Goal: Task Accomplishment & Management: Manage account settings

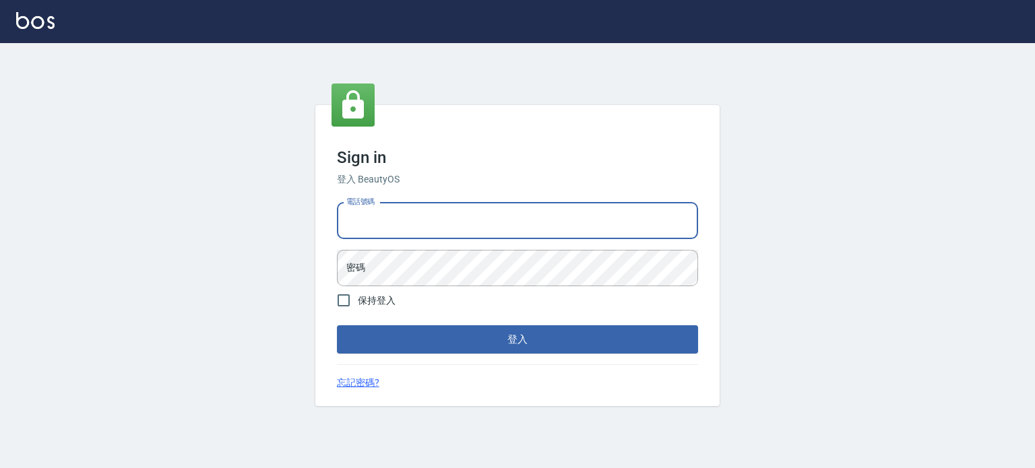
click at [474, 230] on input "電話號碼" at bounding box center [517, 221] width 361 height 36
type input "0977239969"
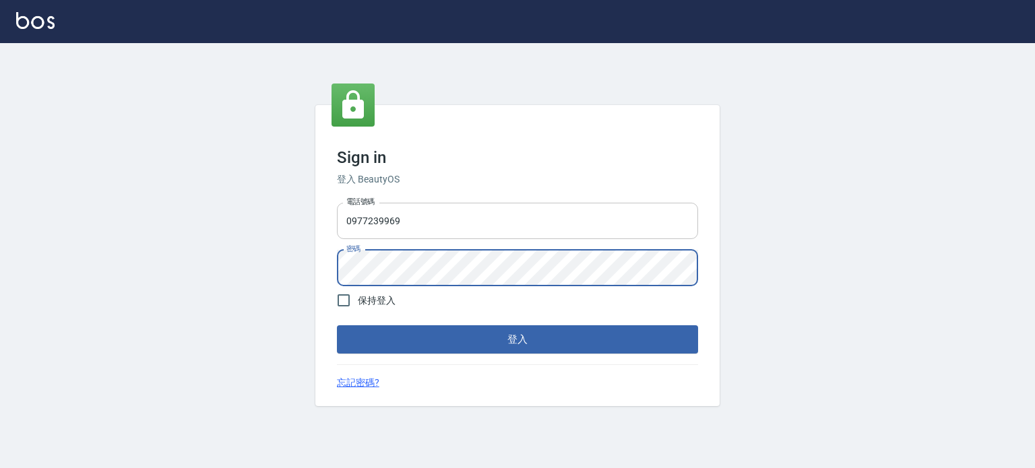
click at [337, 325] on button "登入" at bounding box center [517, 339] width 361 height 28
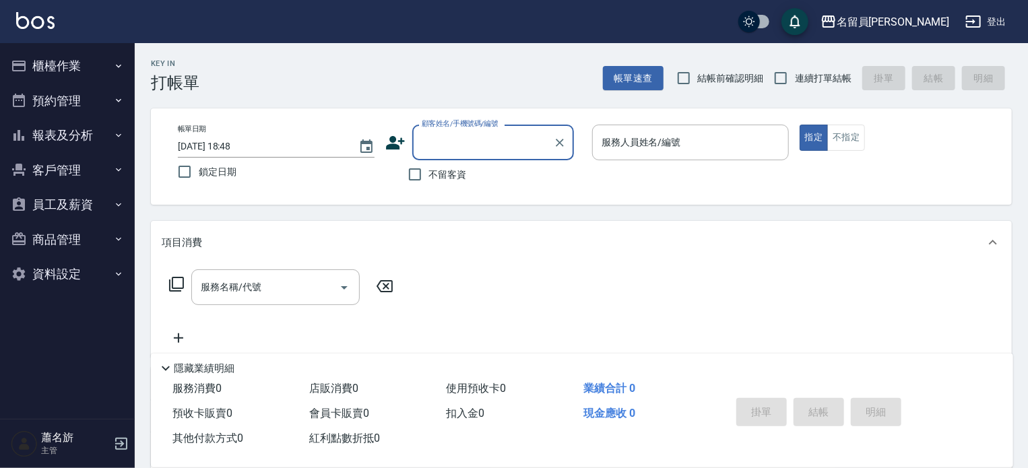
click at [447, 172] on span "不留客資" at bounding box center [448, 175] width 38 height 14
click at [429, 172] on input "不留客資" at bounding box center [415, 174] width 28 height 28
checkbox input "true"
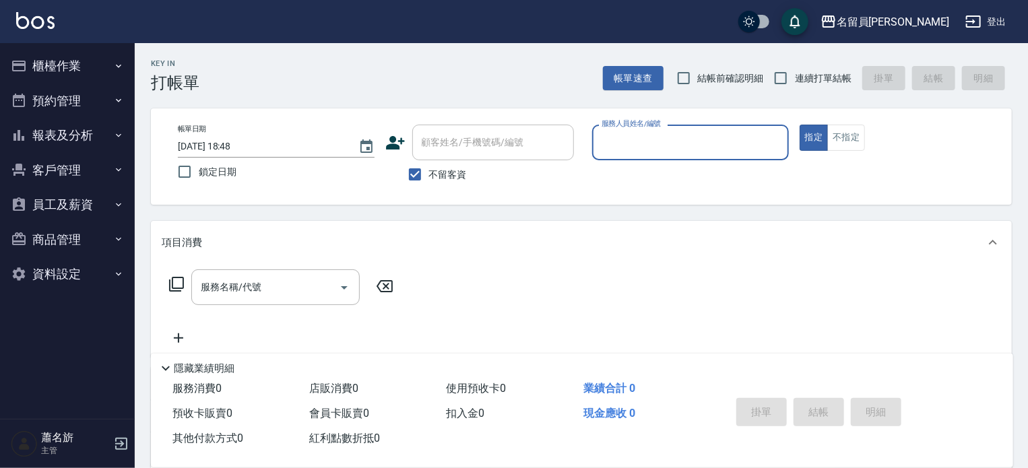
click at [838, 74] on span "連續打單結帳" at bounding box center [823, 78] width 57 height 14
click at [795, 74] on input "連續打單結帳" at bounding box center [781, 78] width 28 height 28
checkbox input "true"
click at [682, 142] on input "服務人員姓名/編號" at bounding box center [690, 143] width 185 height 24
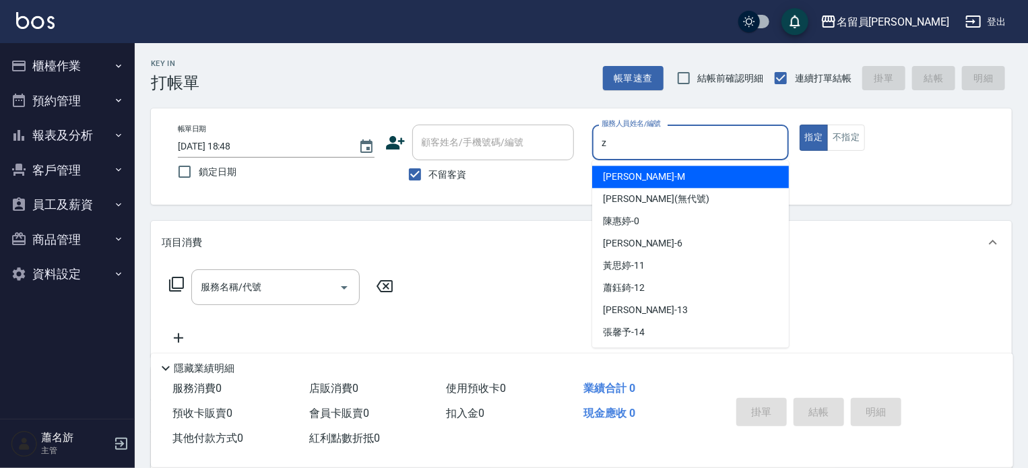
type input "z"
type button "true"
type input "維尼-Z"
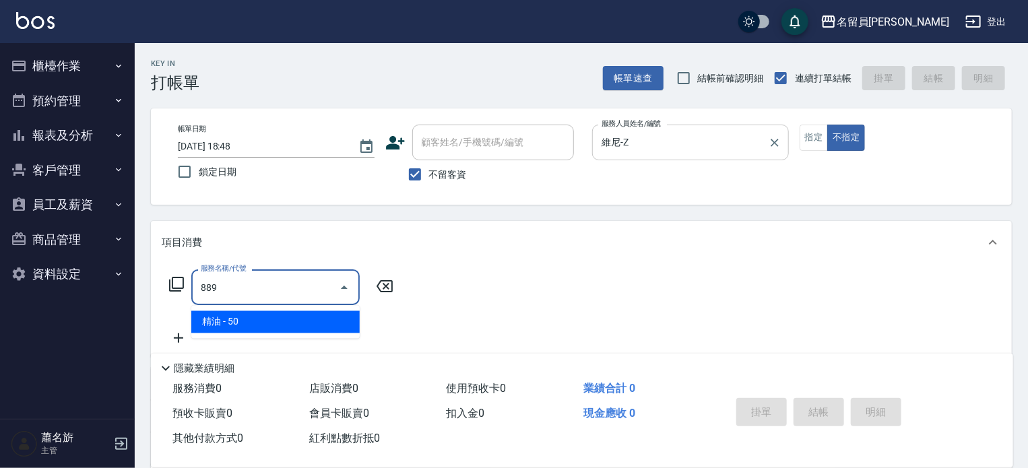
type input "精油(889)"
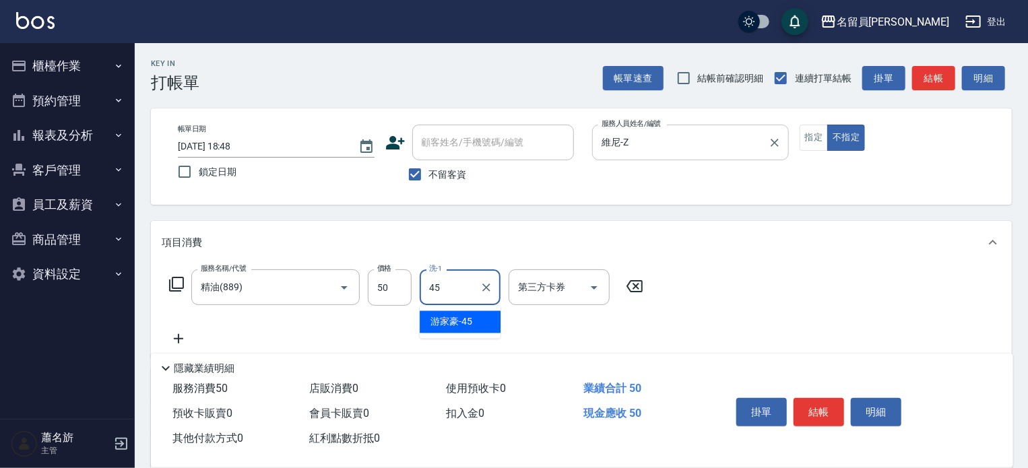
type input "[PERSON_NAME]-45"
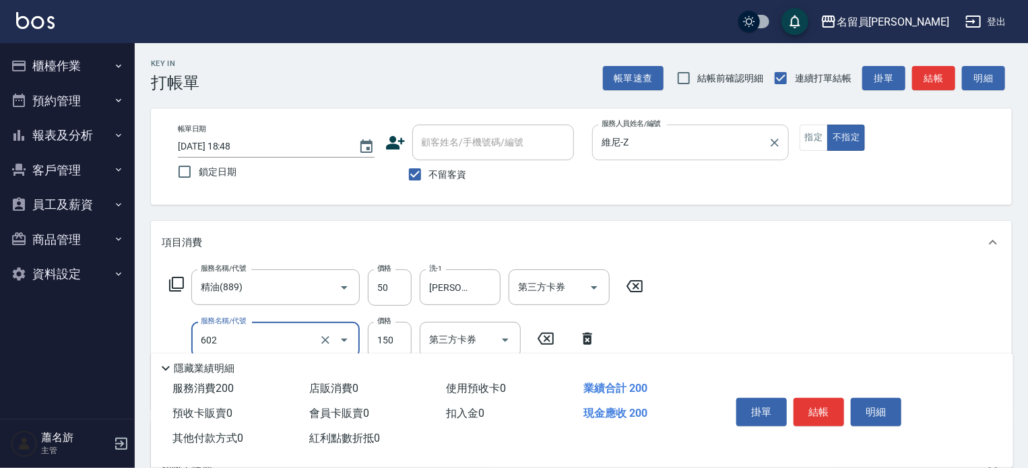
type input "一般洗髮(602)"
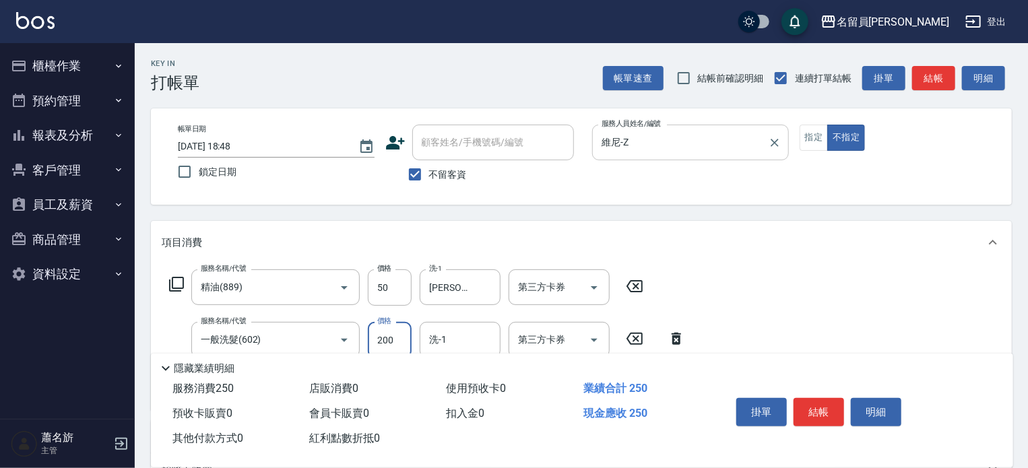
type input "200"
type input "[PERSON_NAME]-45"
type input "瞬間保養(415)"
type input "[PERSON_NAME]-45"
type input "剪髮(302)"
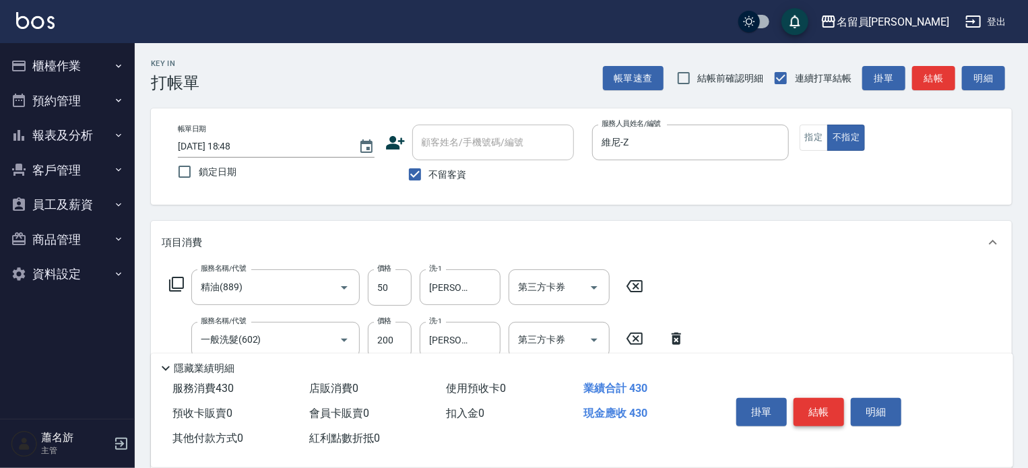
type input "130"
click at [819, 414] on button "結帳" at bounding box center [819, 412] width 51 height 28
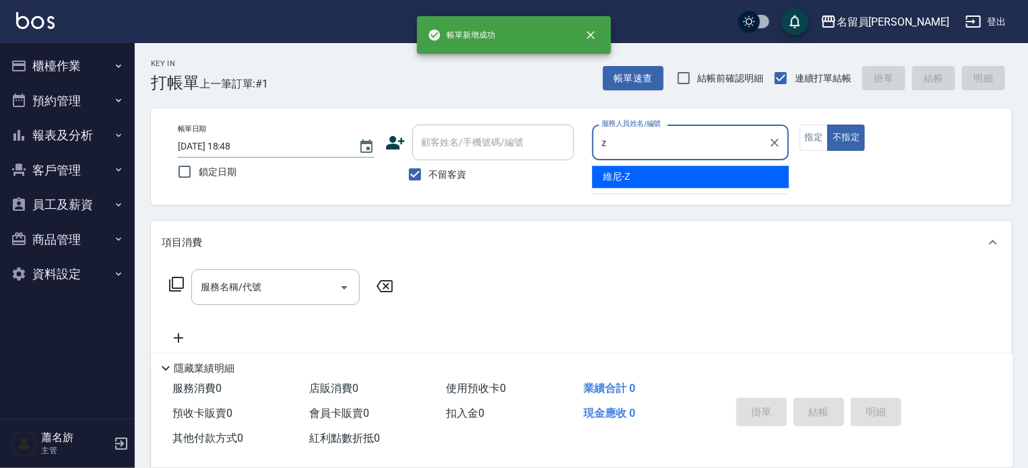
type input "維尼-Z"
type button "false"
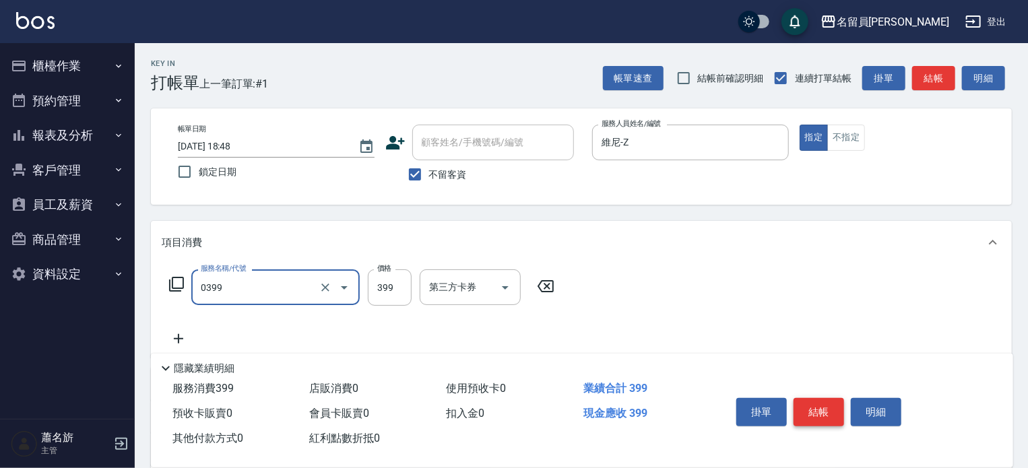
type input "海鹽SPA(0399)"
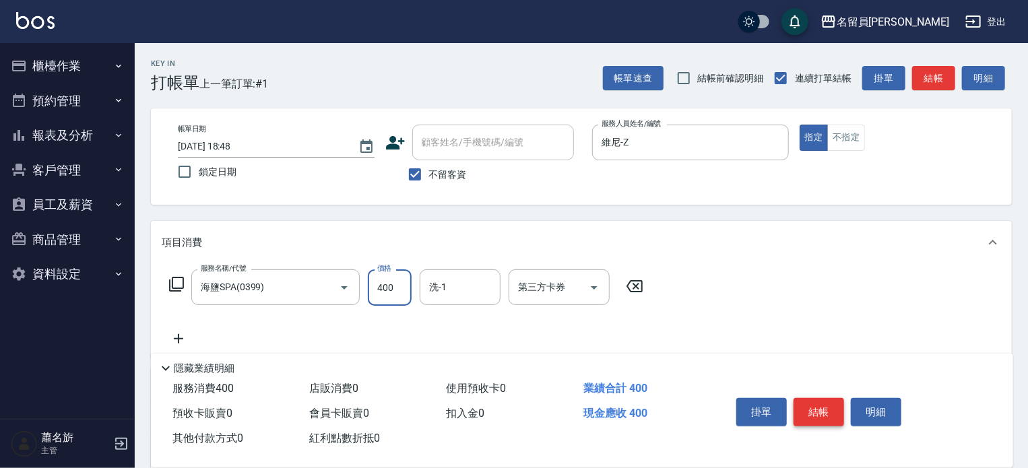
type input "400"
type input "[PERSON_NAME]-45"
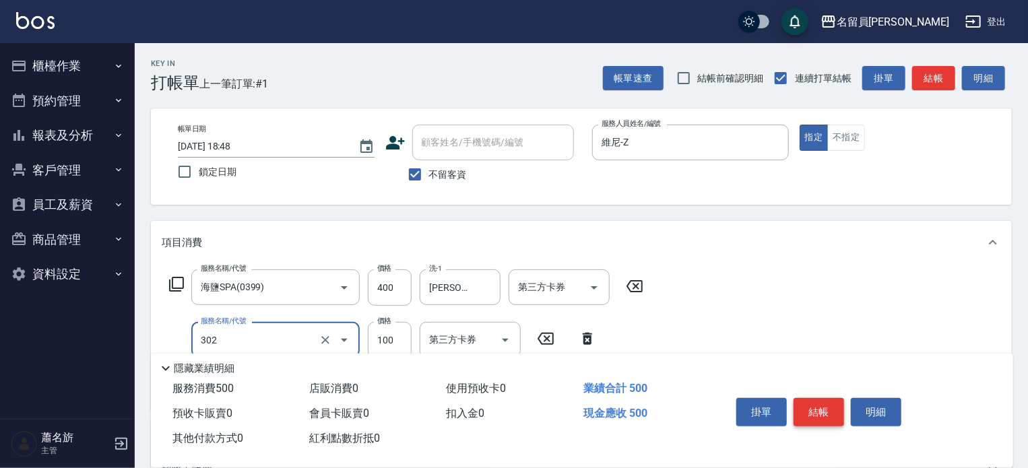
type input "剪髮(302)"
type input "200"
click at [819, 414] on button "結帳" at bounding box center [819, 412] width 51 height 28
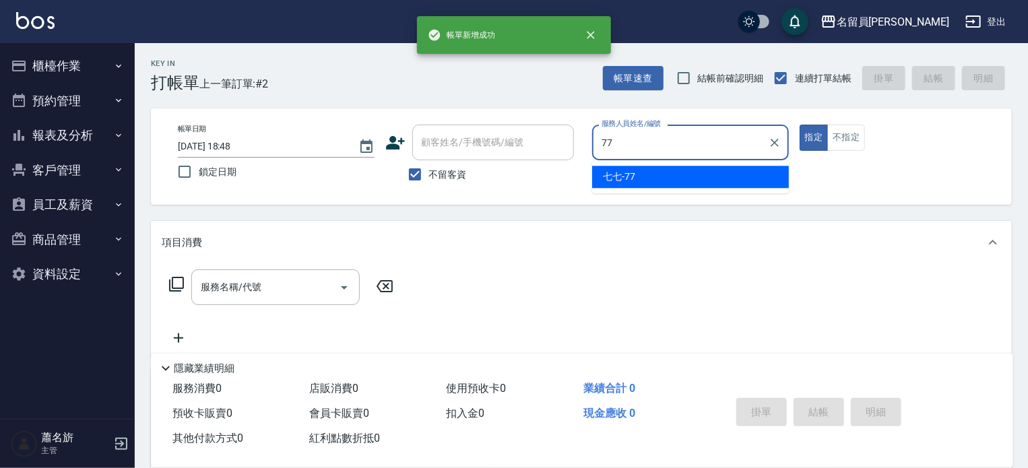
type input "七七-77"
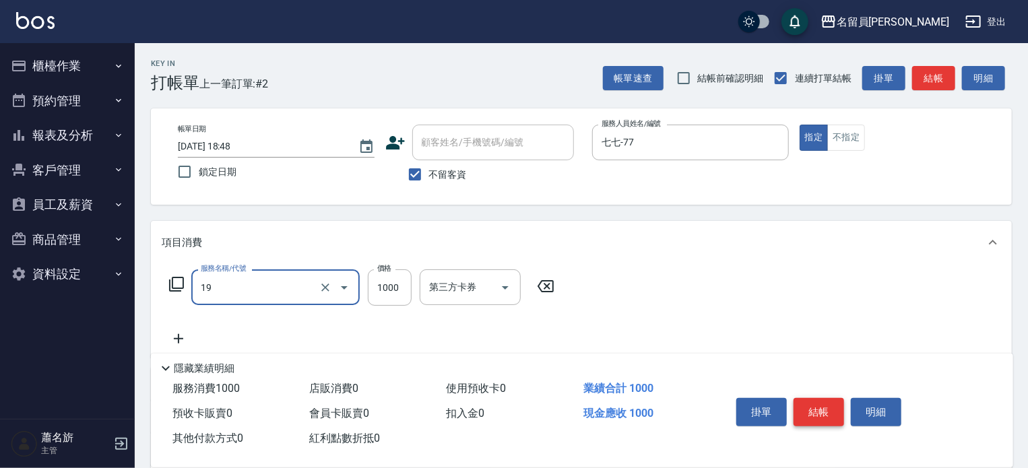
type input "一般燙髮(19)"
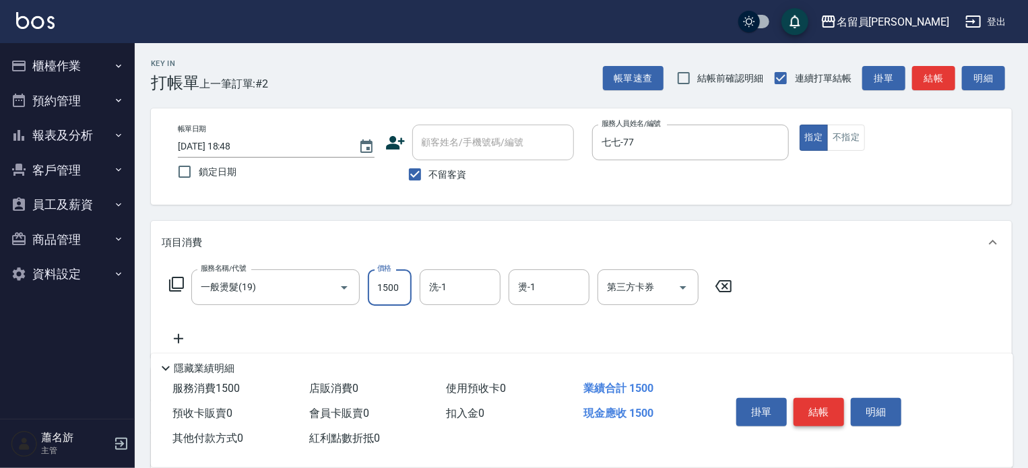
type input "1500"
type input "[PERSON_NAME]-18"
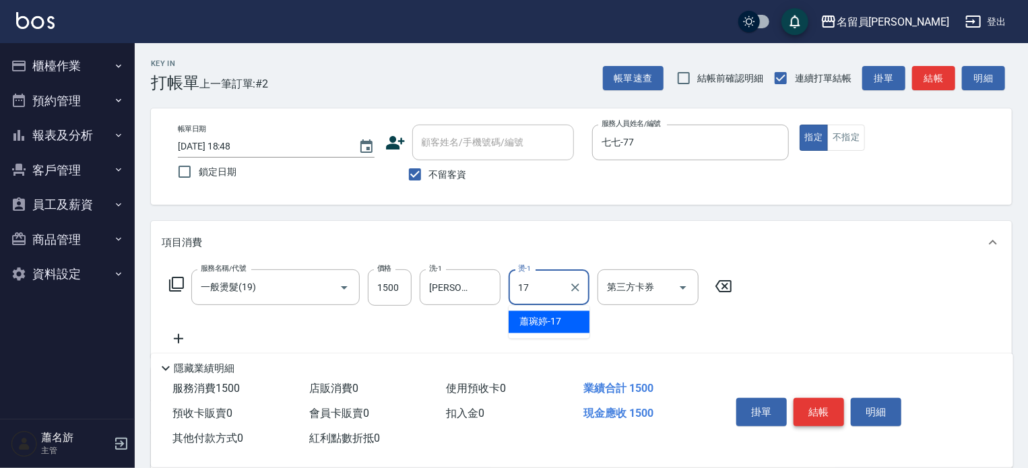
type input "[PERSON_NAME]-17"
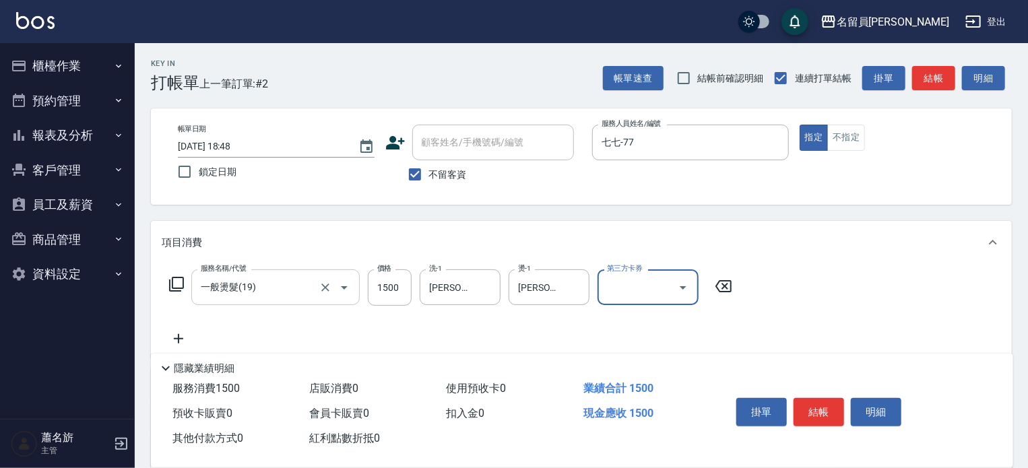
click at [288, 279] on input "一般燙髮(19)" at bounding box center [256, 288] width 119 height 24
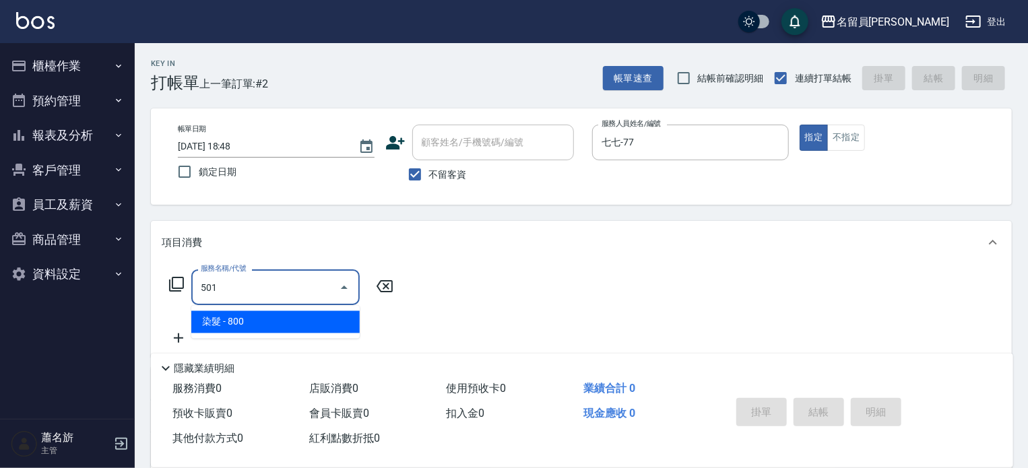
type input "染髮(501)"
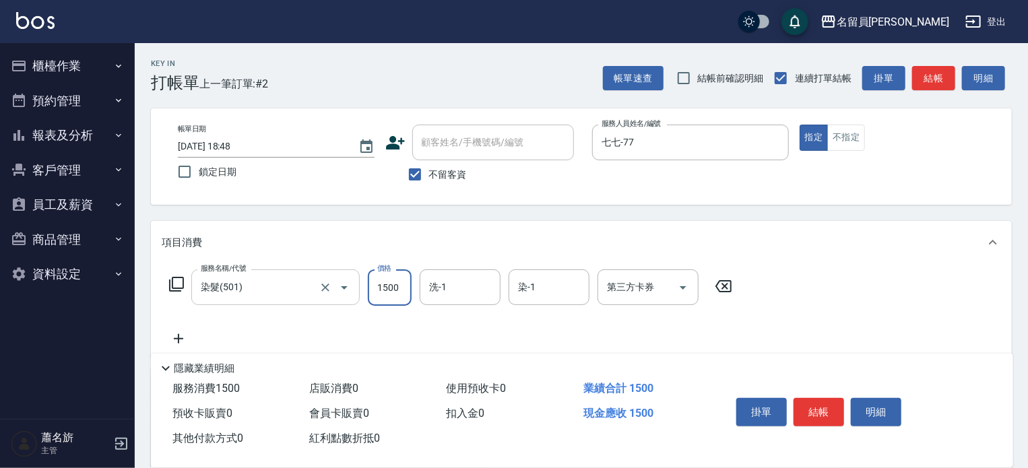
type input "1500"
type input "[PERSON_NAME]-17"
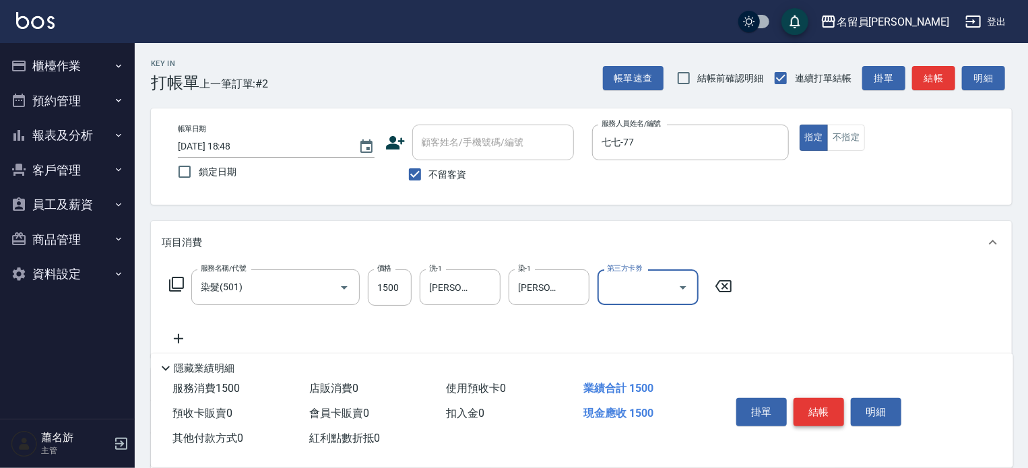
click at [819, 418] on button "結帳" at bounding box center [819, 412] width 51 height 28
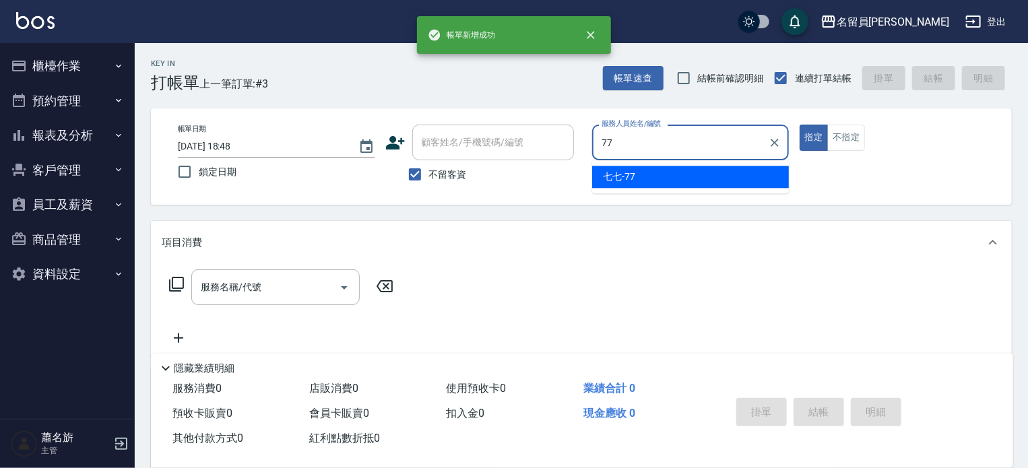
type input "七七-77"
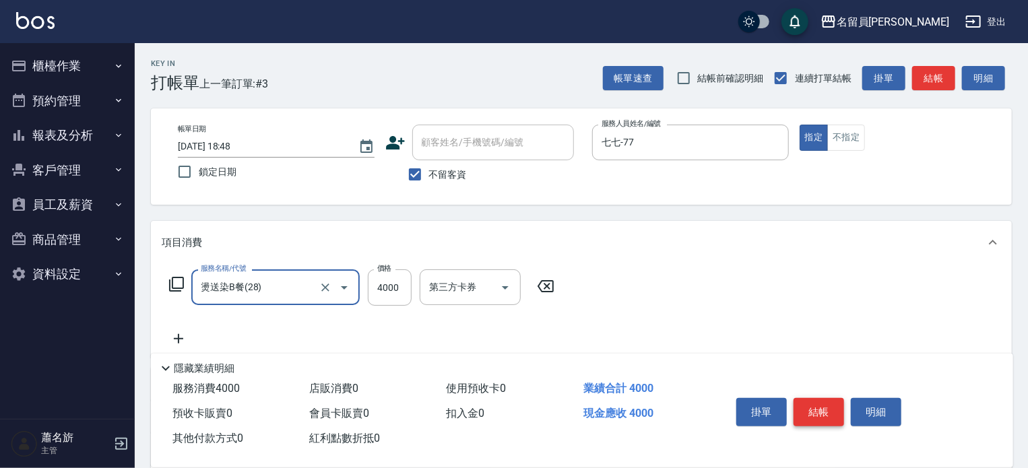
type input "燙送染B餐(28)"
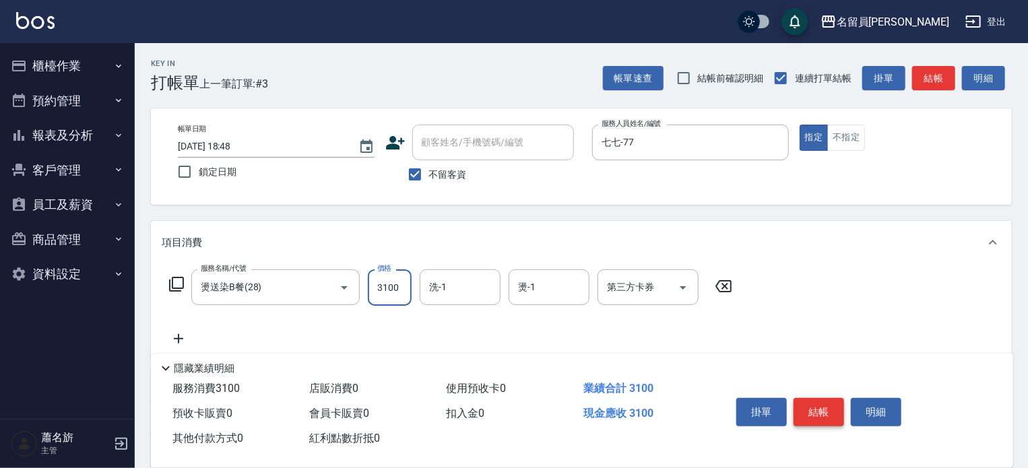
type input "3100"
type input "[PERSON_NAME]-17"
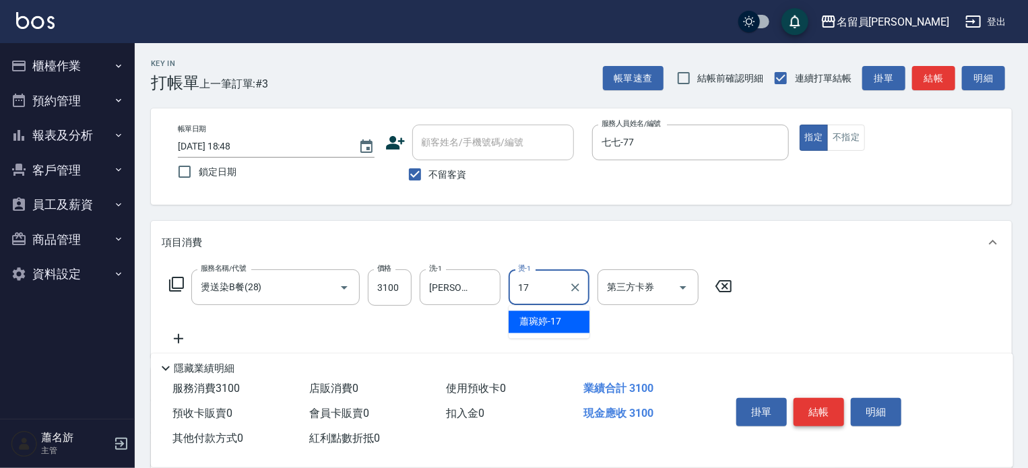
type input "[PERSON_NAME]-17"
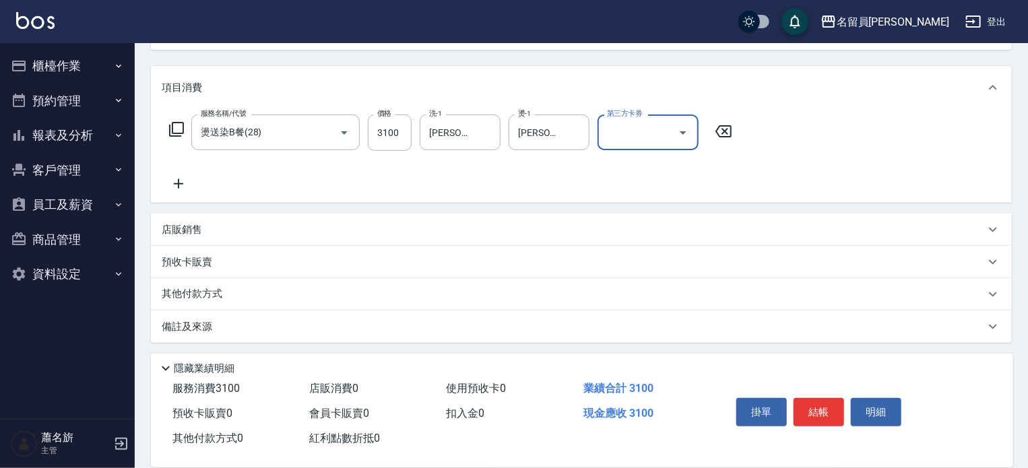
scroll to position [158, 0]
click at [609, 218] on div "店販銷售" at bounding box center [581, 227] width 861 height 32
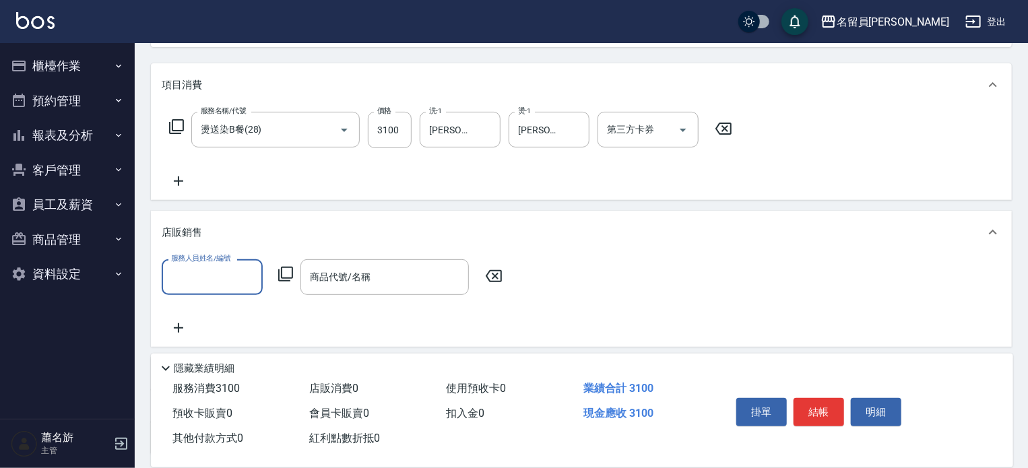
scroll to position [0, 0]
type input "七七-77"
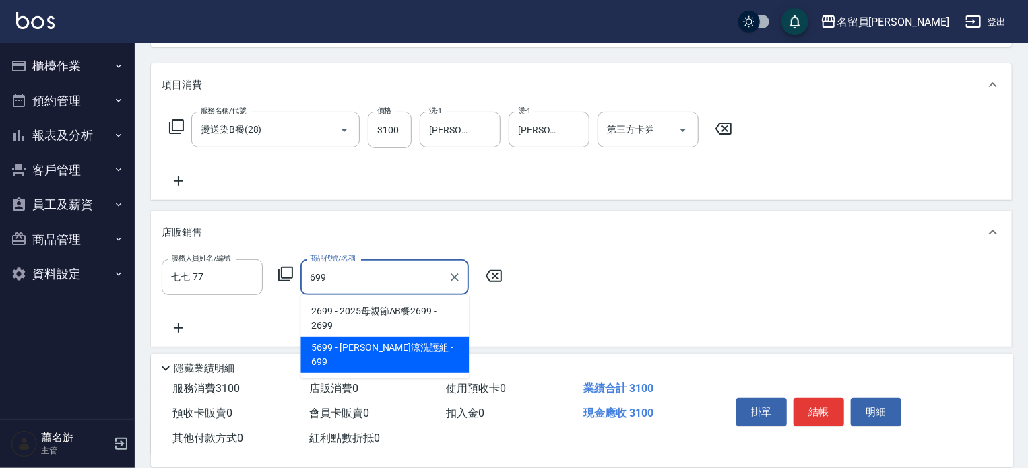
type input "水水沁涼洗護組"
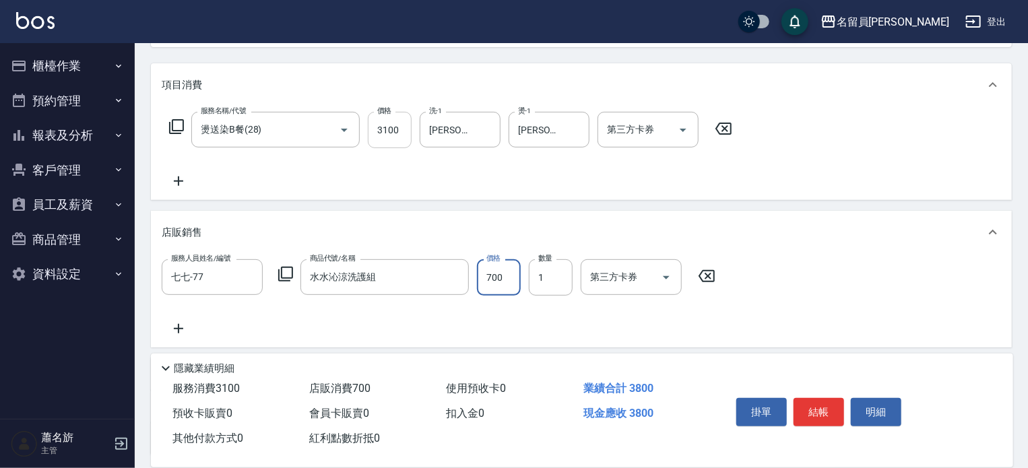
type input "700"
click at [397, 137] on input "3100" at bounding box center [390, 130] width 44 height 36
type input "3800"
click at [499, 282] on input "700" at bounding box center [499, 277] width 44 height 36
type input "699"
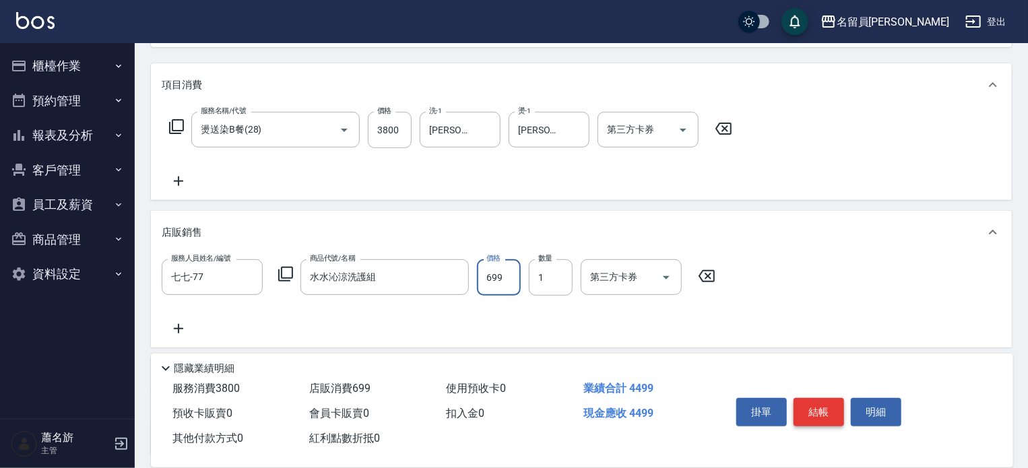
click at [827, 406] on button "結帳" at bounding box center [819, 412] width 51 height 28
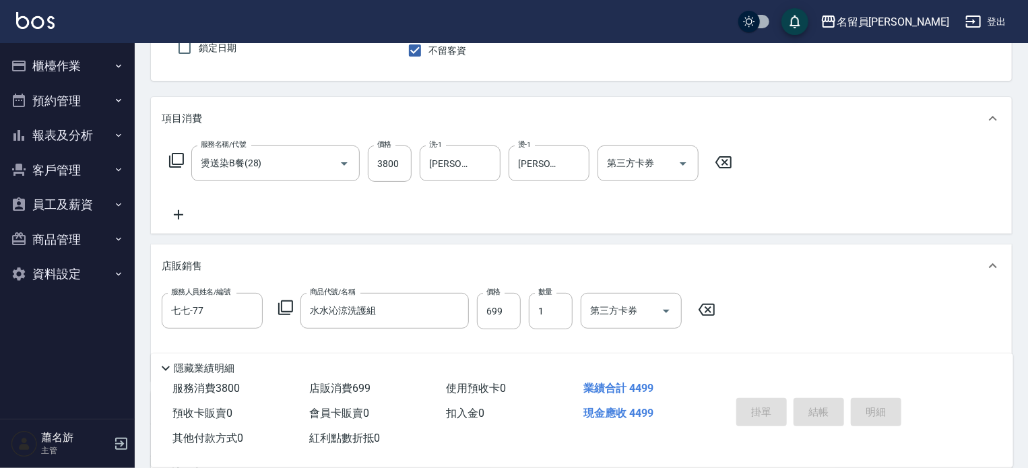
type input "[DATE] 18:49"
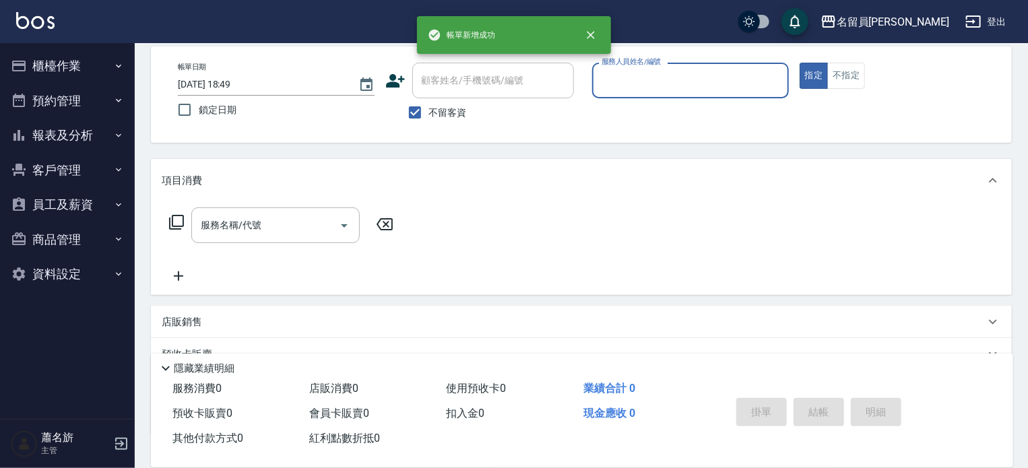
scroll to position [23, 0]
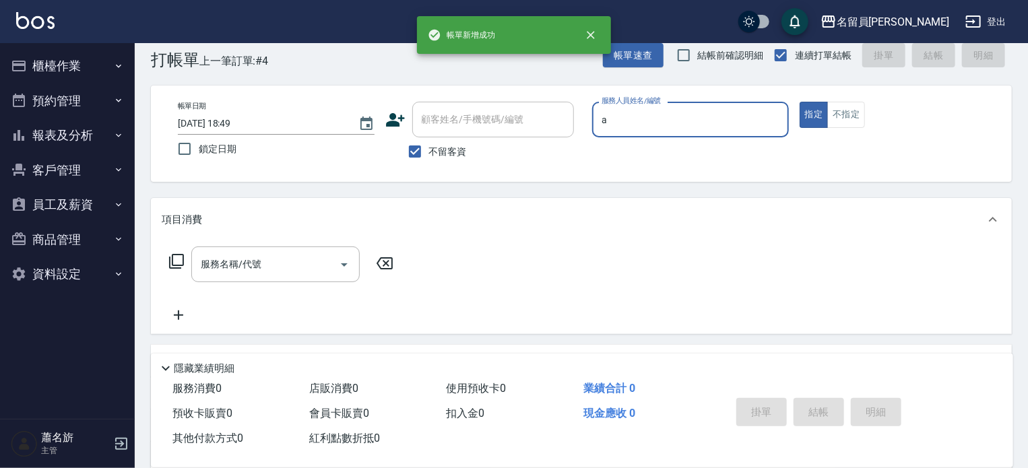
type input "[PERSON_NAME]"
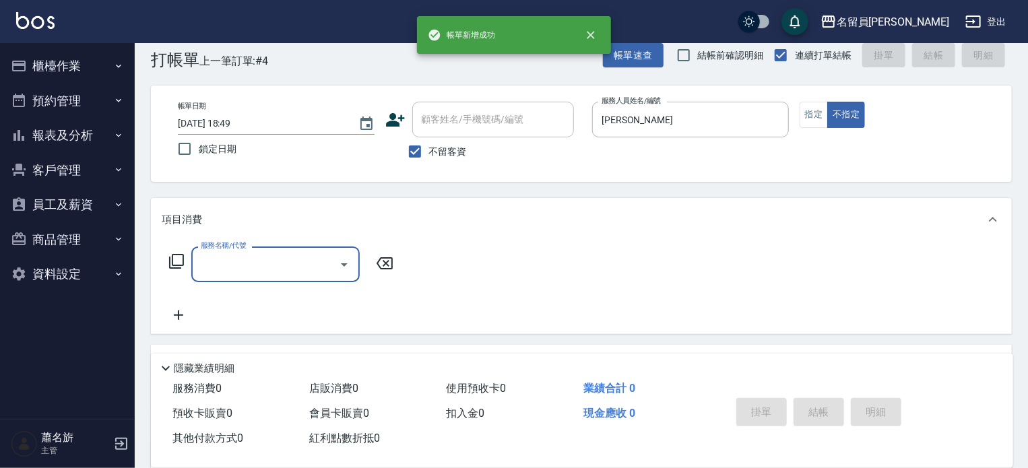
type input "8"
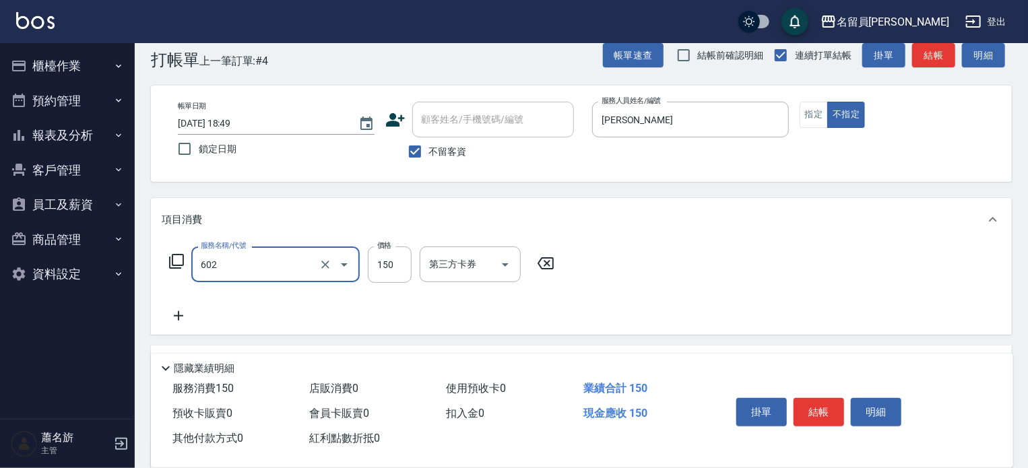
type input "一般洗髮(602)"
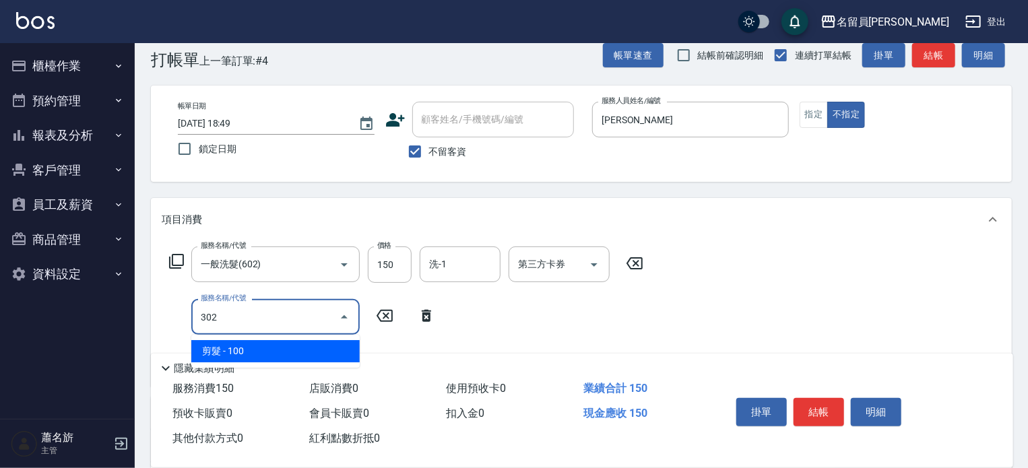
type input "剪髮(302)"
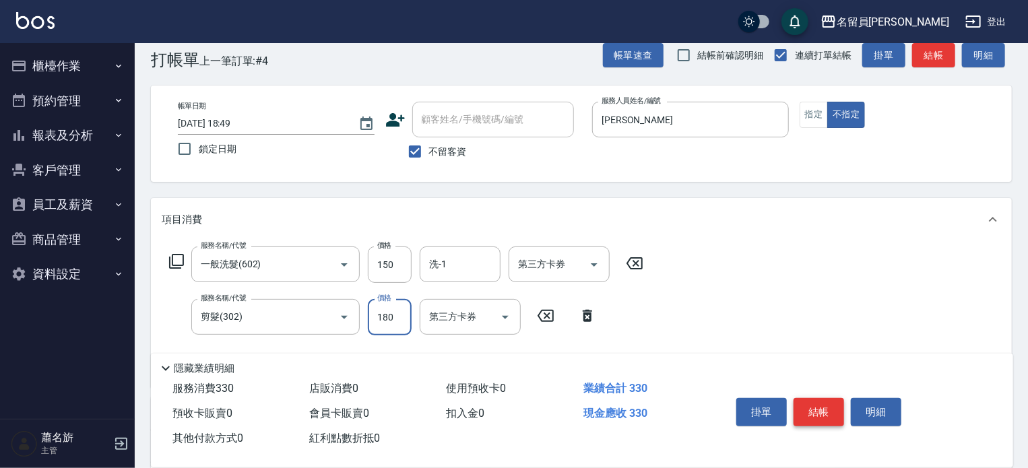
type input "180"
click at [802, 414] on button "結帳" at bounding box center [819, 412] width 51 height 28
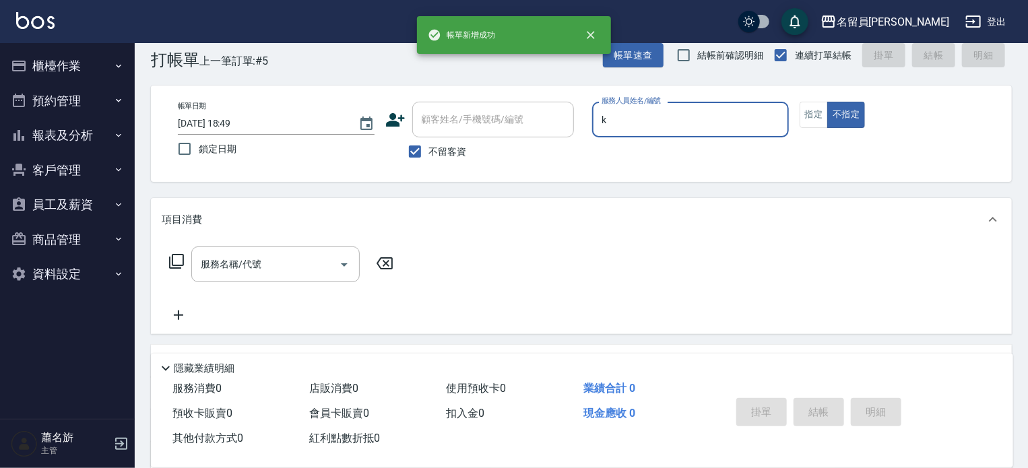
type input "黑妹-K"
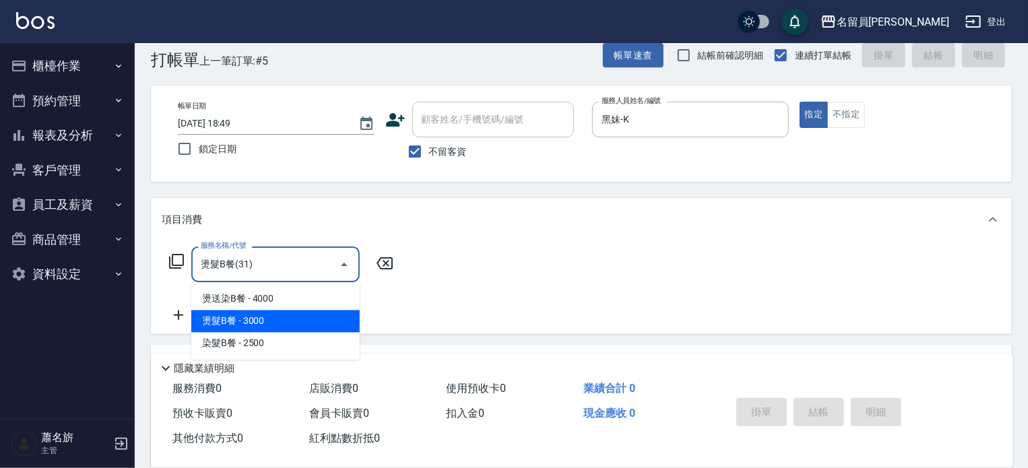
type input "燙髮B餐(31)"
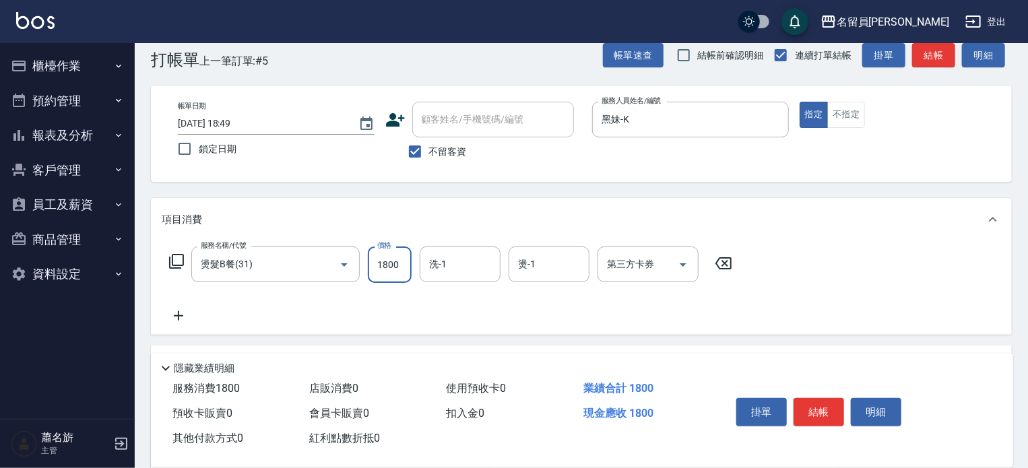
type input "1800"
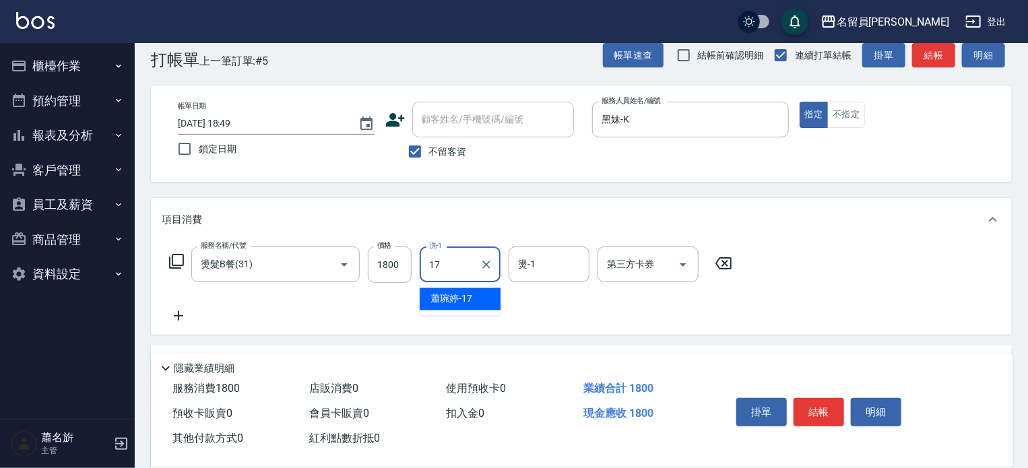
type input "[PERSON_NAME]-17"
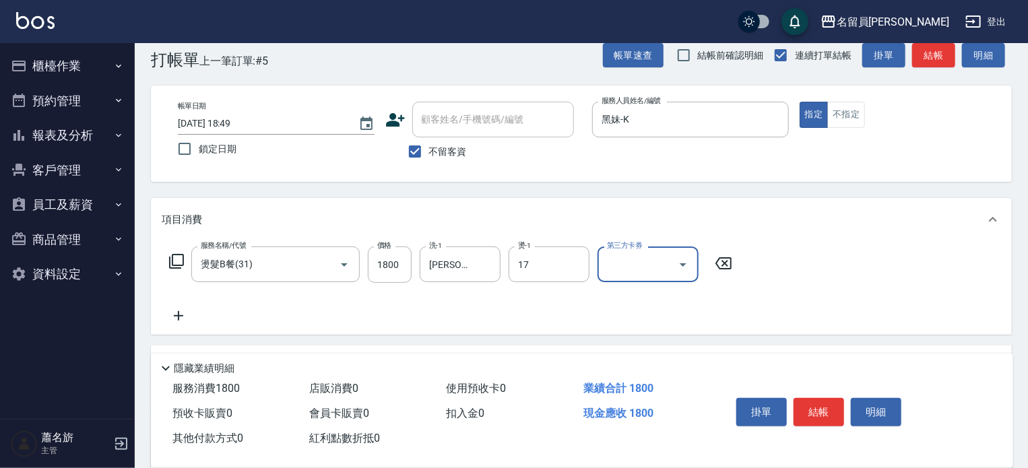
type input "[PERSON_NAME]-17"
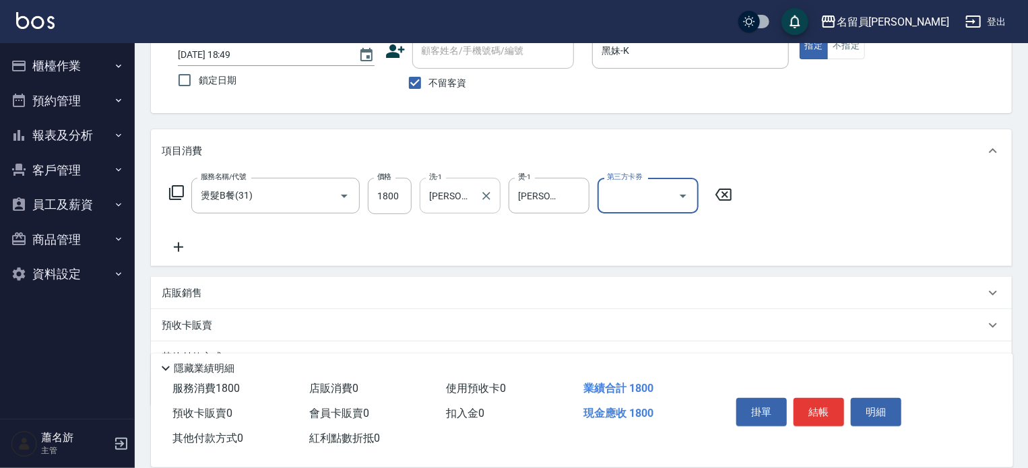
scroll to position [158, 0]
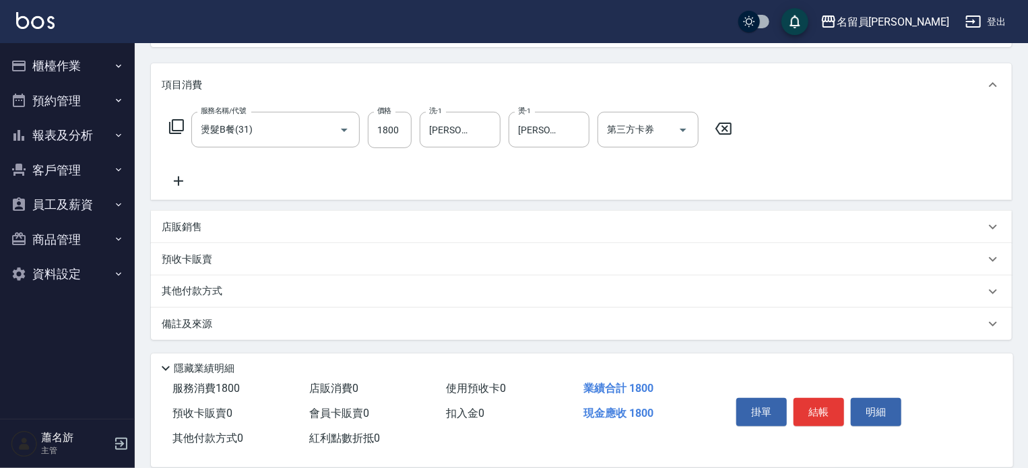
click at [478, 219] on div "店販銷售" at bounding box center [581, 227] width 861 height 32
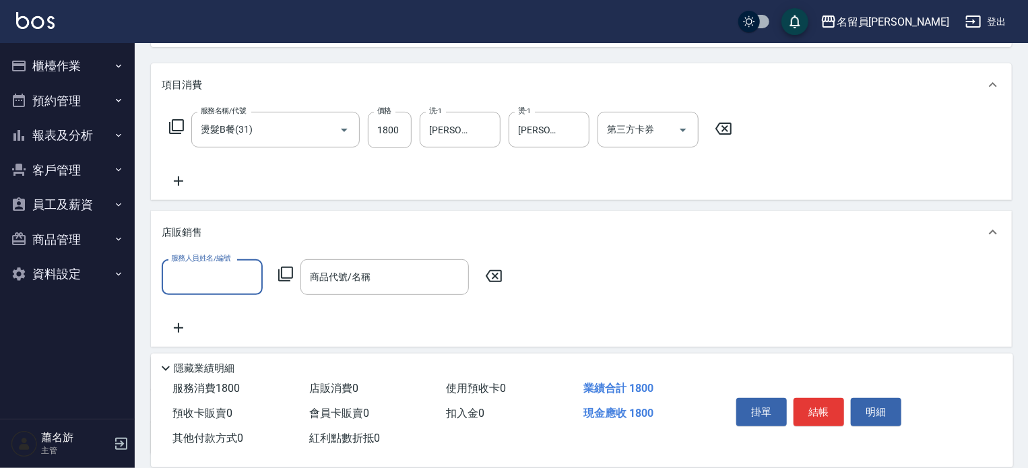
scroll to position [0, 0]
type input "黑妹-K"
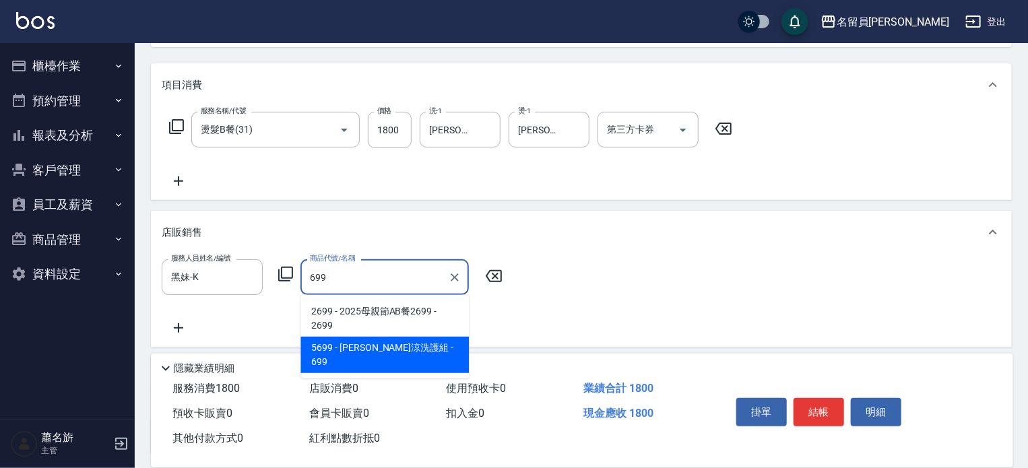
type input "水水沁涼洗護組"
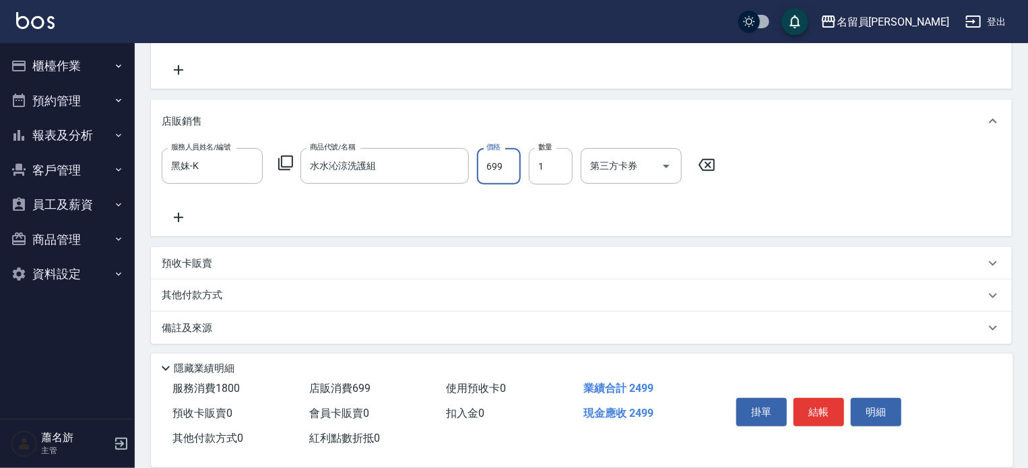
scroll to position [272, 0]
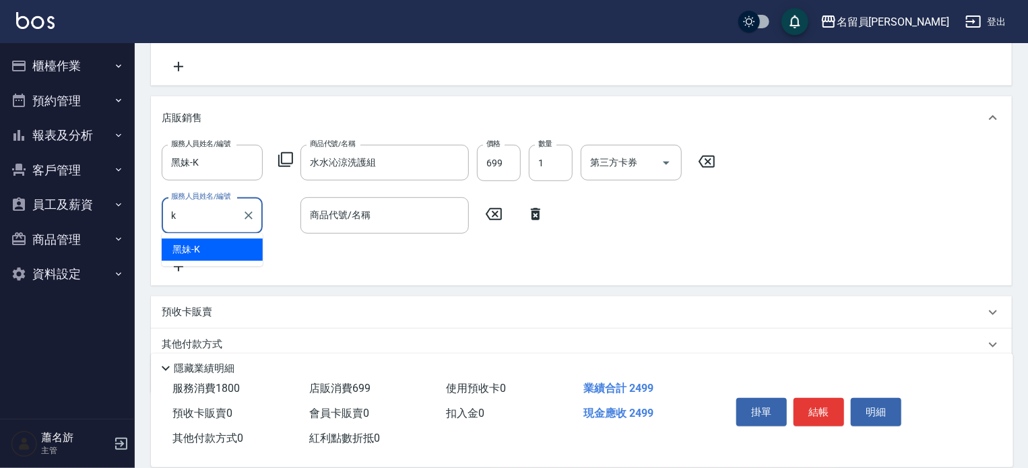
type input "黑妹-K"
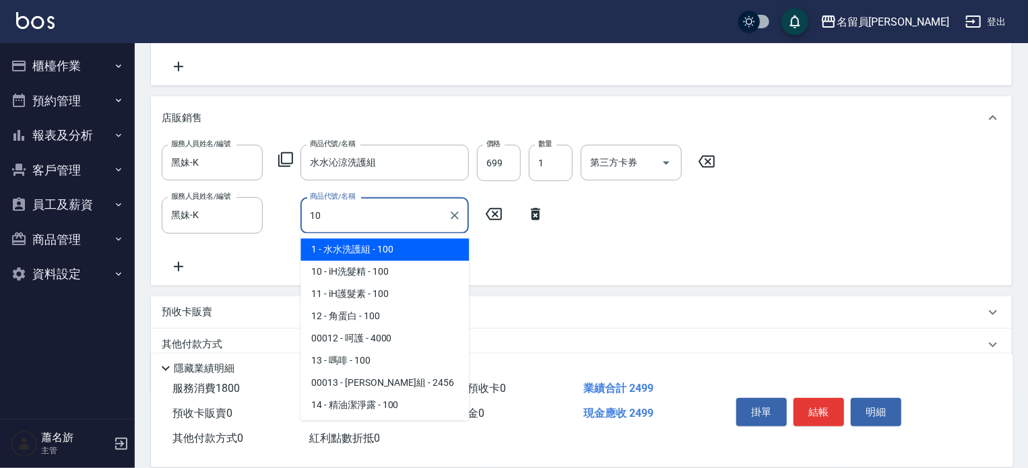
type input "iH洗髮精"
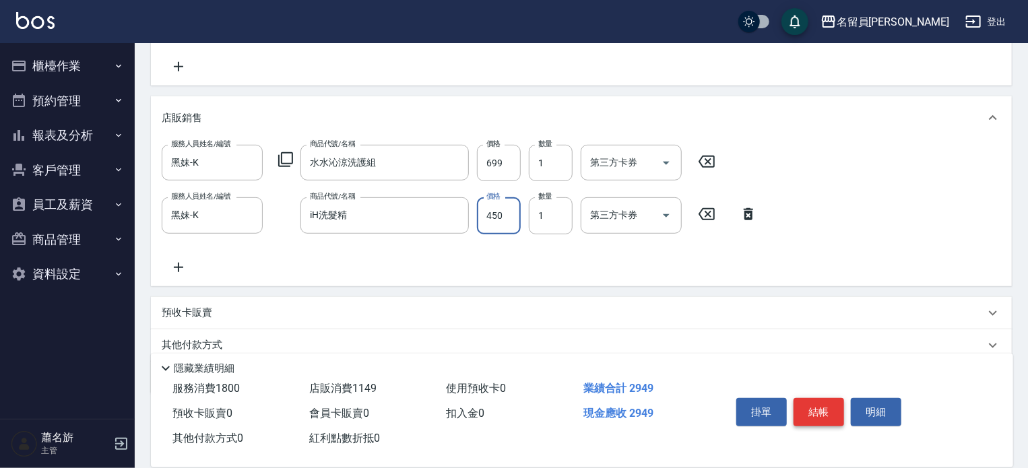
type input "450"
click at [816, 402] on button "結帳" at bounding box center [819, 412] width 51 height 28
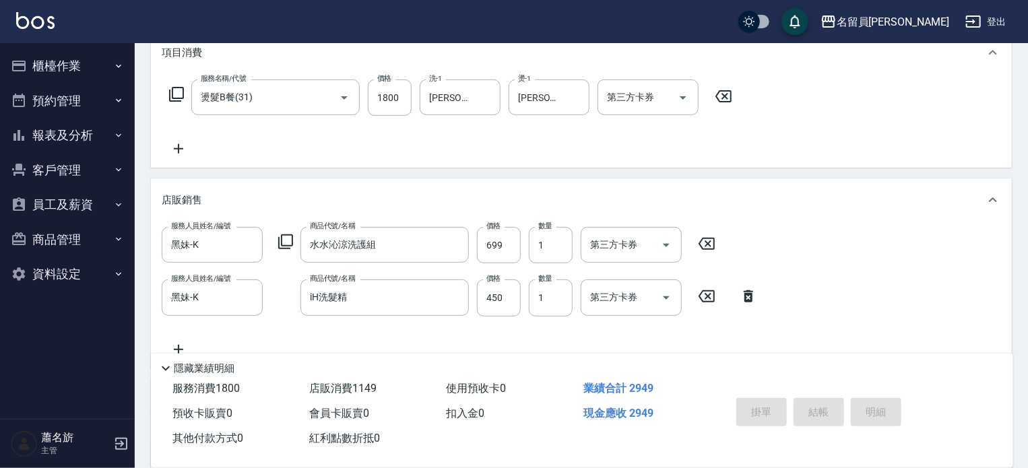
scroll to position [70, 0]
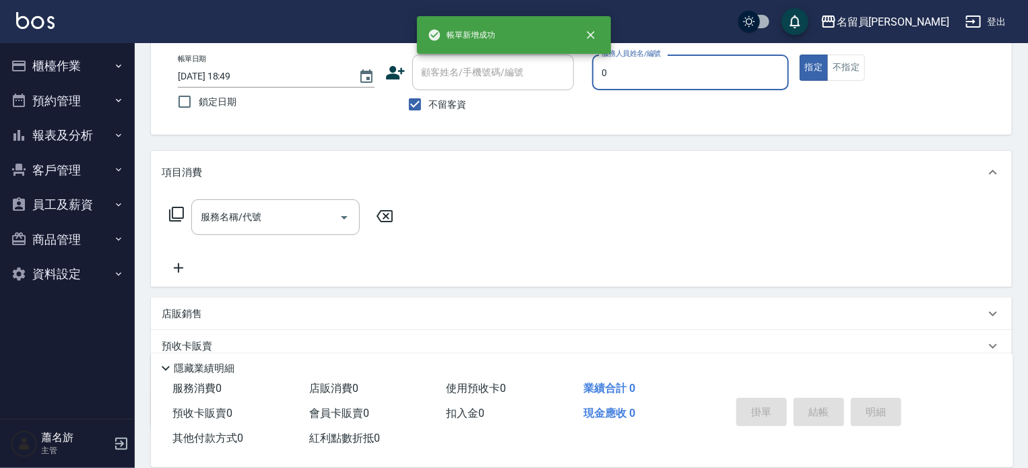
type input "[PERSON_NAME]-0"
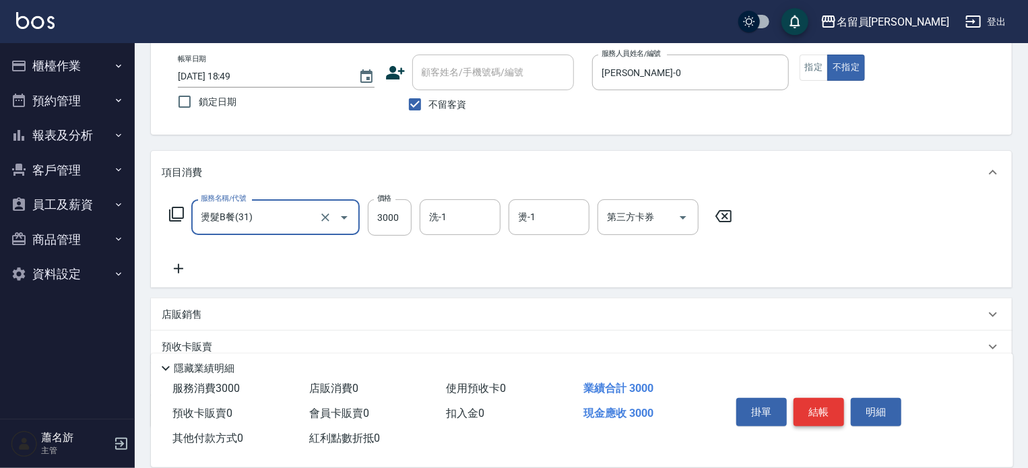
type input "燙髮B餐(31)"
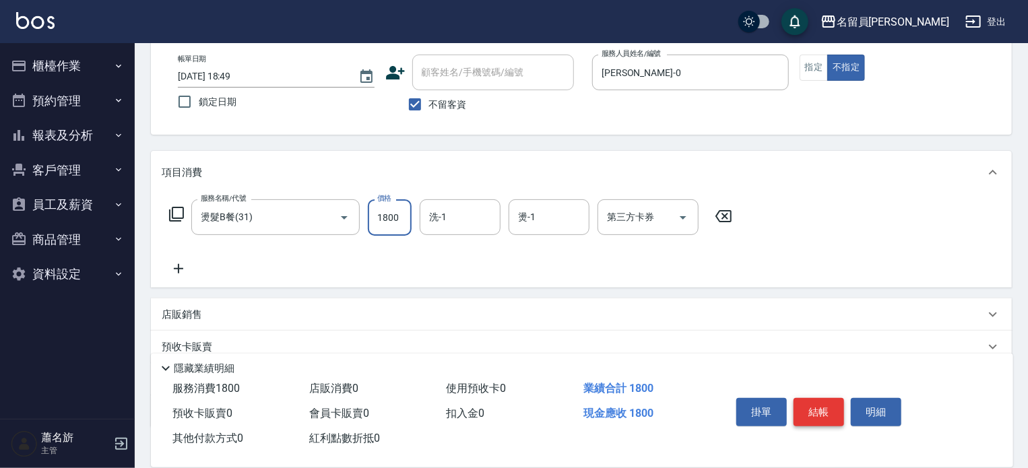
type input "1800"
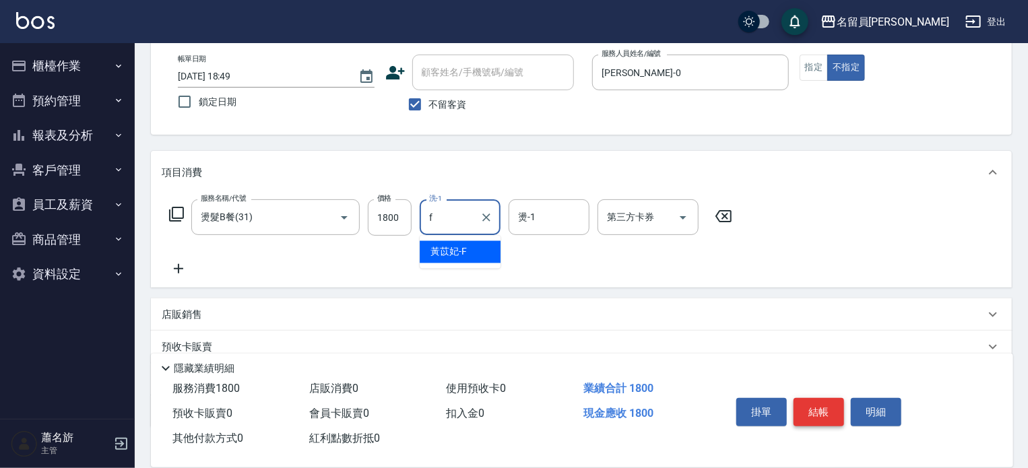
type input "黃苡妃-F"
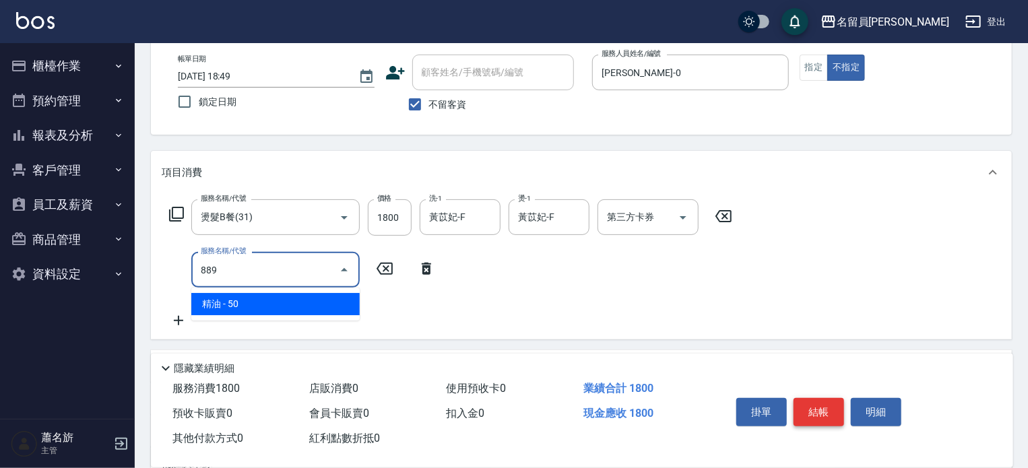
type input "精油(889)"
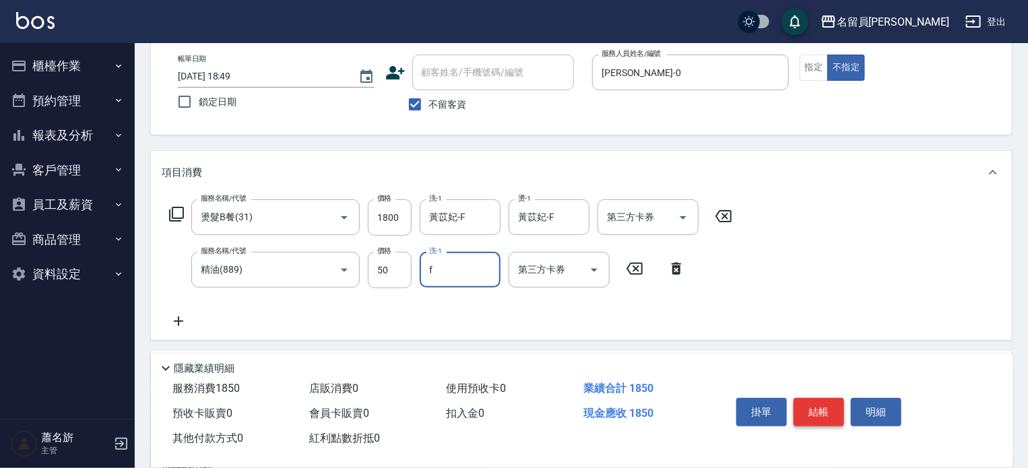
type input "黃苡妃-F"
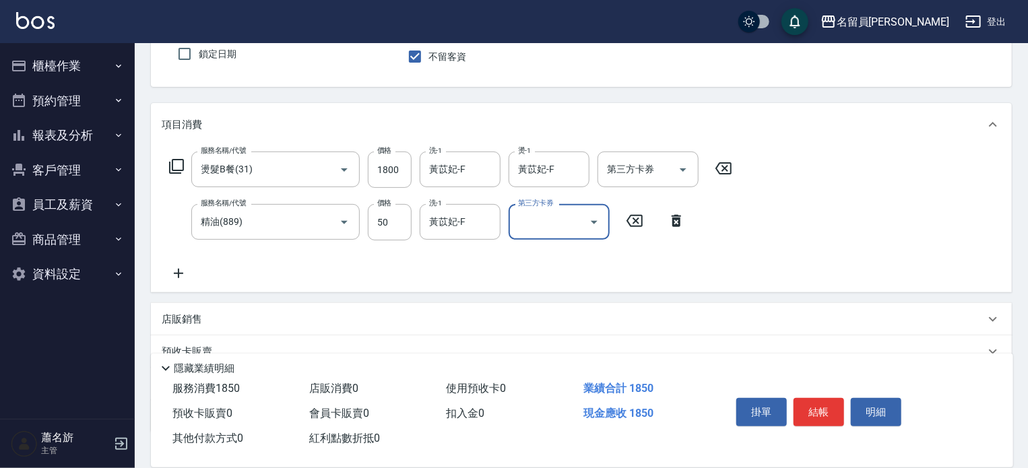
scroll to position [205, 0]
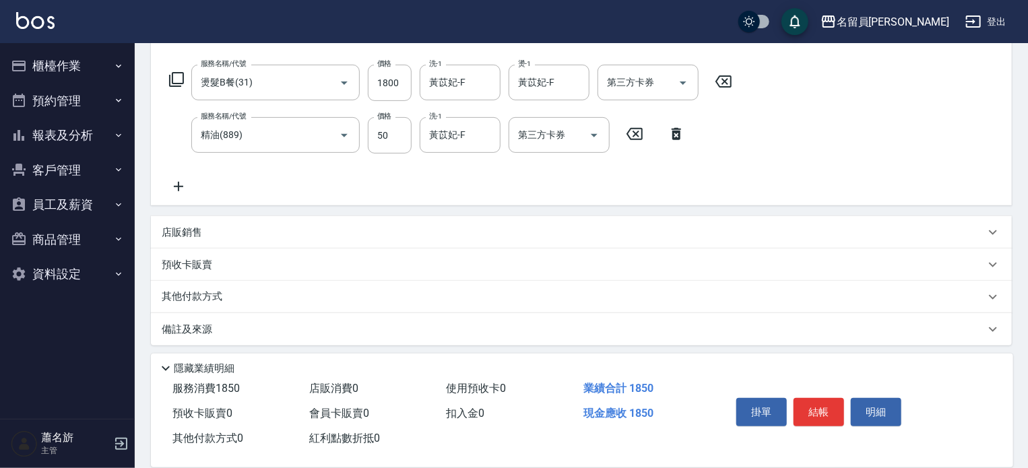
click at [485, 217] on div "店販銷售" at bounding box center [581, 232] width 861 height 32
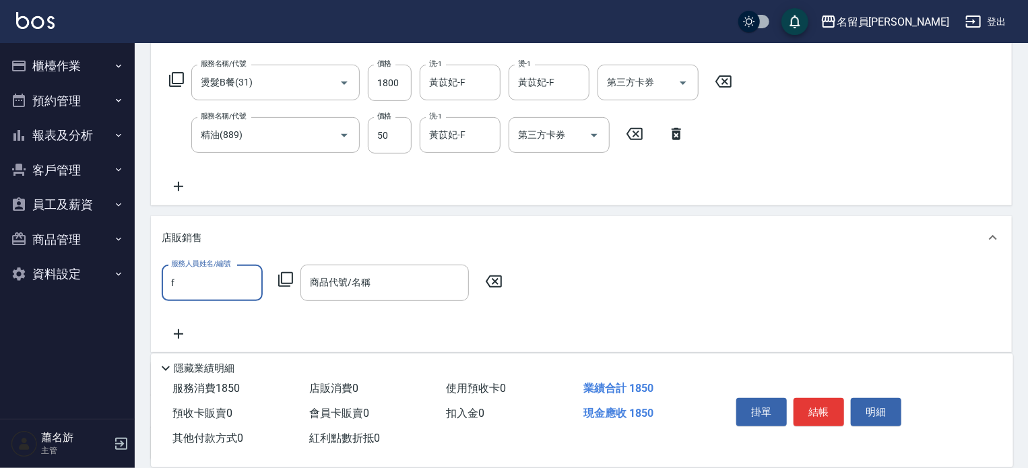
scroll to position [0, 0]
type input "黃苡妃-F"
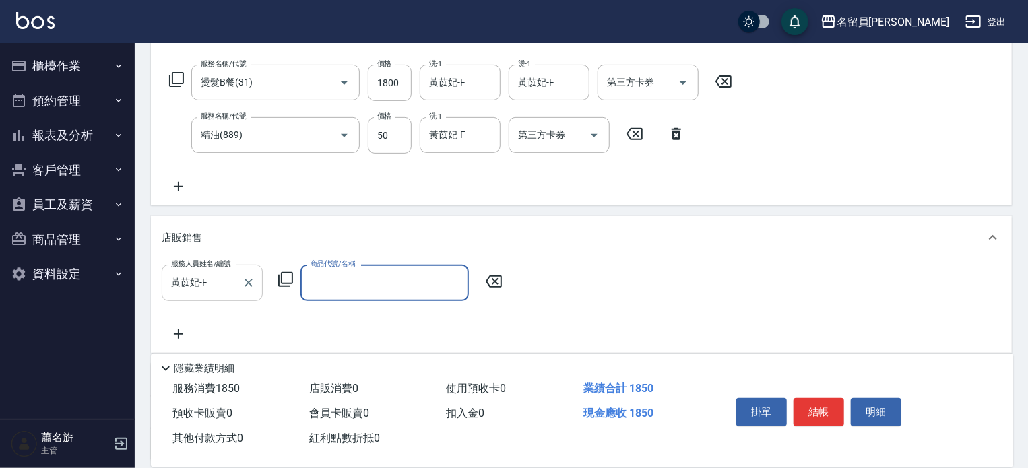
click at [248, 290] on button "Clear" at bounding box center [248, 283] width 19 height 19
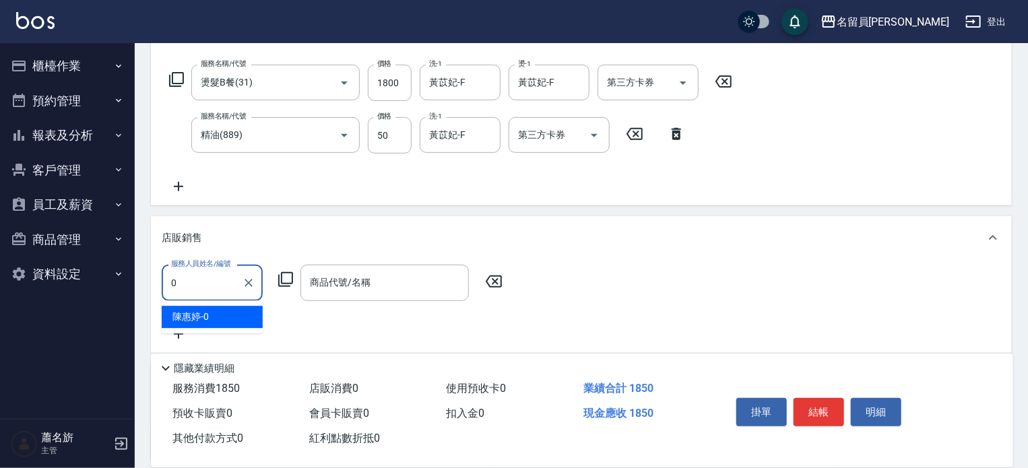
type input "[PERSON_NAME]-0"
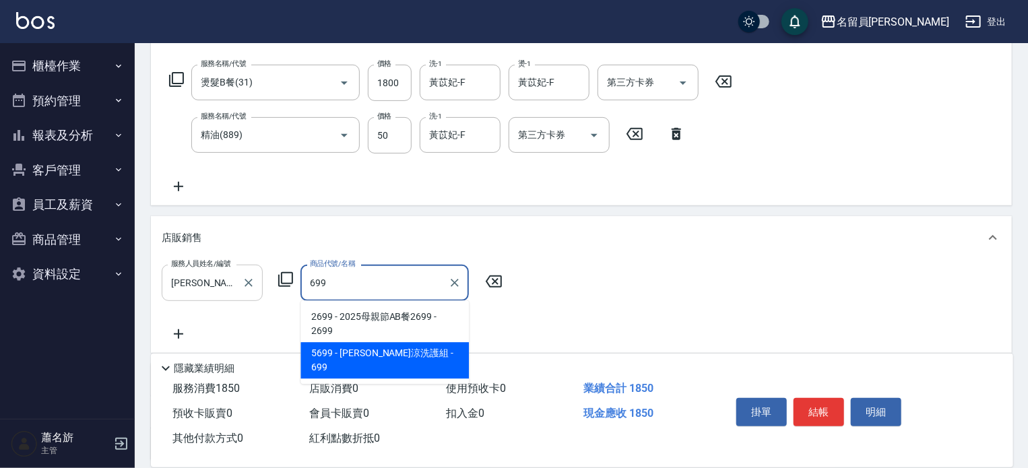
type input "水水沁涼洗護組"
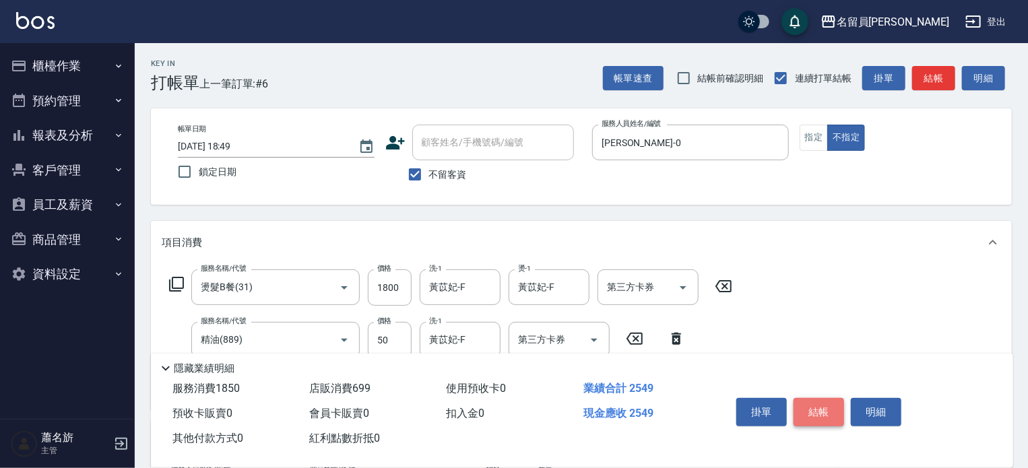
click at [815, 408] on button "結帳" at bounding box center [819, 412] width 51 height 28
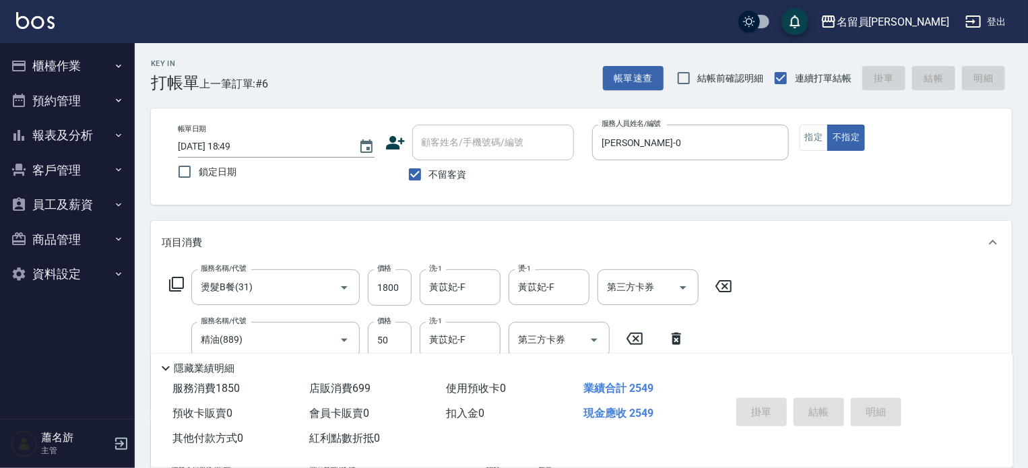
type input "[DATE] 18:50"
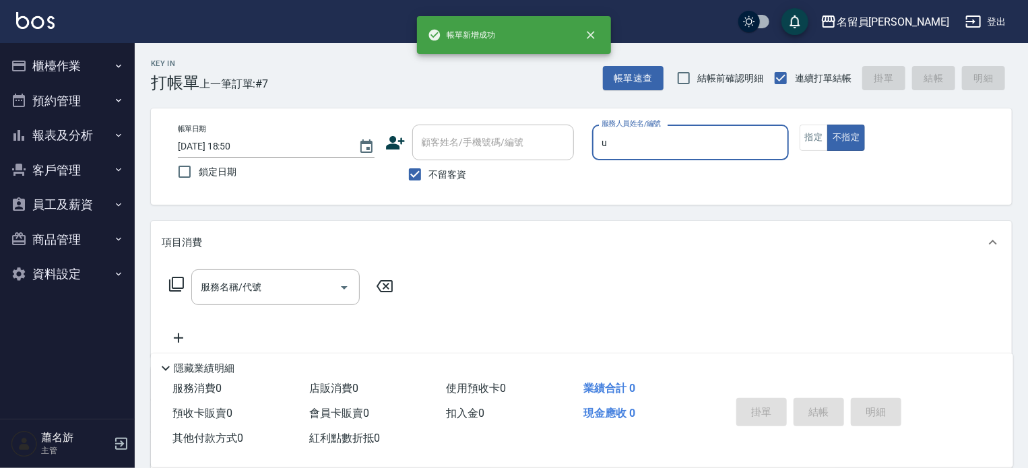
type input "una-u"
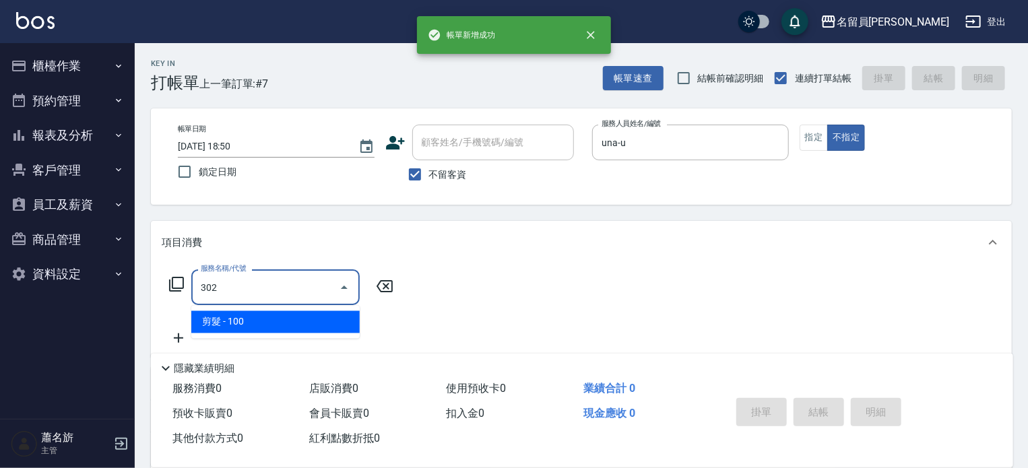
type input "剪髮(302)"
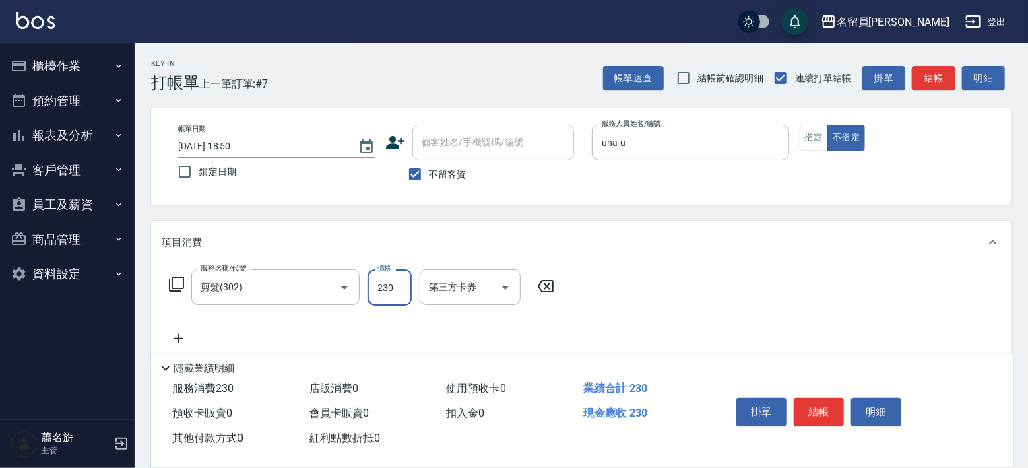
type input "230"
click at [815, 408] on button "結帳" at bounding box center [819, 412] width 51 height 28
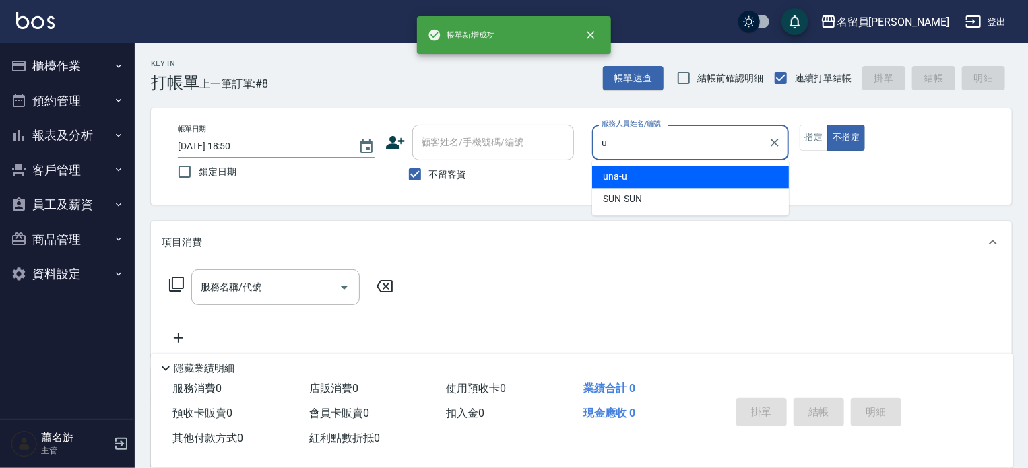
type input "una-u"
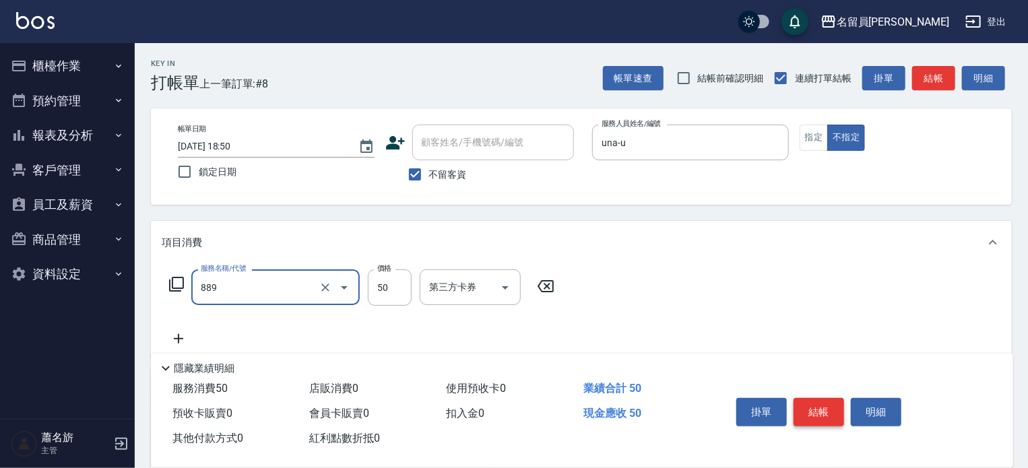
type input "精油(889)"
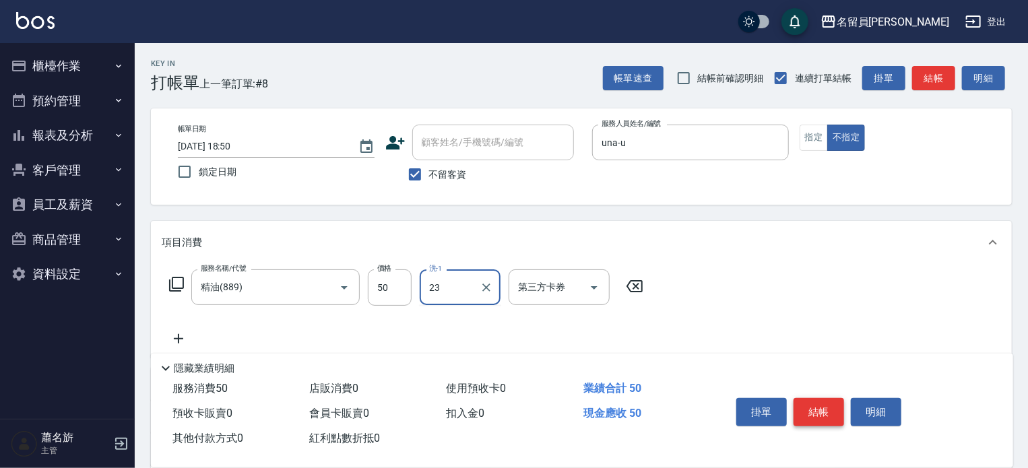
type input "[PERSON_NAME]-23"
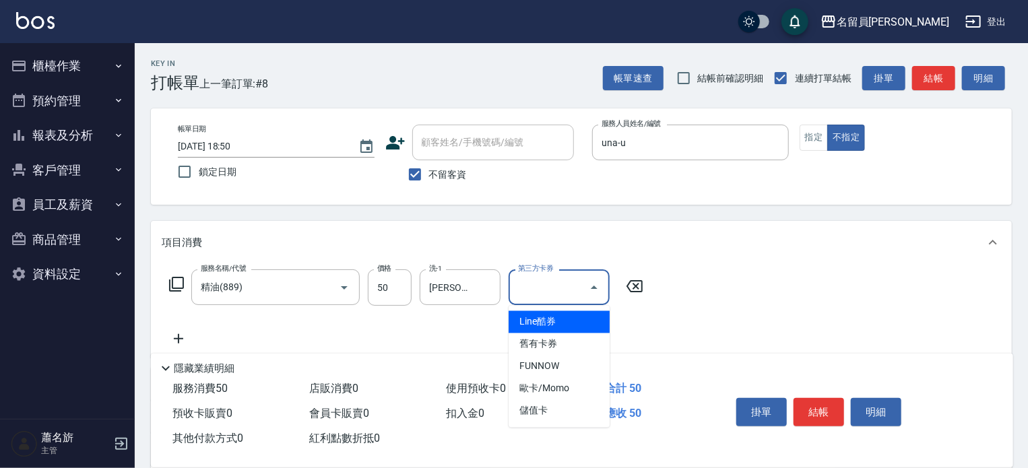
click at [172, 344] on icon at bounding box center [179, 339] width 34 height 16
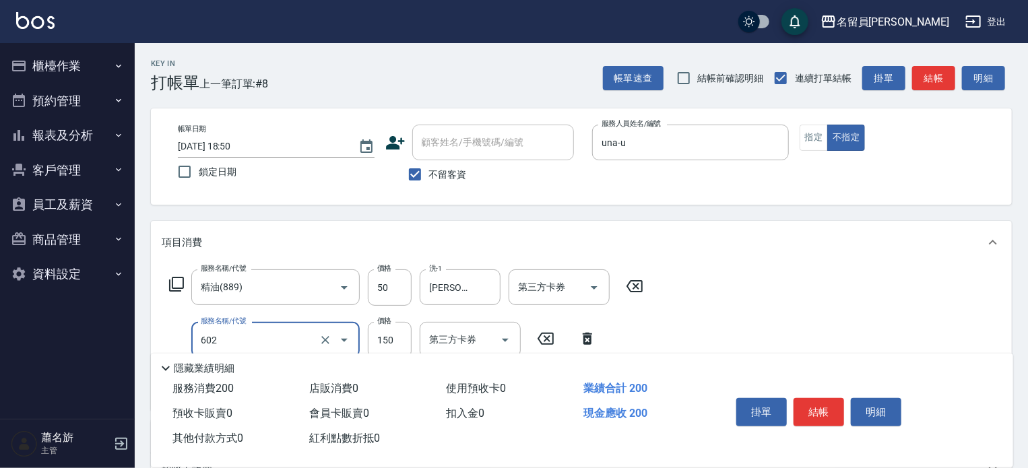
type input "一般洗髮(602)"
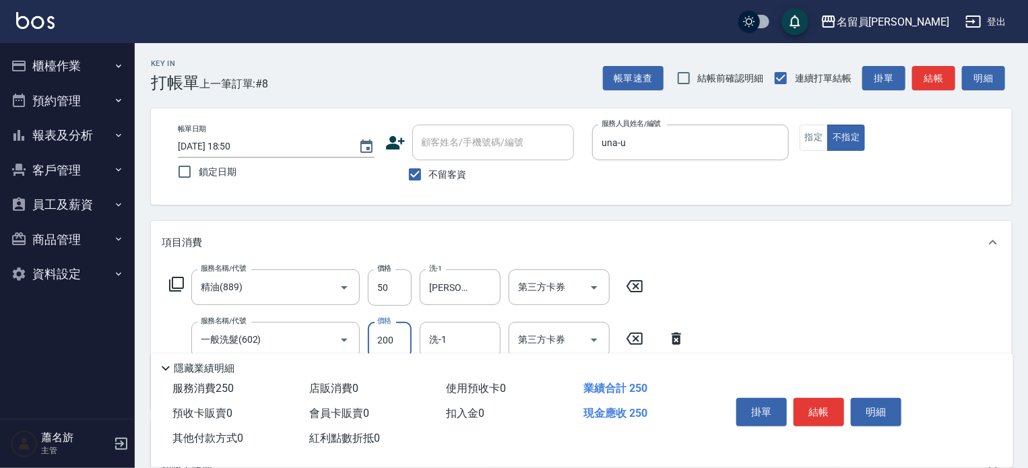
type input "200"
type input "[PERSON_NAME]-23"
type input "瞬間保養(415)"
type input "[PERSON_NAME]-23"
click at [827, 404] on button "結帳" at bounding box center [819, 412] width 51 height 28
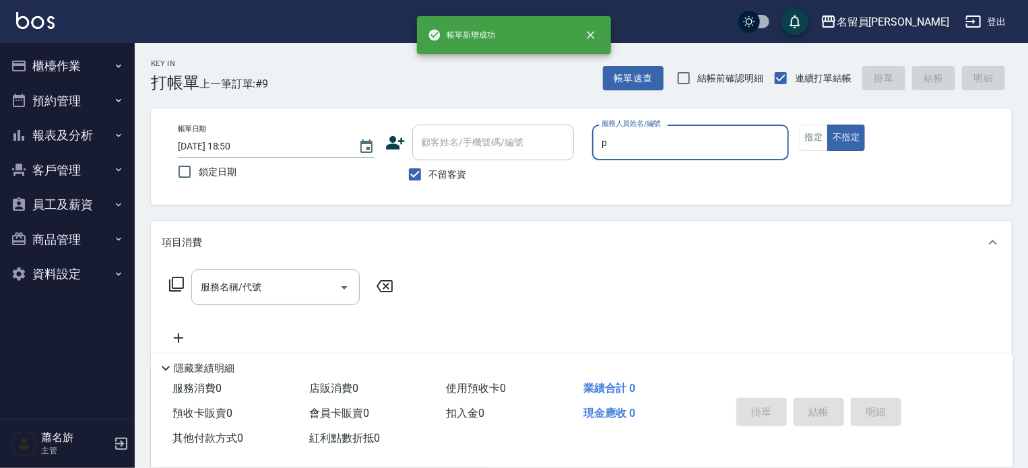
type input "[PERSON_NAME]"
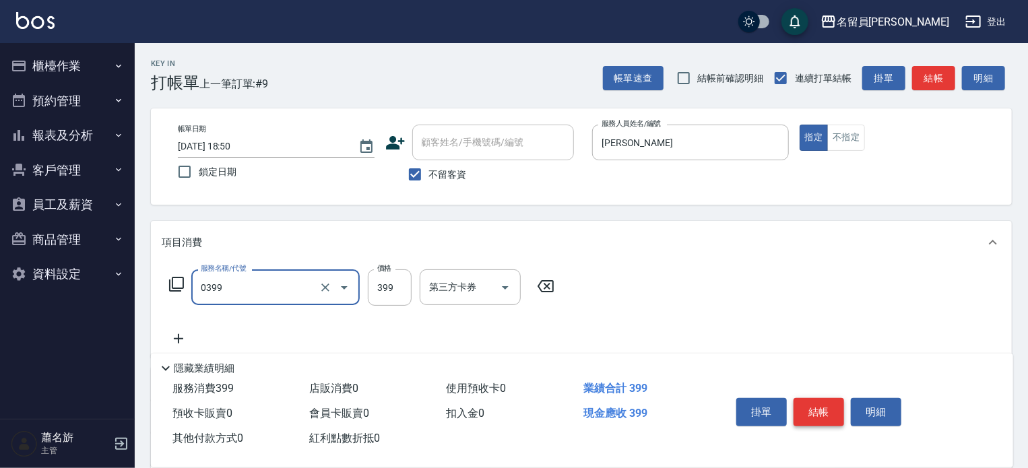
type input "海鹽SPA(0399)"
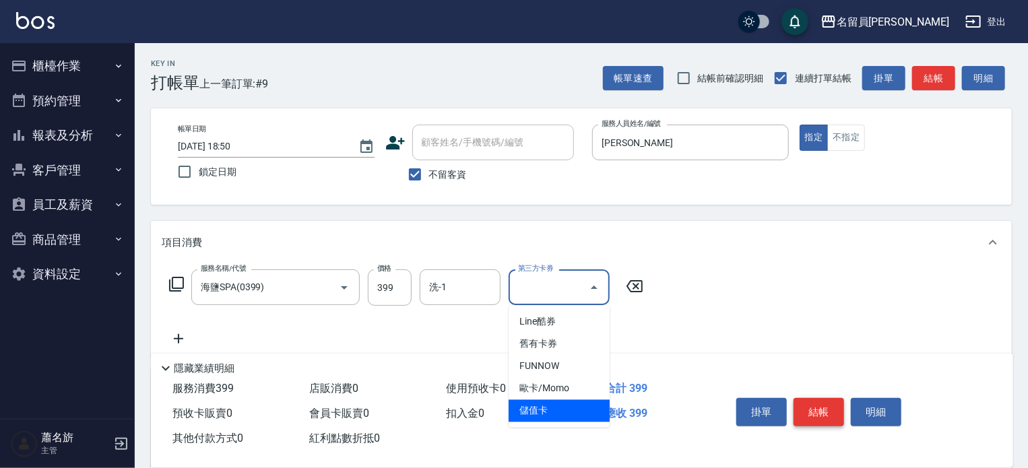
type input "儲值卡"
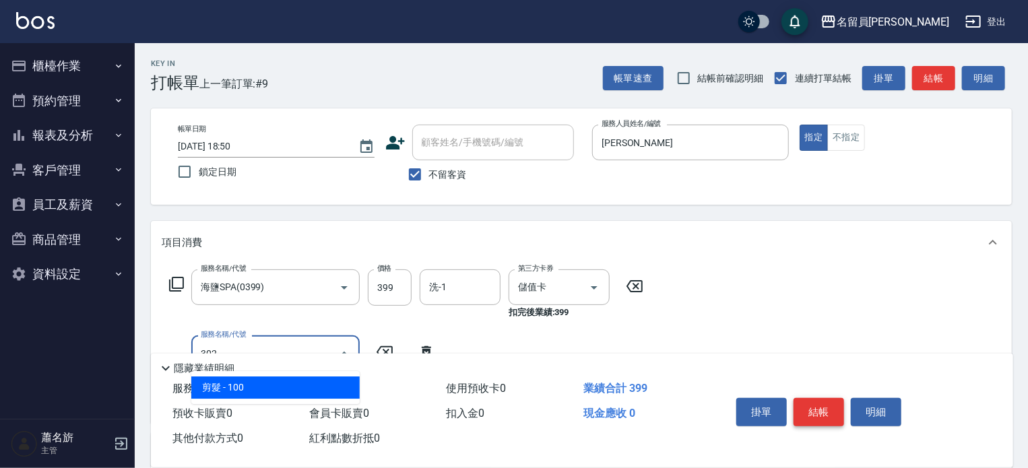
type input "剪髮(302)"
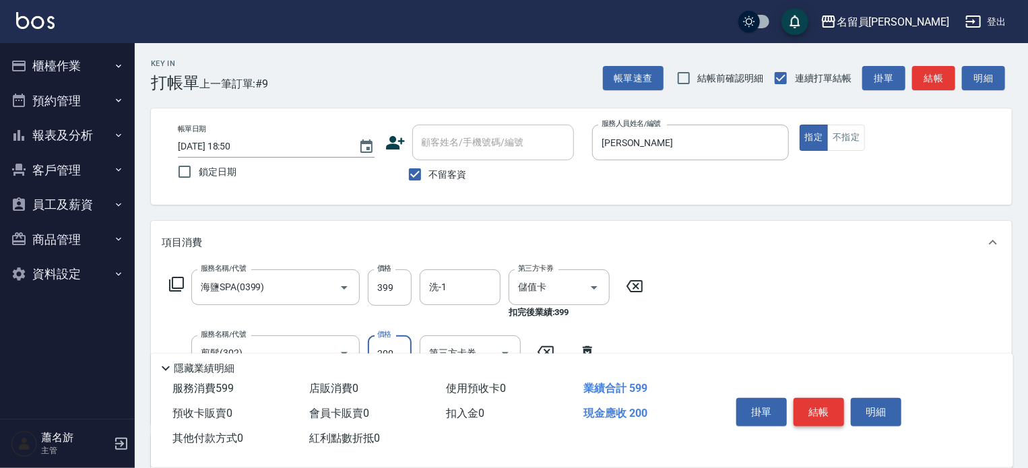
type input "200"
click at [827, 404] on button "結帳" at bounding box center [819, 412] width 51 height 28
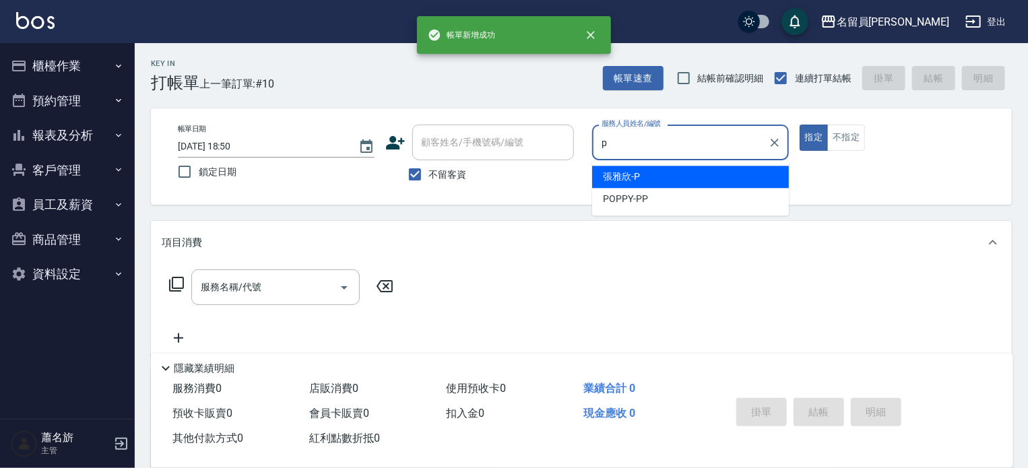
type input "[PERSON_NAME]"
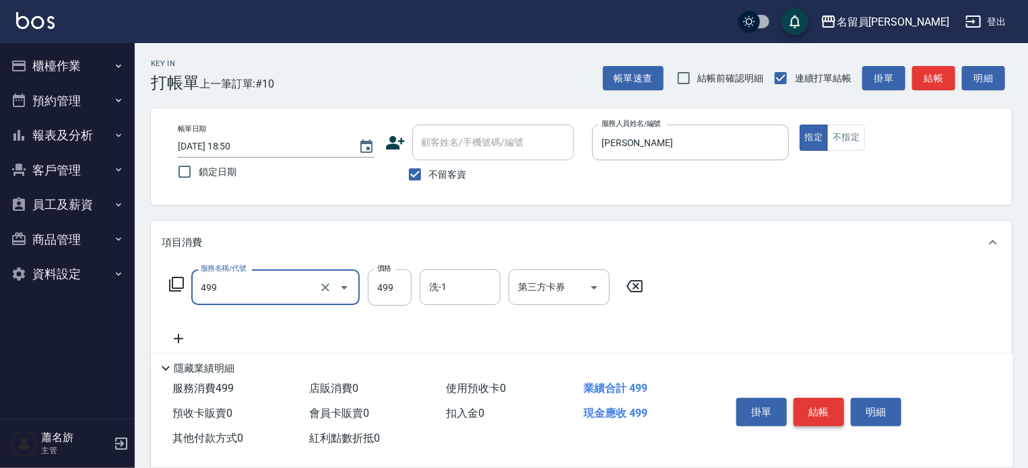
type input "去角質洗髮(499)"
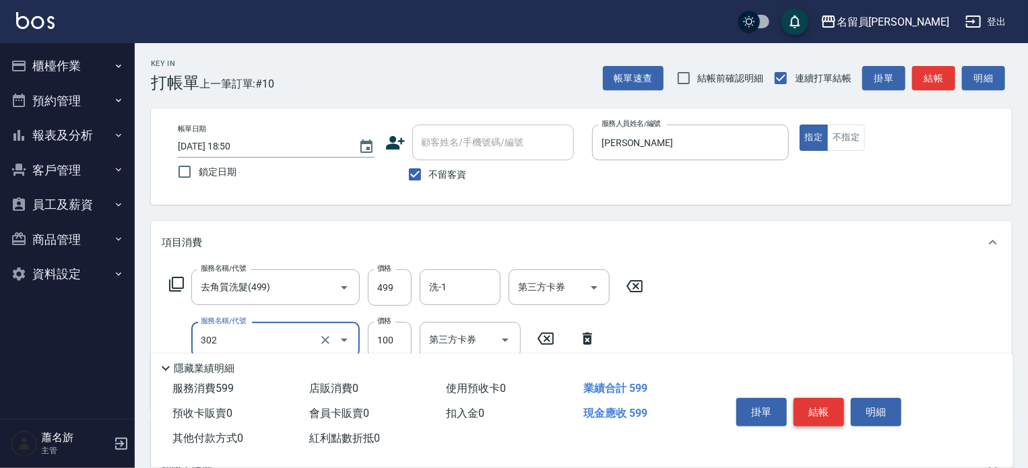
type input "剪髮(302)"
type input "200"
click at [827, 404] on button "結帳" at bounding box center [819, 412] width 51 height 28
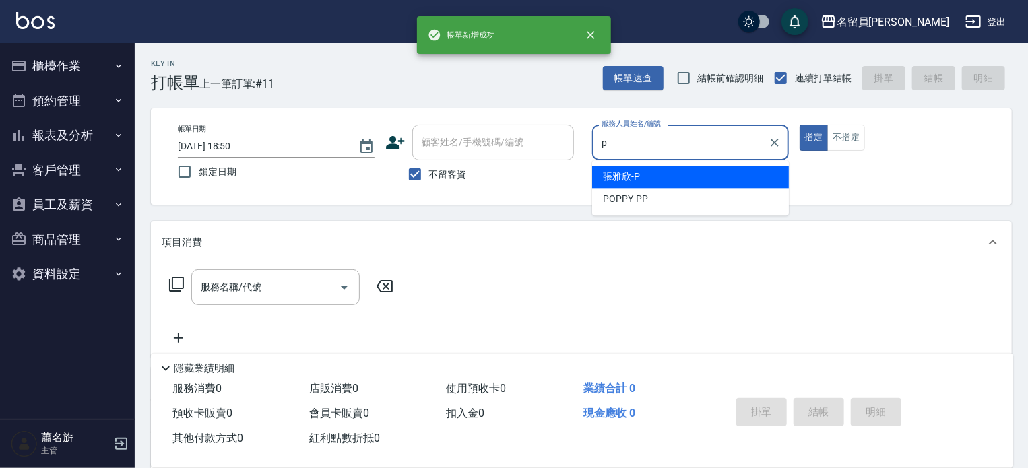
type input "[PERSON_NAME]"
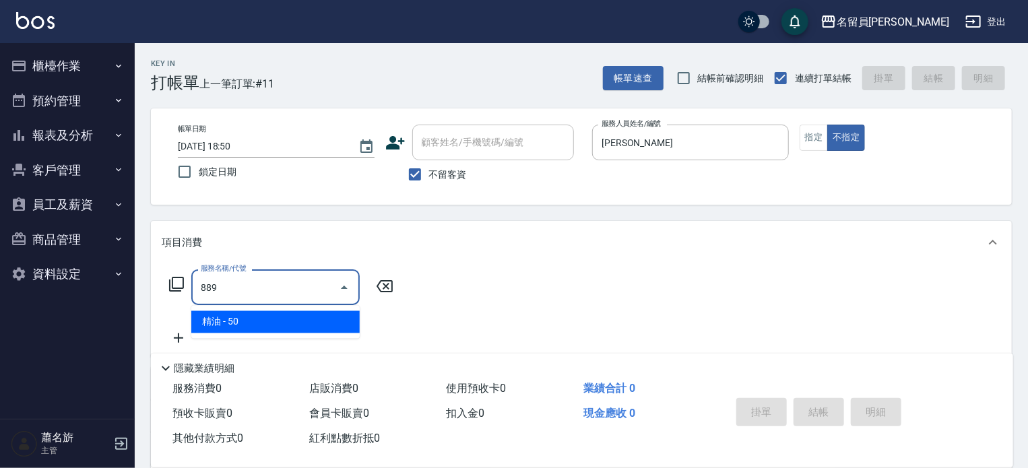
type input "精油(889)"
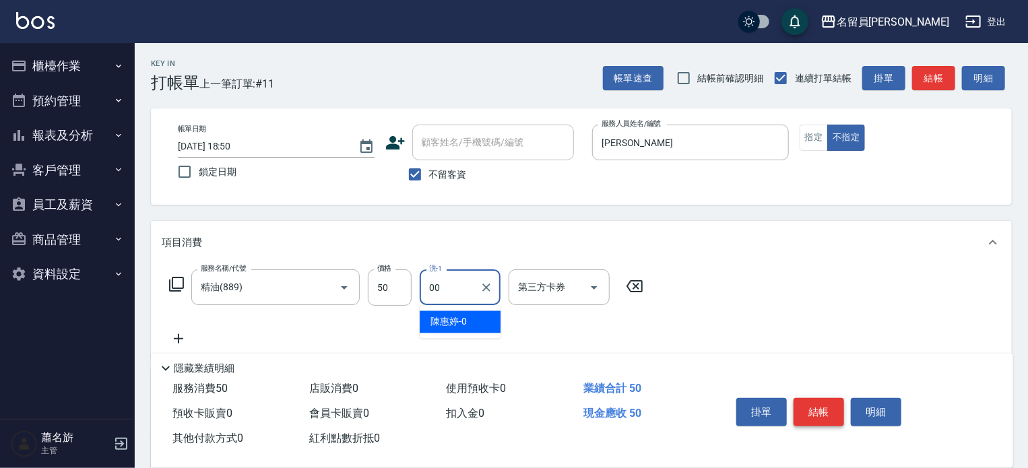
type input "苓苓-00"
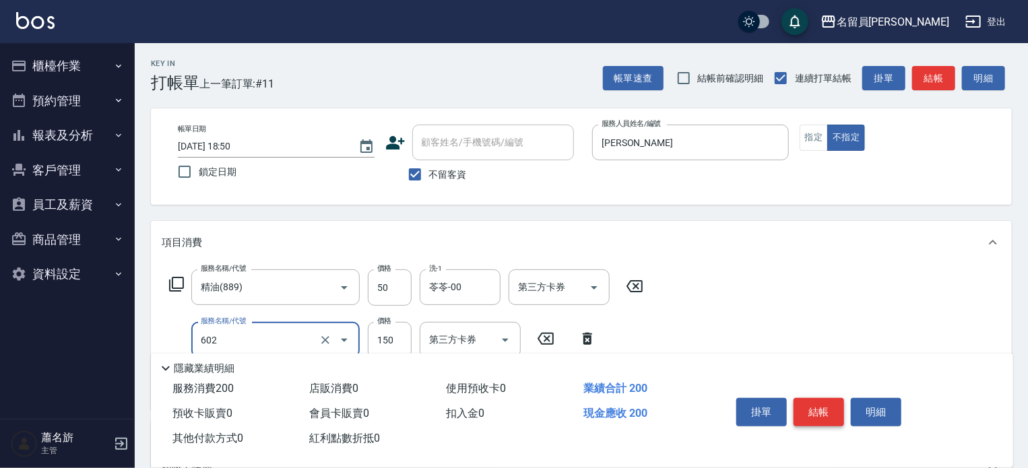
type input "一般洗髮(602)"
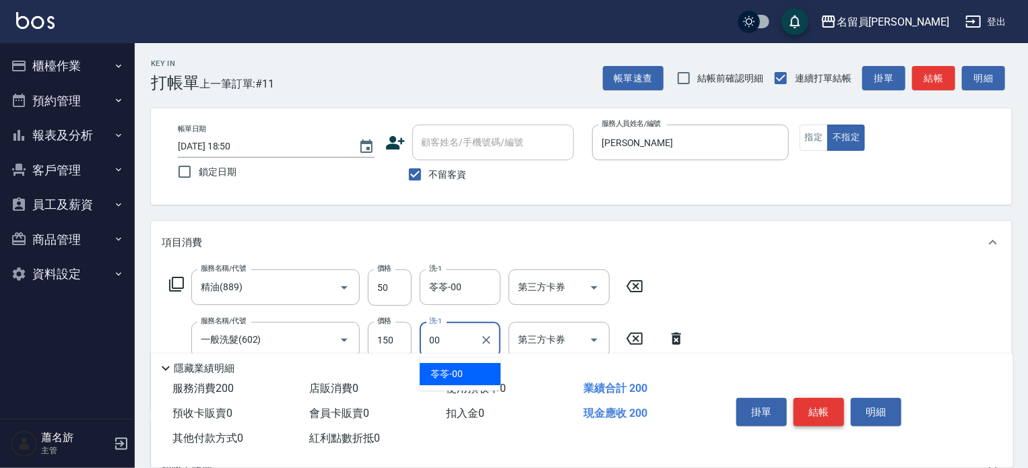
type input "苓苓-00"
type input "瞬間保養(415)"
type input "100"
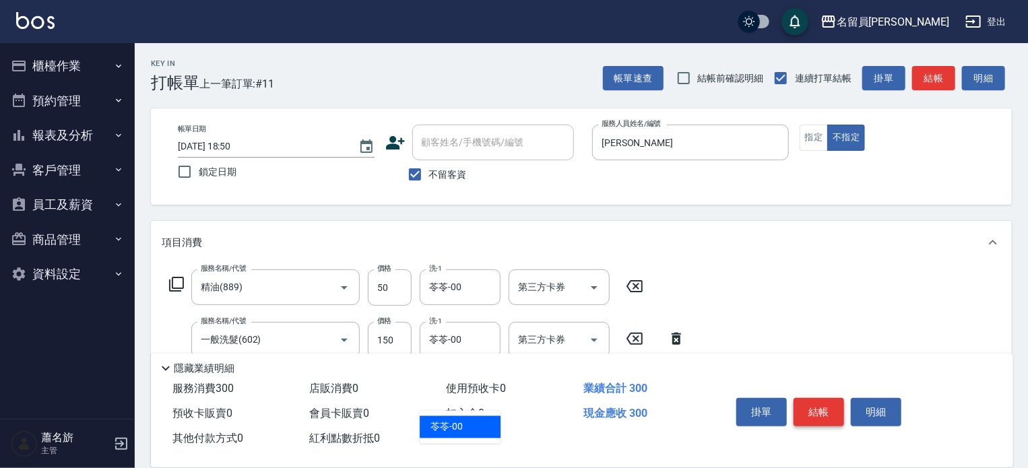
type input "苓苓-00"
type input "剪髮(302)"
type input "130"
click at [827, 404] on button "結帳" at bounding box center [819, 412] width 51 height 28
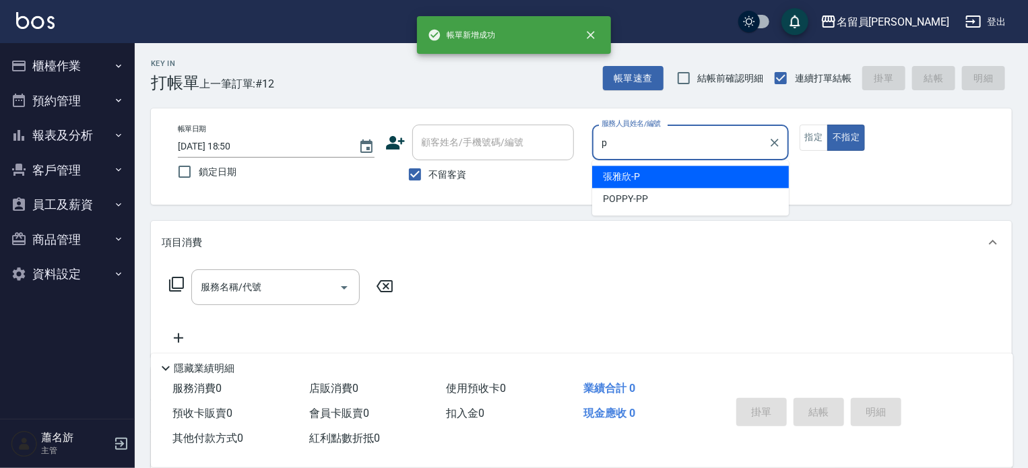
type input "[PERSON_NAME]"
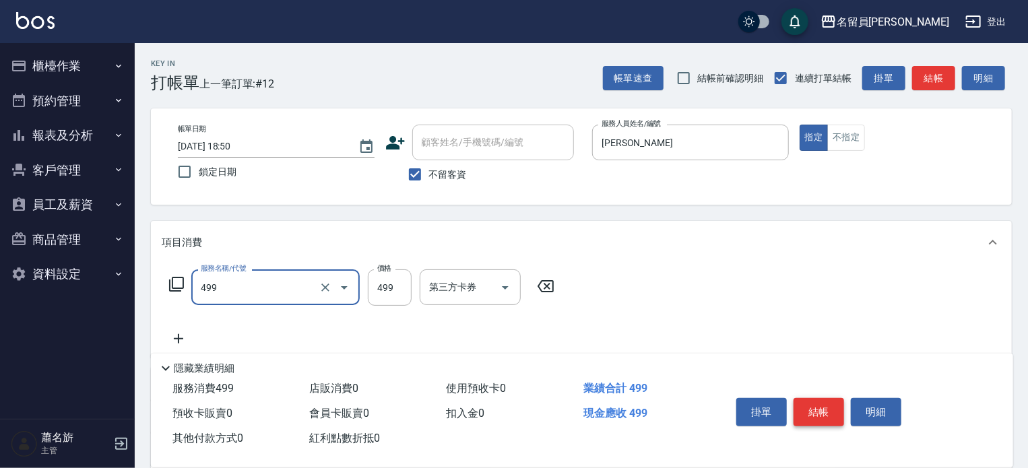
type input "去角質洗髮(499)"
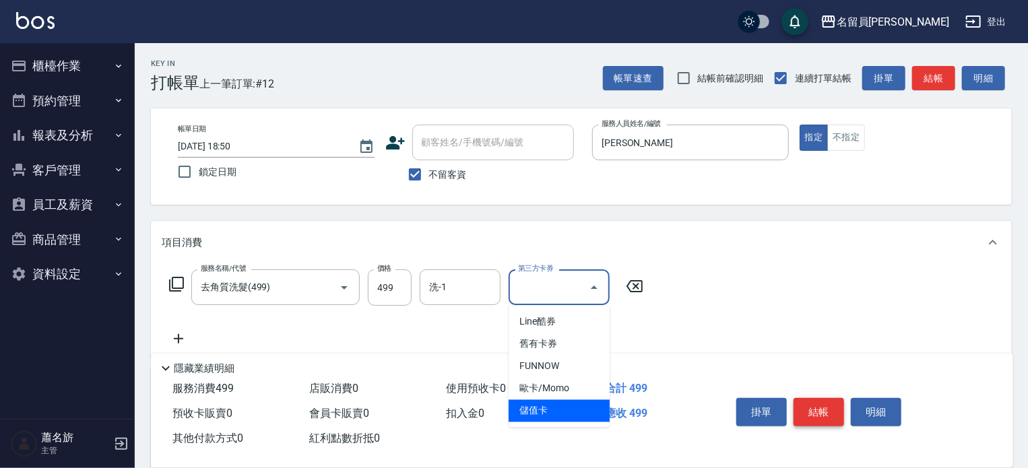
type input "儲值卡"
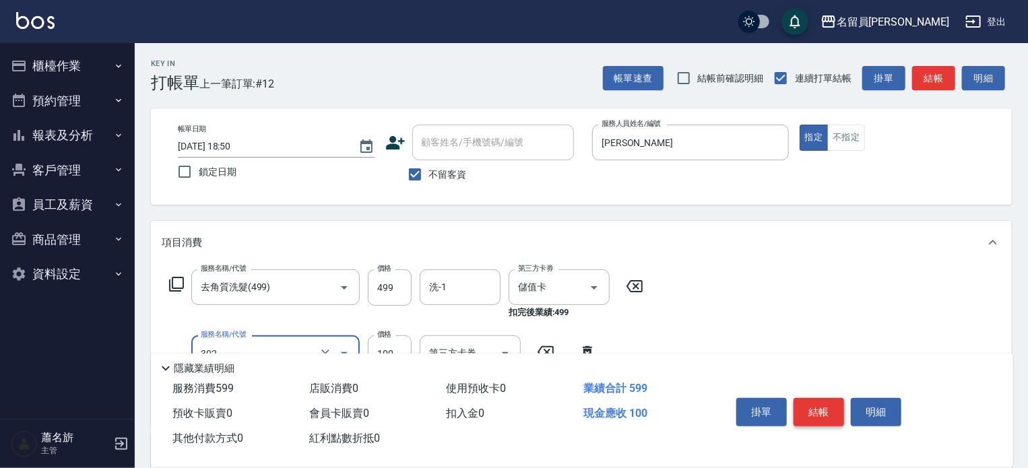
type input "剪髮(302)"
type input "200"
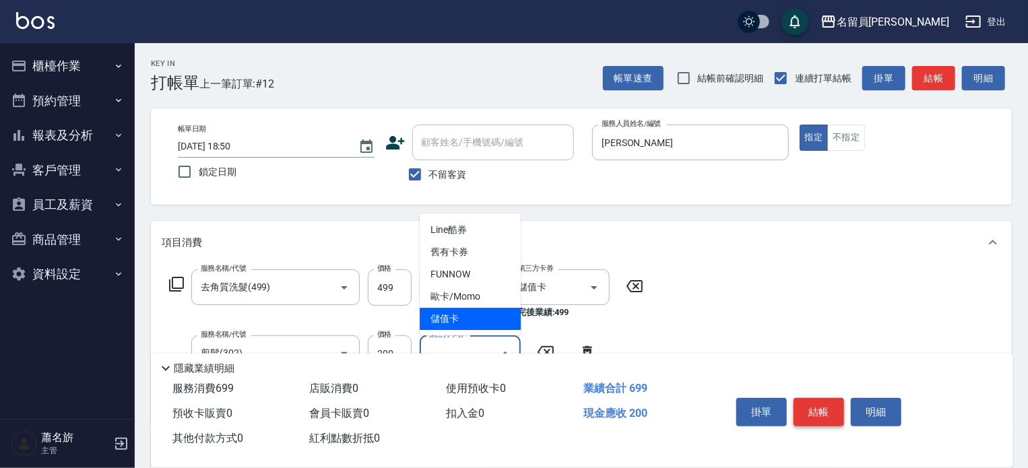
type input "儲值卡"
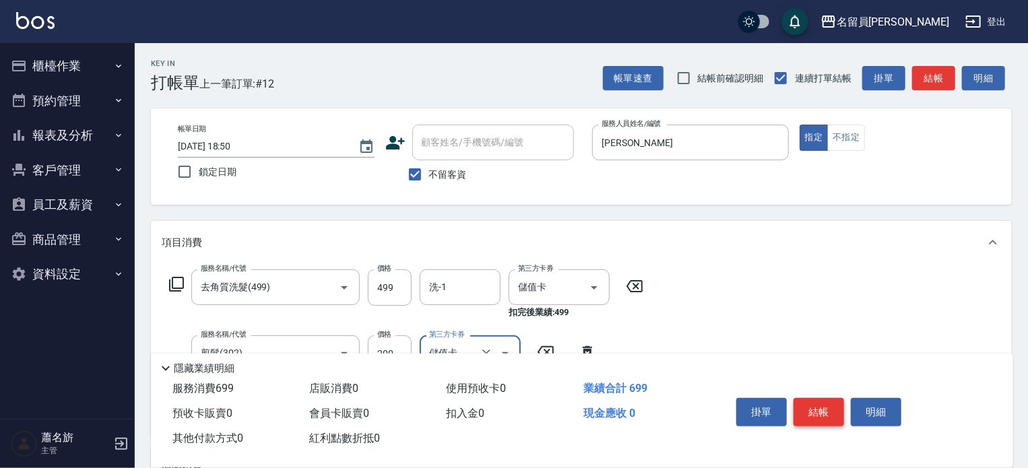
click at [827, 404] on button "結帳" at bounding box center [819, 412] width 51 height 28
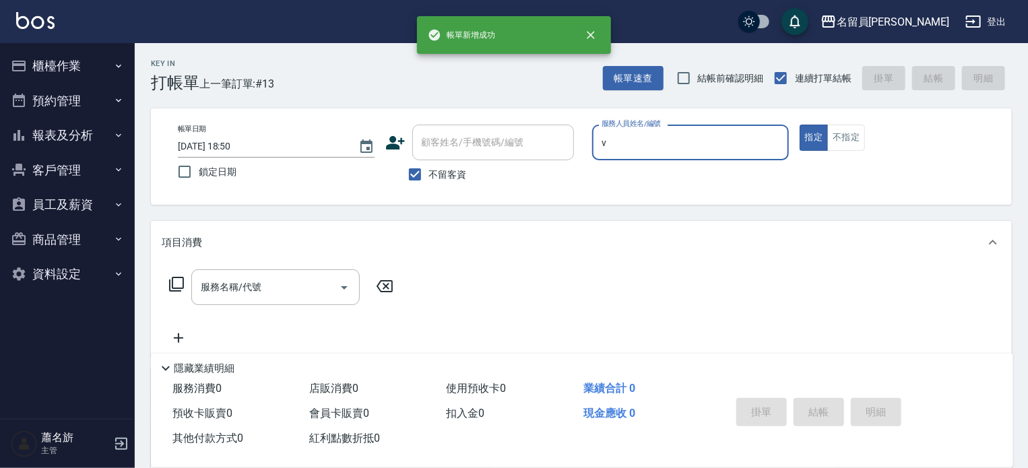
type input "[PERSON_NAME][PERSON_NAME]-V"
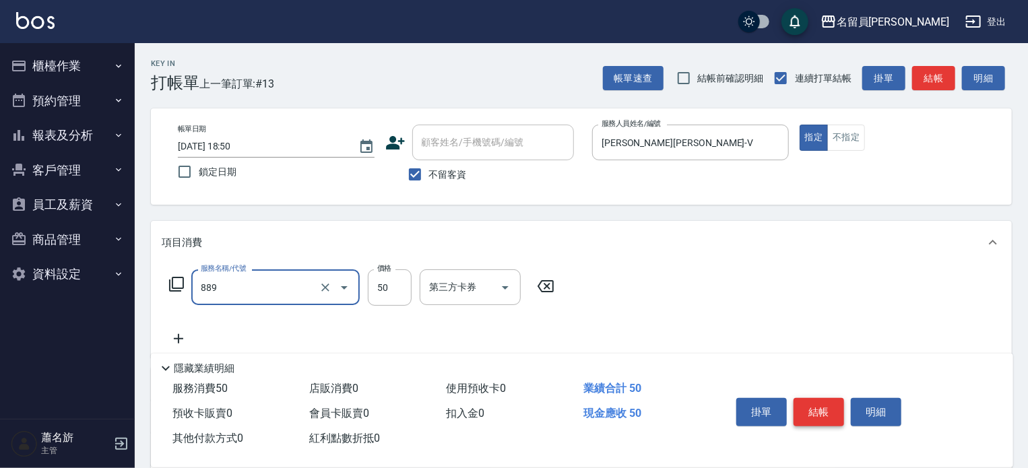
type input "精油(889)"
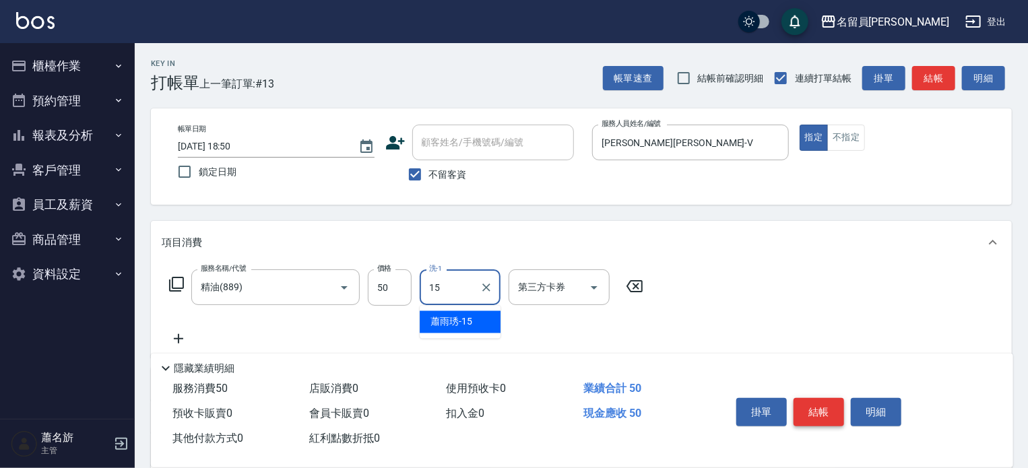
type input "[PERSON_NAME]-15"
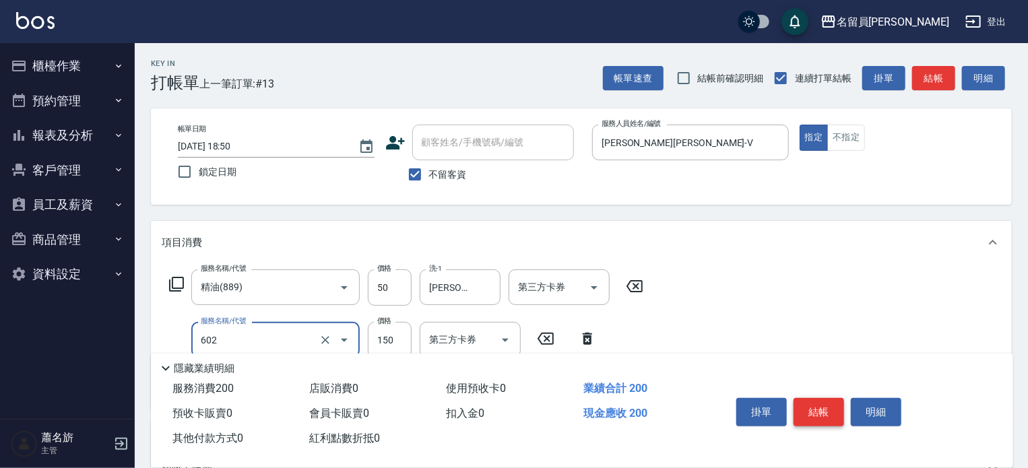
type input "一般洗髮(602)"
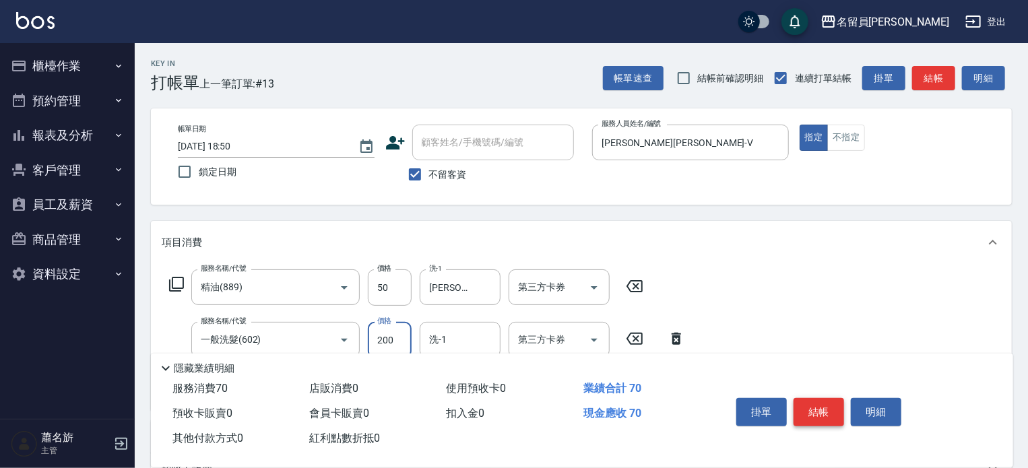
type input "200"
type input "[PERSON_NAME]-15"
type input "剪髮(302)"
type input "300"
click at [827, 404] on button "結帳" at bounding box center [819, 412] width 51 height 28
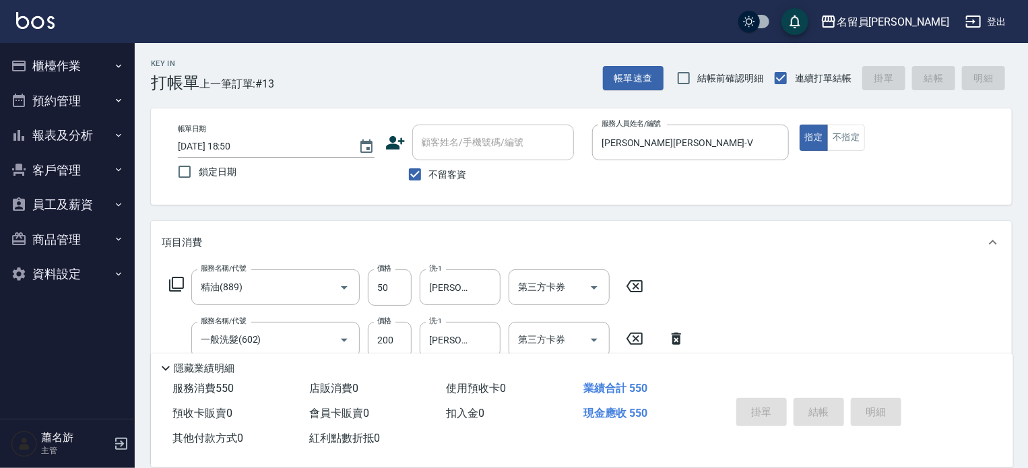
type input "[DATE] 18:51"
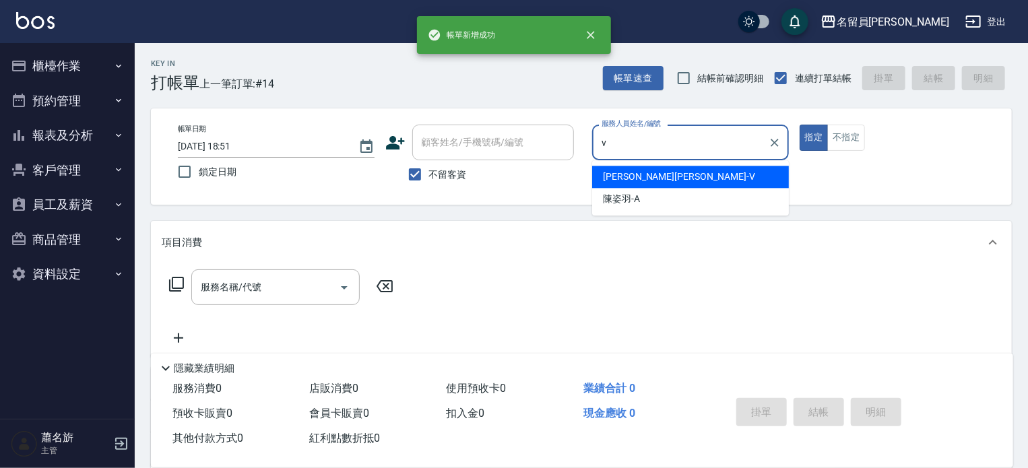
type input "[PERSON_NAME][PERSON_NAME]-V"
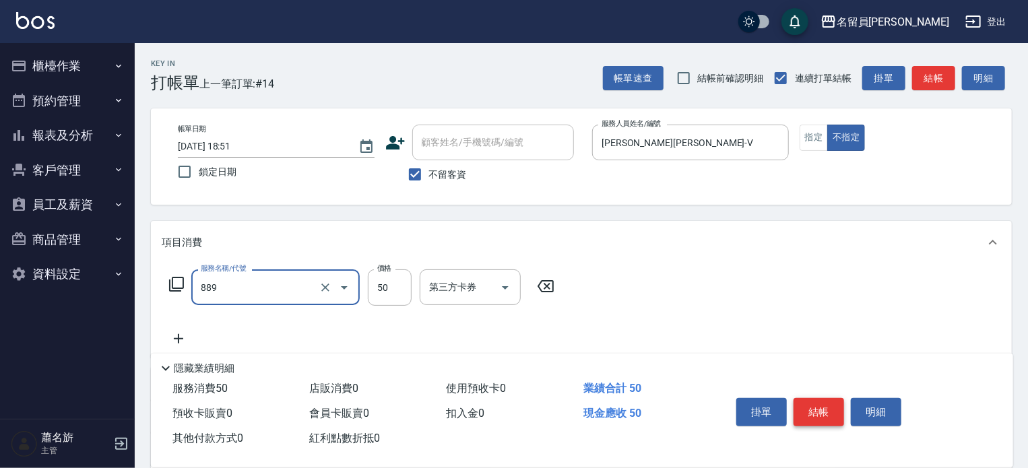
type input "精油(889)"
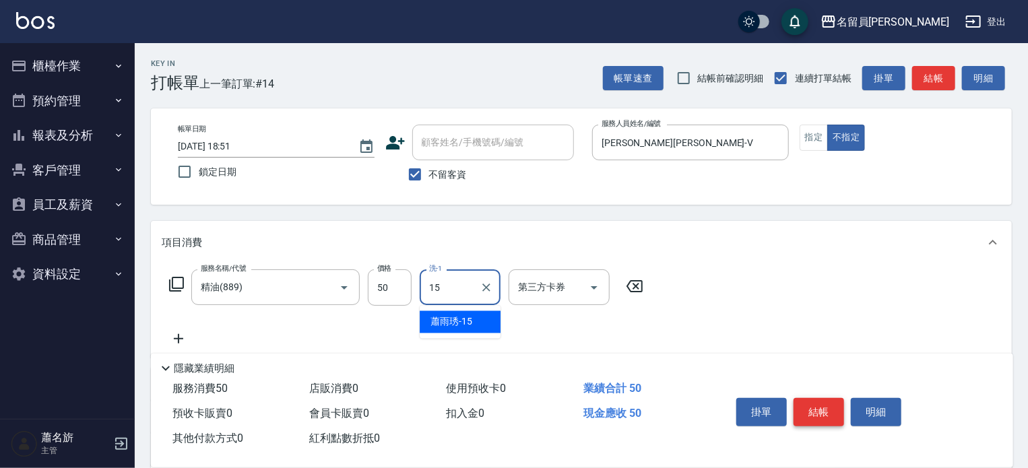
type input "[PERSON_NAME]-15"
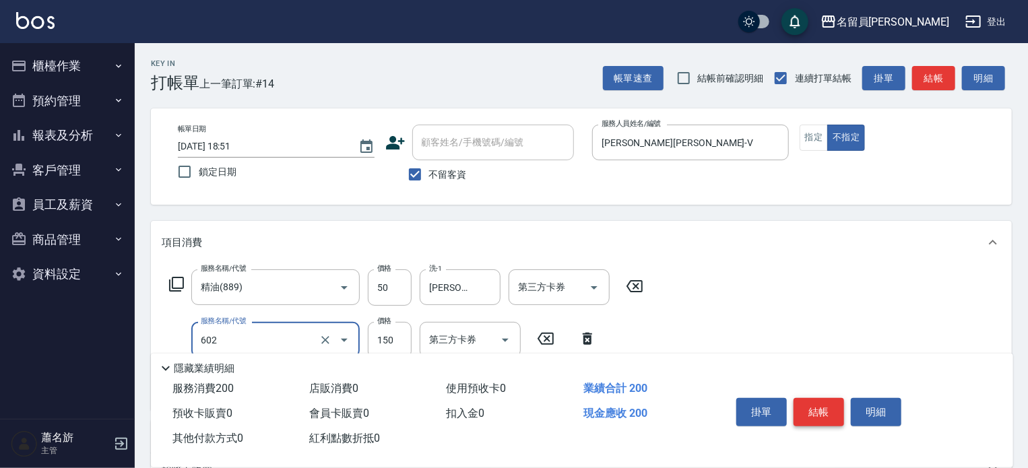
type input "一般洗髮(602)"
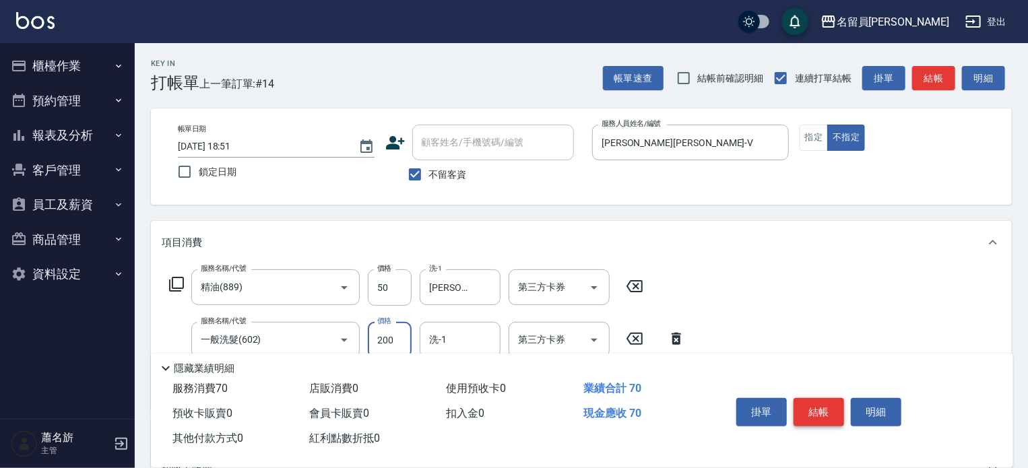
type input "200"
type input "[PERSON_NAME]-15"
type input "瞬間保養(415)"
type input "[PERSON_NAME]-15"
type input "剪髮(302)"
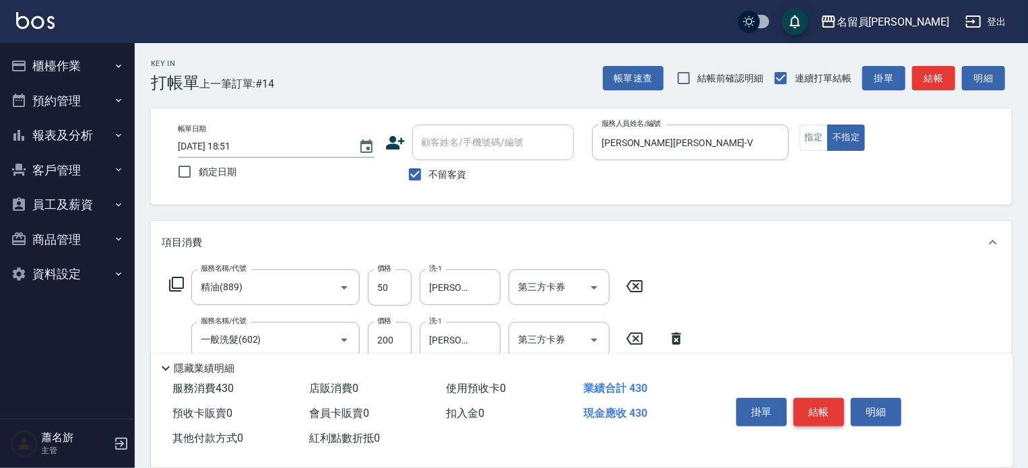
type input "130"
click at [827, 404] on button "結帳" at bounding box center [819, 412] width 51 height 28
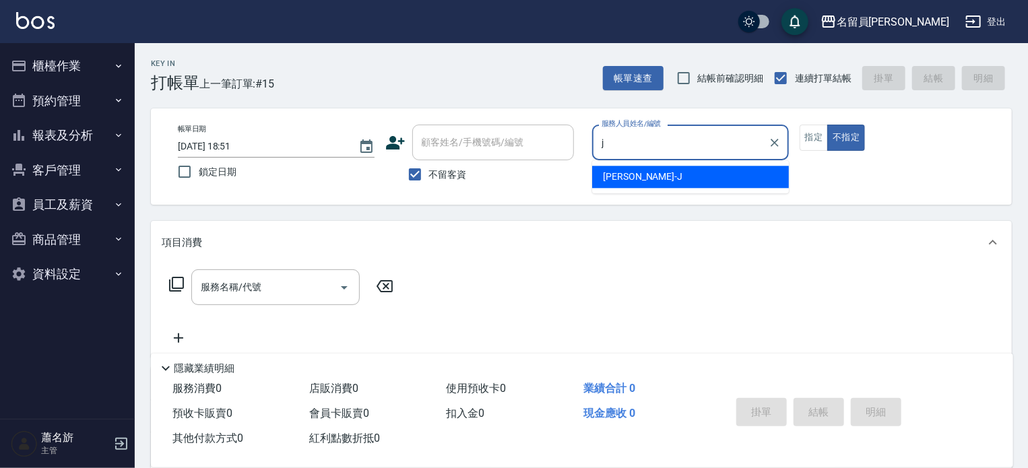
type input "[PERSON_NAME]"
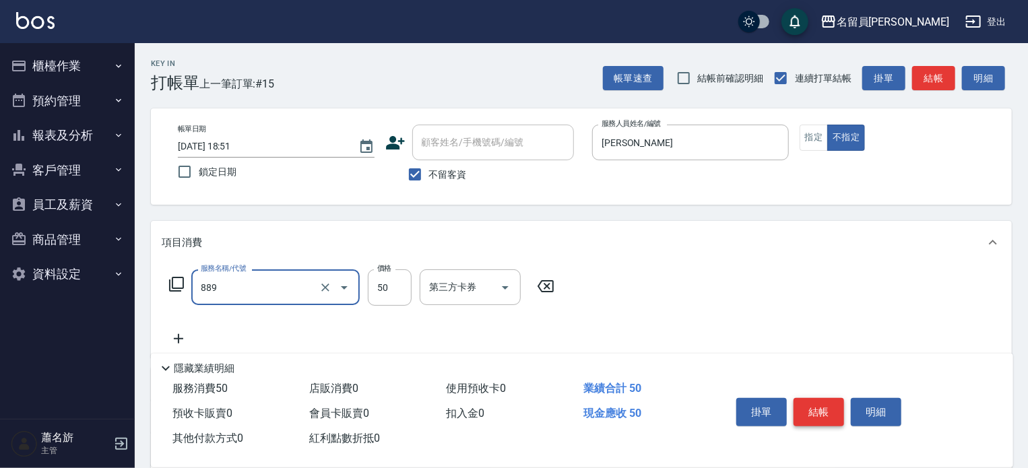
type input "精油(889)"
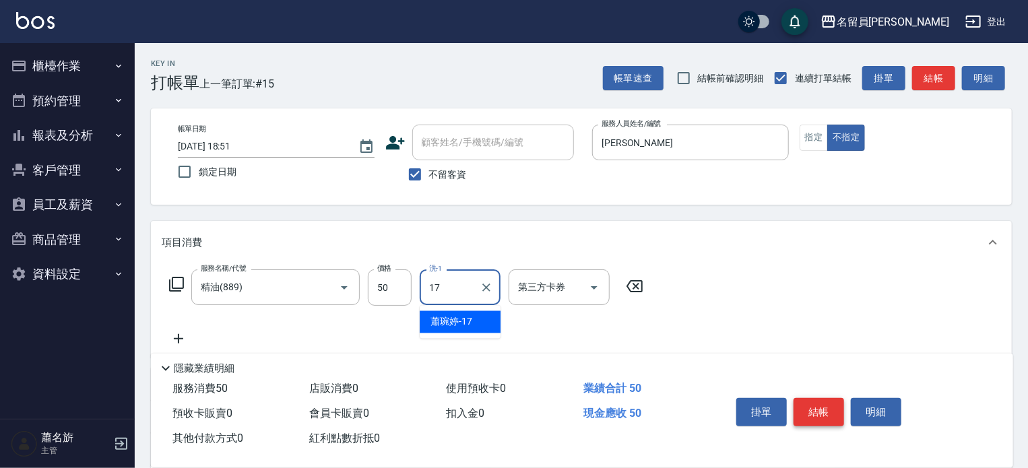
type input "[PERSON_NAME]-17"
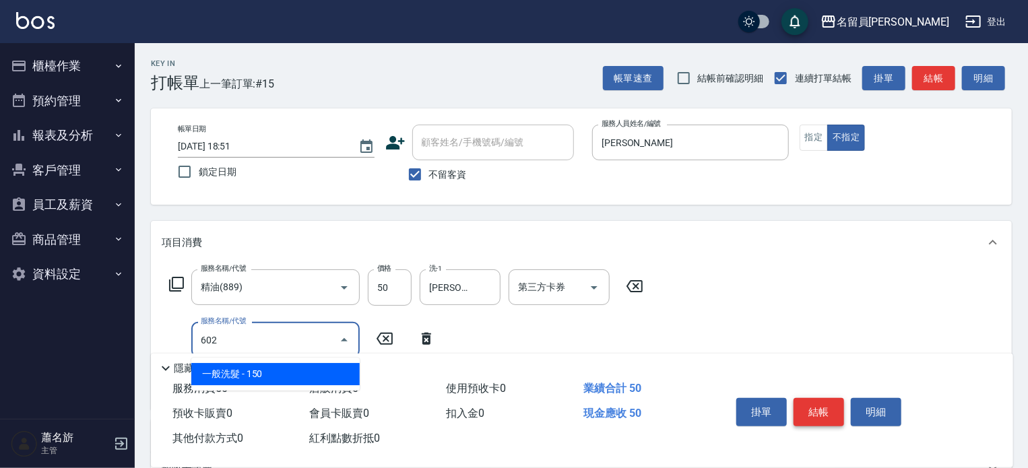
type input "一般洗髮(602)"
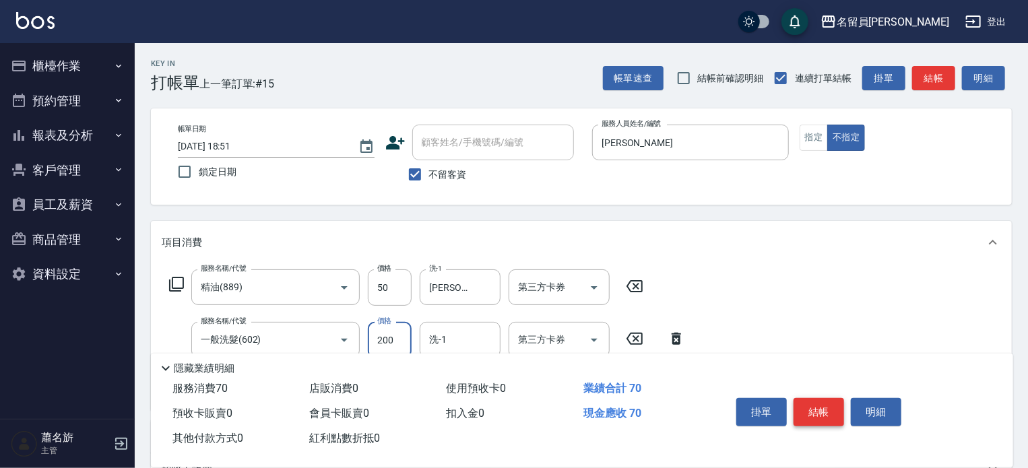
type input "200"
type input "[PERSON_NAME]-17"
type input "瞬間保養(415)"
type input "[PERSON_NAME]-17"
click at [821, 411] on button "結帳" at bounding box center [819, 412] width 51 height 28
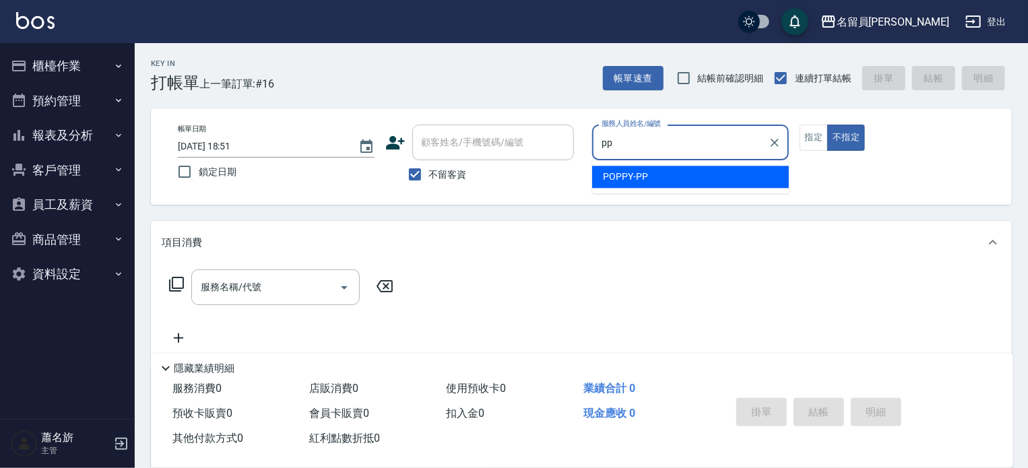
type input "POPPY-PP"
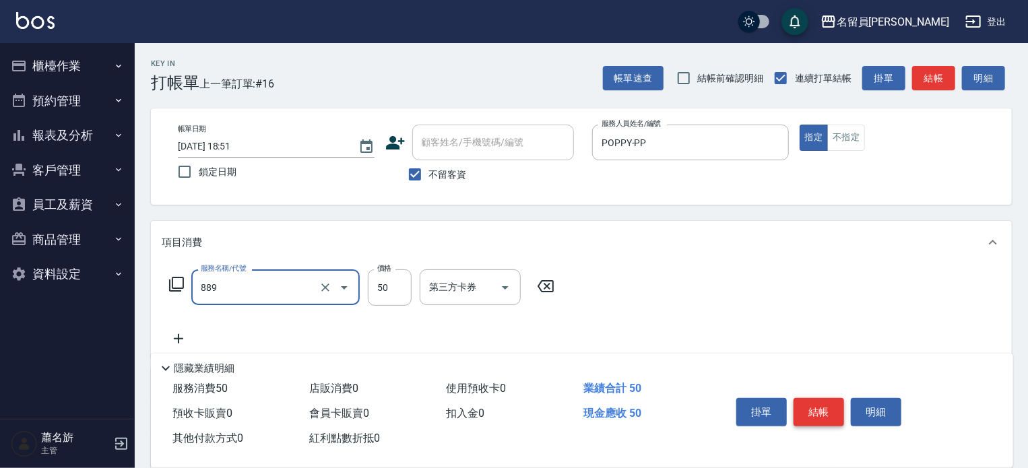
type input "精油(889)"
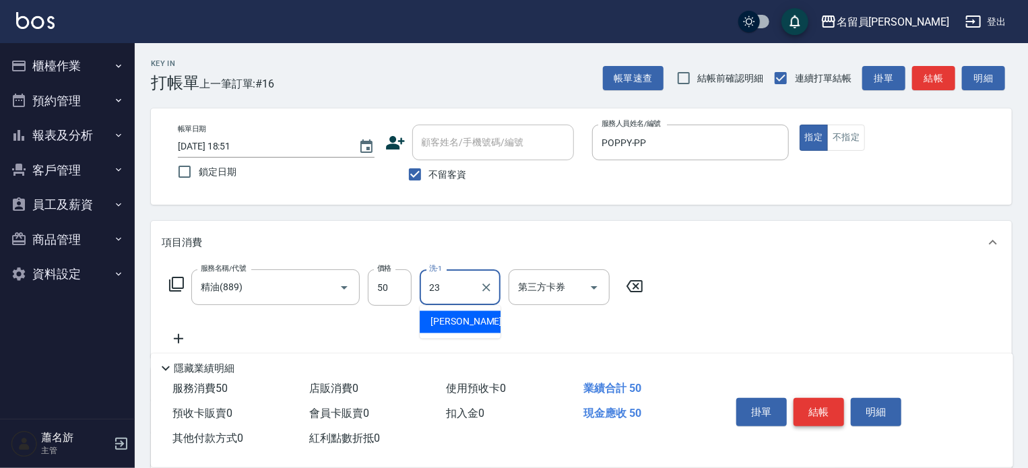
type input "[PERSON_NAME]-23"
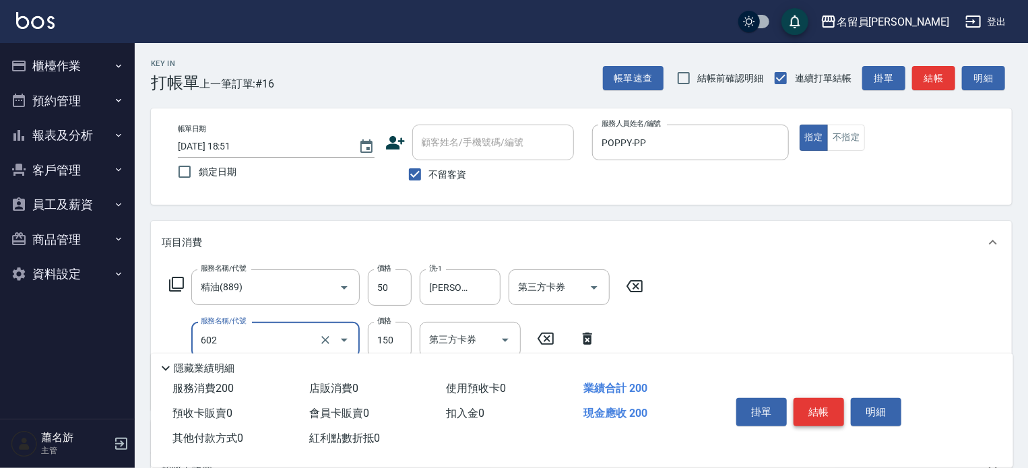
type input "一般洗髮(602)"
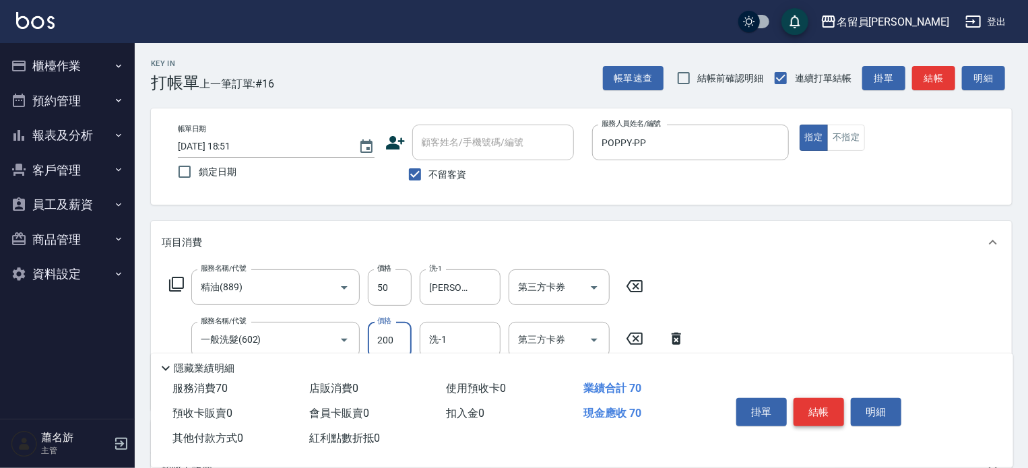
type input "200"
type input "[PERSON_NAME]-23"
type input "剪髮(302)"
type input "150"
click at [821, 411] on button "結帳" at bounding box center [819, 412] width 51 height 28
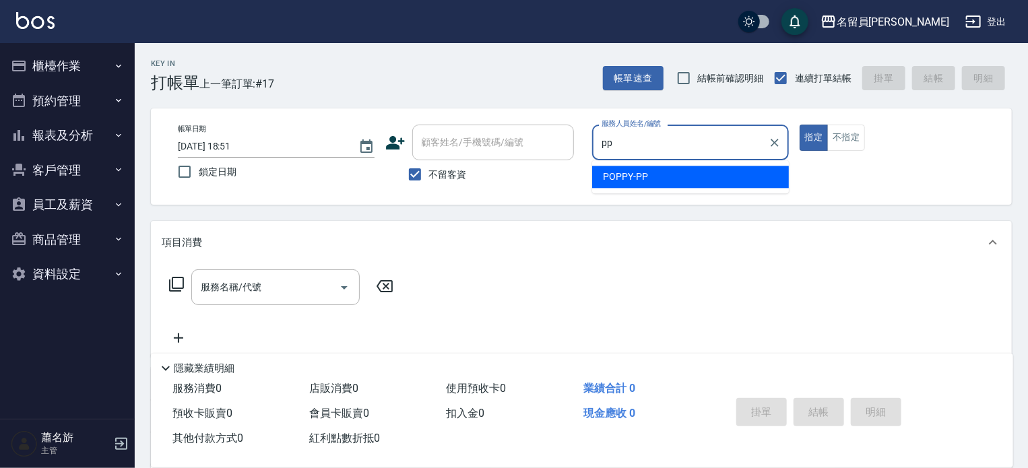
type input "POPPY-PP"
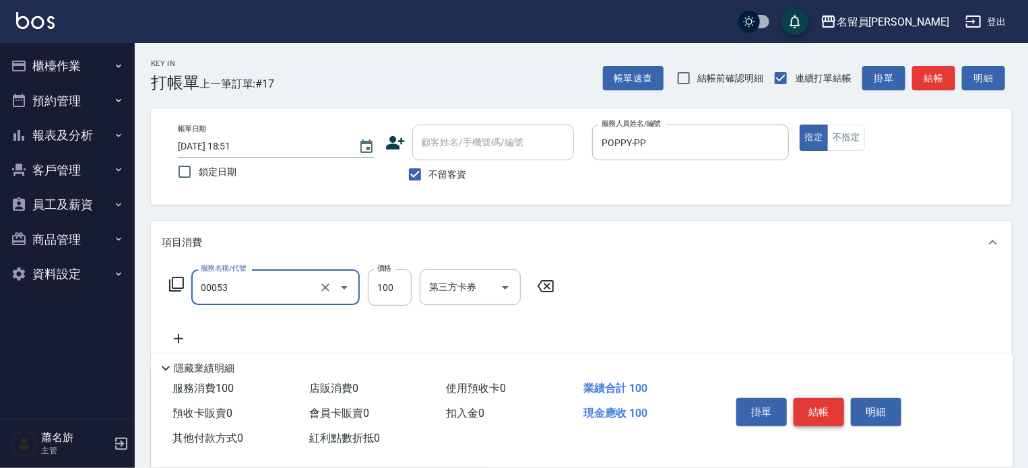
type input "儲值現金卷(00053)"
type input "200"
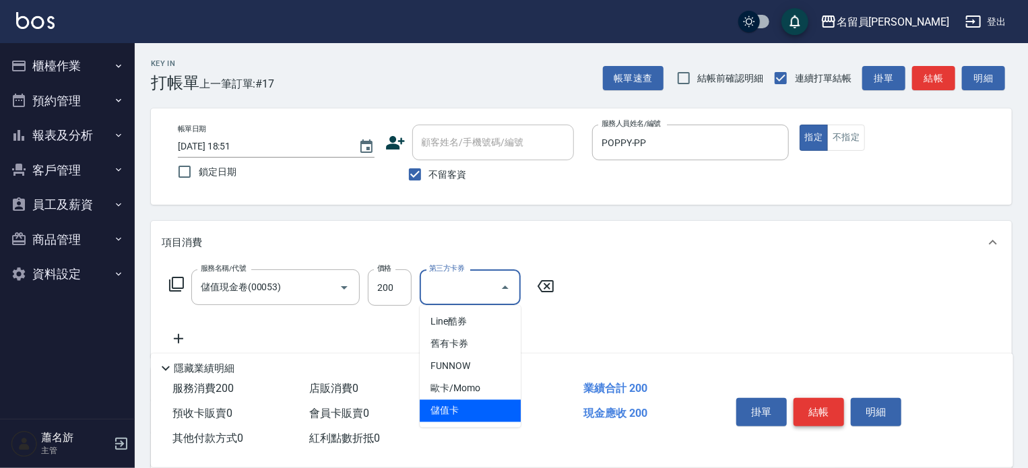
type input "儲值卡"
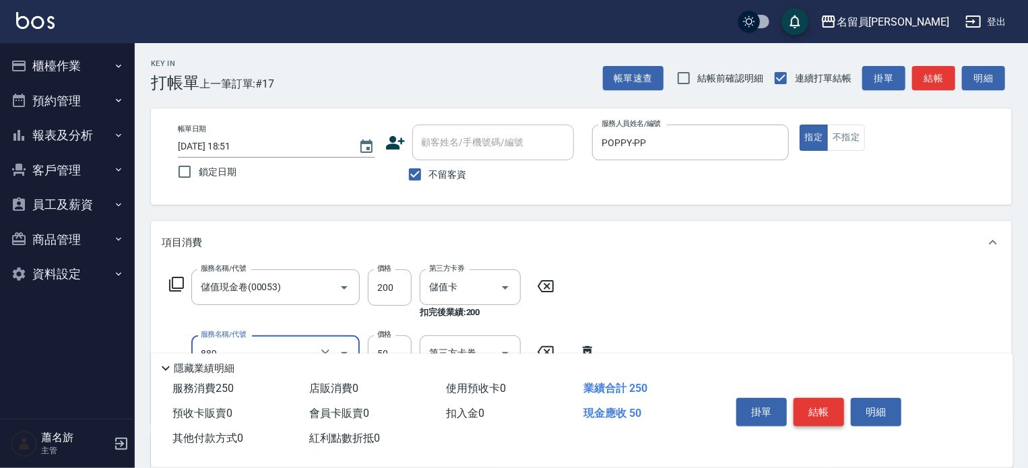
type input "精油(889)"
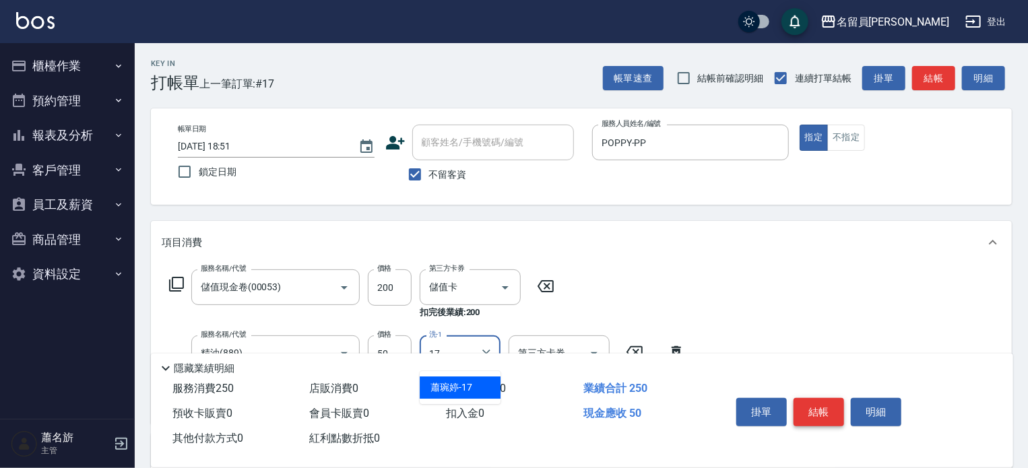
type input "[PERSON_NAME]-17"
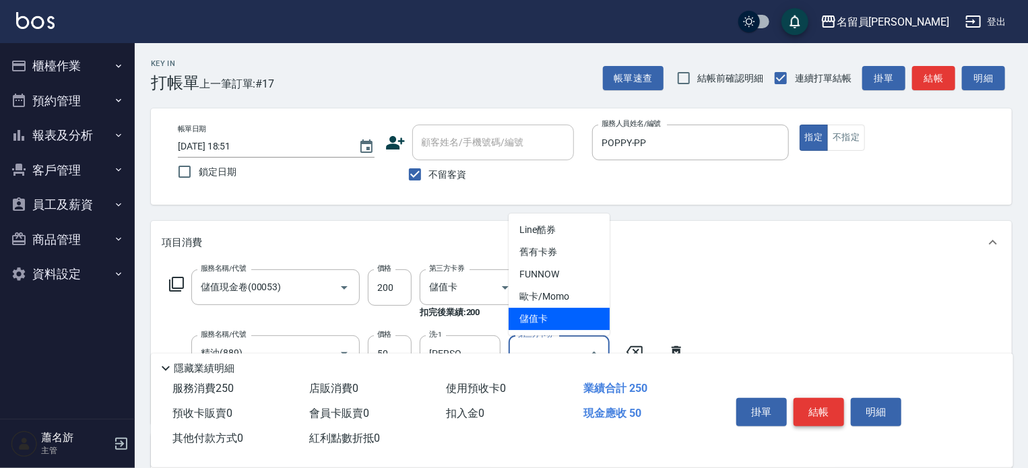
type input "儲值卡"
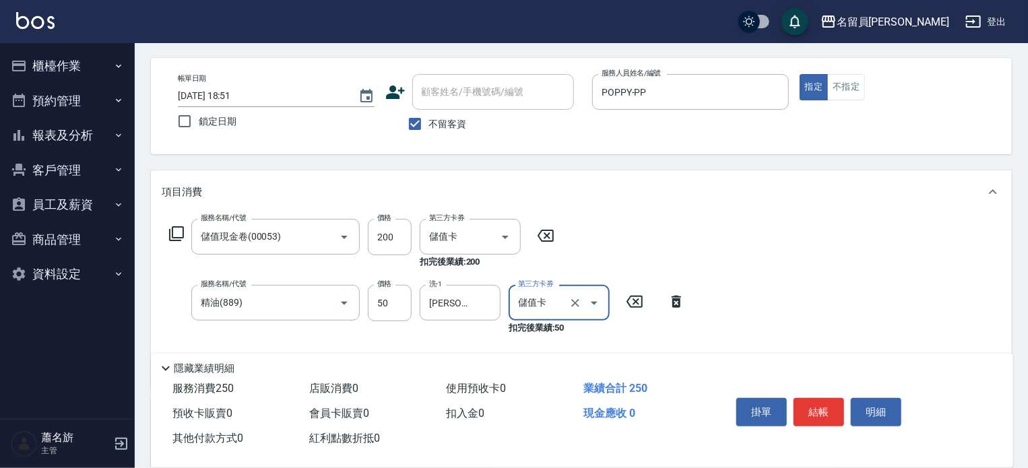
scroll to position [135, 0]
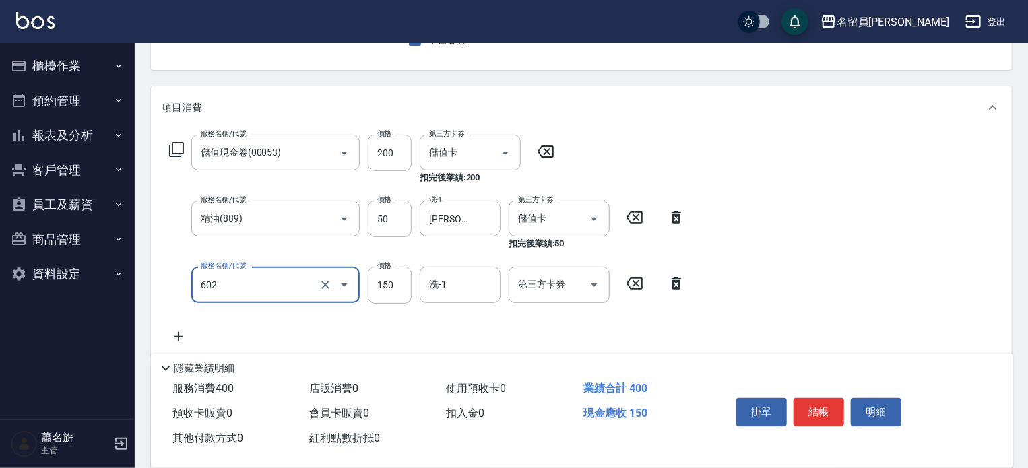
type input "一般洗髮(602)"
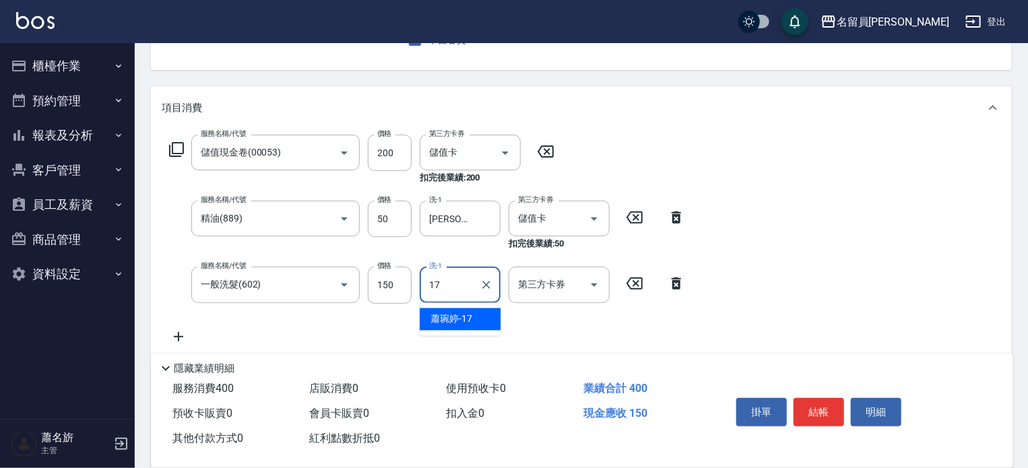
type input "[PERSON_NAME]-17"
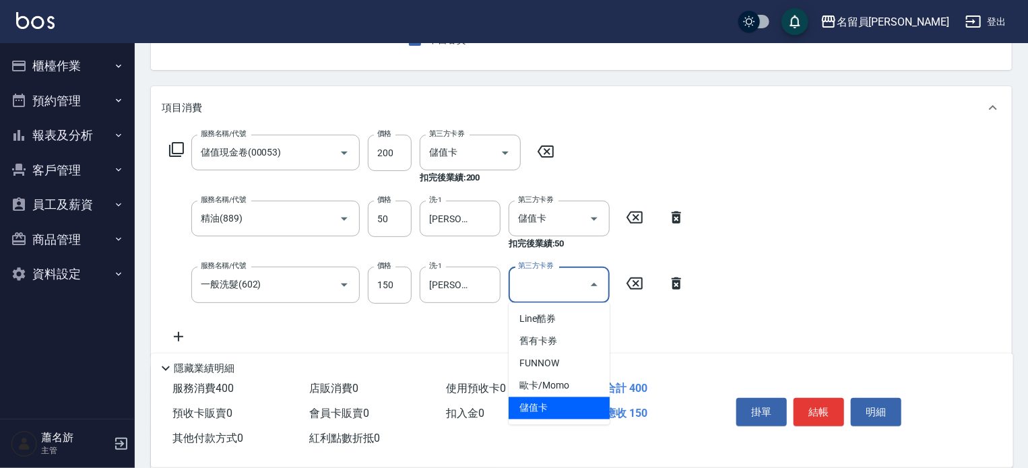
type input "儲值卡"
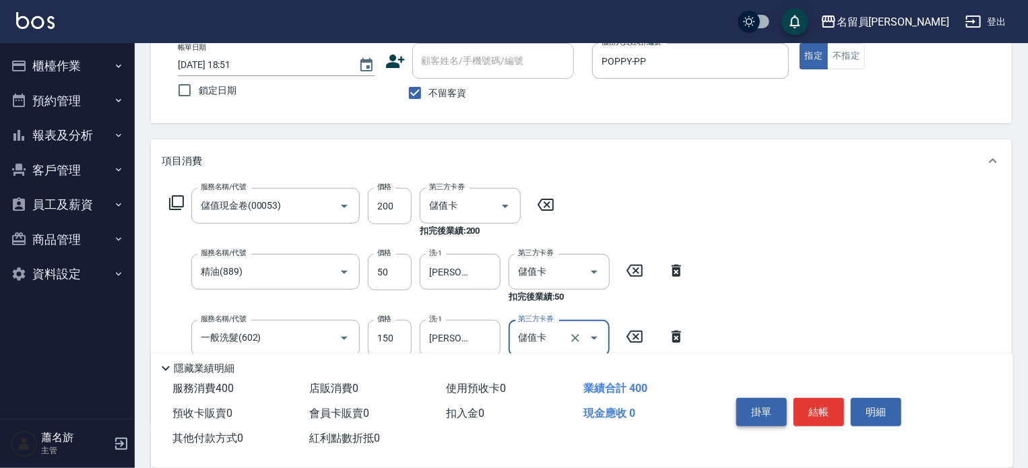
scroll to position [0, 0]
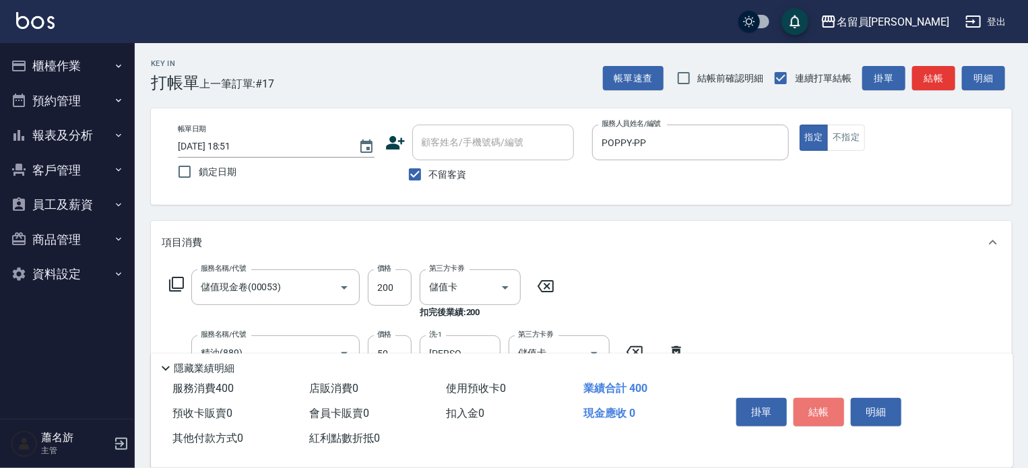
click at [811, 407] on button "結帳" at bounding box center [819, 412] width 51 height 28
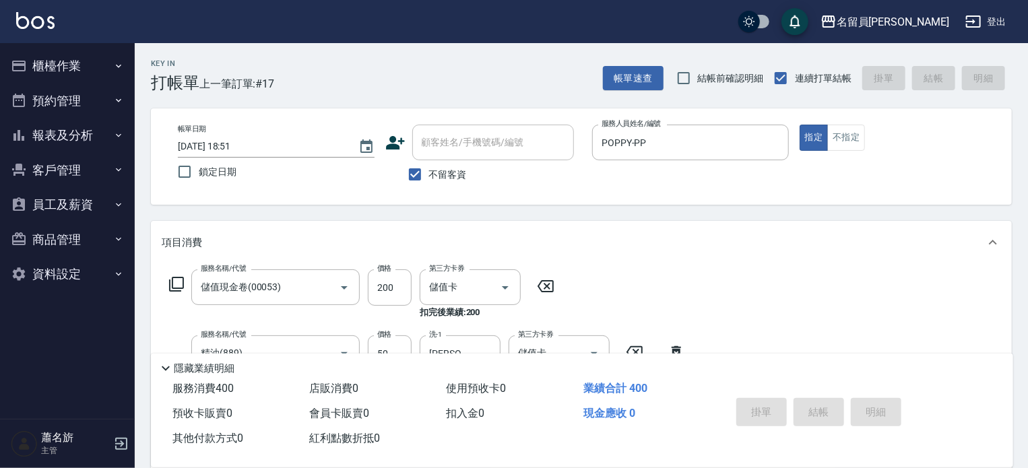
type input "[DATE] 18:52"
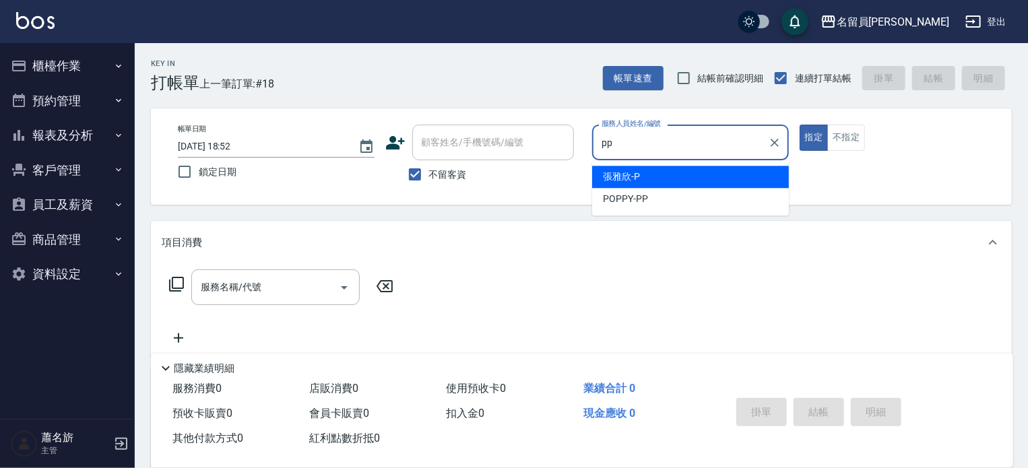
type input "POPPY-PP"
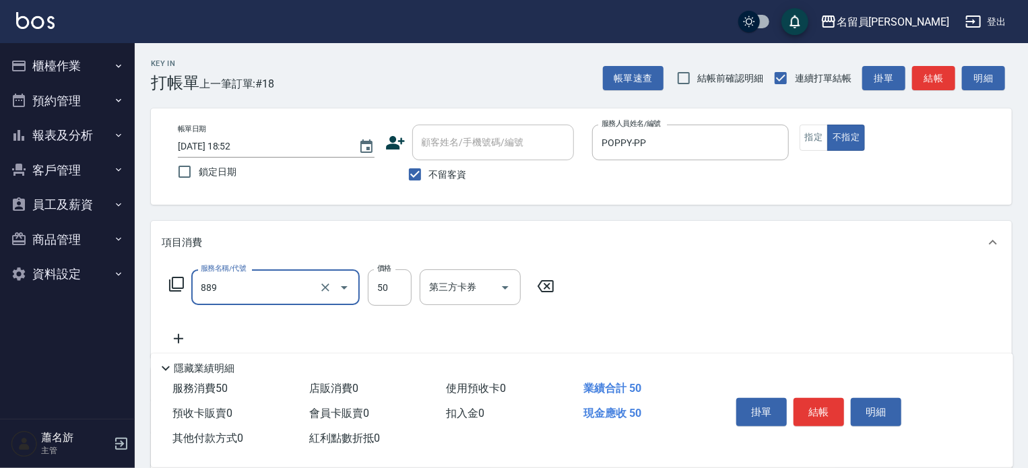
type input "精油(889)"
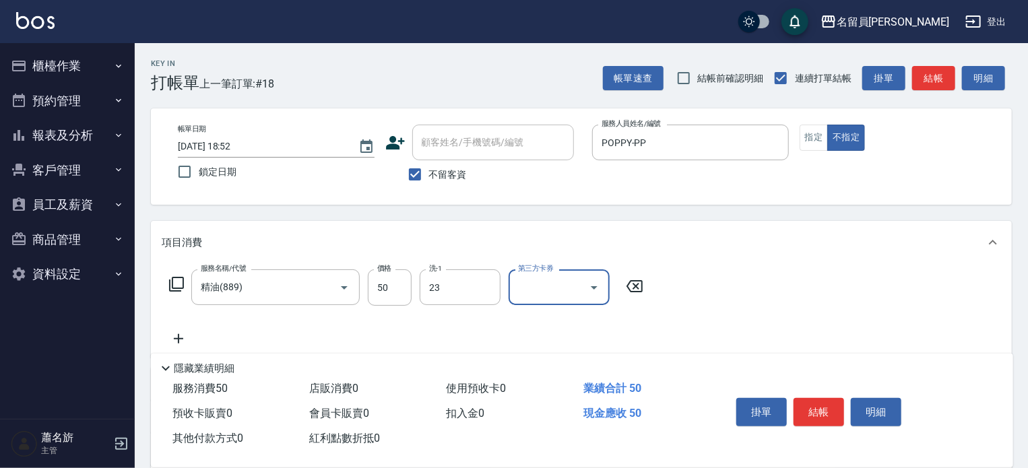
type input "[PERSON_NAME]-23"
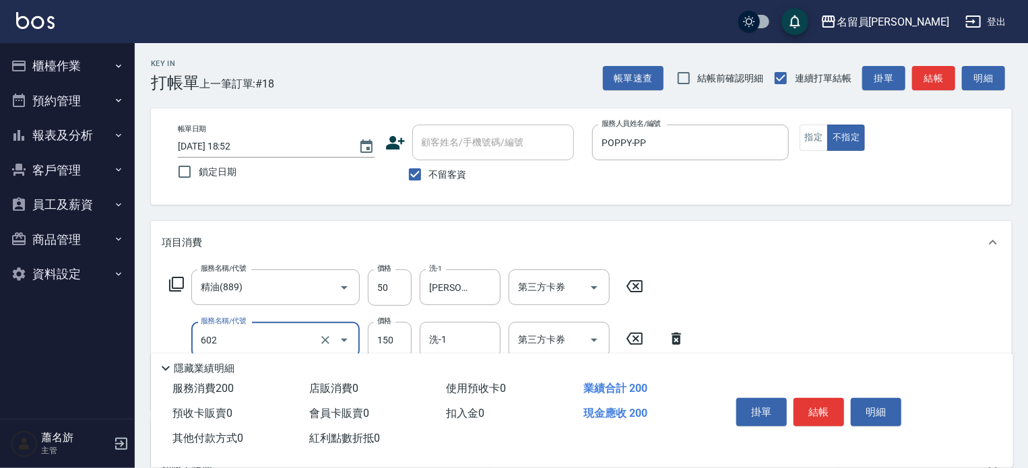
type input "一般洗髮(602)"
type input "200"
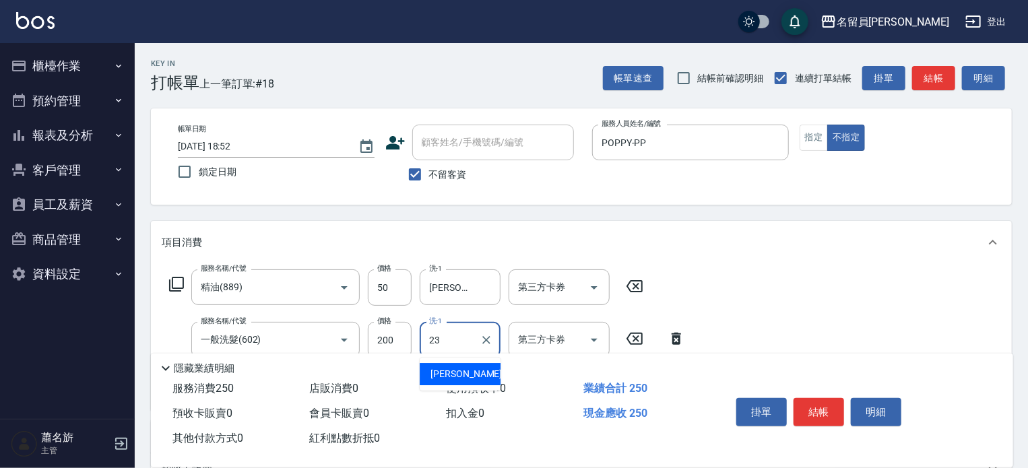
type input "[PERSON_NAME]-23"
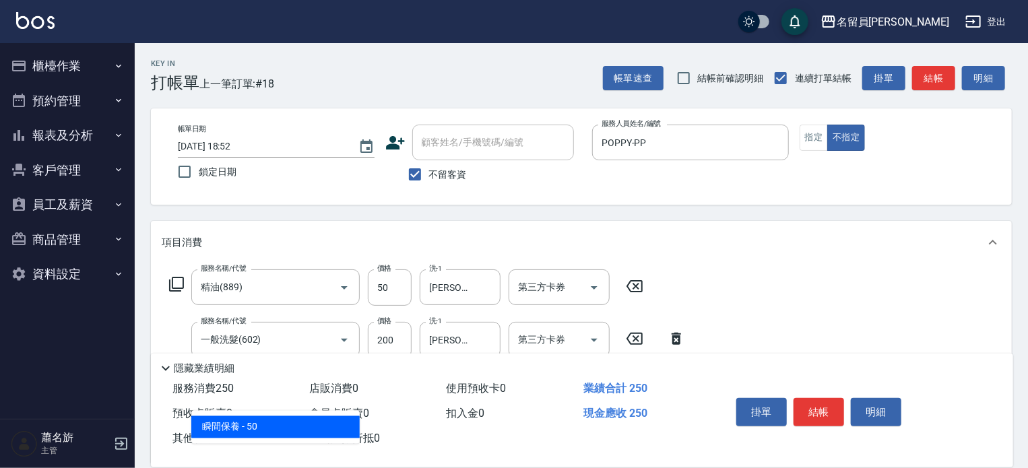
type input "瞬間保養(415)"
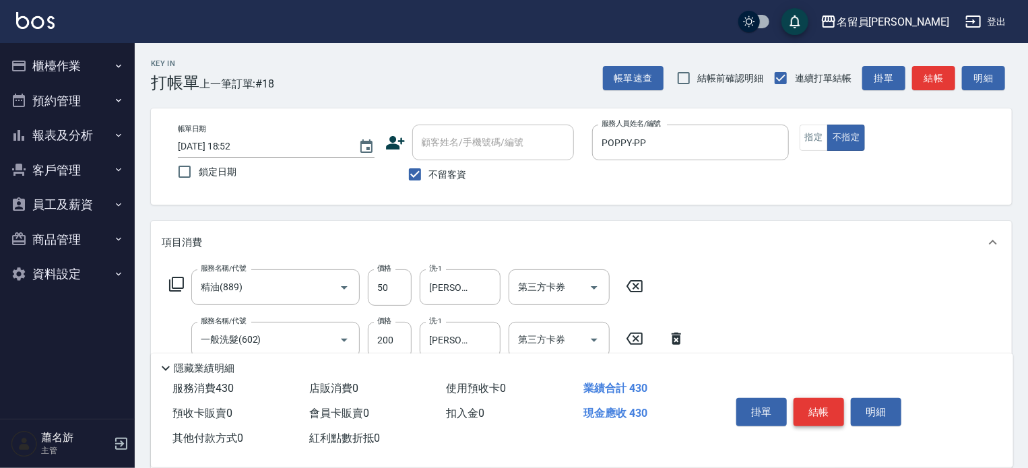
click at [811, 407] on button "結帳" at bounding box center [819, 412] width 51 height 28
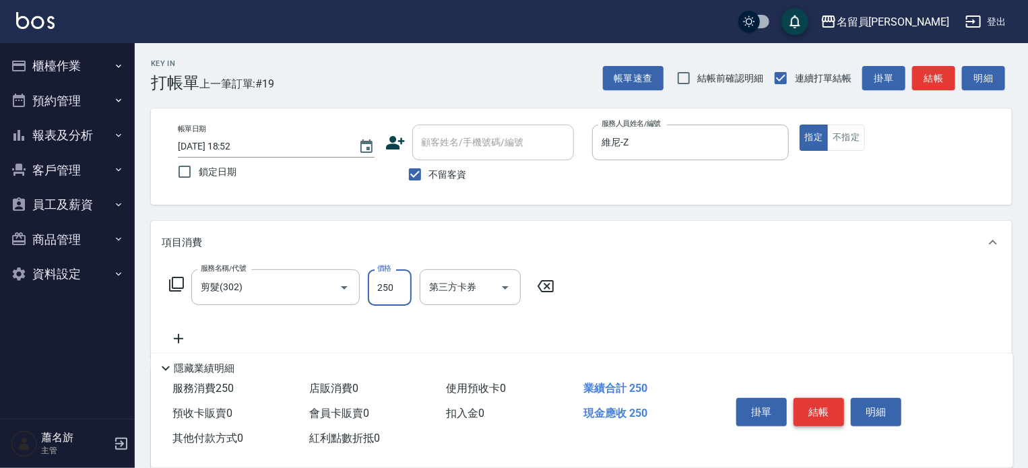
click at [811, 407] on button "結帳" at bounding box center [819, 412] width 51 height 28
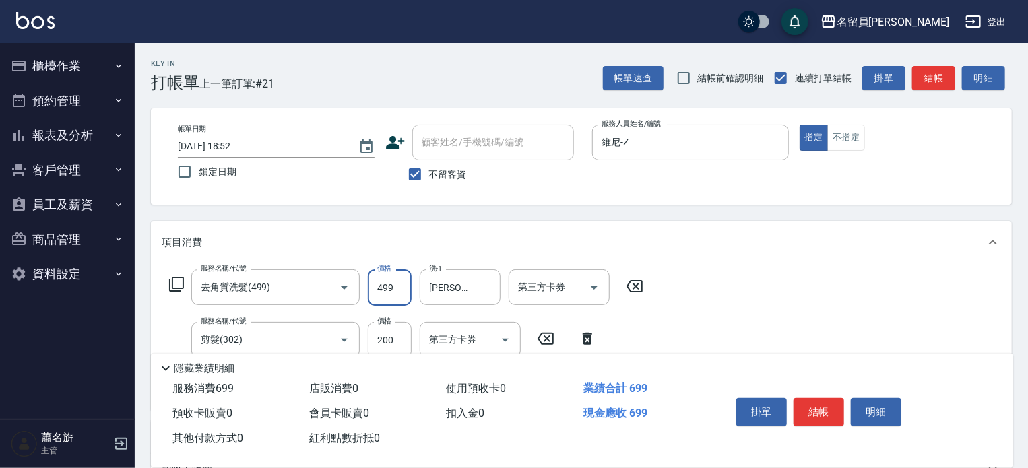
click at [374, 285] on input "499" at bounding box center [390, 287] width 44 height 36
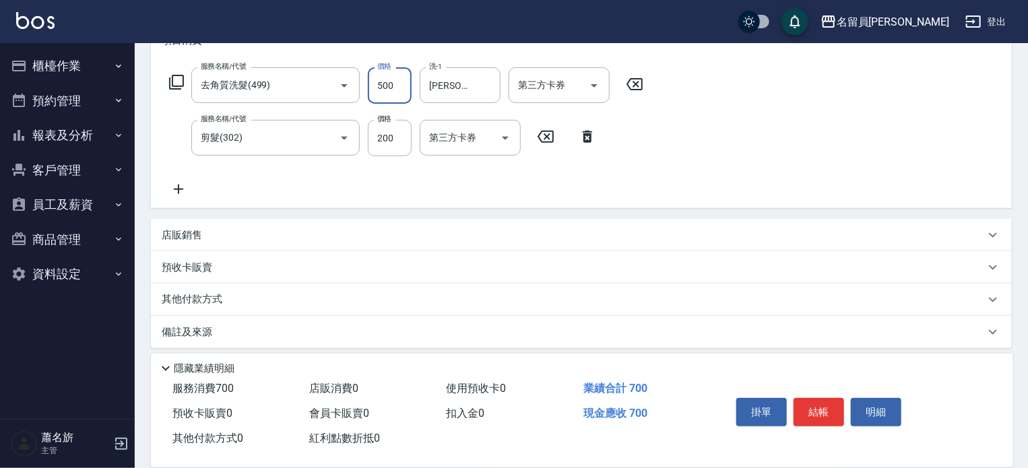
scroll to position [210, 0]
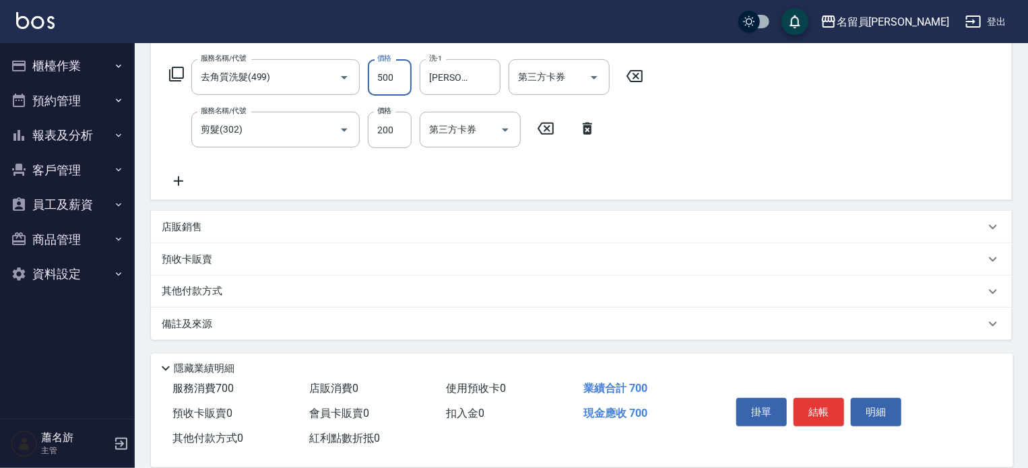
click at [676, 228] on div "店販銷售" at bounding box center [573, 227] width 823 height 14
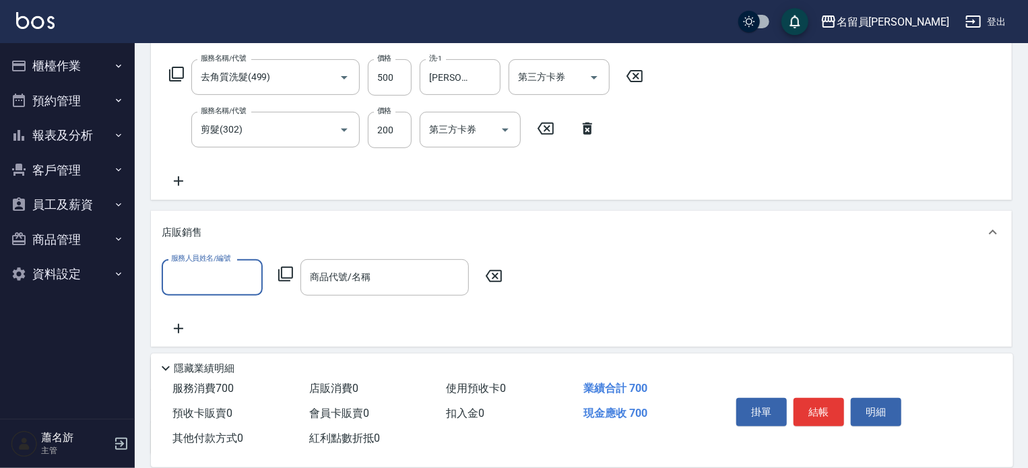
scroll to position [0, 0]
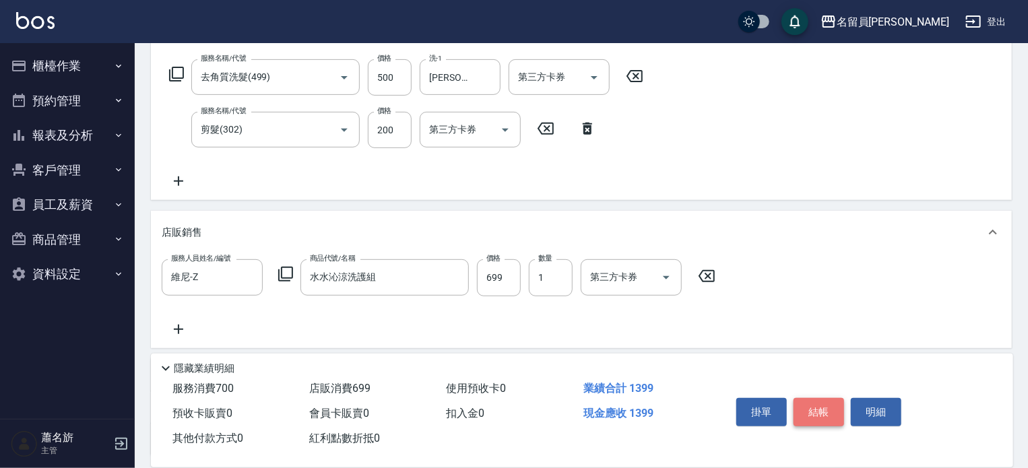
click at [817, 406] on button "結帳" at bounding box center [819, 412] width 51 height 28
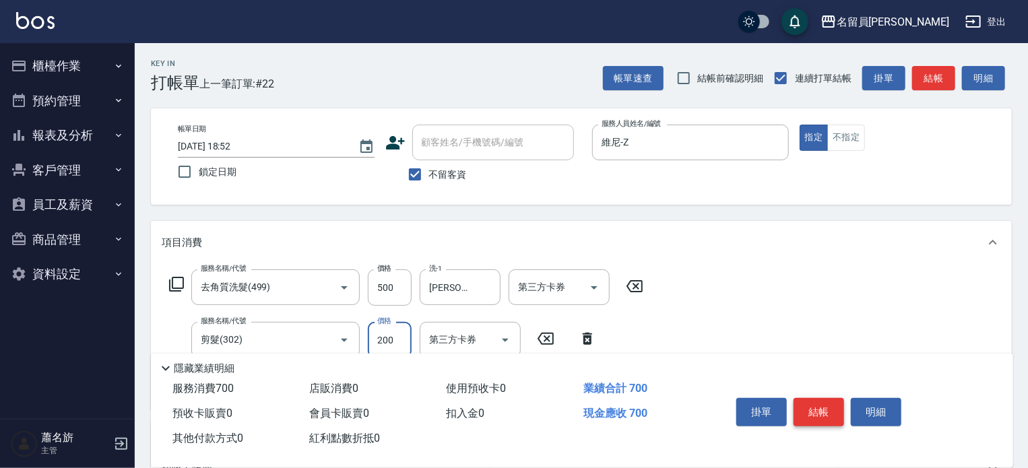
click at [817, 406] on button "結帳" at bounding box center [819, 412] width 51 height 28
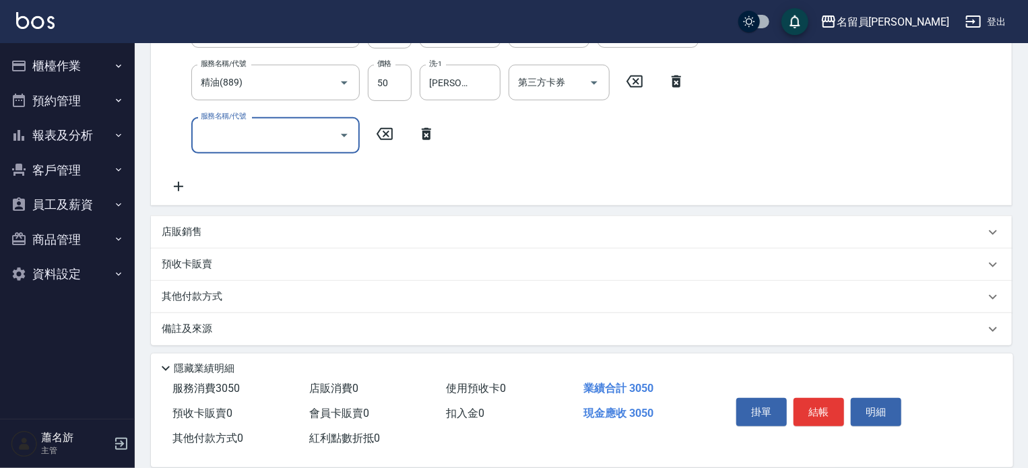
scroll to position [262, 0]
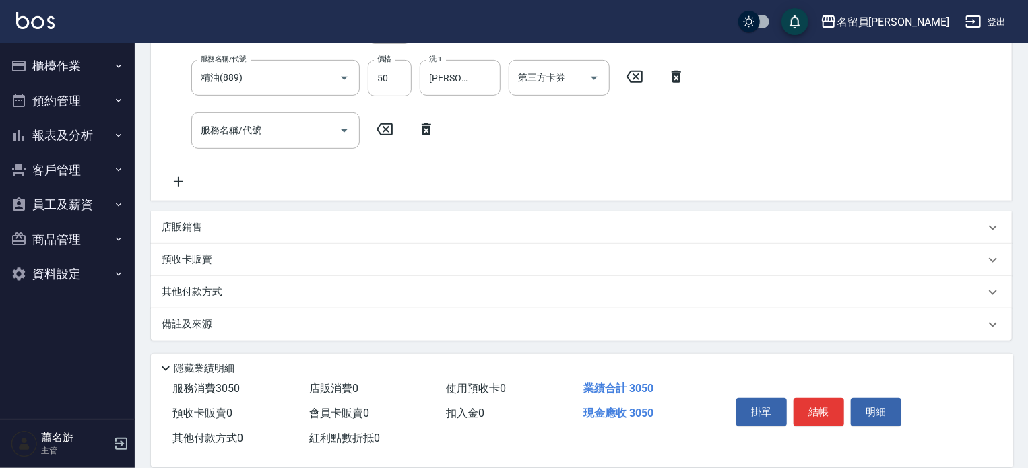
click at [574, 217] on div "店販銷售" at bounding box center [581, 228] width 861 height 32
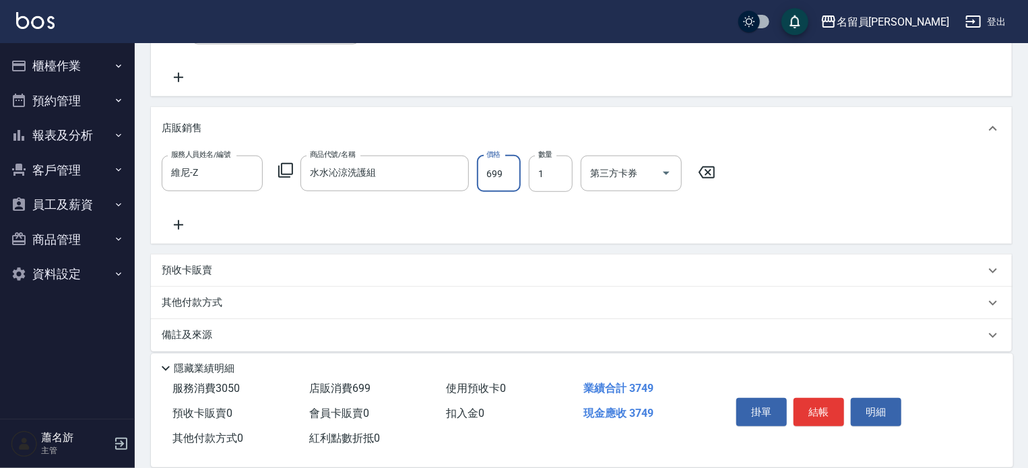
scroll to position [377, 0]
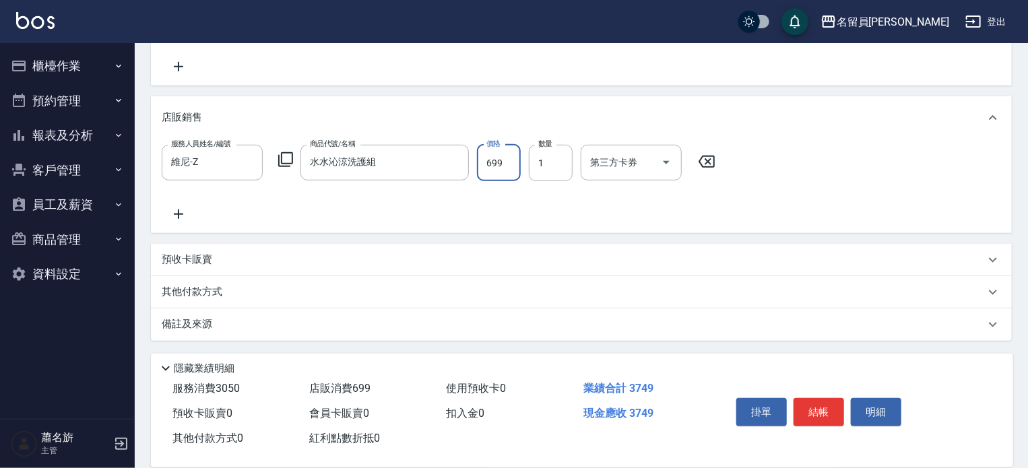
click at [505, 297] on div "其他付款方式" at bounding box center [573, 292] width 823 height 15
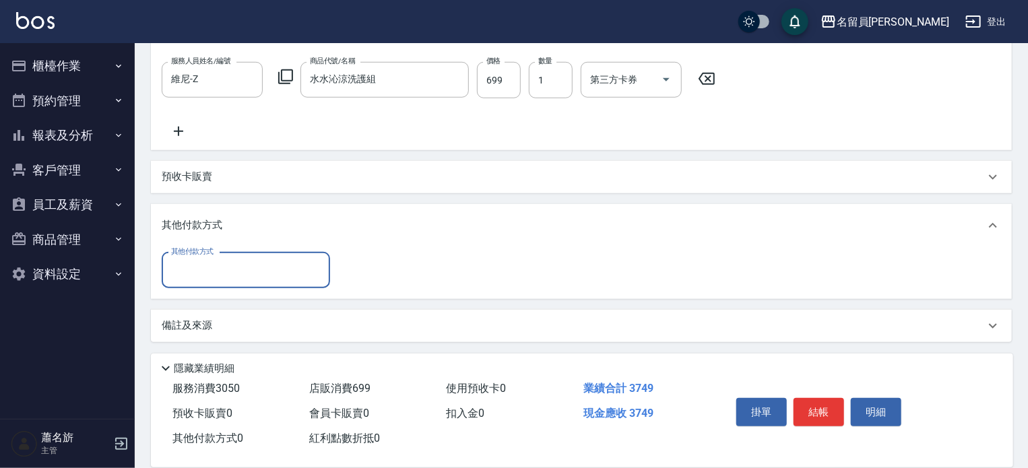
scroll to position [461, 0]
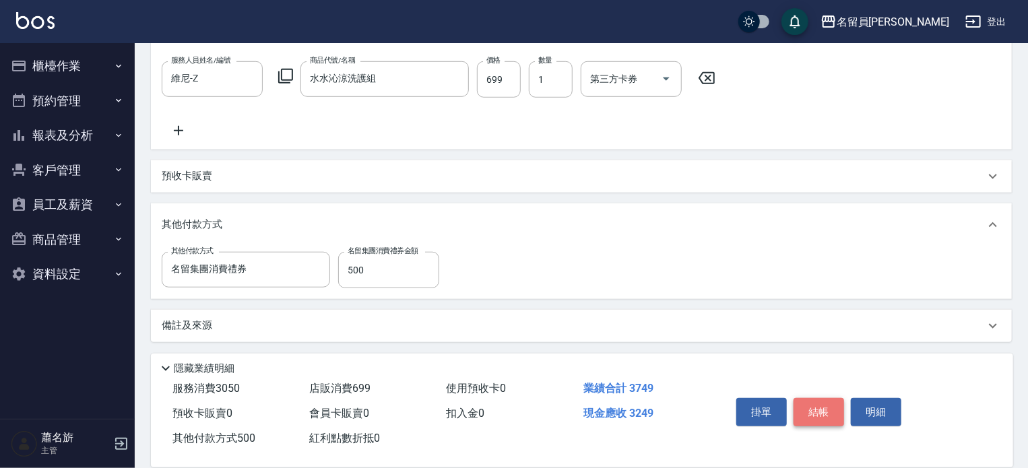
click at [802, 402] on button "結帳" at bounding box center [819, 412] width 51 height 28
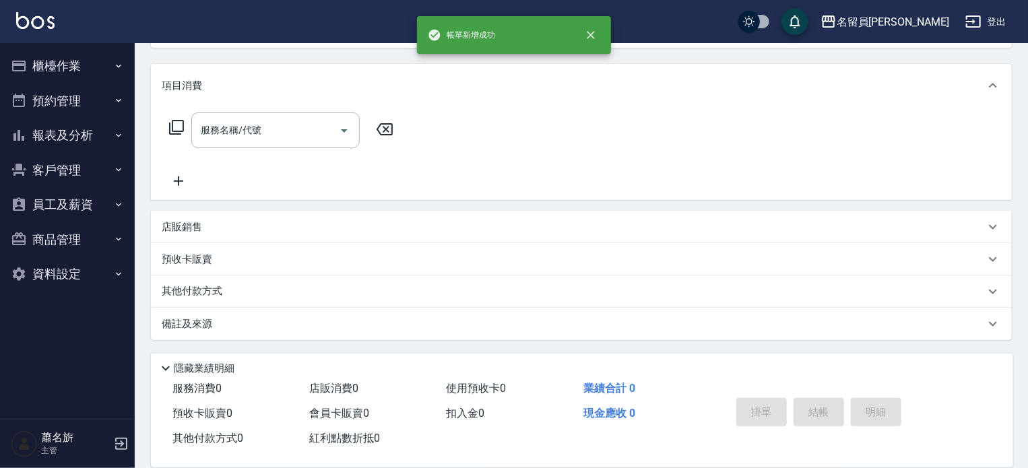
scroll to position [0, 0]
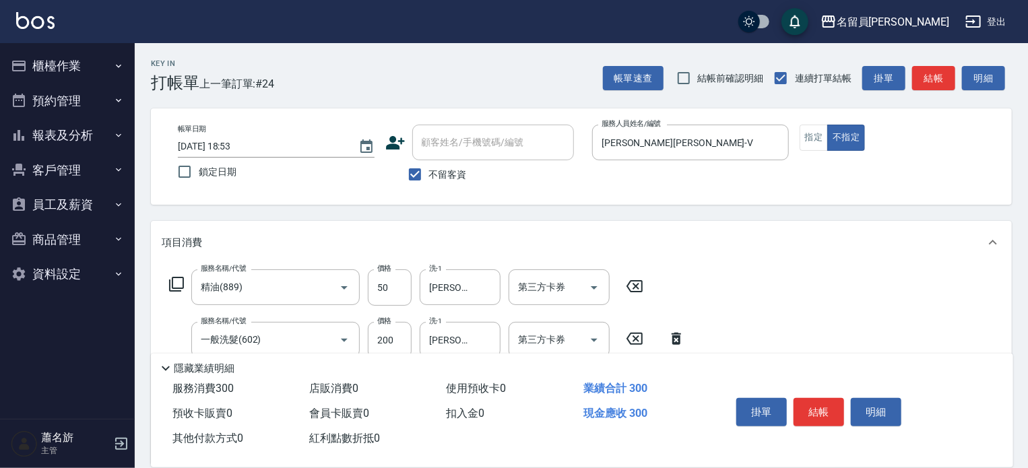
click at [833, 413] on button "結帳" at bounding box center [819, 412] width 51 height 28
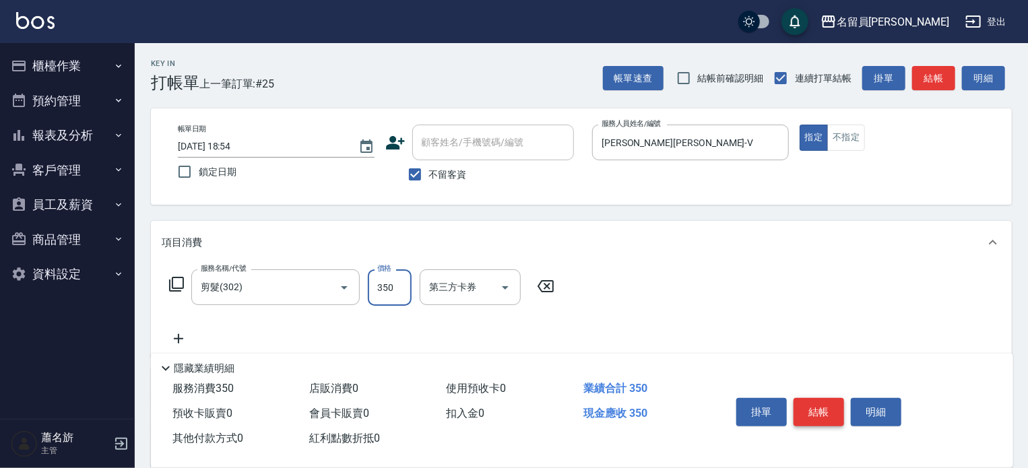
click at [834, 413] on button "結帳" at bounding box center [819, 412] width 51 height 28
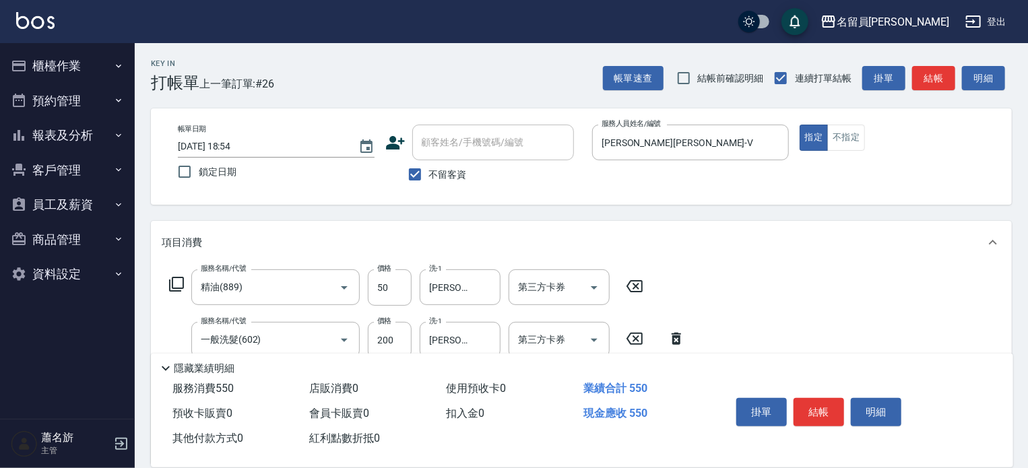
click at [835, 413] on button "結帳" at bounding box center [819, 412] width 51 height 28
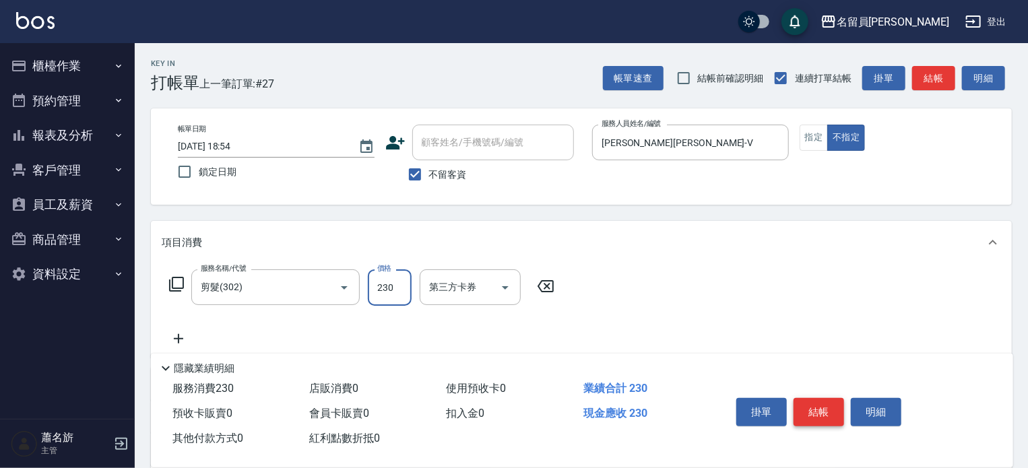
click at [835, 413] on button "結帳" at bounding box center [819, 412] width 51 height 28
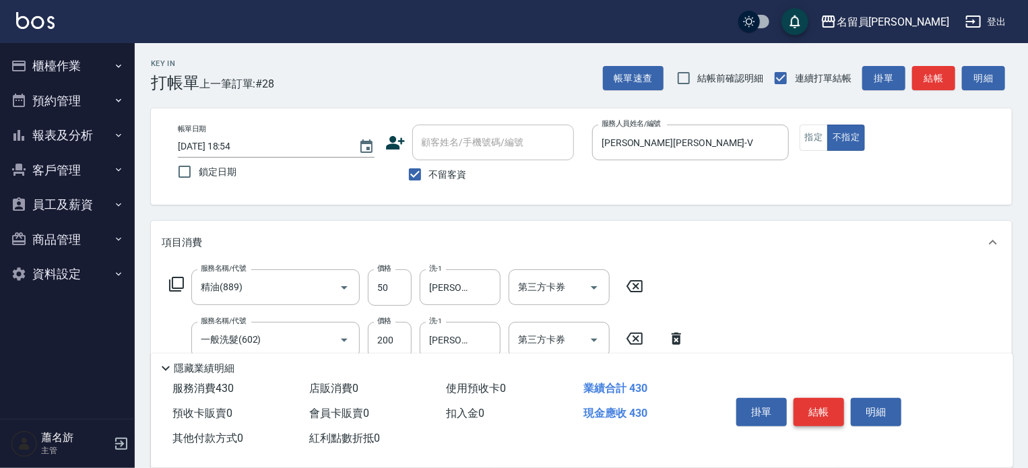
click at [835, 413] on button "結帳" at bounding box center [819, 412] width 51 height 28
click at [803, 129] on button "指定" at bounding box center [814, 138] width 29 height 26
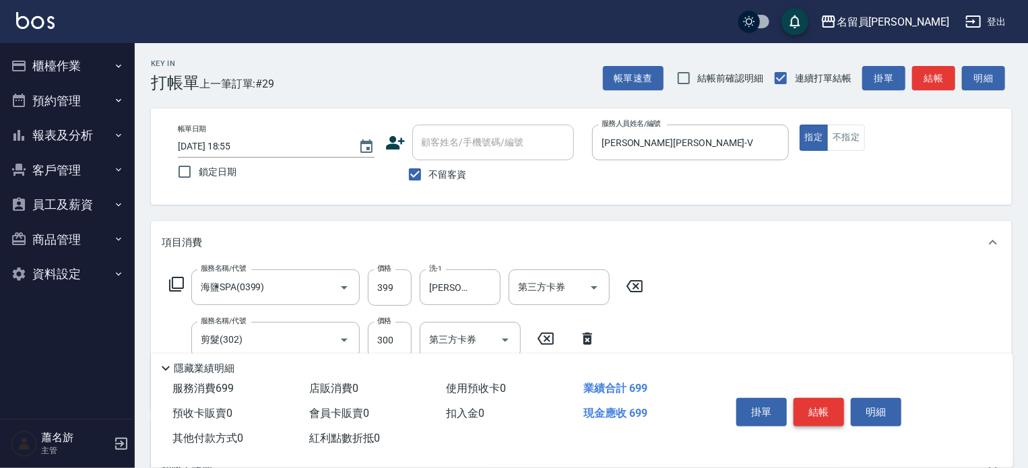
click at [826, 421] on button "結帳" at bounding box center [819, 412] width 51 height 28
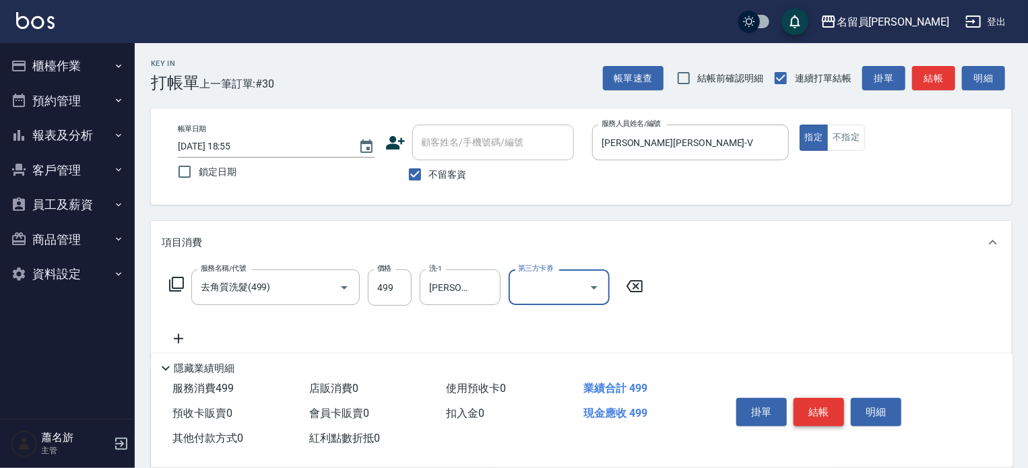
click at [826, 421] on button "結帳" at bounding box center [819, 412] width 51 height 28
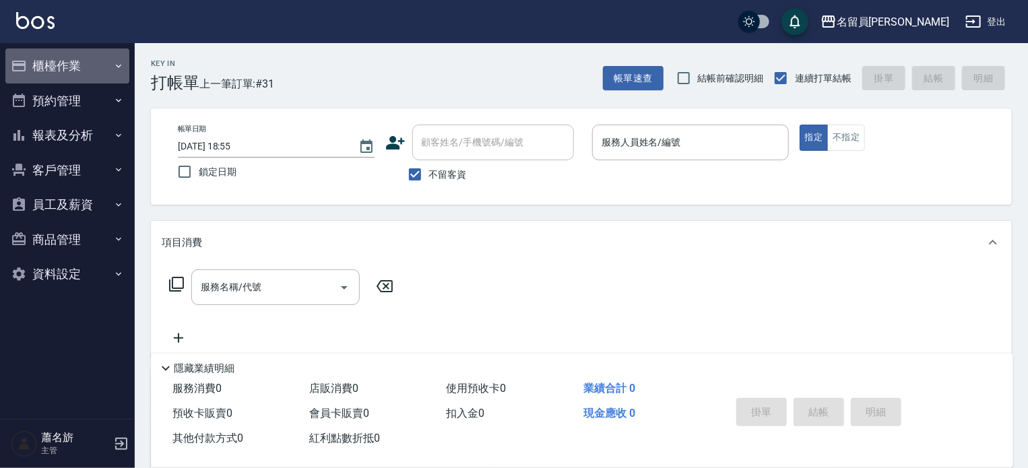
click at [44, 70] on button "櫃檯作業" at bounding box center [67, 66] width 124 height 35
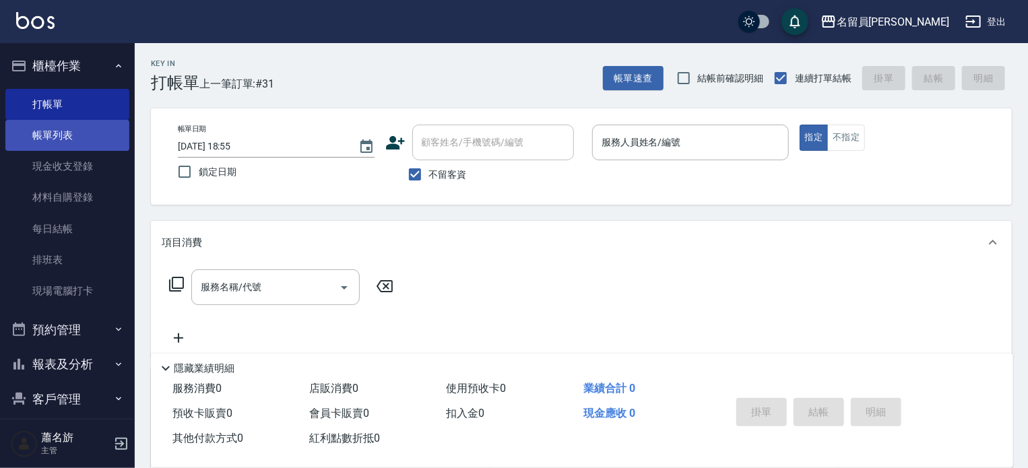
click at [90, 129] on link "帳單列表" at bounding box center [67, 135] width 124 height 31
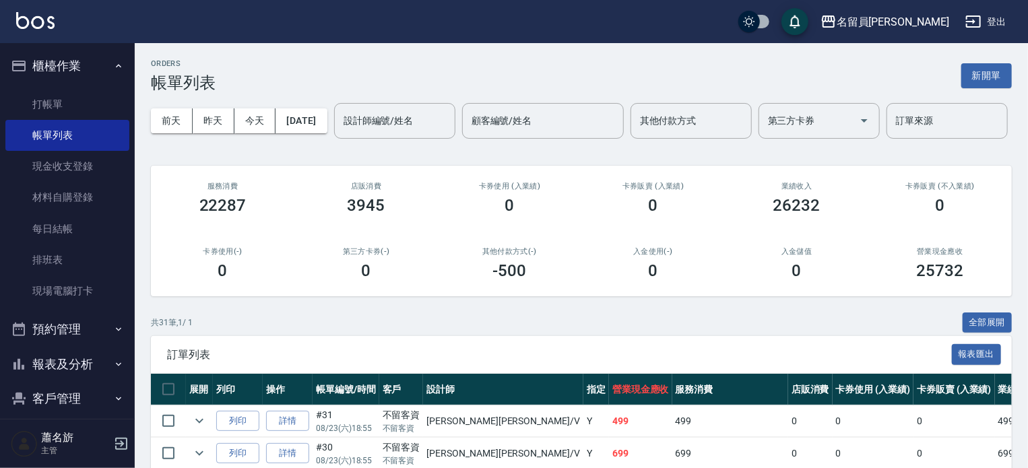
scroll to position [135, 0]
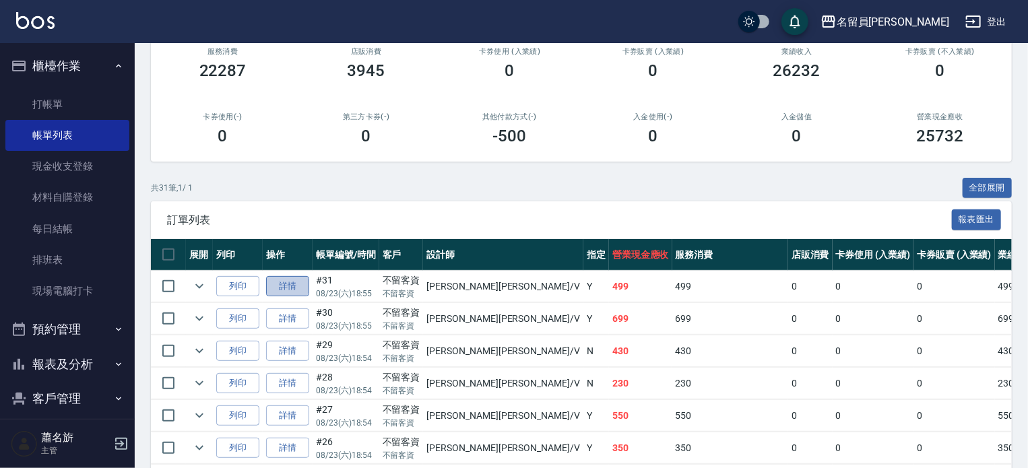
click at [291, 297] on link "詳情" at bounding box center [287, 286] width 43 height 21
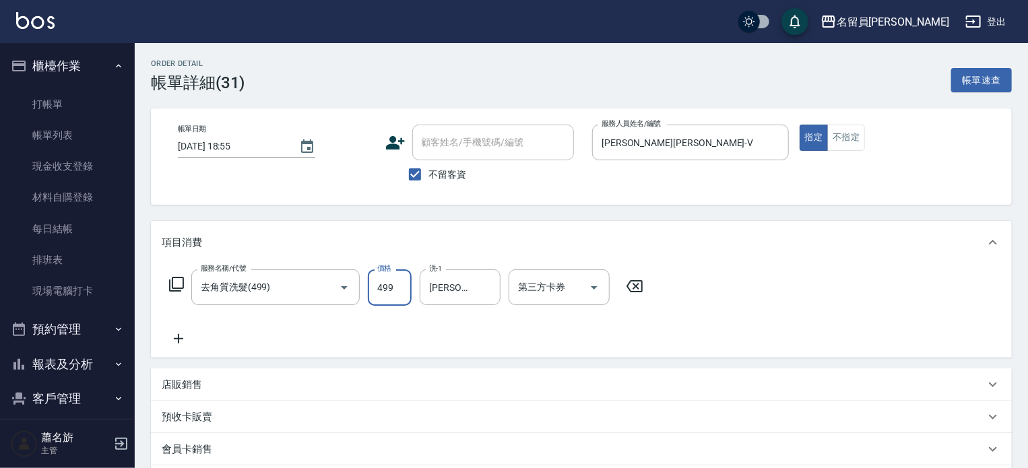
click at [395, 285] on input "499" at bounding box center [390, 287] width 44 height 36
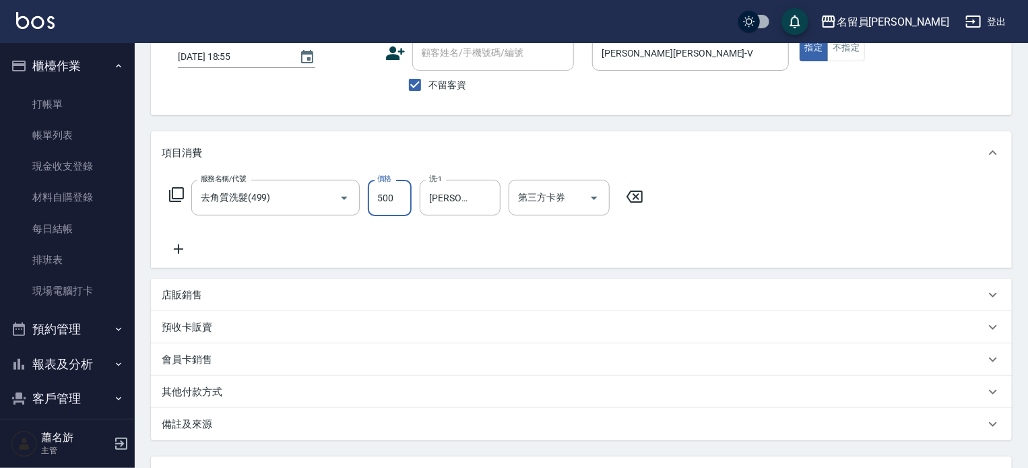
scroll to position [202, 0]
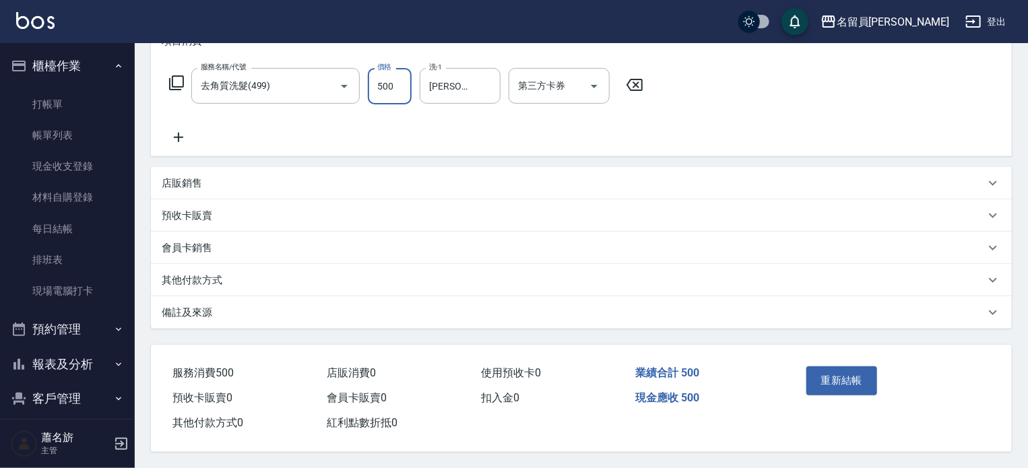
click at [846, 382] on button "重新結帳" at bounding box center [841, 380] width 71 height 28
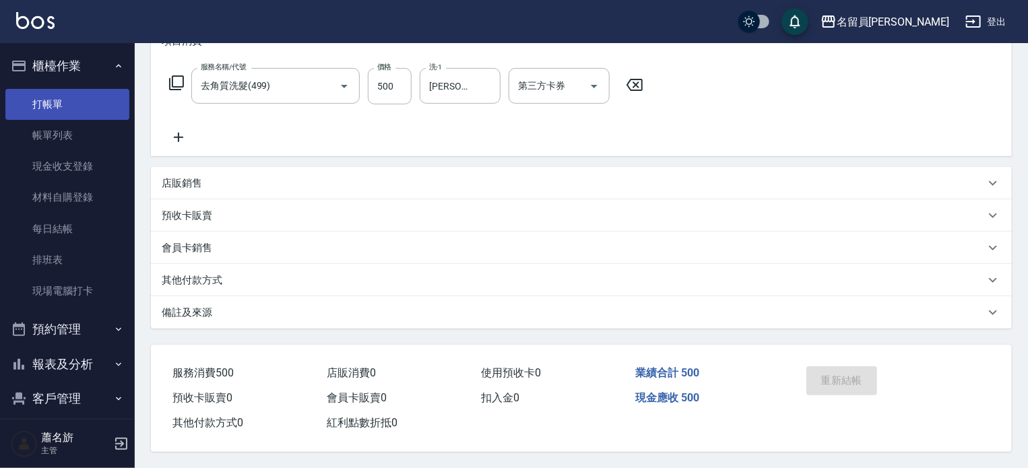
click at [62, 90] on link "打帳單" at bounding box center [67, 104] width 124 height 31
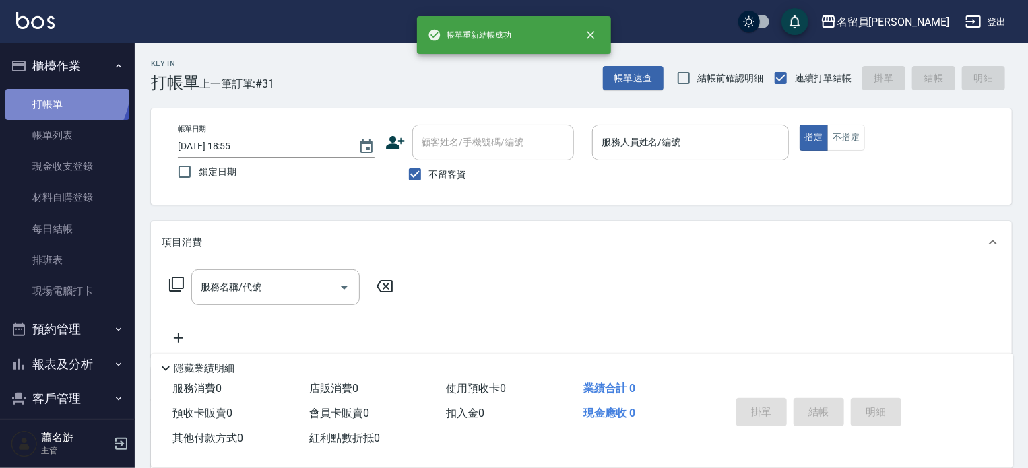
click at [62, 90] on link "打帳單" at bounding box center [67, 104] width 124 height 31
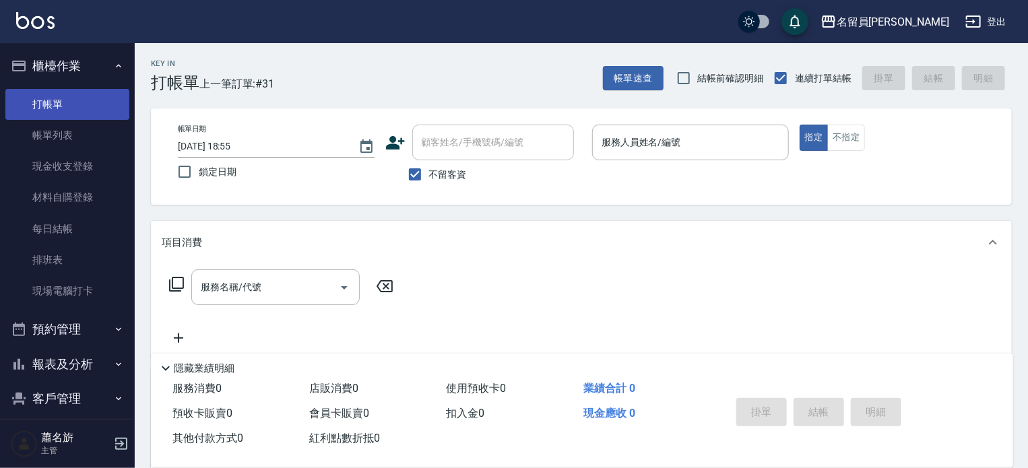
click at [5, 89] on link "打帳單" at bounding box center [67, 104] width 124 height 31
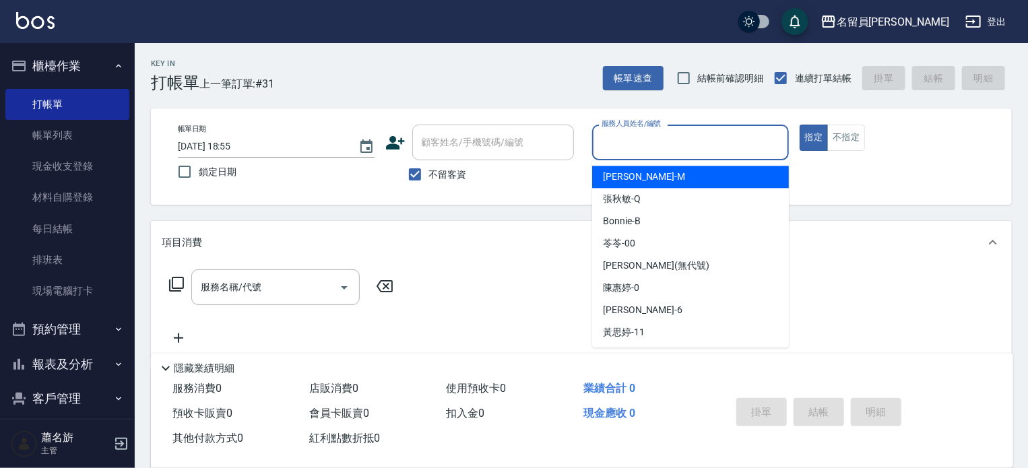
click at [612, 142] on input "服務人員姓名/編號" at bounding box center [690, 143] width 185 height 24
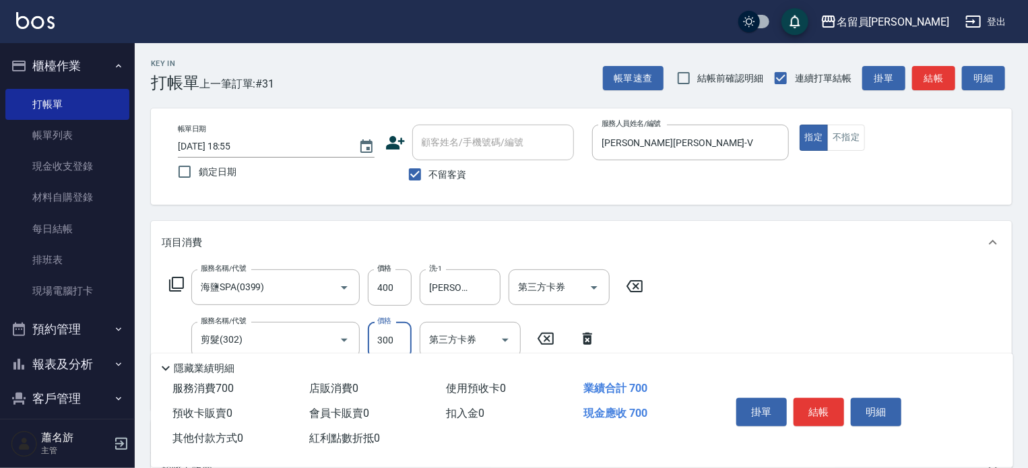
click at [824, 407] on button "結帳" at bounding box center [819, 412] width 51 height 28
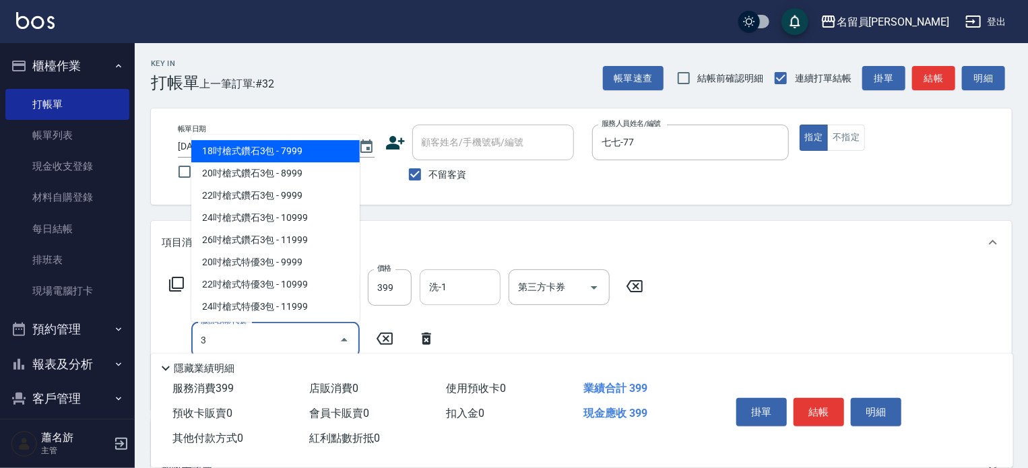
click at [496, 299] on div "洗-1" at bounding box center [460, 287] width 81 height 36
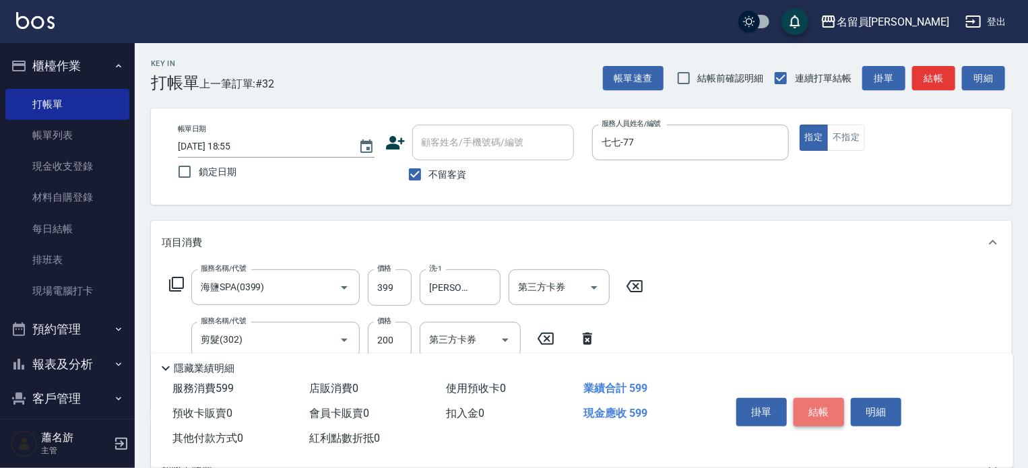
click at [822, 407] on button "結帳" at bounding box center [819, 412] width 51 height 28
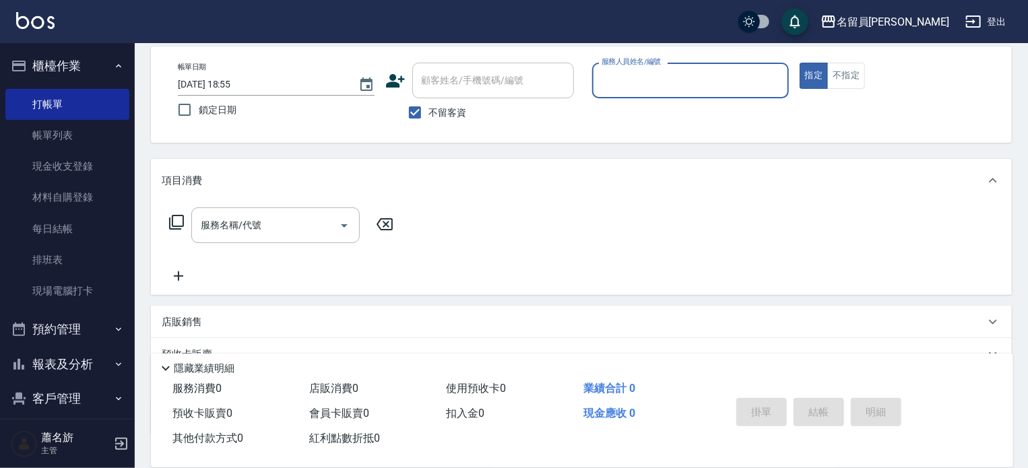
scroll to position [67, 0]
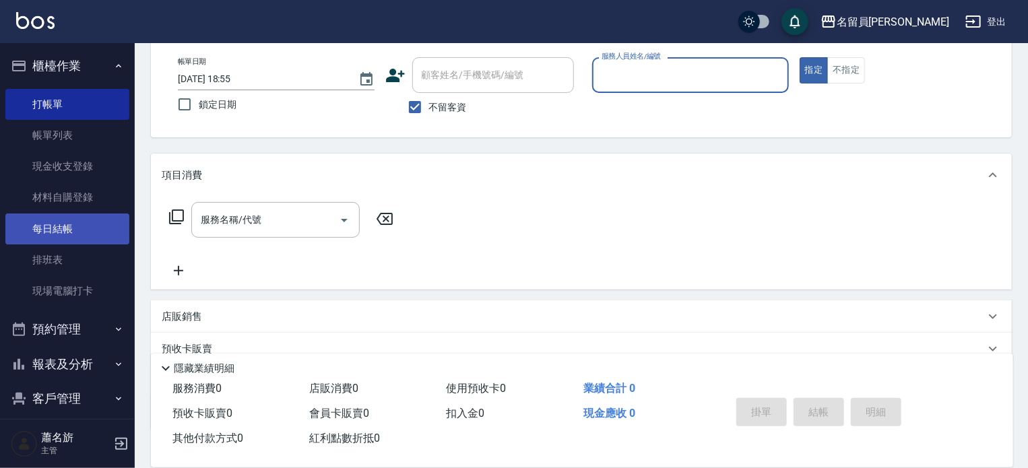
click at [77, 234] on link "每日結帳" at bounding box center [67, 229] width 124 height 31
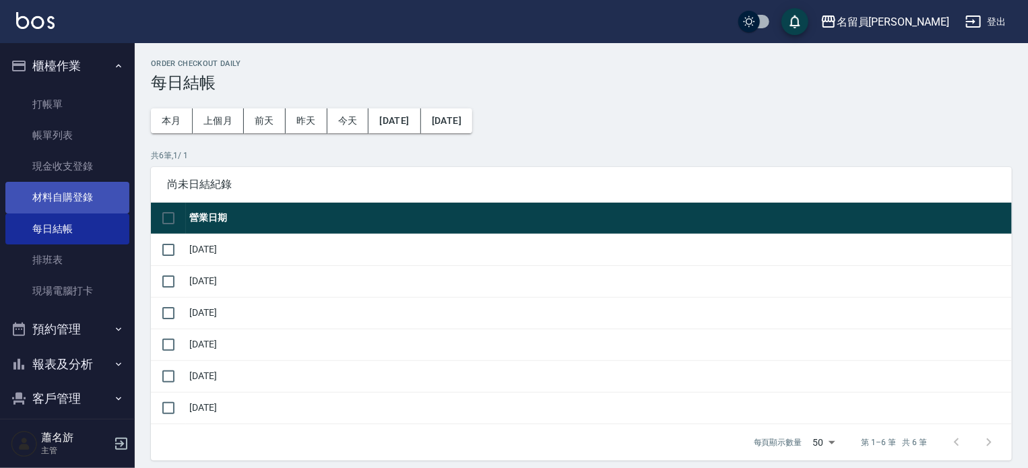
click at [90, 199] on link "材料自購登錄" at bounding box center [67, 197] width 124 height 31
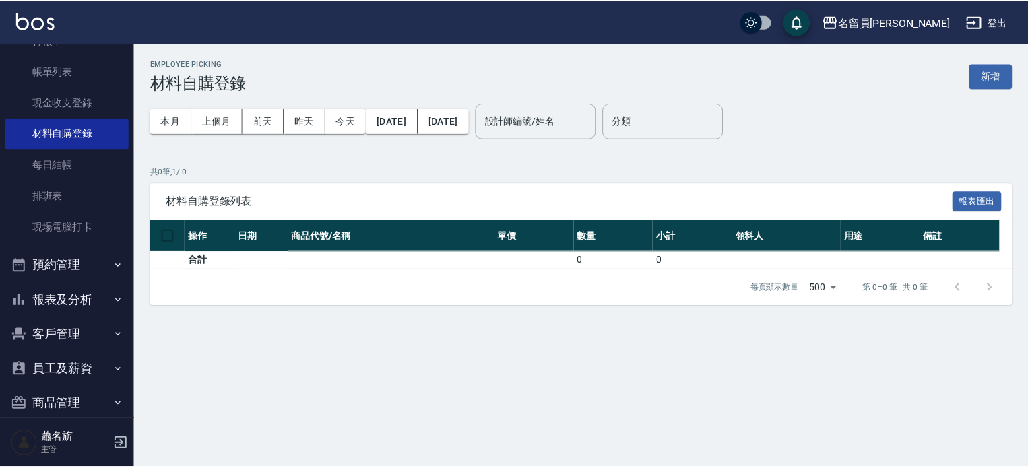
scroll to position [117, 0]
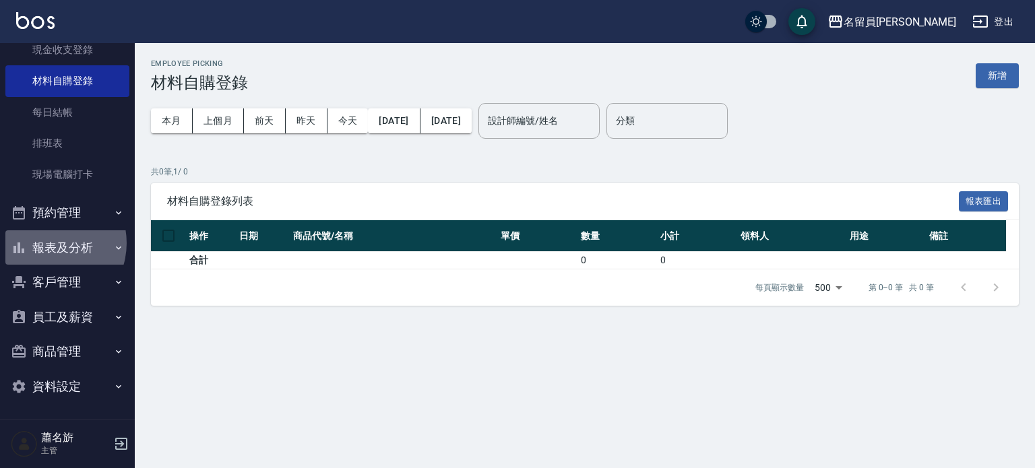
click at [49, 243] on button "報表及分析" at bounding box center [67, 247] width 124 height 35
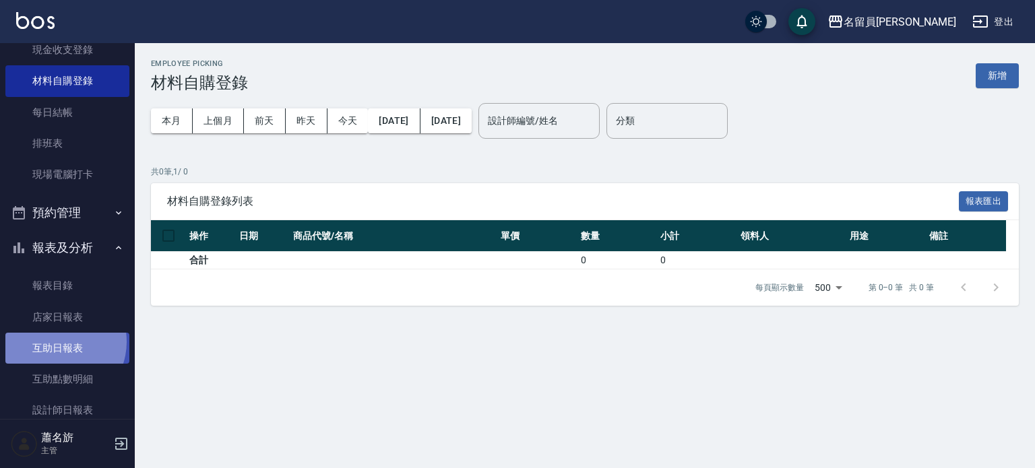
click at [57, 342] on link "互助日報表" at bounding box center [67, 348] width 124 height 31
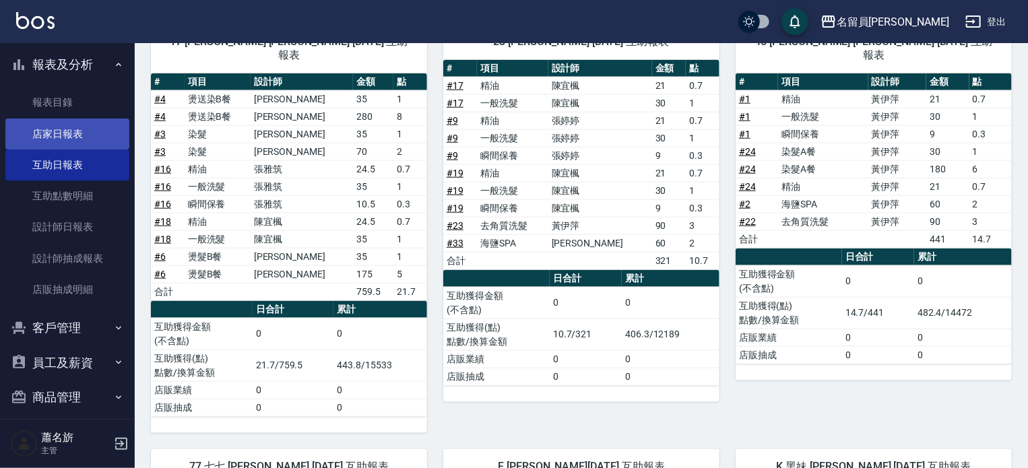
scroll to position [278, 0]
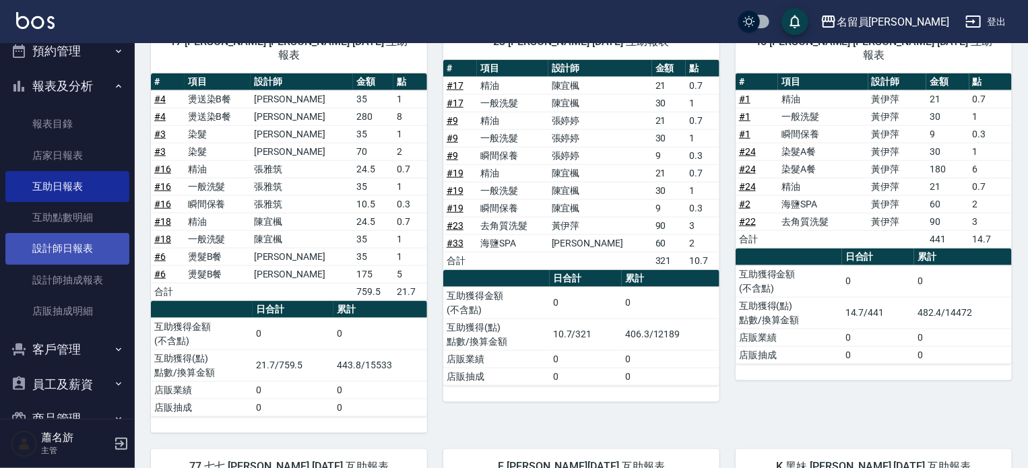
click at [58, 250] on link "設計師日報表" at bounding box center [67, 248] width 124 height 31
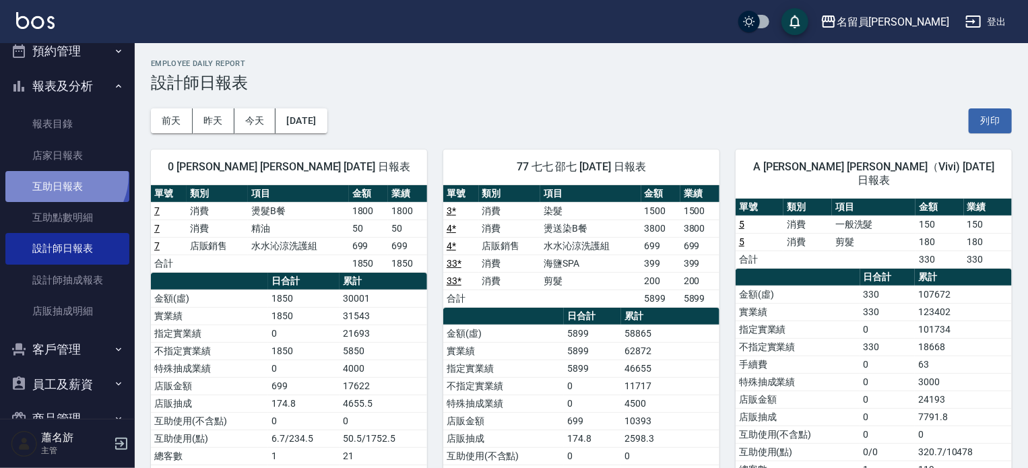
click at [61, 175] on link "互助日報表" at bounding box center [67, 186] width 124 height 31
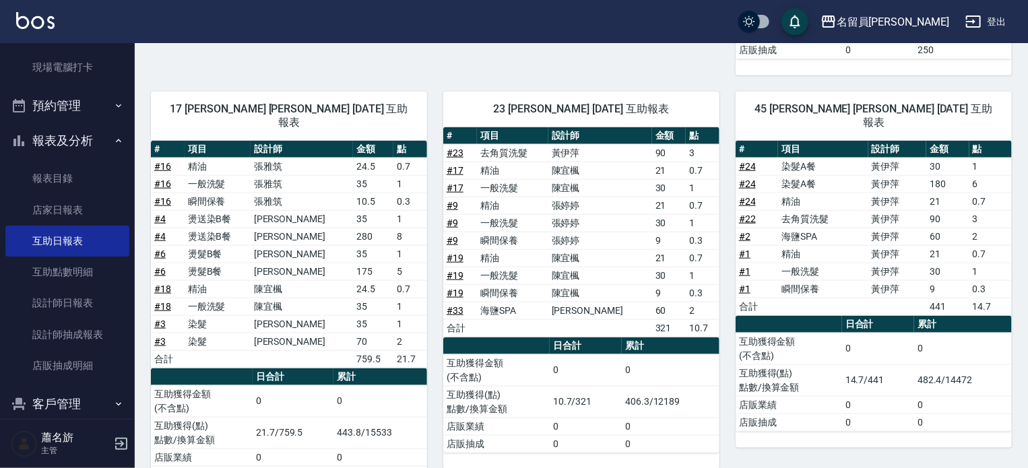
scroll to position [9, 0]
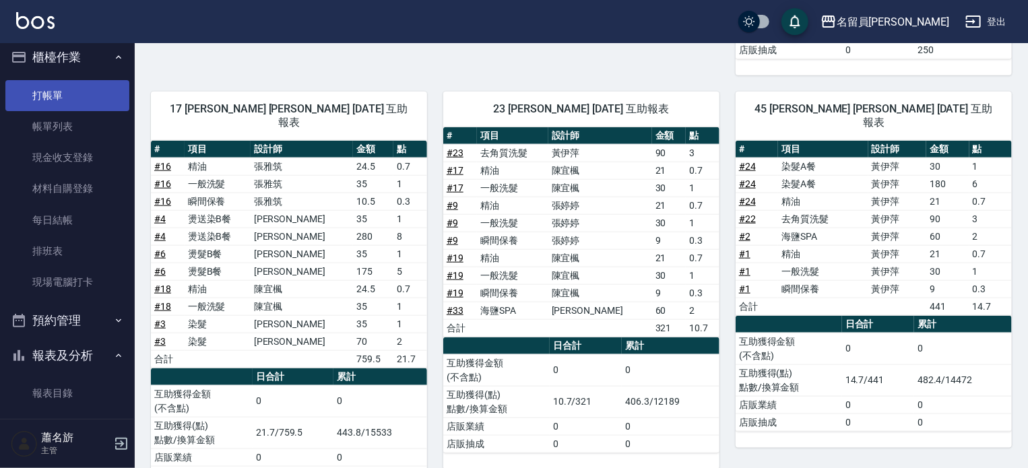
click at [65, 78] on ul "打帳單 帳單列表 現金收支登錄 材料自購登錄 每日結帳 排班表 現場電腦打卡" at bounding box center [67, 189] width 124 height 229
click at [61, 102] on link "打帳單" at bounding box center [67, 95] width 124 height 31
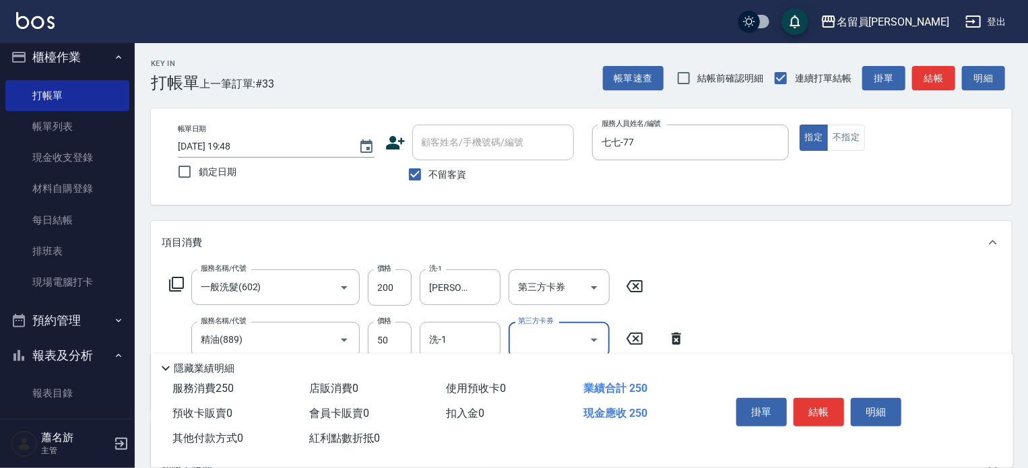
click at [418, 339] on div "服務名稱/代號 精油(889) 服務名稱/代號 價格 50 價格 洗-1 洗-1 第三方卡券 第三方卡券" at bounding box center [428, 340] width 532 height 36
click at [428, 336] on input "洗-1" at bounding box center [460, 340] width 69 height 24
click at [798, 406] on button "結帳" at bounding box center [819, 412] width 51 height 28
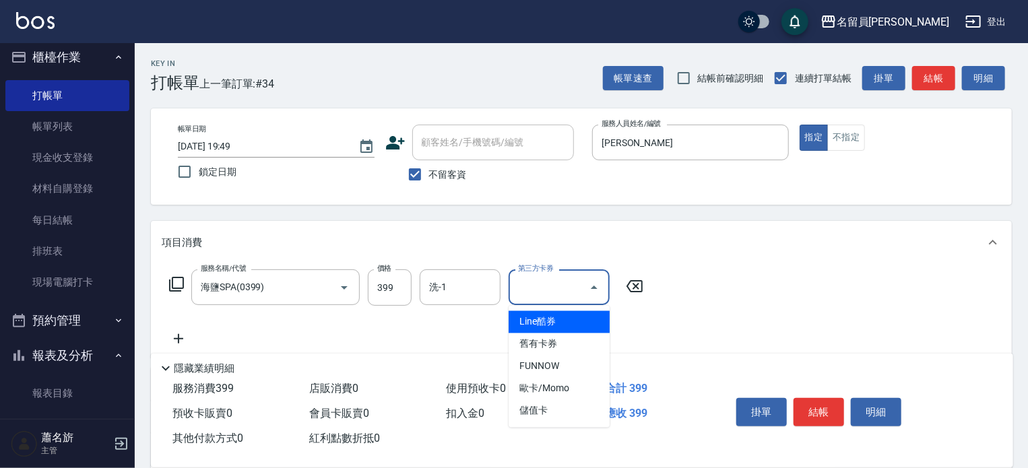
click at [445, 288] on div "洗-1 洗-1" at bounding box center [460, 287] width 81 height 36
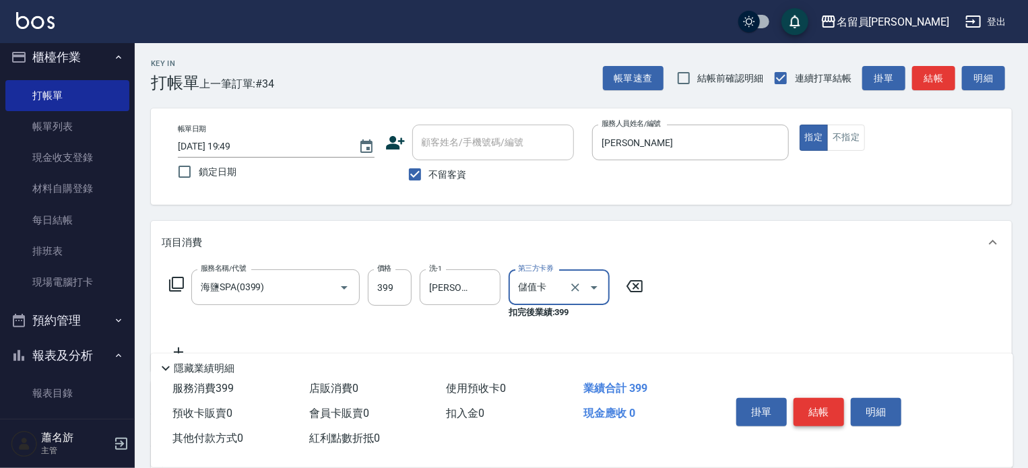
click at [819, 416] on button "結帳" at bounding box center [819, 412] width 51 height 28
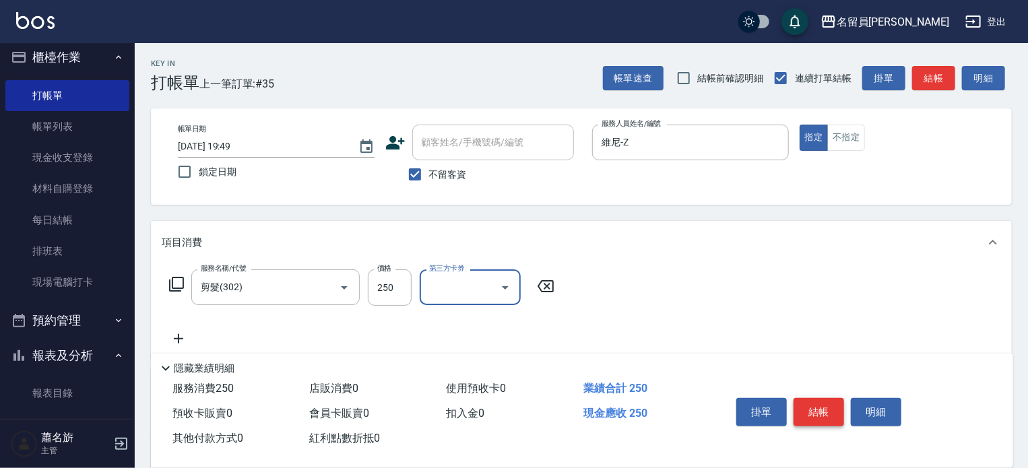
click at [822, 408] on button "結帳" at bounding box center [819, 412] width 51 height 28
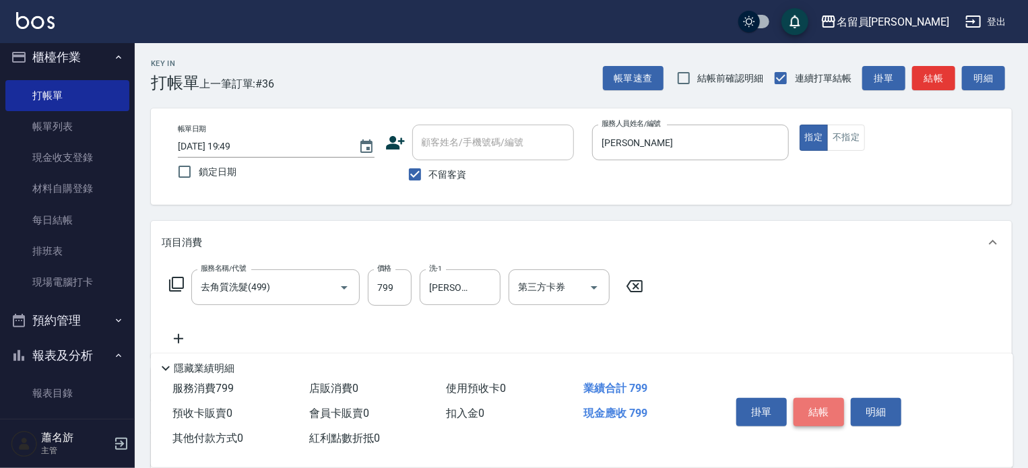
click at [833, 412] on button "結帳" at bounding box center [819, 412] width 51 height 28
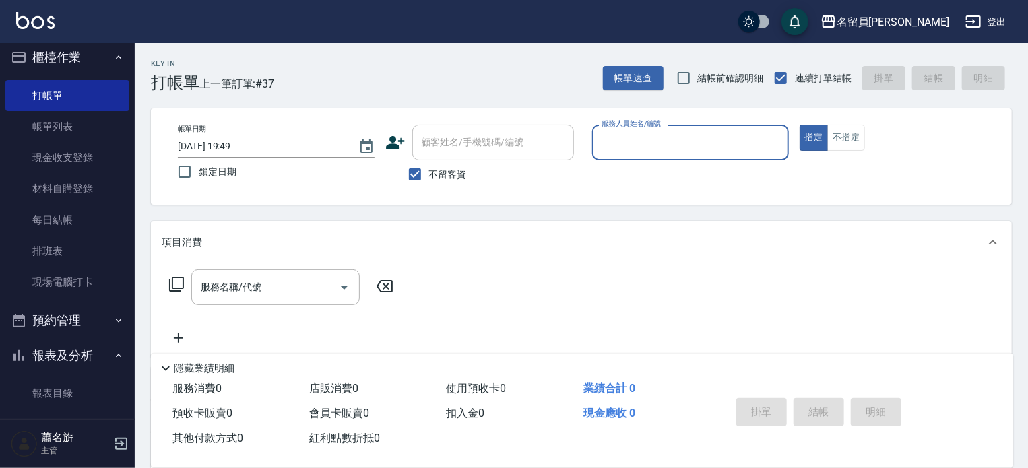
click at [833, 412] on div "掛單 結帳 明細" at bounding box center [819, 414] width 176 height 42
click at [695, 149] on input "服務人員姓名/編號" at bounding box center [690, 143] width 185 height 24
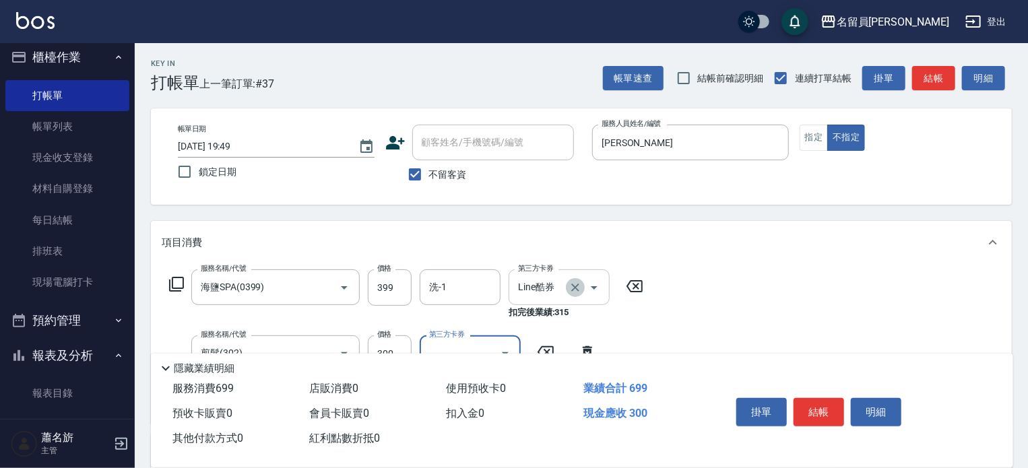
click at [579, 286] on icon "Clear" at bounding box center [575, 287] width 13 height 13
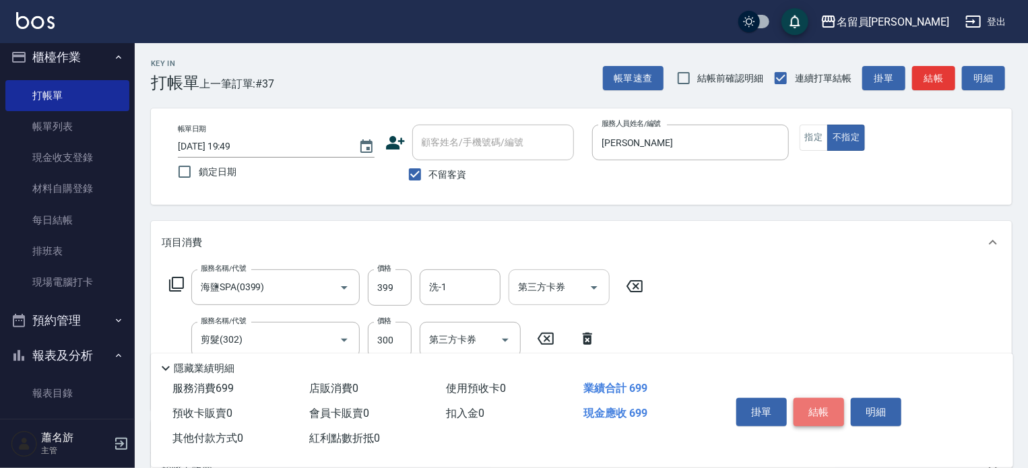
click at [830, 410] on button "結帳" at bounding box center [819, 412] width 51 height 28
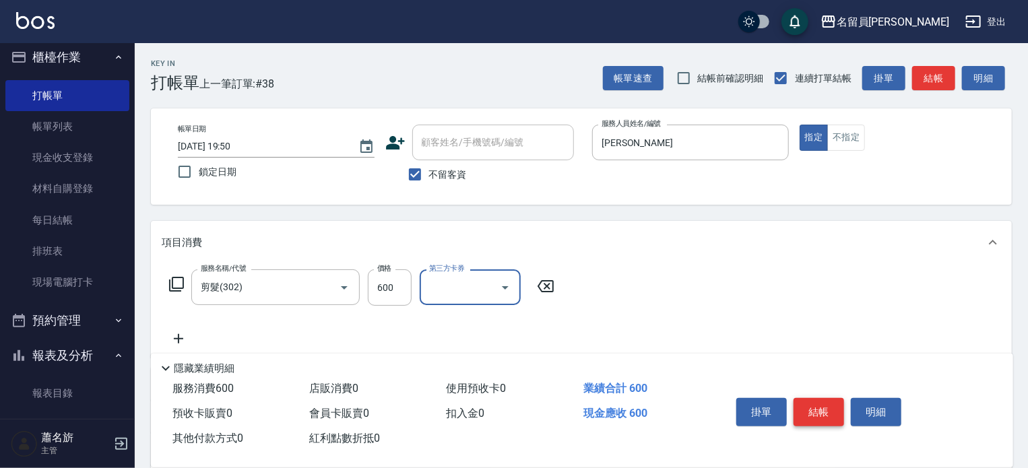
click at [812, 402] on button "結帳" at bounding box center [819, 412] width 51 height 28
click at [170, 346] on icon at bounding box center [179, 339] width 34 height 16
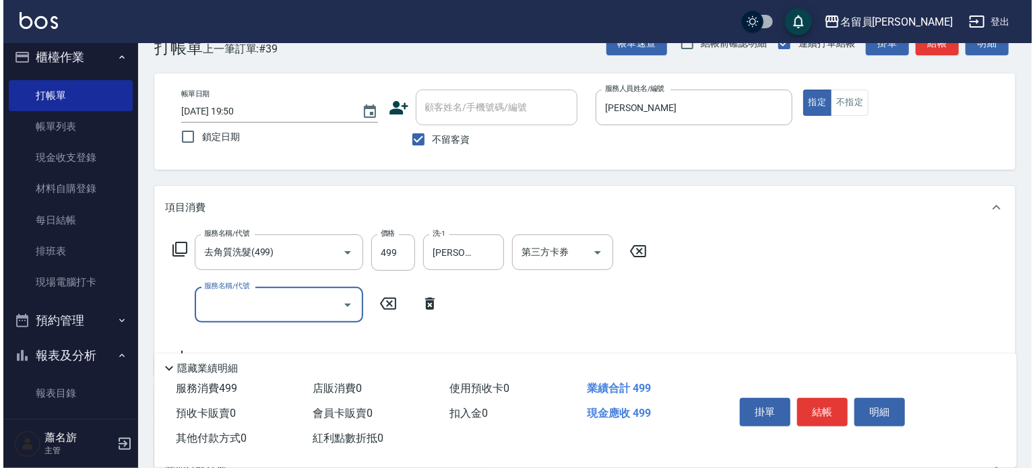
scroll to position [67, 0]
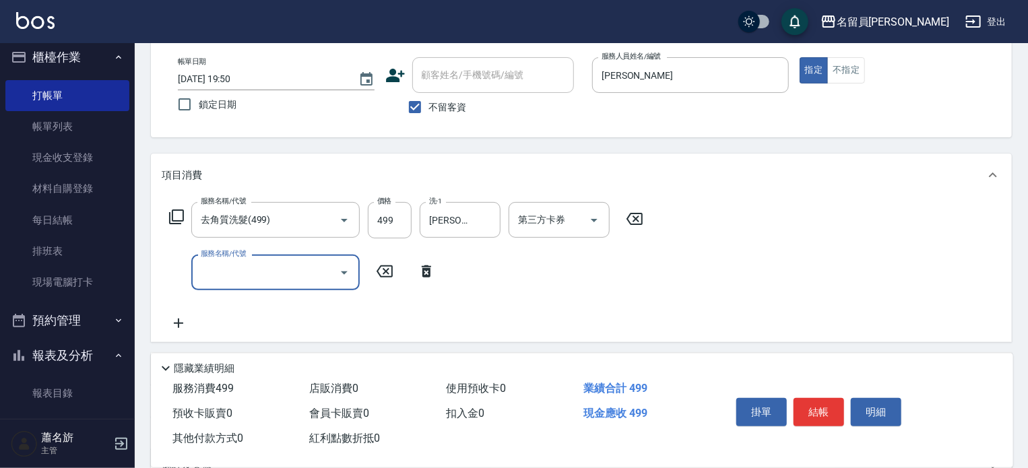
click at [190, 228] on div "服務名稱/代號 去角質洗髮(499) 服務名稱/代號 價格 499 價格 洗-1 [PERSON_NAME]-23 洗-1 第三方卡券 第三方卡券" at bounding box center [407, 220] width 490 height 36
click at [185, 226] on div "服務名稱/代號 去角質洗髮(499) 服務名稱/代號 價格 499 價格 洗-1 [PERSON_NAME]-23 洗-1 第三方卡券 第三方卡券" at bounding box center [407, 220] width 490 height 36
click at [186, 224] on div "服務名稱/代號 去角質洗髮(499) 服務名稱/代號 價格 499 價格 洗-1 [PERSON_NAME]-23 洗-1 第三方卡券 第三方卡券" at bounding box center [407, 220] width 490 height 36
click at [182, 222] on icon at bounding box center [176, 217] width 16 height 16
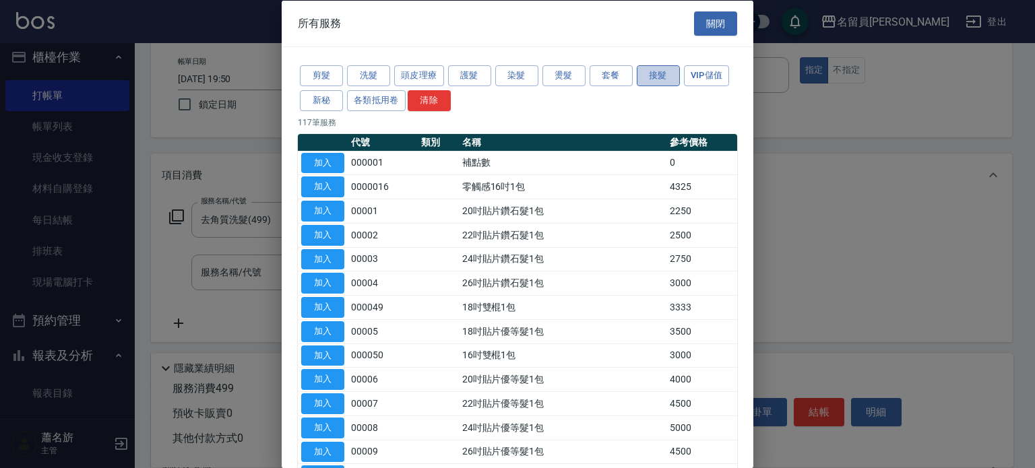
click at [637, 72] on button "接髮" at bounding box center [658, 75] width 43 height 21
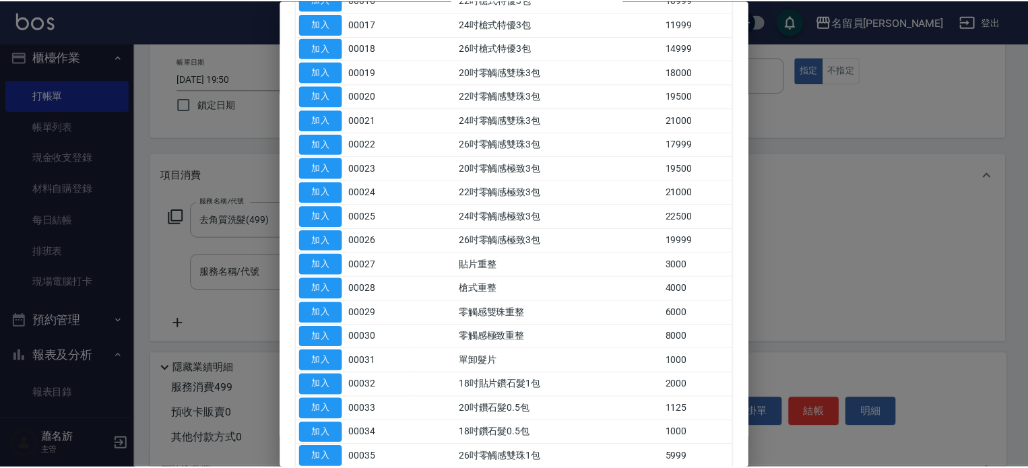
scroll to position [606, 0]
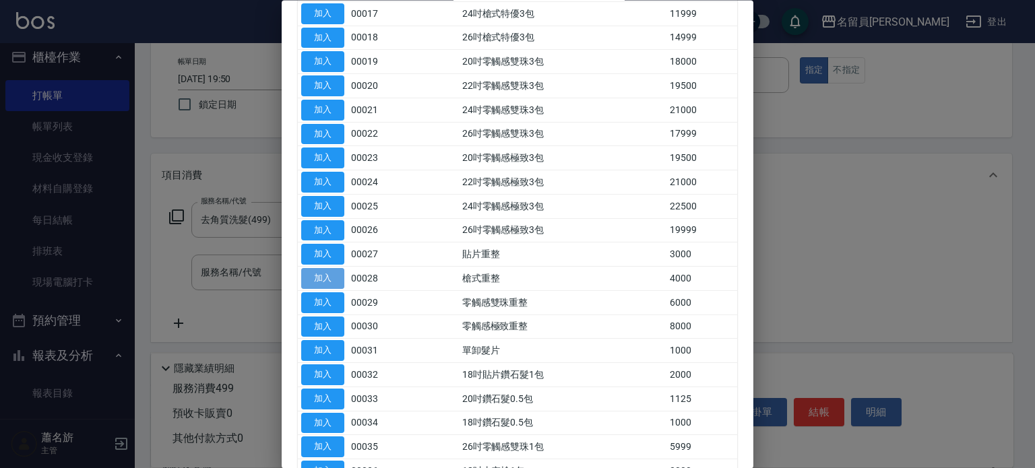
click at [329, 269] on button "加入" at bounding box center [322, 279] width 43 height 21
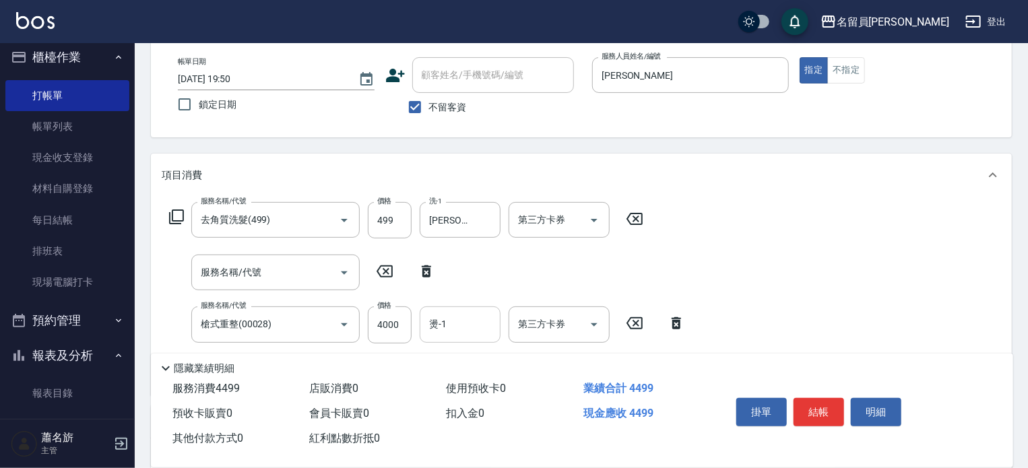
drag, startPoint x: 447, startPoint y: 317, endPoint x: 455, endPoint y: 315, distance: 8.3
click at [448, 317] on input "燙-1" at bounding box center [460, 325] width 69 height 24
click at [843, 412] on button "結帳" at bounding box center [819, 412] width 51 height 28
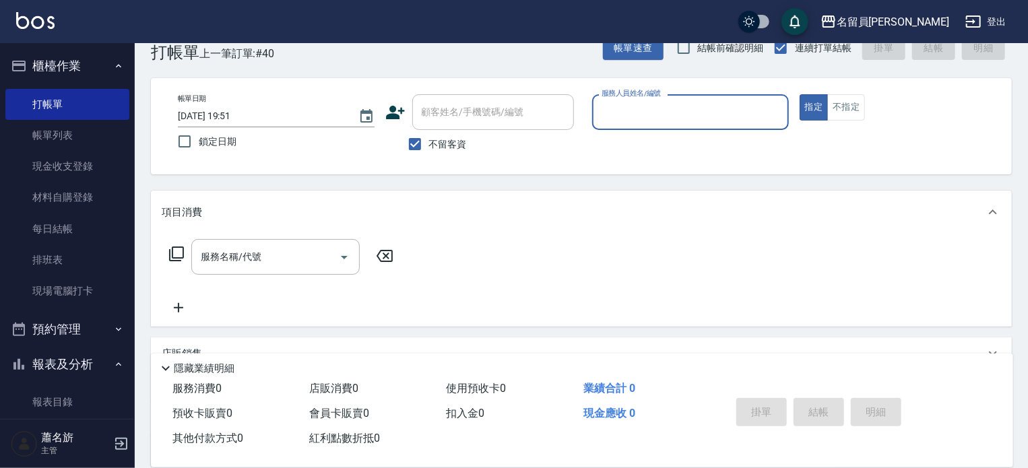
scroll to position [0, 0]
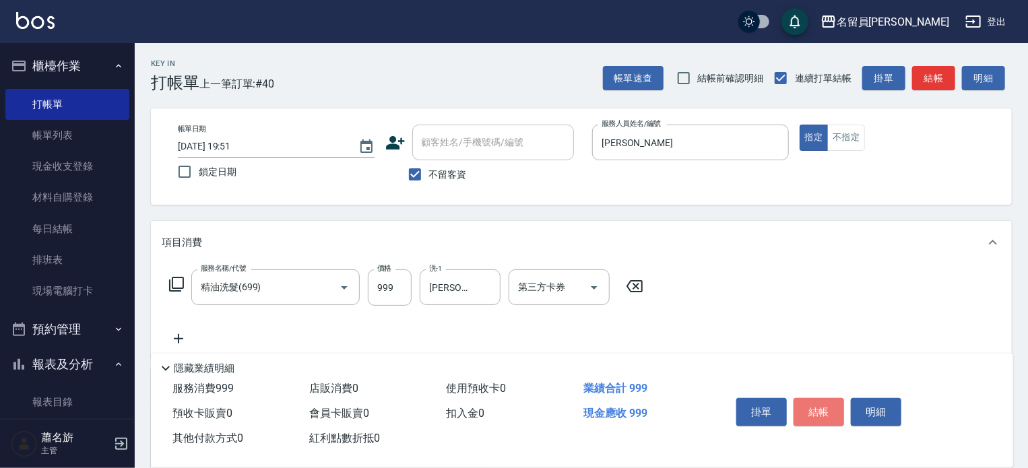
click at [816, 401] on button "結帳" at bounding box center [819, 412] width 51 height 28
click at [852, 147] on button "不指定" at bounding box center [846, 138] width 38 height 26
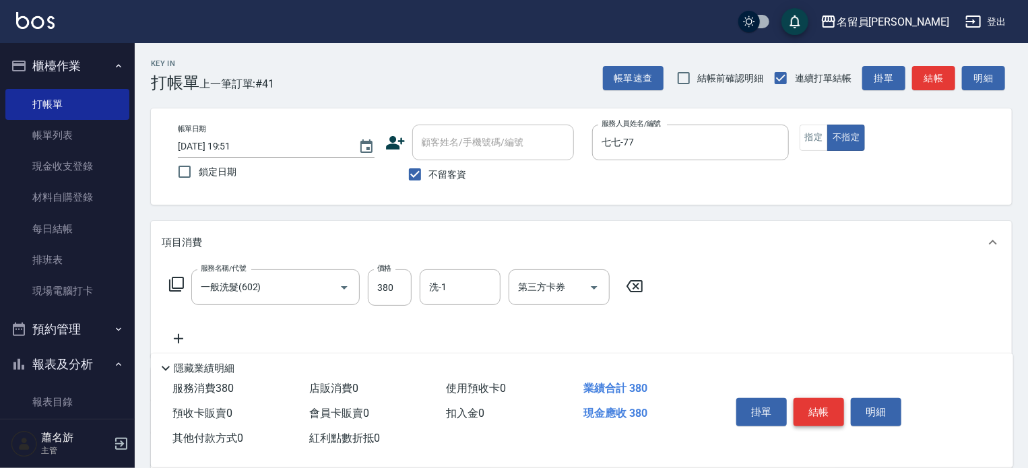
click at [830, 415] on button "結帳" at bounding box center [819, 412] width 51 height 28
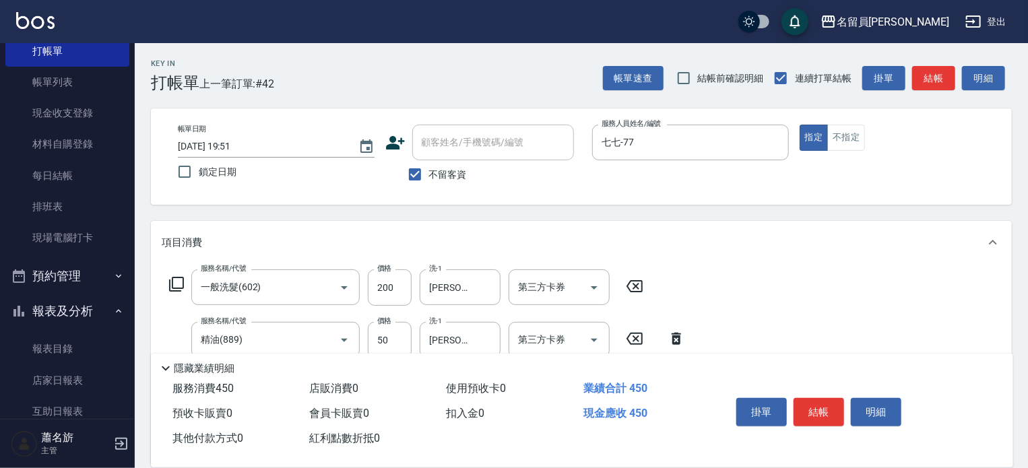
scroll to position [67, 0]
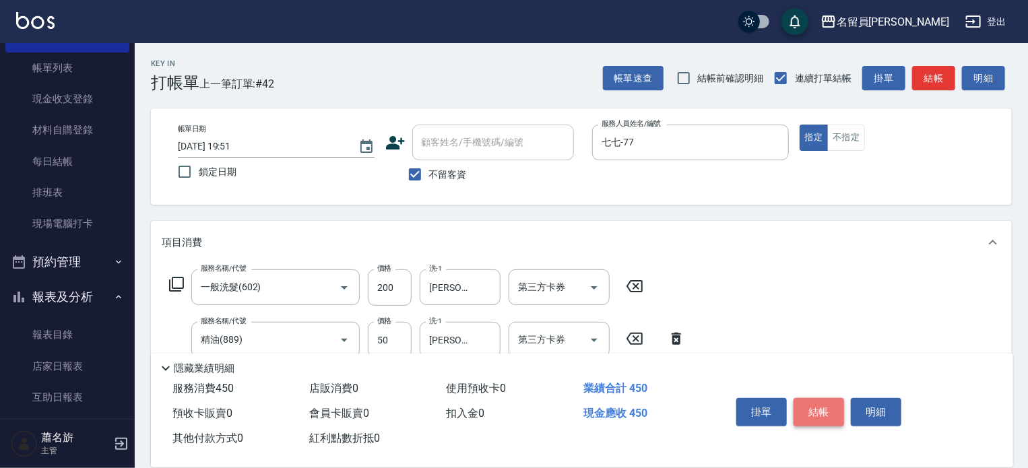
click at [814, 401] on button "結帳" at bounding box center [819, 412] width 51 height 28
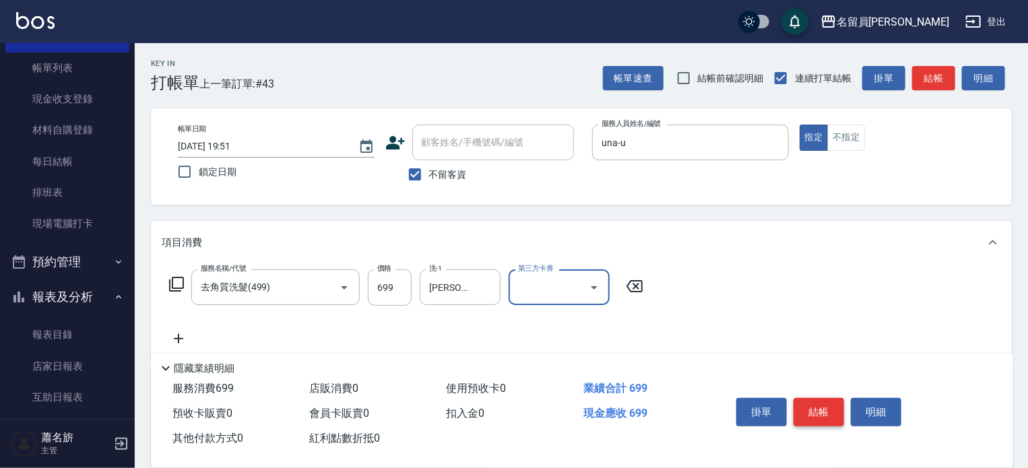
click at [806, 404] on button "結帳" at bounding box center [819, 412] width 51 height 28
click at [814, 398] on button "結帳" at bounding box center [819, 412] width 51 height 28
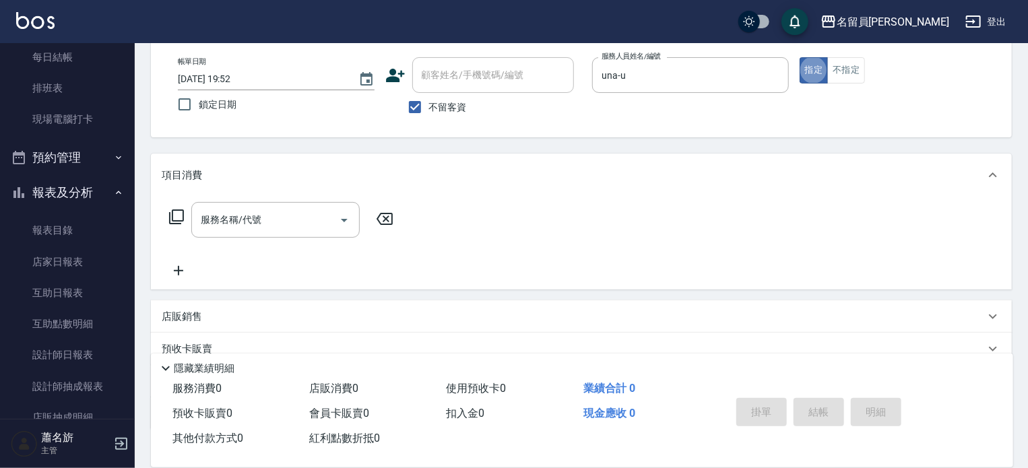
scroll to position [202, 0]
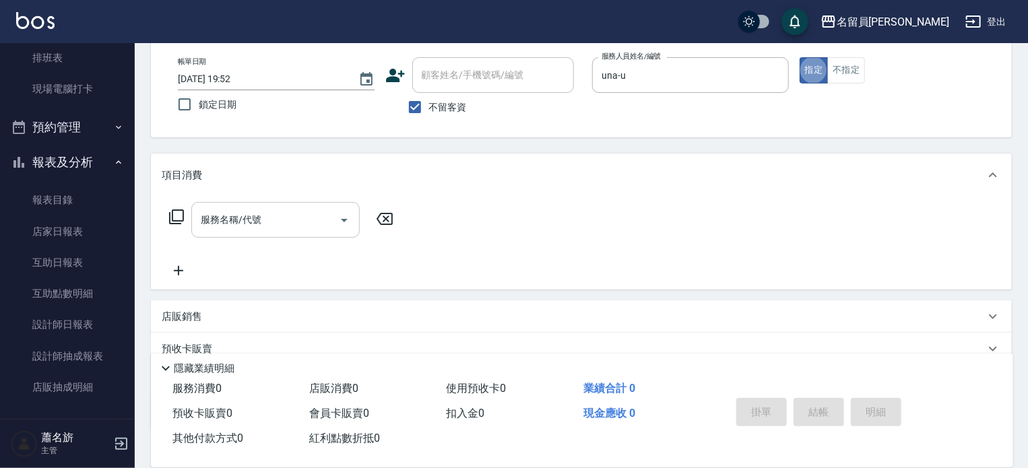
click at [256, 208] on input "服務名稱/代號" at bounding box center [265, 220] width 136 height 24
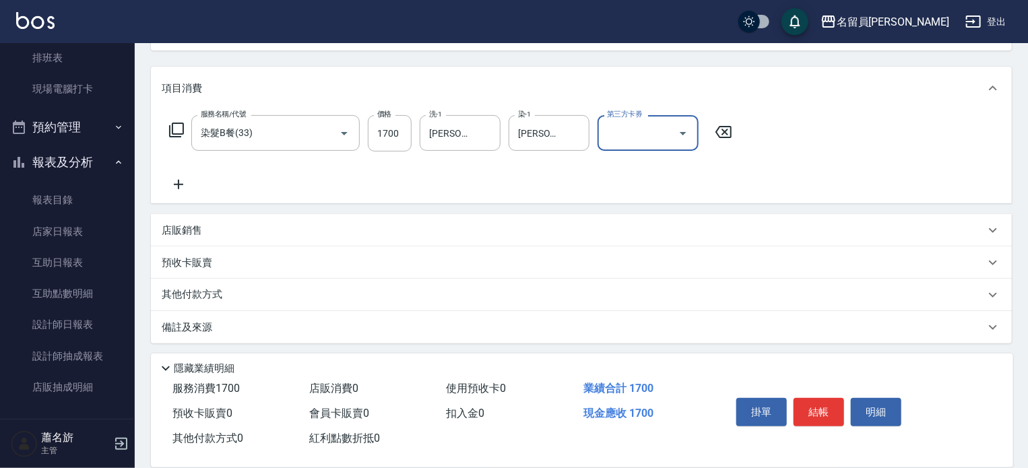
scroll to position [158, 0]
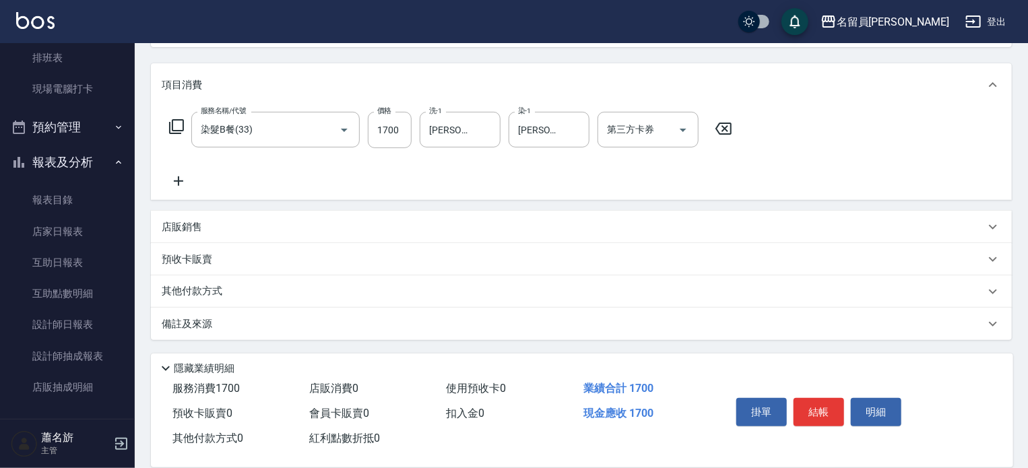
click at [452, 218] on div "店販銷售" at bounding box center [581, 227] width 861 height 32
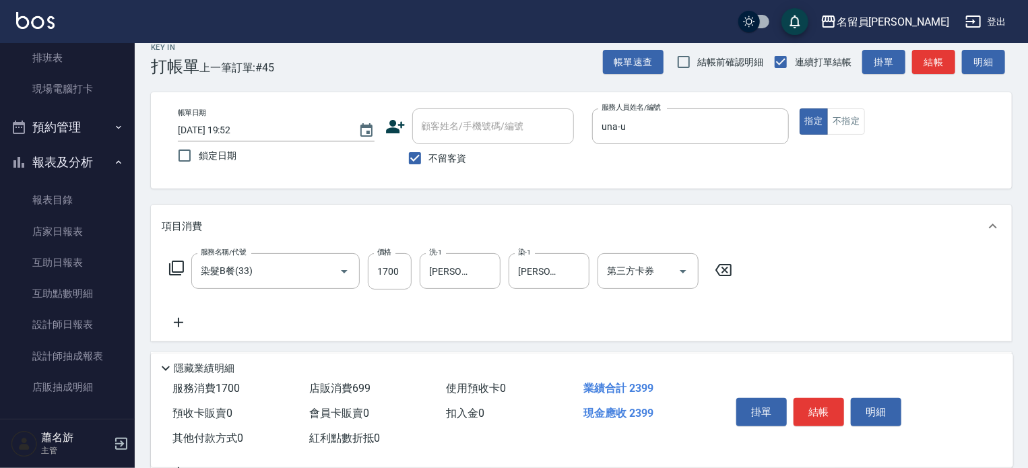
scroll to position [0, 0]
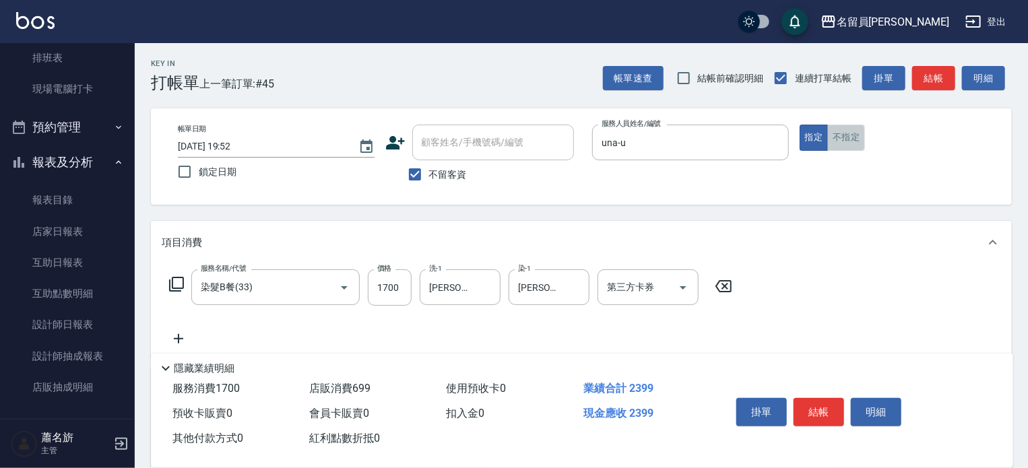
click at [862, 139] on button "不指定" at bounding box center [846, 138] width 38 height 26
drag, startPoint x: 821, startPoint y: 408, endPoint x: 808, endPoint y: 381, distance: 29.6
click at [819, 402] on button "結帳" at bounding box center [819, 412] width 51 height 28
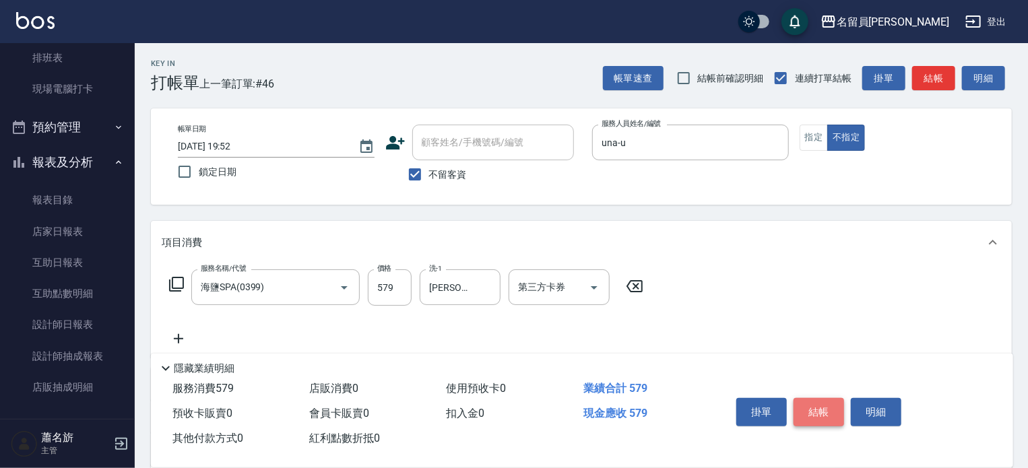
click at [837, 417] on button "結帳" at bounding box center [819, 412] width 51 height 28
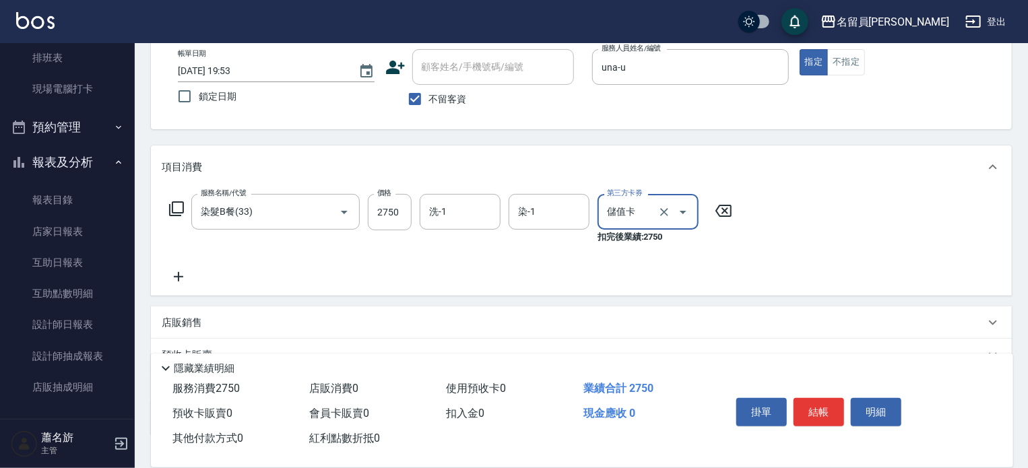
scroll to position [171, 0]
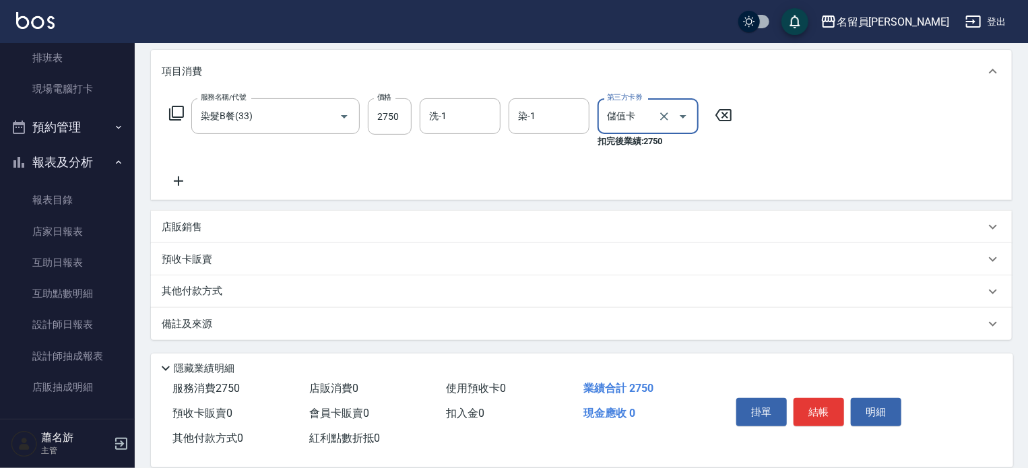
click at [577, 220] on div "店販銷售" at bounding box center [573, 227] width 823 height 14
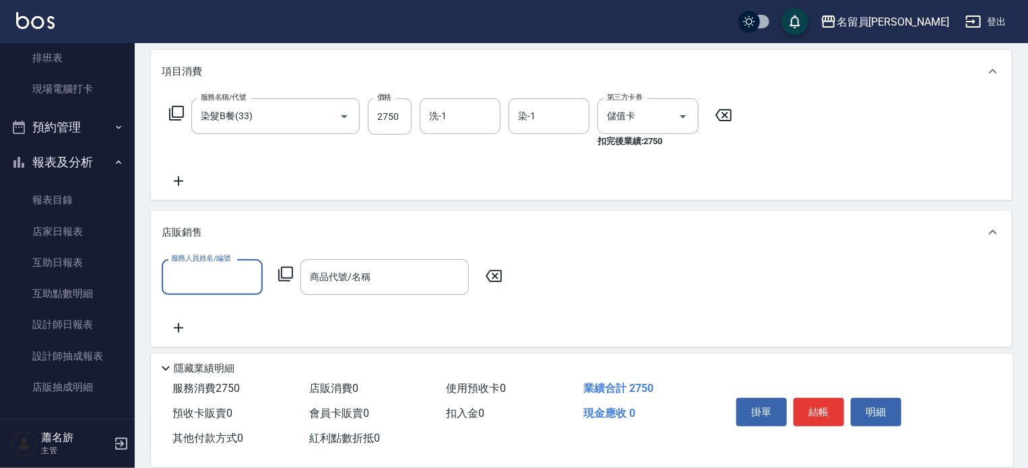
scroll to position [0, 0]
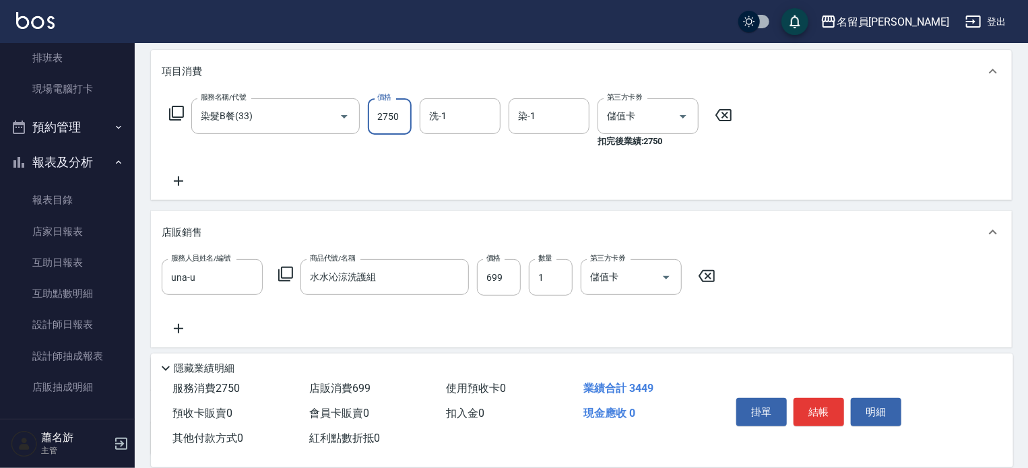
click at [399, 123] on input "2750" at bounding box center [390, 116] width 44 height 36
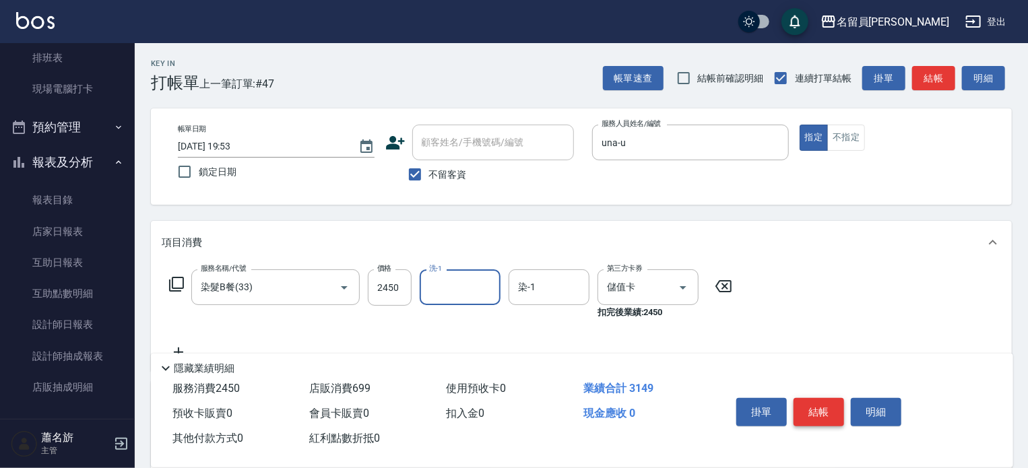
click at [834, 404] on button "結帳" at bounding box center [819, 412] width 51 height 28
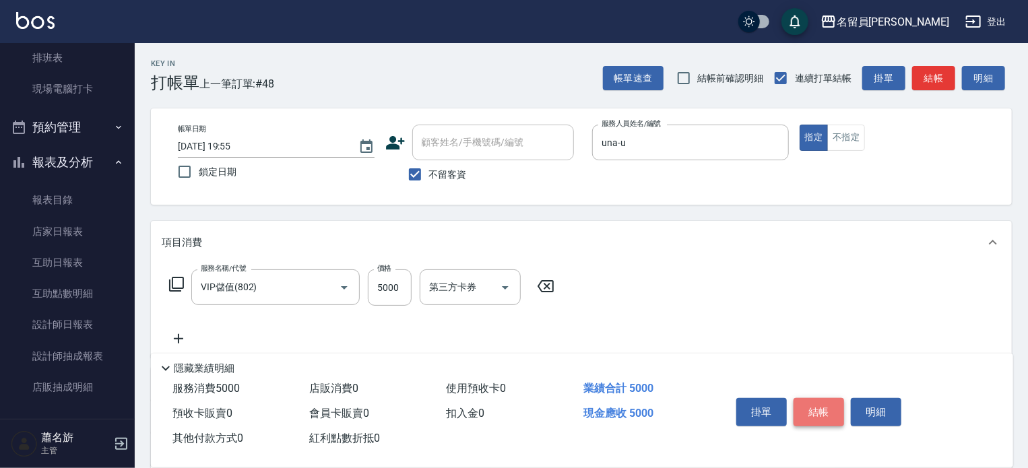
click at [830, 407] on button "結帳" at bounding box center [819, 412] width 51 height 28
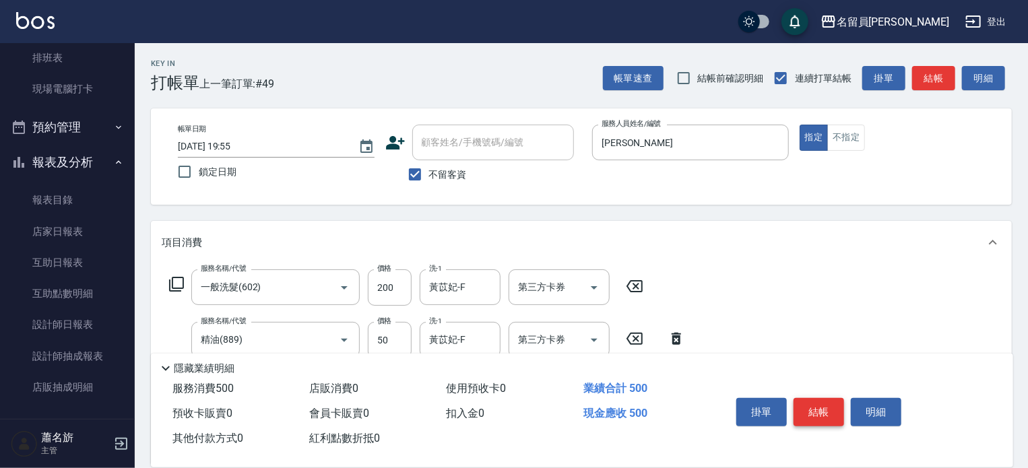
click at [819, 410] on button "結帳" at bounding box center [819, 412] width 51 height 28
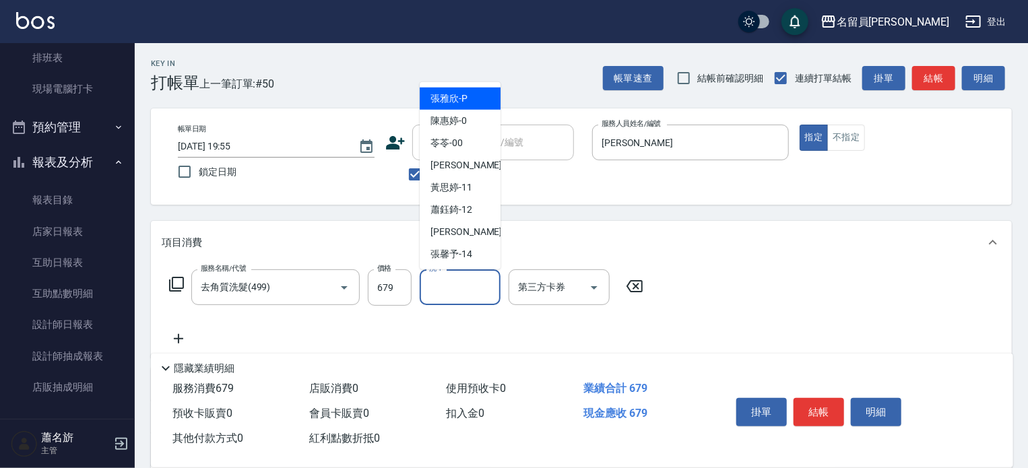
click at [434, 294] on input "洗-1" at bounding box center [460, 288] width 69 height 24
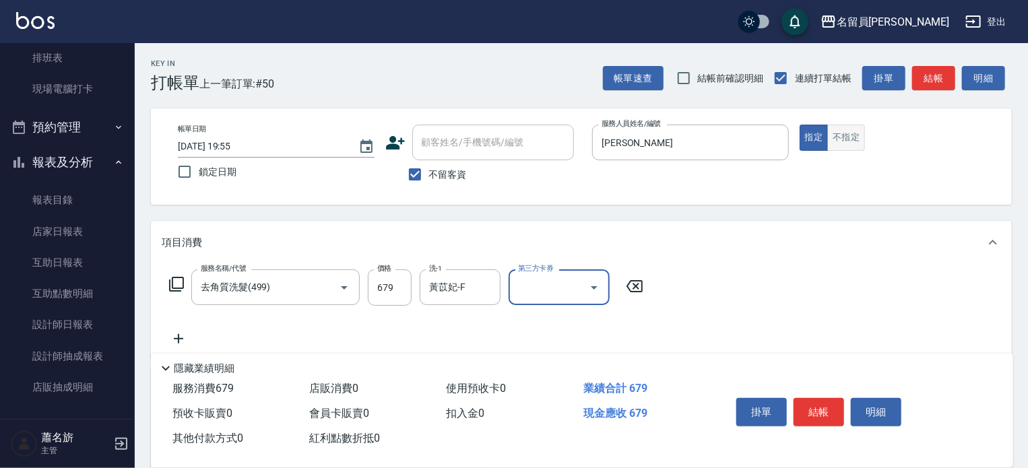
click at [845, 126] on button "不指定" at bounding box center [846, 138] width 38 height 26
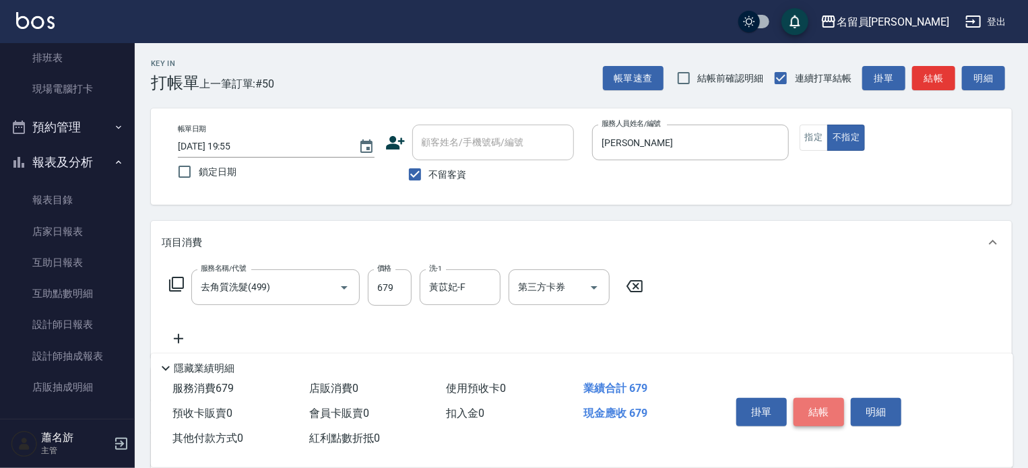
click at [817, 416] on button "結帳" at bounding box center [819, 412] width 51 height 28
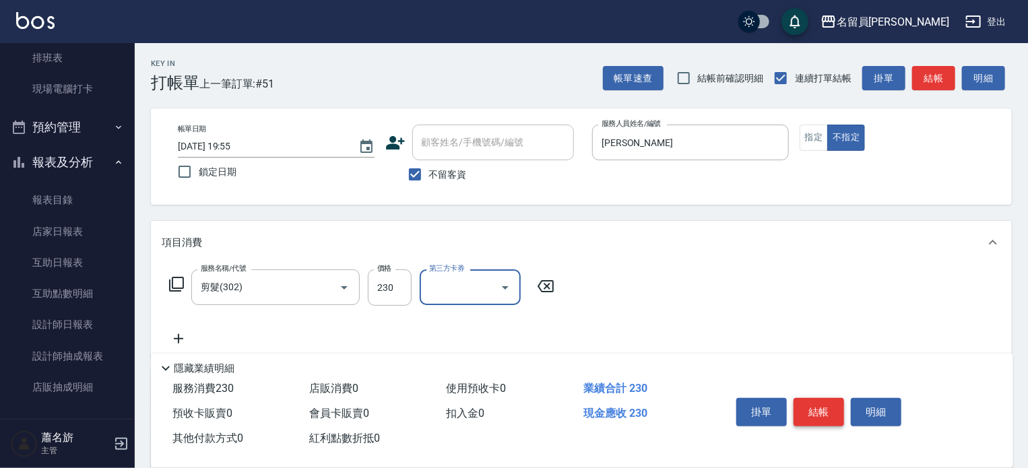
click at [806, 415] on button "結帳" at bounding box center [819, 412] width 51 height 28
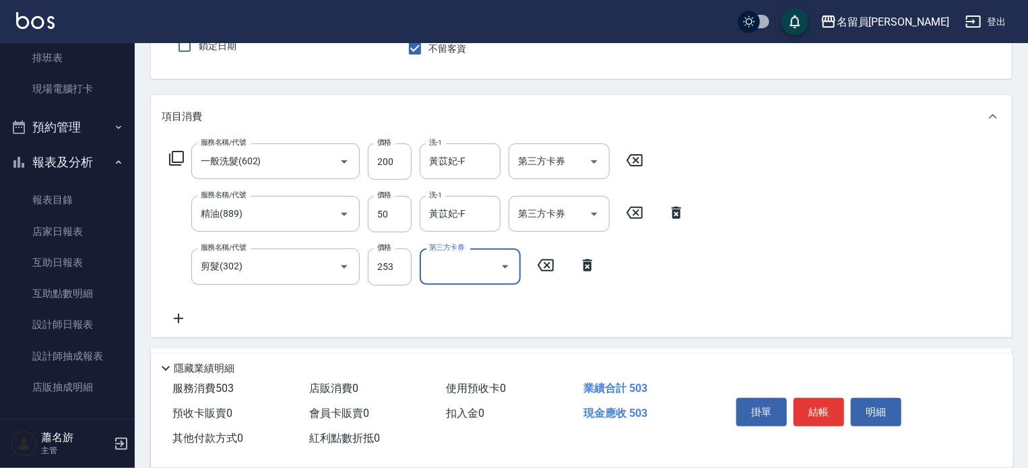
scroll to position [135, 0]
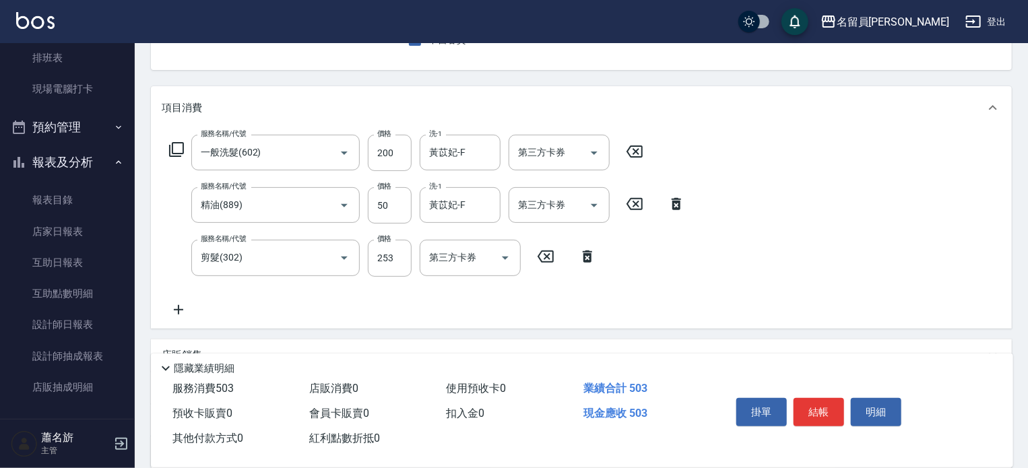
click at [412, 261] on div "服務名稱/代號 剪髮(302) 服務名稱/代號 價格 253 價格 第三方卡券 第三方卡券" at bounding box center [383, 258] width 443 height 36
click at [385, 263] on input "253" at bounding box center [390, 258] width 44 height 36
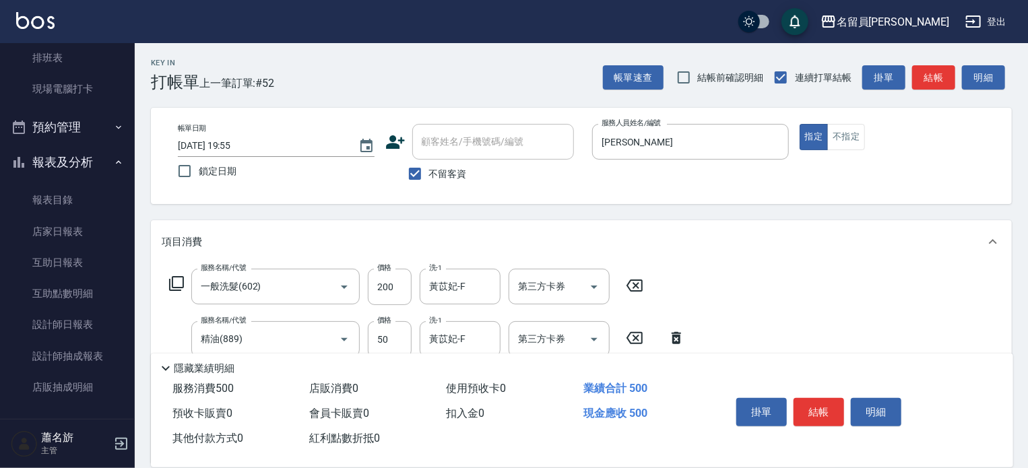
scroll to position [0, 0]
click at [825, 399] on button "結帳" at bounding box center [819, 412] width 51 height 28
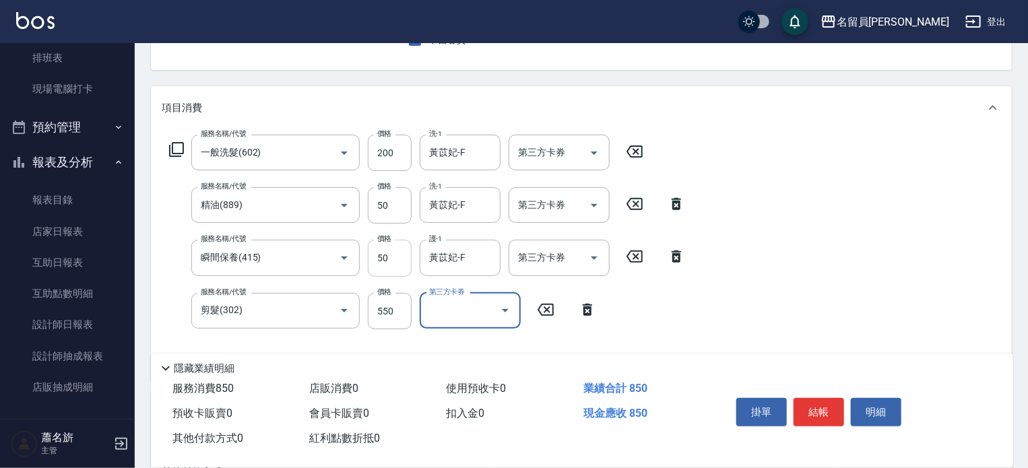
scroll to position [202, 0]
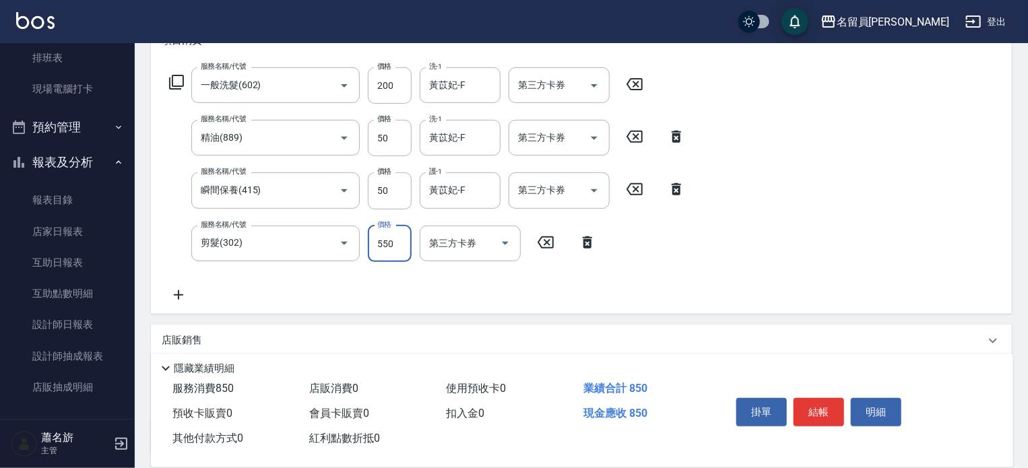
click at [387, 251] on input "550" at bounding box center [390, 244] width 44 height 36
click at [819, 414] on button "結帳" at bounding box center [819, 412] width 51 height 28
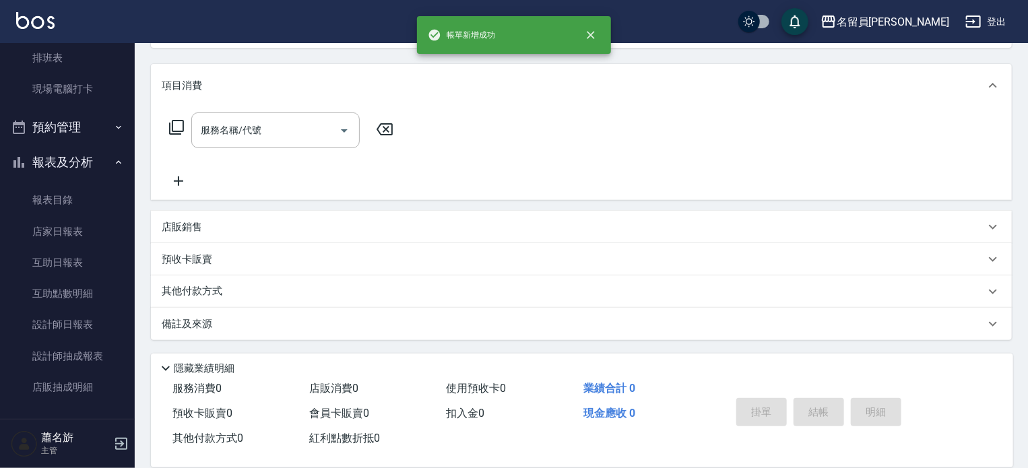
scroll to position [0, 0]
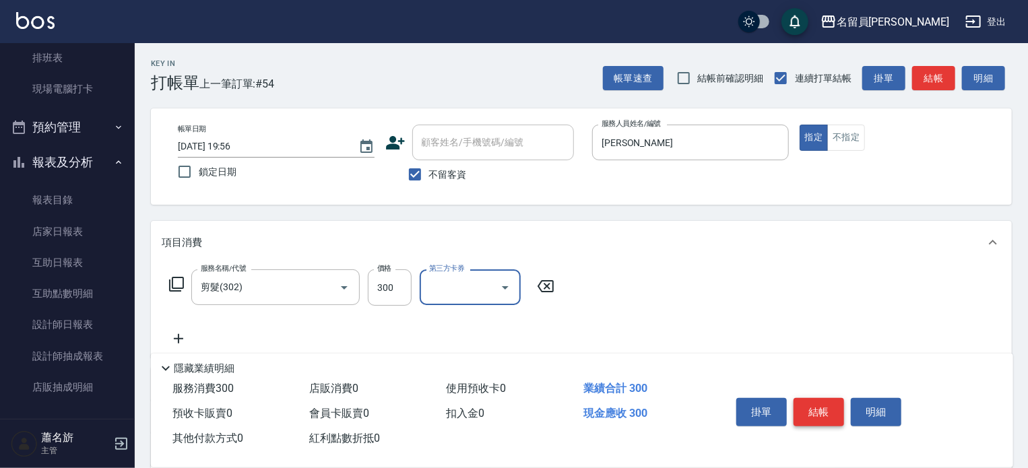
click at [825, 406] on button "結帳" at bounding box center [819, 412] width 51 height 28
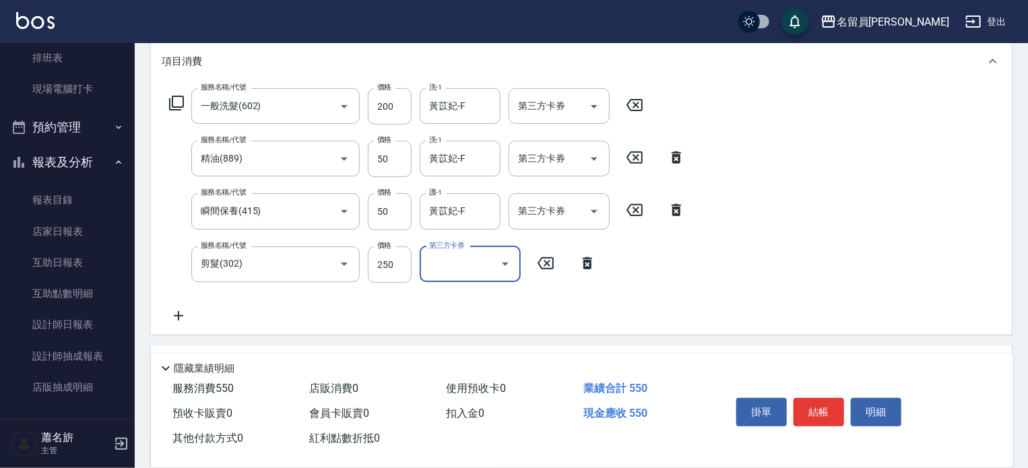
scroll to position [202, 0]
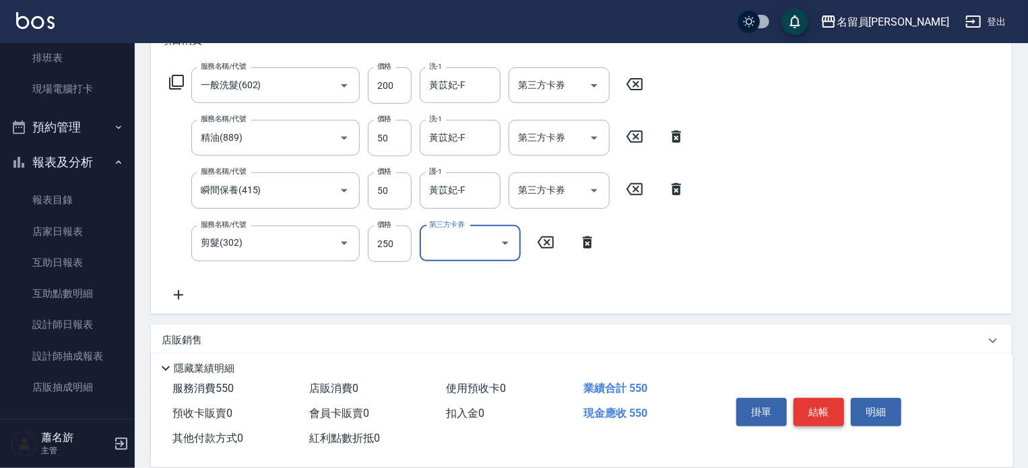
click at [821, 403] on button "結帳" at bounding box center [819, 412] width 51 height 28
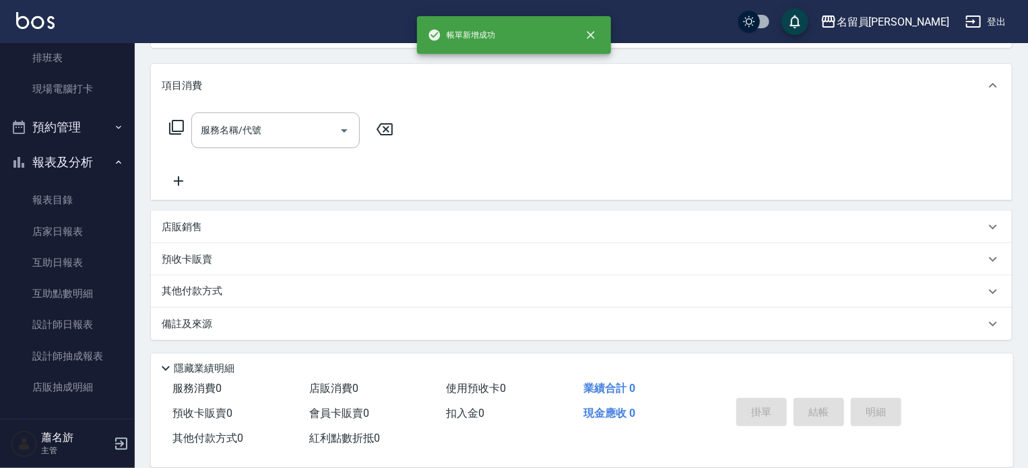
scroll to position [0, 0]
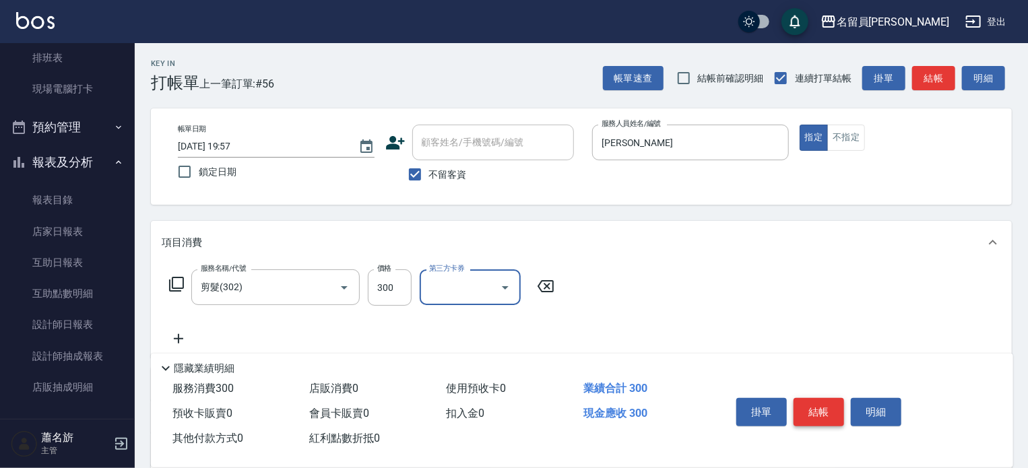
click at [826, 418] on button "結帳" at bounding box center [819, 412] width 51 height 28
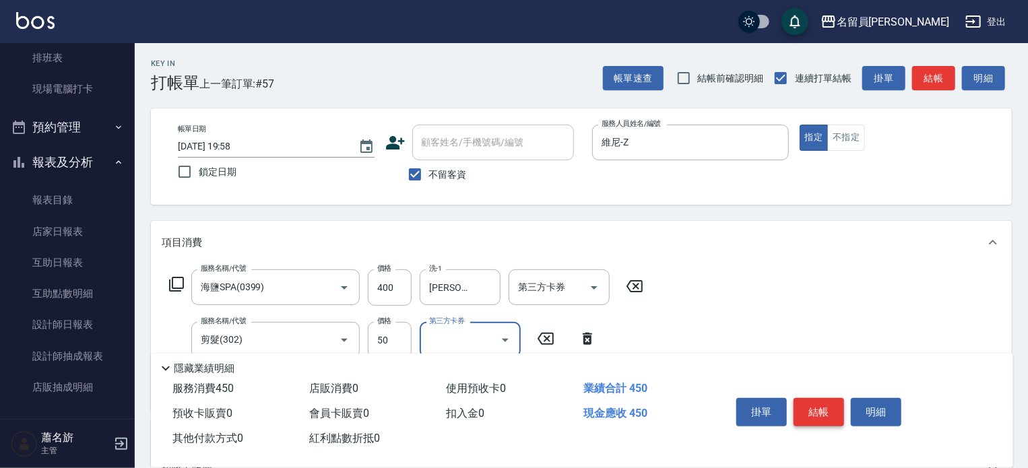
click at [810, 399] on button "結帳" at bounding box center [819, 412] width 51 height 28
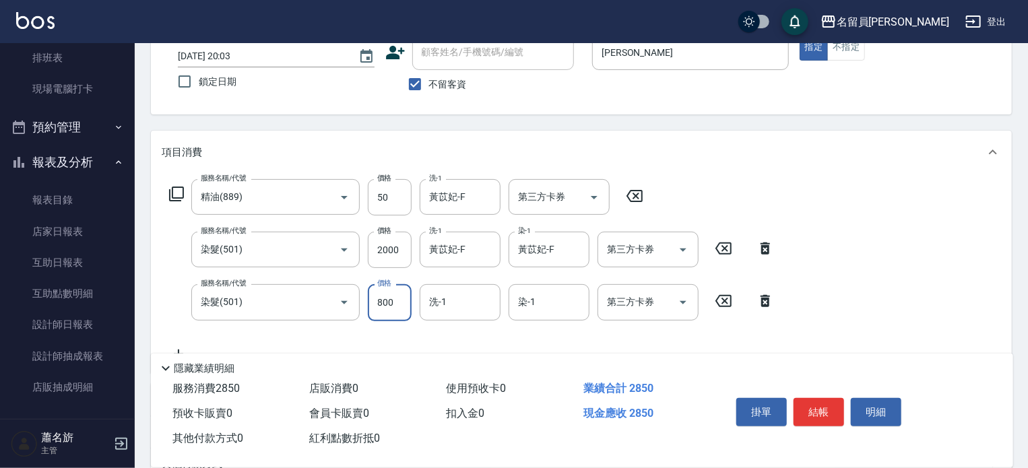
scroll to position [263, 0]
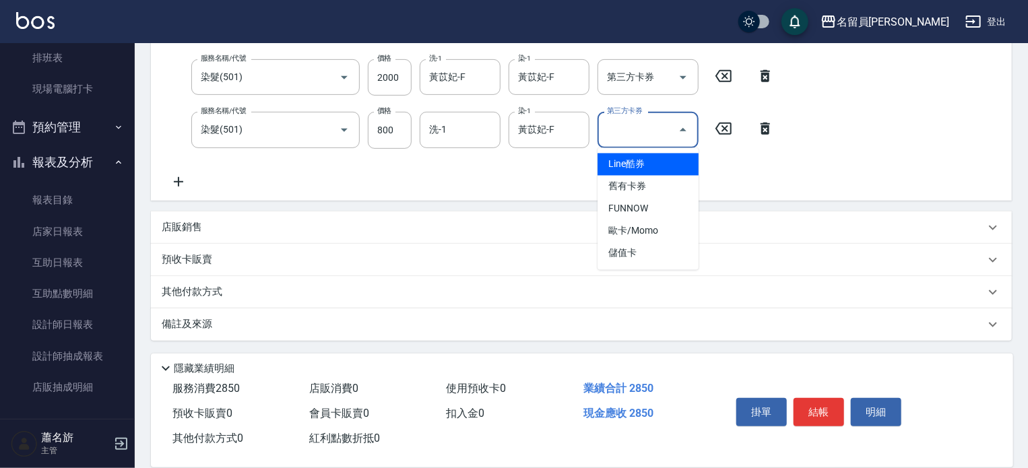
click at [187, 183] on icon at bounding box center [179, 182] width 34 height 16
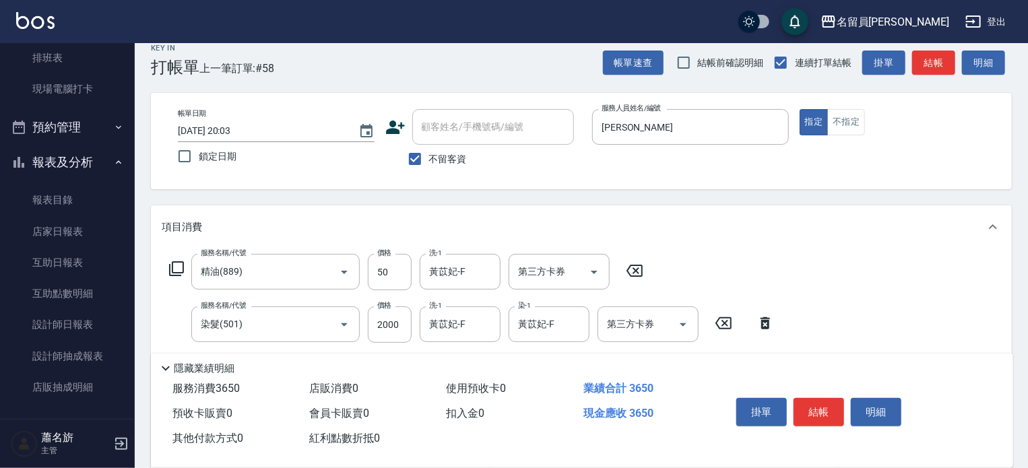
scroll to position [0, 0]
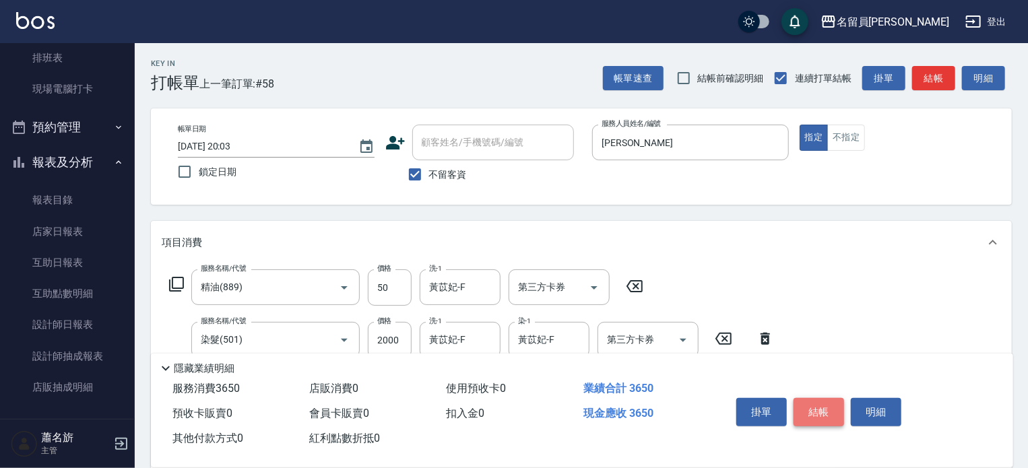
click at [811, 414] on button "結帳" at bounding box center [819, 412] width 51 height 28
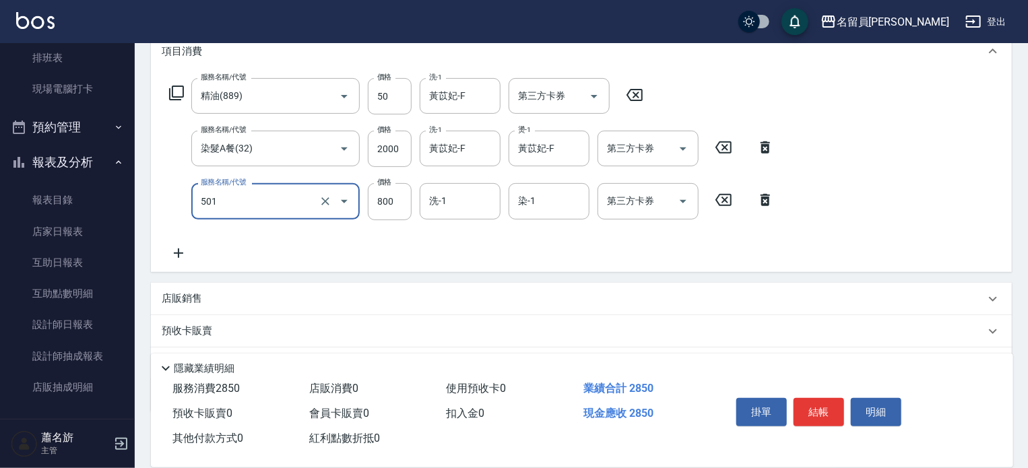
scroll to position [202, 0]
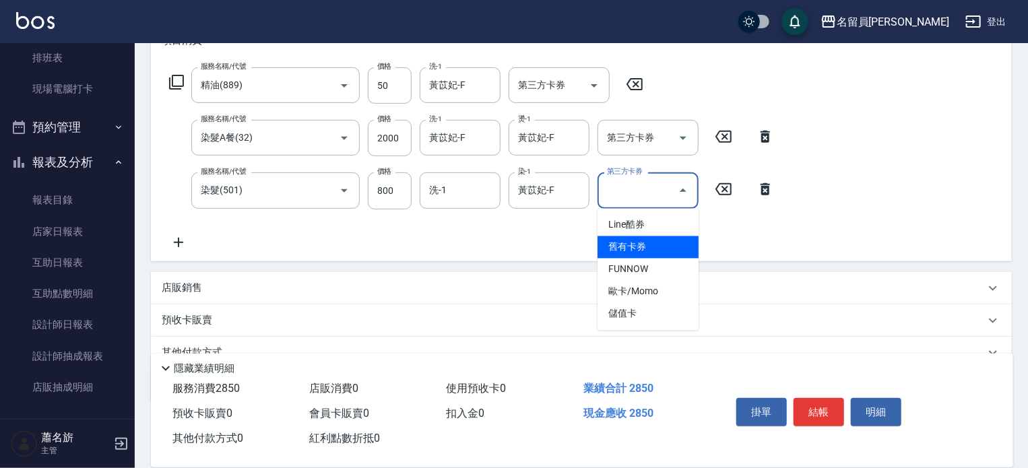
click at [187, 243] on icon at bounding box center [179, 242] width 34 height 16
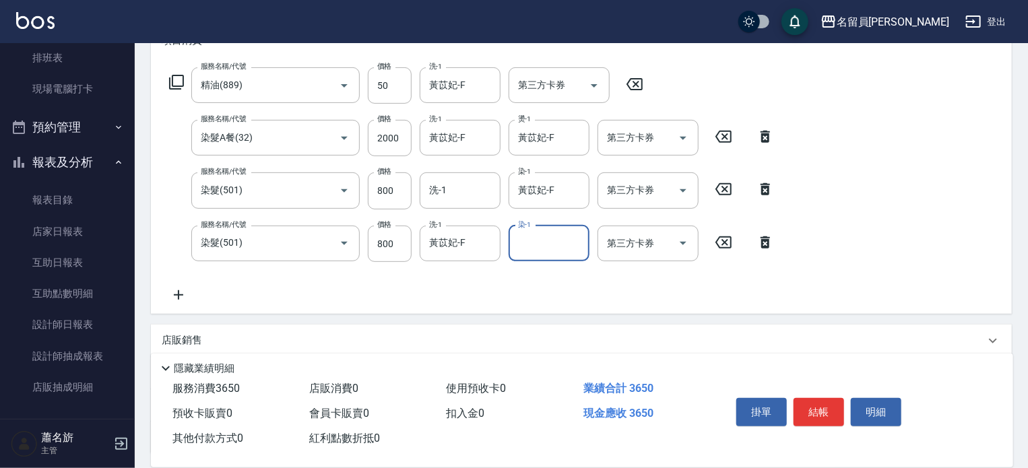
drag, startPoint x: 487, startPoint y: 245, endPoint x: 509, endPoint y: 239, distance: 22.9
click at [491, 245] on icon "Clear" at bounding box center [486, 242] width 13 height 13
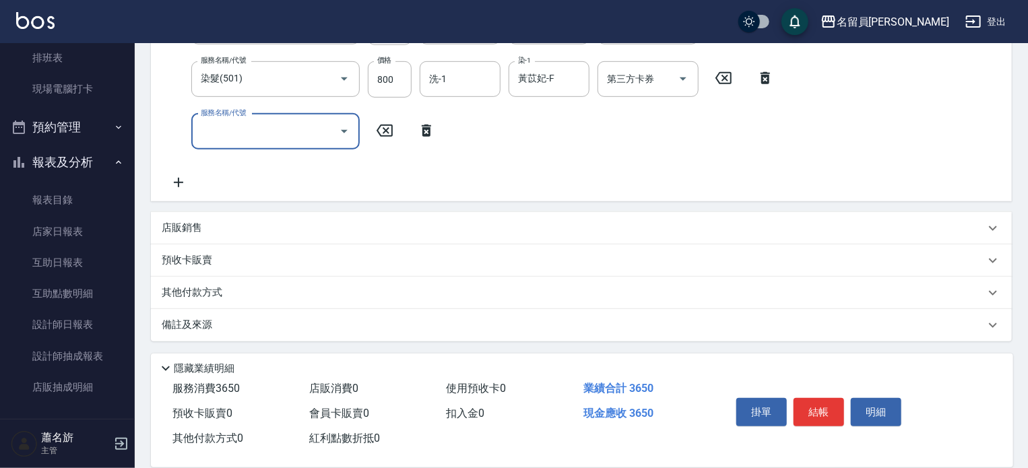
scroll to position [367, 0]
click at [496, 234] on div "店販銷售" at bounding box center [573, 227] width 823 height 14
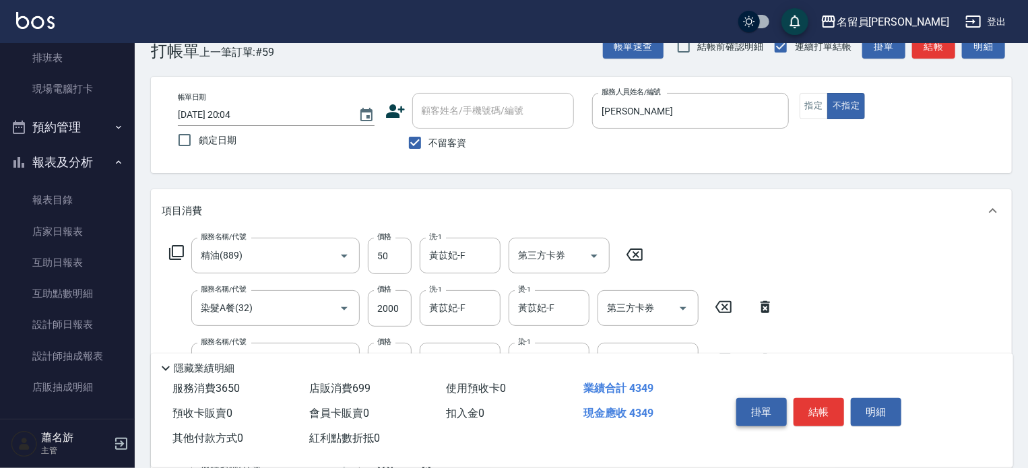
scroll to position [30, 0]
click at [818, 409] on button "結帳" at bounding box center [819, 412] width 51 height 28
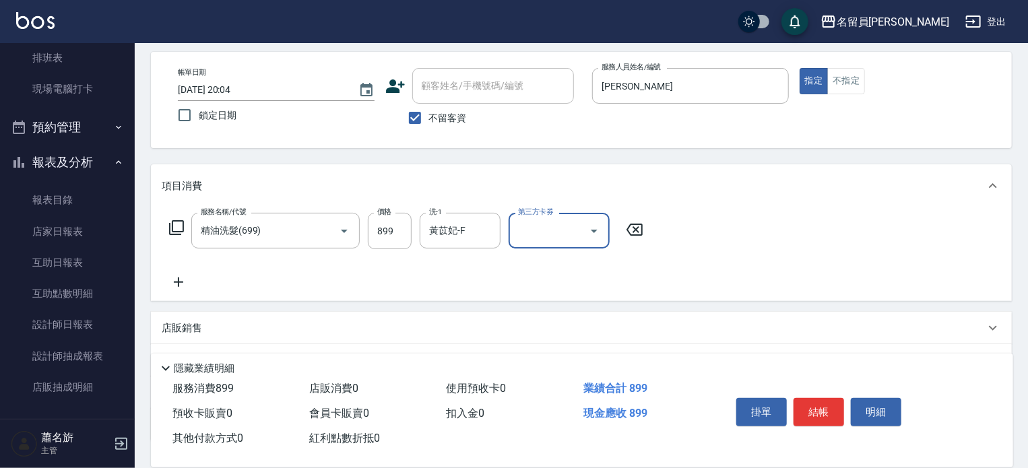
scroll to position [135, 0]
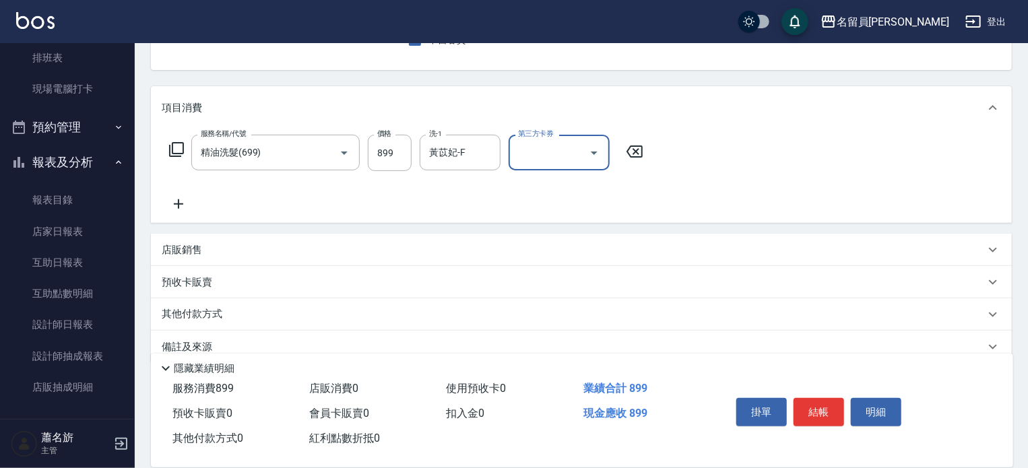
click at [622, 249] on div "店販銷售" at bounding box center [573, 250] width 823 height 14
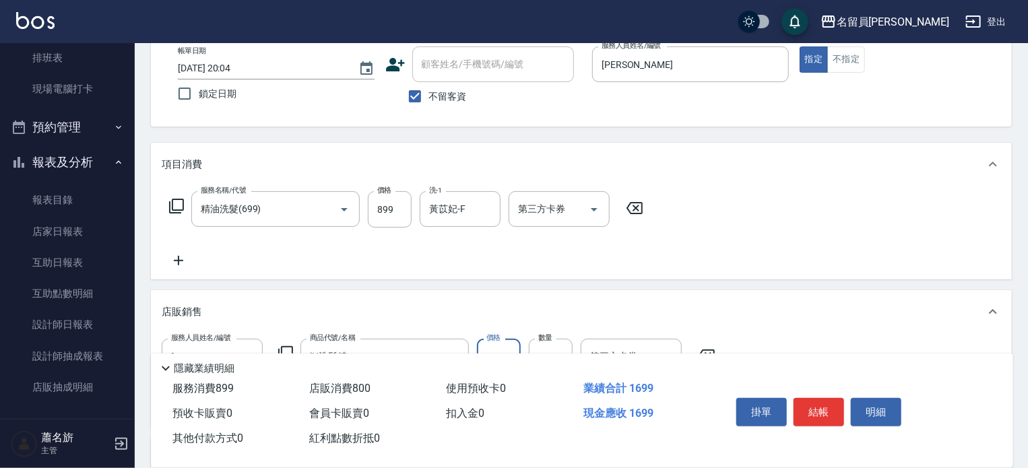
scroll to position [0, 0]
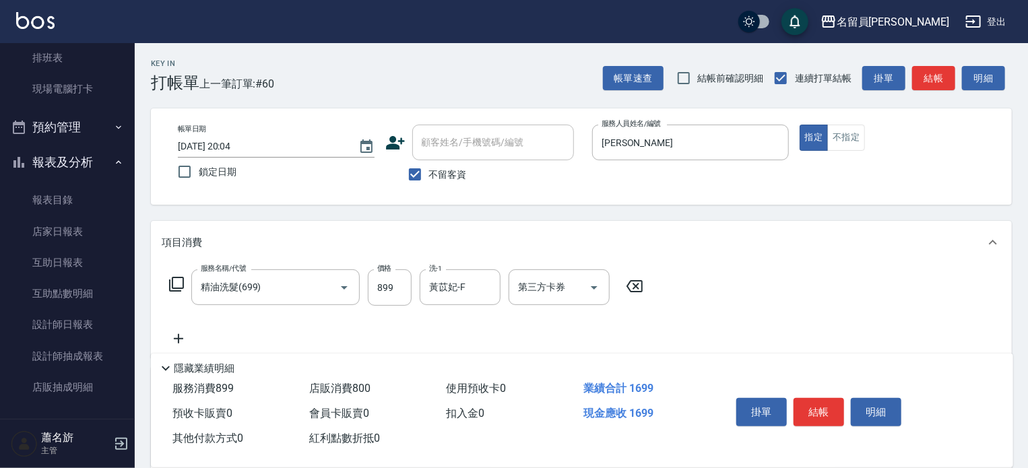
click at [838, 409] on button "結帳" at bounding box center [819, 412] width 51 height 28
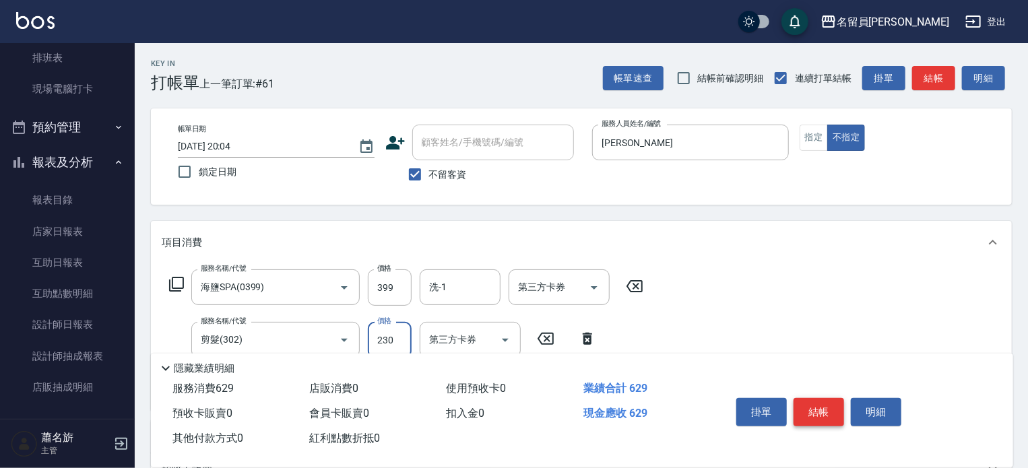
click at [837, 406] on button "結帳" at bounding box center [819, 412] width 51 height 28
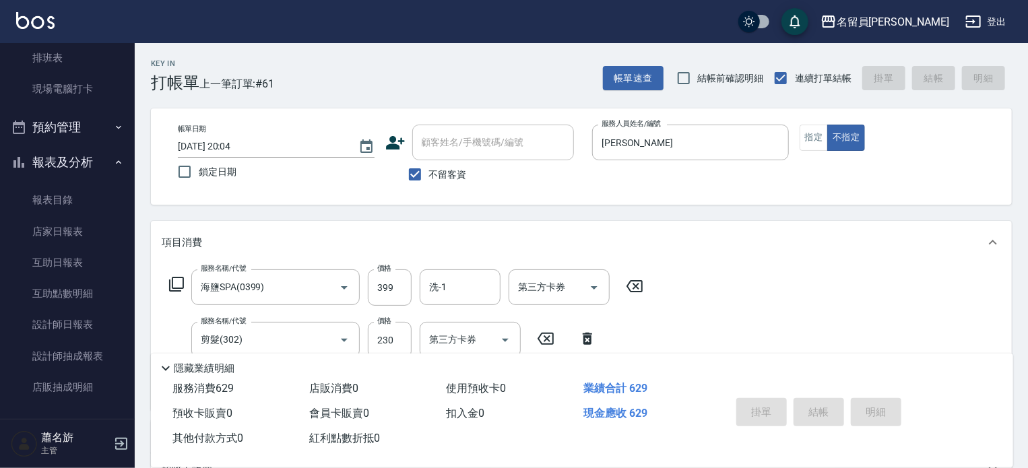
click at [837, 406] on div "掛單 結帳 明細" at bounding box center [819, 414] width 176 height 42
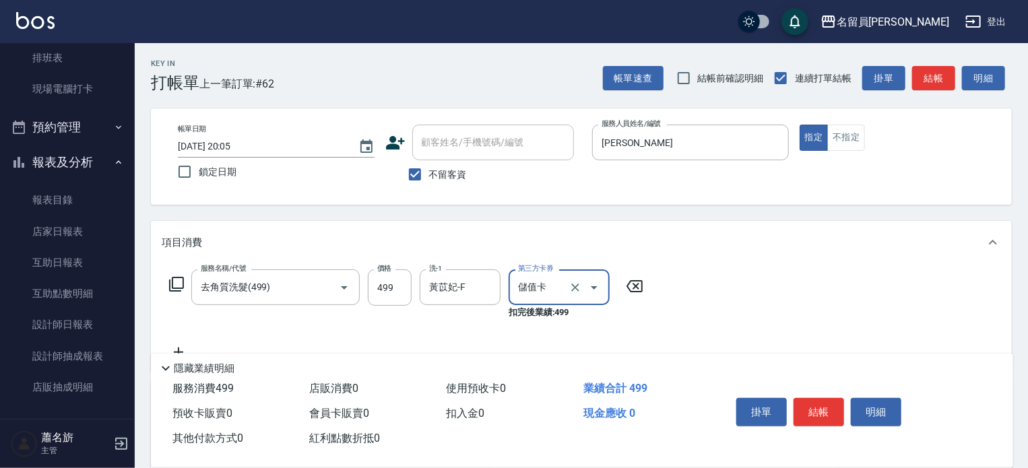
drag, startPoint x: 837, startPoint y: 406, endPoint x: 838, endPoint y: 423, distance: 16.9
click at [838, 420] on button "結帳" at bounding box center [819, 412] width 51 height 28
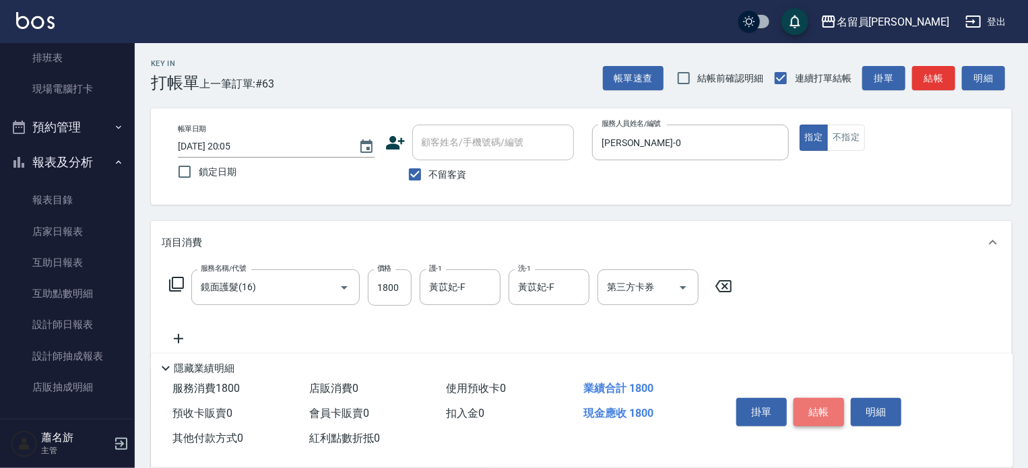
click at [830, 414] on button "結帳" at bounding box center [819, 412] width 51 height 28
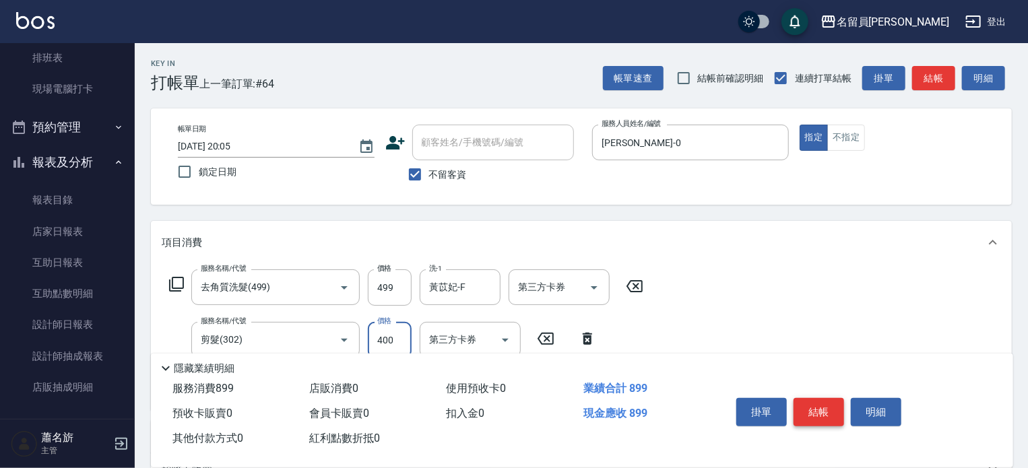
click at [830, 414] on button "結帳" at bounding box center [819, 412] width 51 height 28
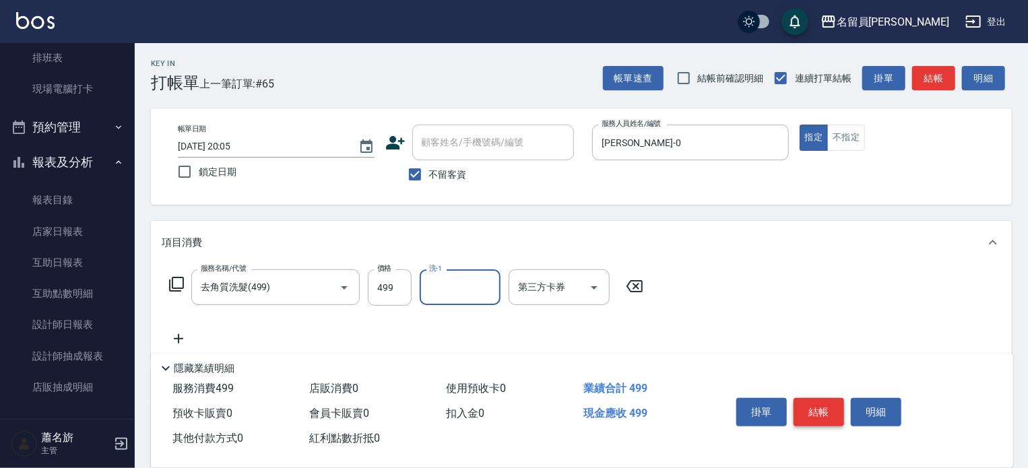
click at [830, 414] on button "結帳" at bounding box center [819, 412] width 51 height 28
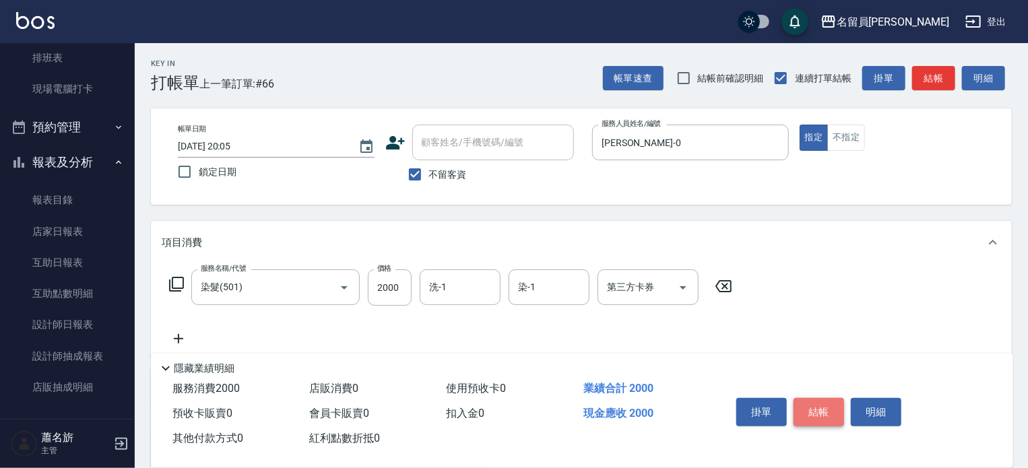
click at [830, 414] on button "結帳" at bounding box center [819, 412] width 51 height 28
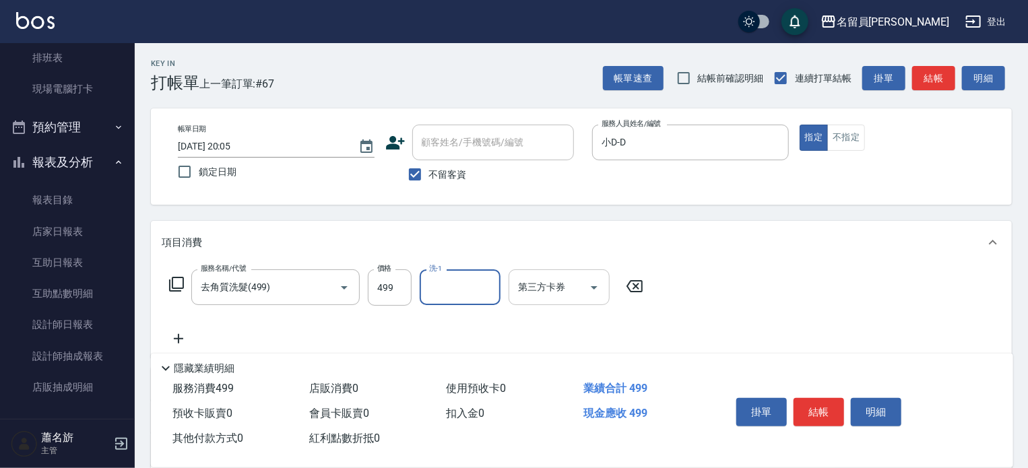
click at [567, 285] on input "第三方卡券" at bounding box center [549, 288] width 69 height 24
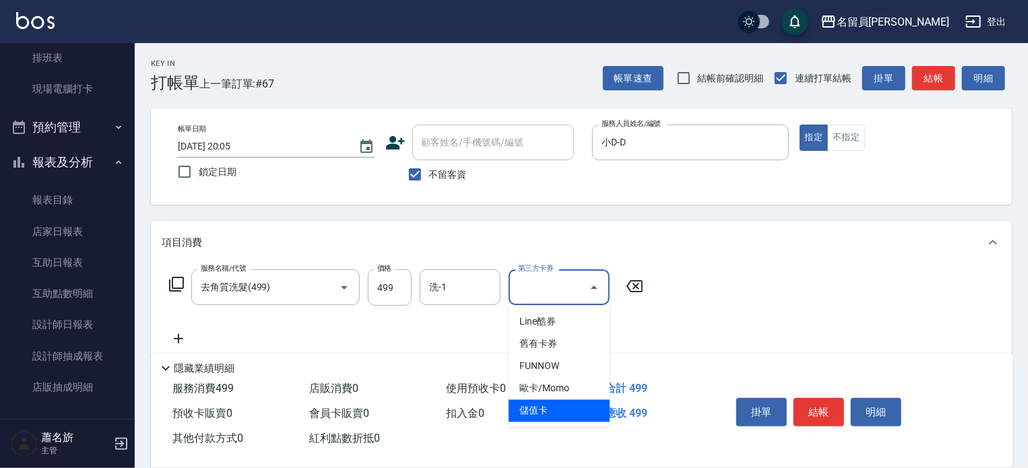
click at [545, 414] on span "儲值卡" at bounding box center [559, 411] width 101 height 22
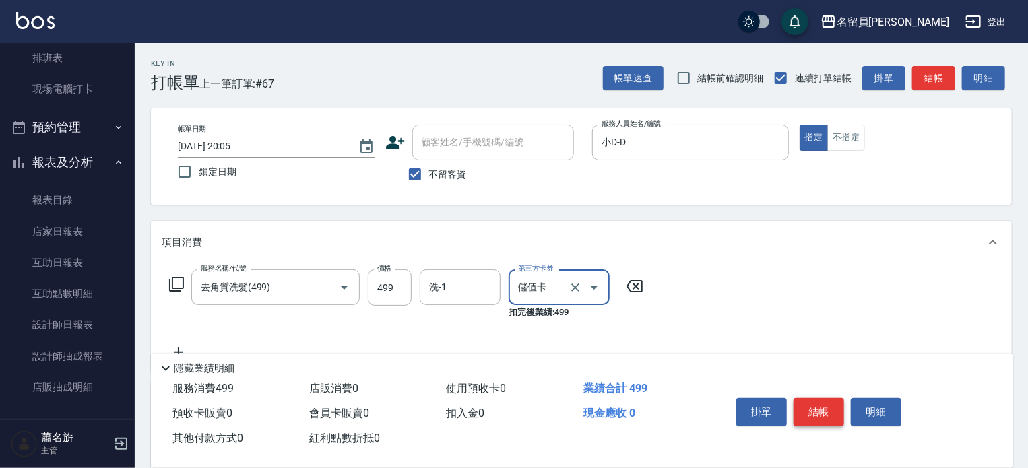
click at [829, 414] on button "結帳" at bounding box center [819, 412] width 51 height 28
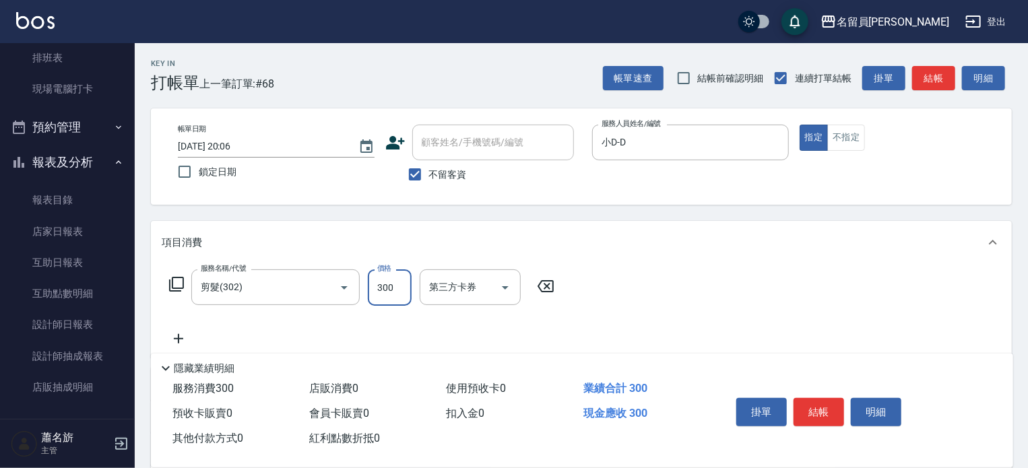
click at [839, 413] on button "結帳" at bounding box center [819, 412] width 51 height 28
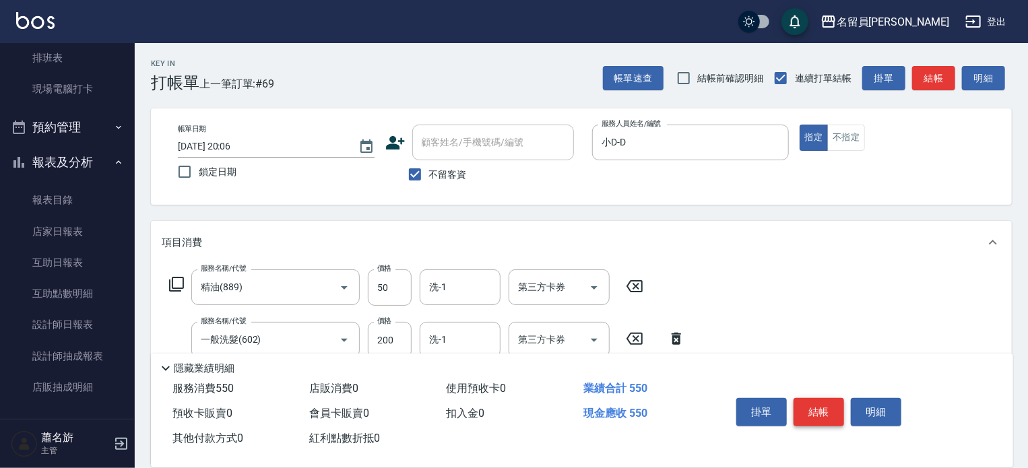
click at [839, 413] on button "結帳" at bounding box center [819, 412] width 51 height 28
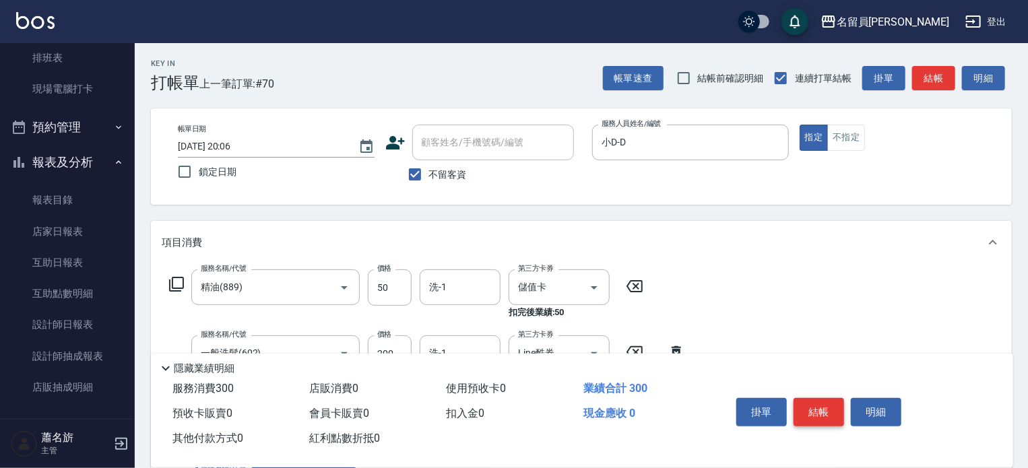
scroll to position [251, 0]
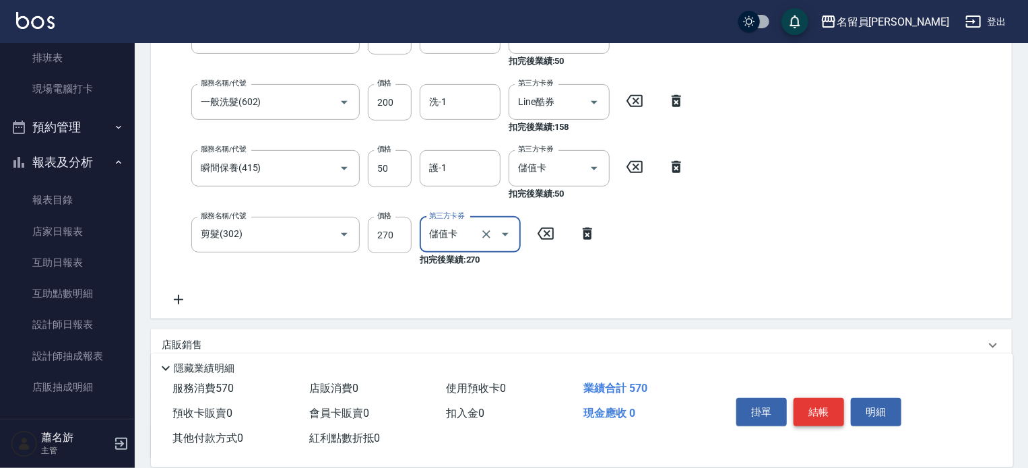
click at [839, 413] on button "結帳" at bounding box center [819, 412] width 51 height 28
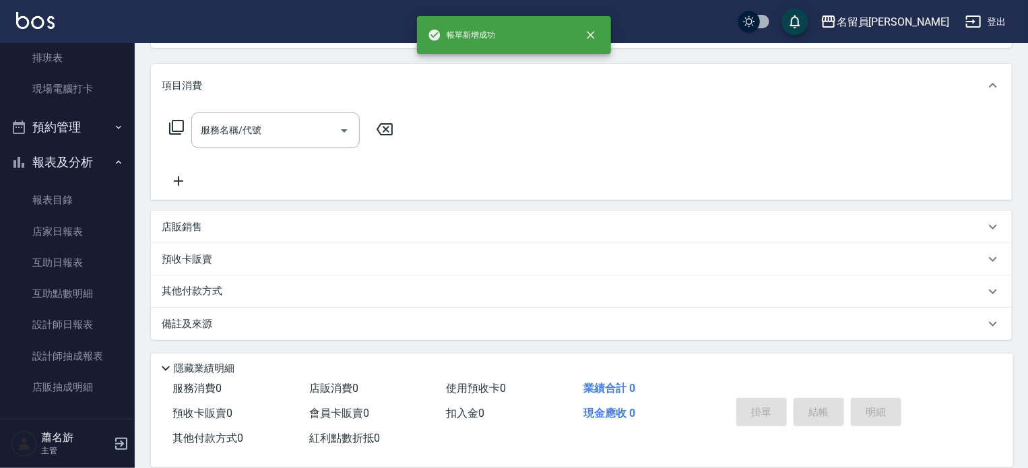
scroll to position [0, 0]
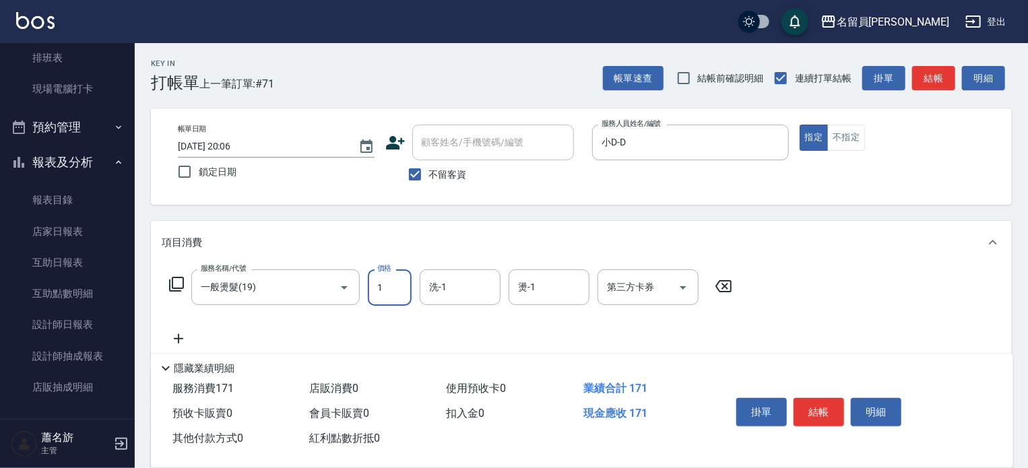
click at [409, 288] on input "1" at bounding box center [390, 287] width 44 height 36
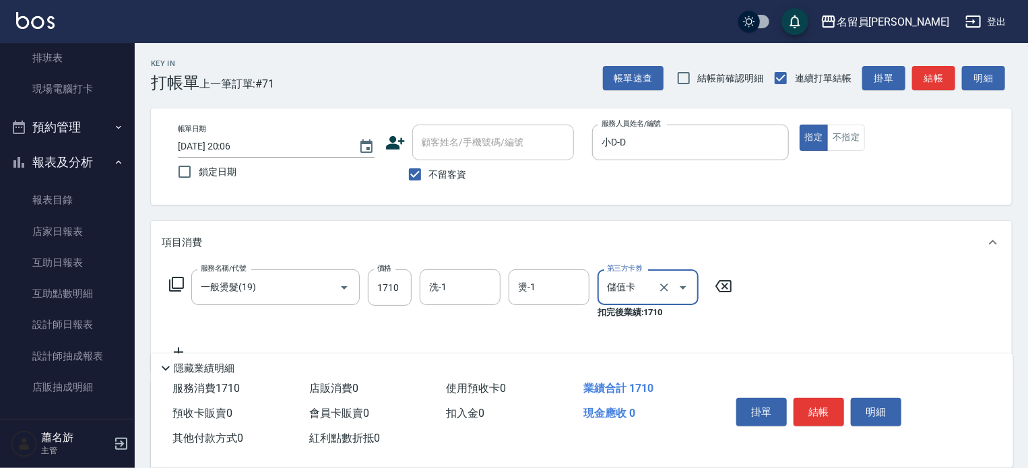
scroll to position [67, 0]
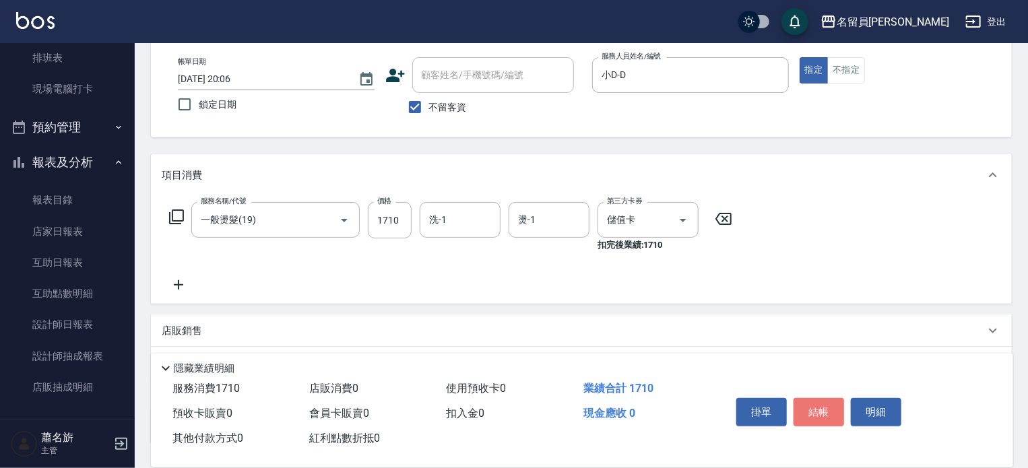
click at [815, 409] on button "結帳" at bounding box center [819, 412] width 51 height 28
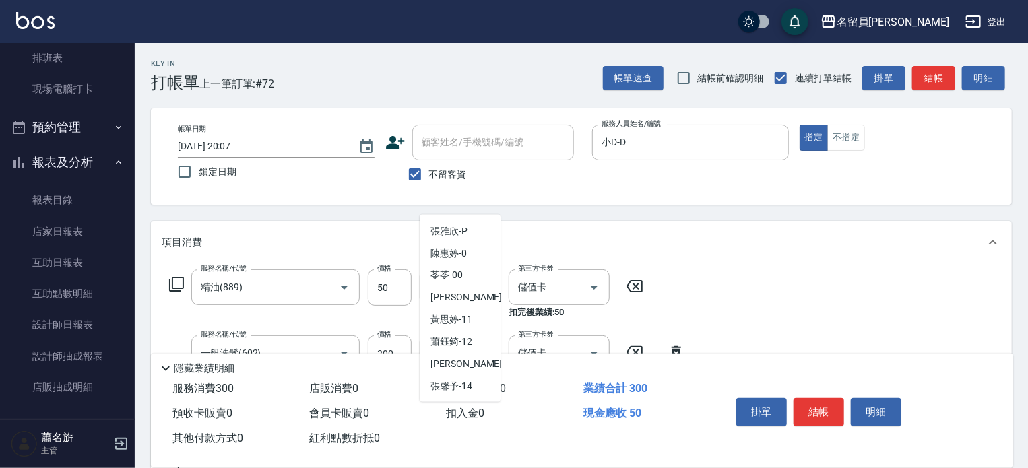
scroll to position [846, 0]
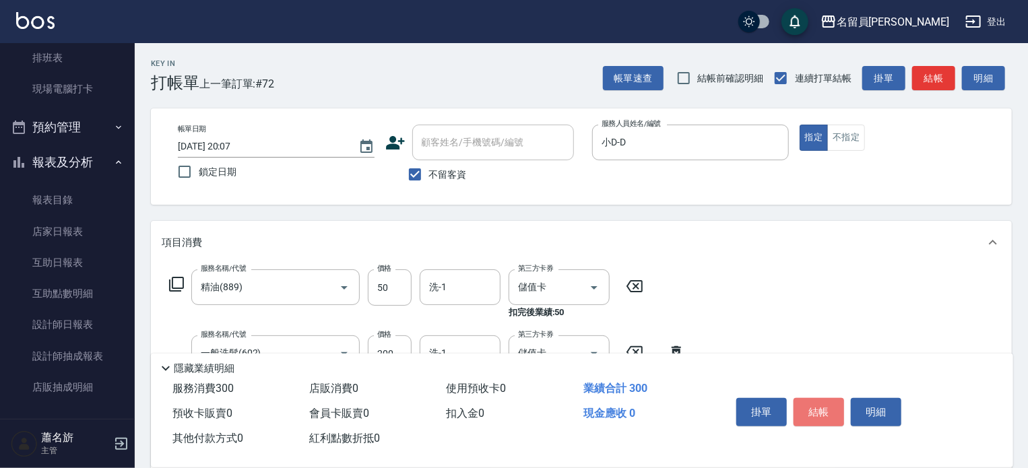
click at [815, 409] on button "結帳" at bounding box center [819, 412] width 51 height 28
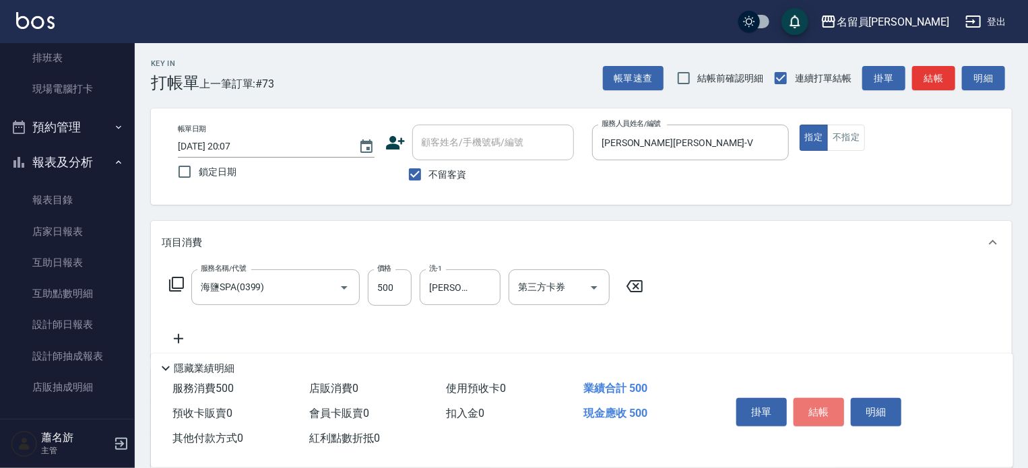
click at [815, 409] on button "結帳" at bounding box center [819, 412] width 51 height 28
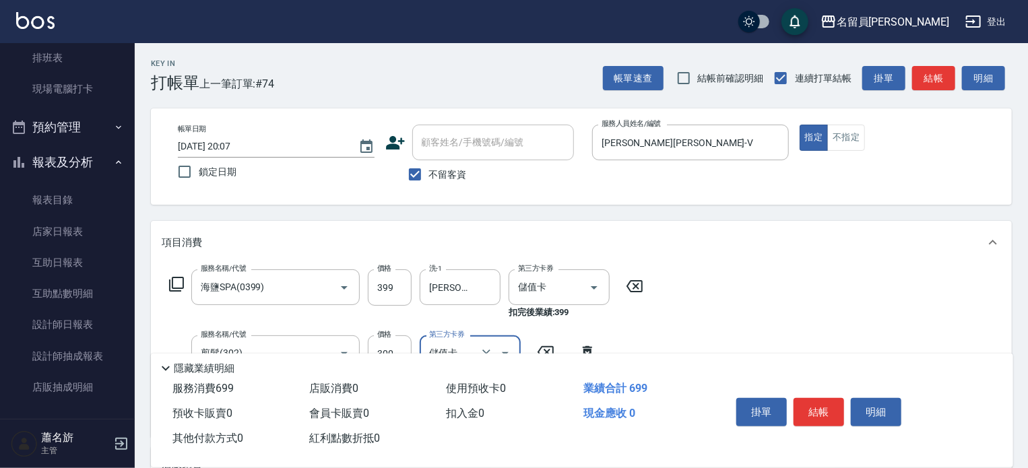
click at [815, 409] on button "結帳" at bounding box center [819, 412] width 51 height 28
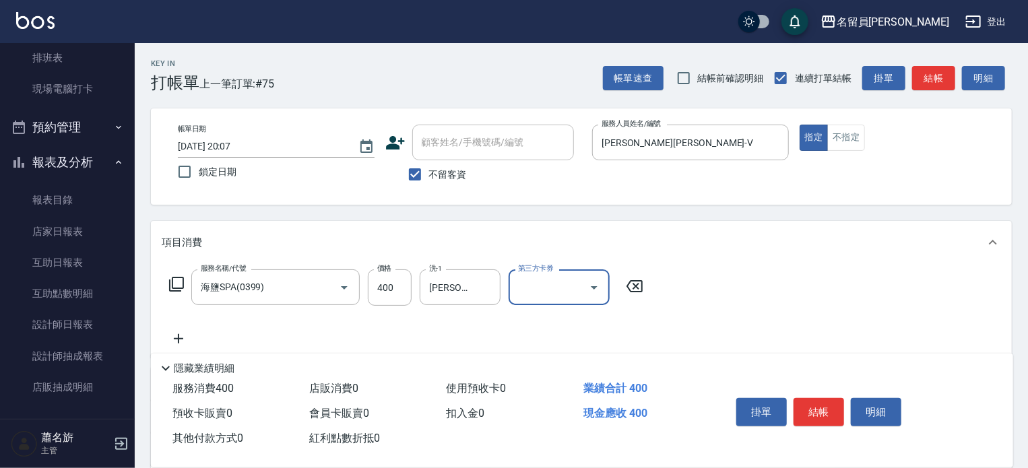
click at [815, 409] on button "結帳" at bounding box center [819, 412] width 51 height 28
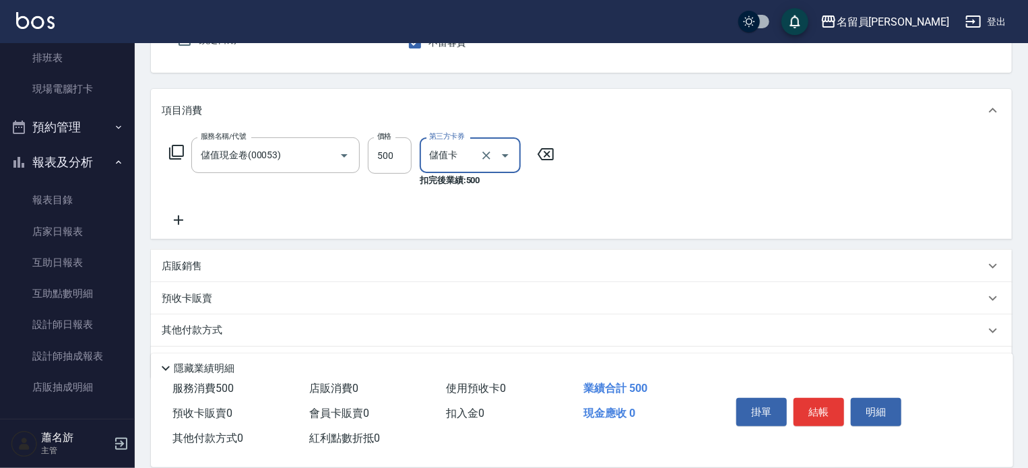
scroll to position [135, 0]
drag, startPoint x: 190, startPoint y: 220, endPoint x: 179, endPoint y: 221, distance: 10.9
click at [179, 221] on icon at bounding box center [179, 218] width 34 height 16
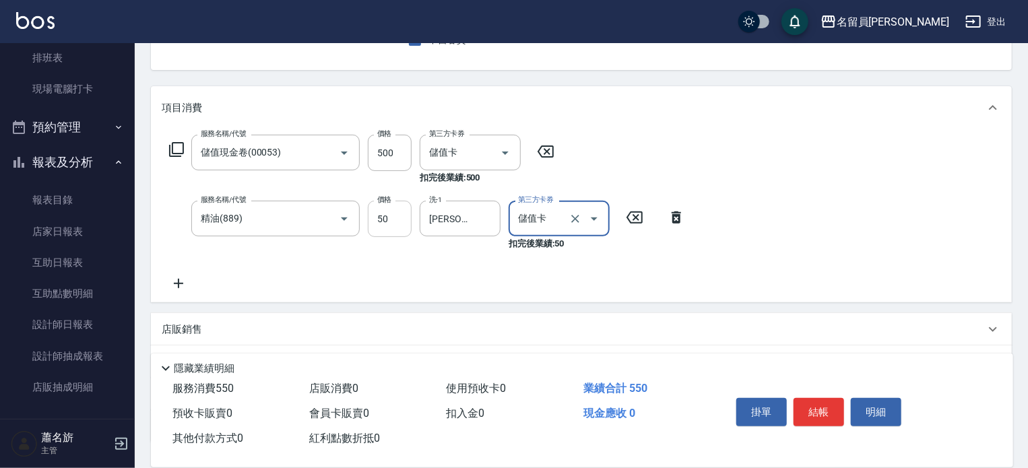
click at [397, 222] on input "50" at bounding box center [390, 219] width 44 height 36
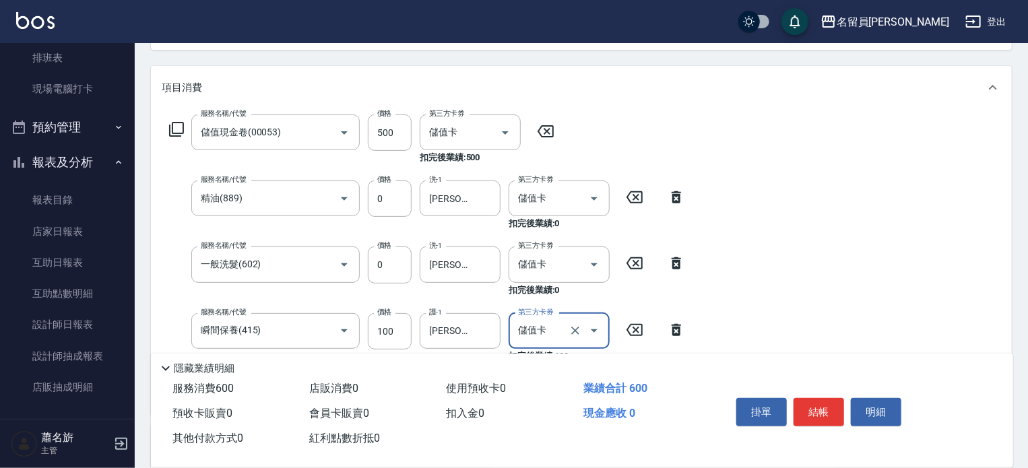
scroll to position [0, 0]
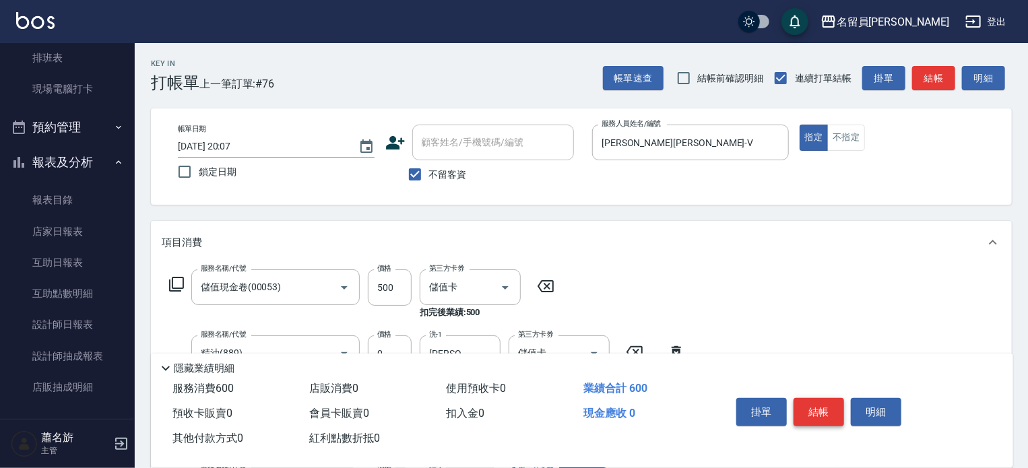
click at [800, 411] on button "結帳" at bounding box center [819, 412] width 51 height 28
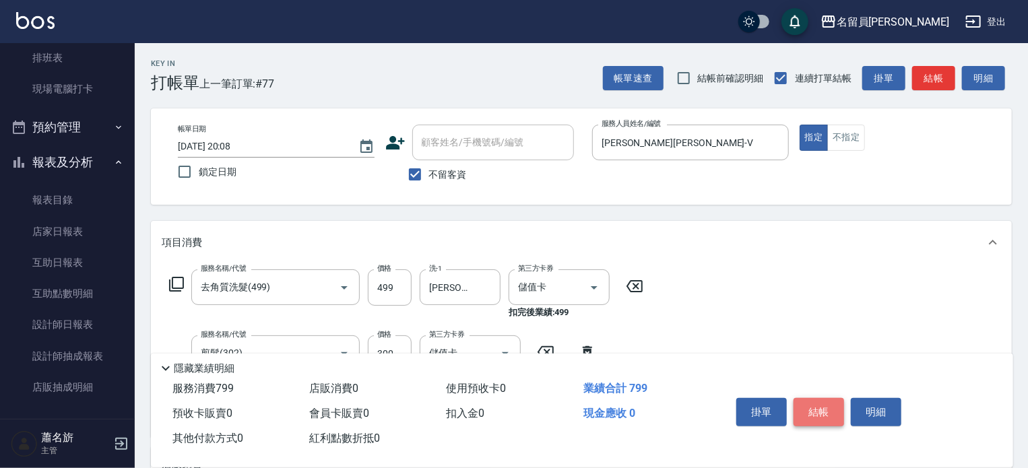
click at [800, 411] on button "結帳" at bounding box center [819, 412] width 51 height 28
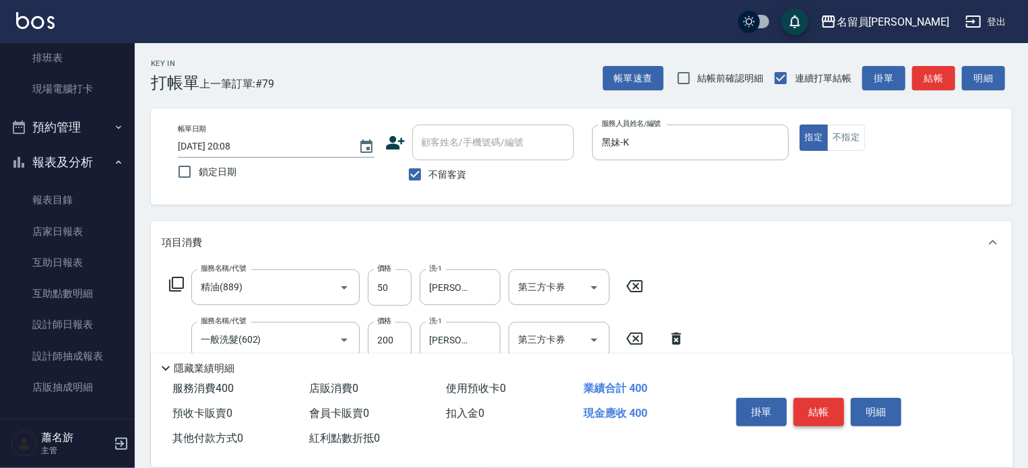
click at [794, 401] on button "結帳" at bounding box center [819, 412] width 51 height 28
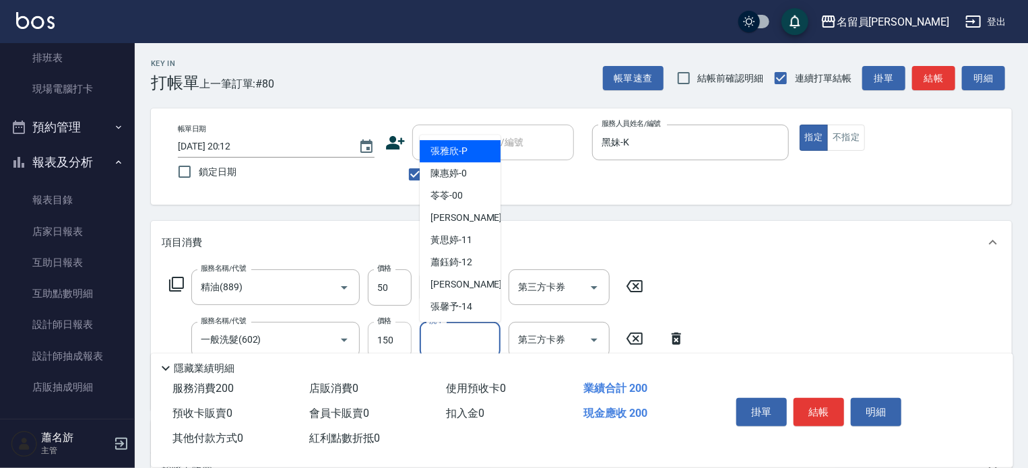
click at [407, 329] on input "150" at bounding box center [390, 340] width 44 height 36
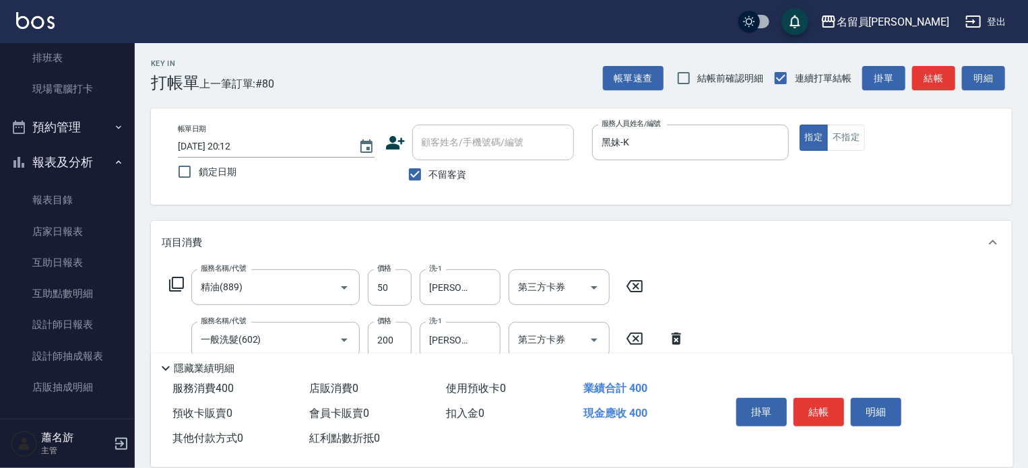
drag, startPoint x: 823, startPoint y: 417, endPoint x: 803, endPoint y: 393, distance: 30.6
click at [823, 417] on button "結帳" at bounding box center [819, 412] width 51 height 28
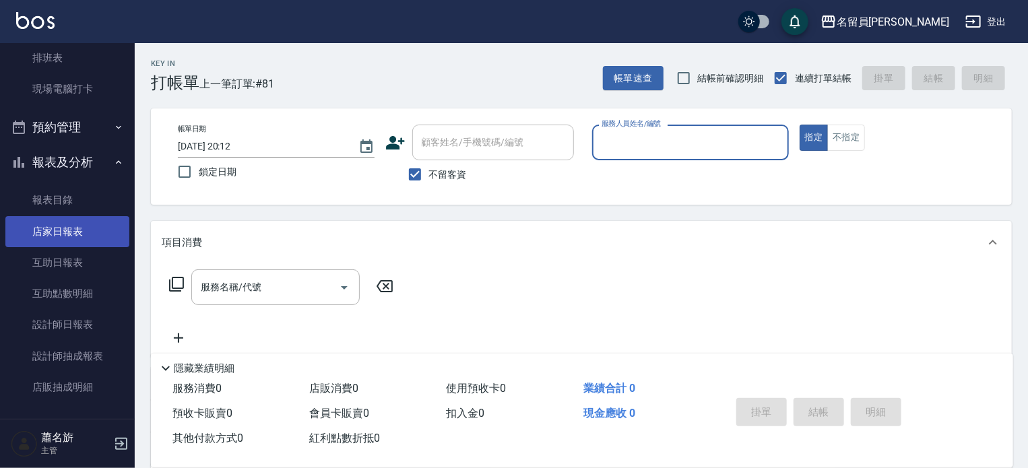
click at [61, 219] on link "店家日報表" at bounding box center [67, 231] width 124 height 31
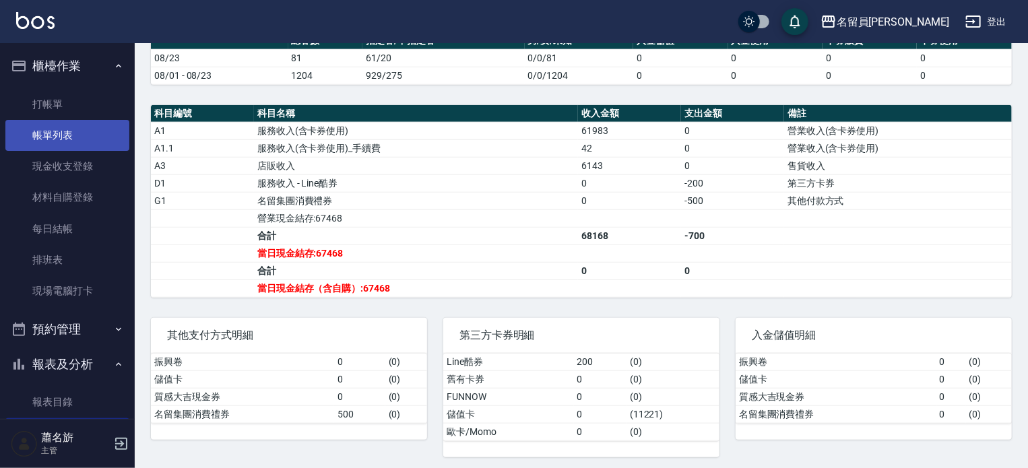
click at [38, 132] on link "帳單列表" at bounding box center [67, 135] width 124 height 31
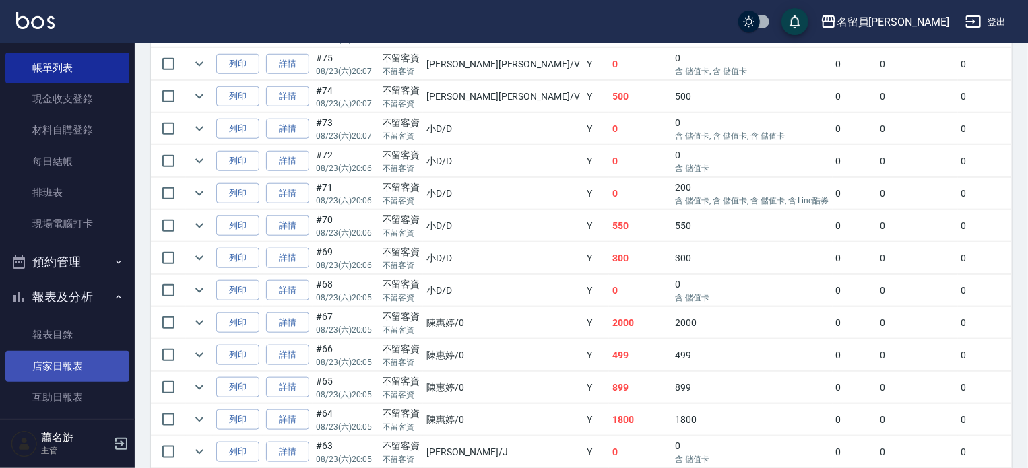
scroll to position [135, 0]
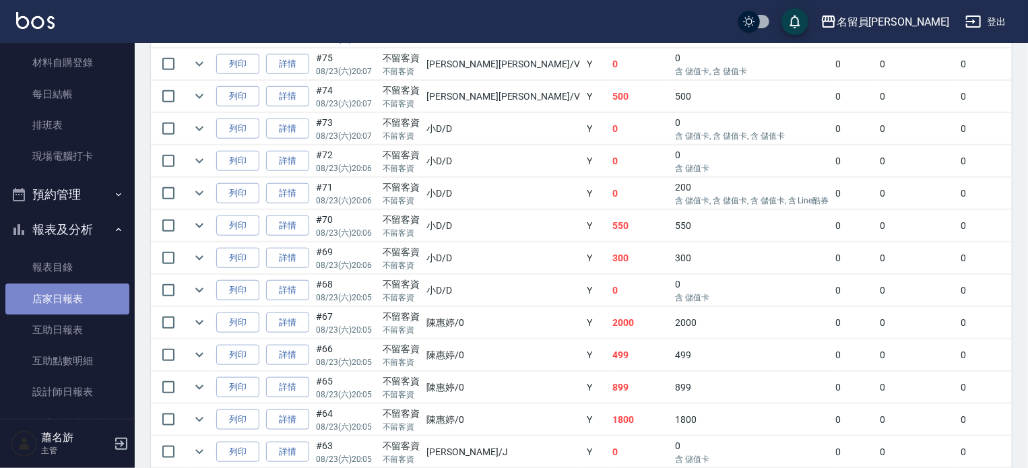
click at [79, 296] on link "店家日報表" at bounding box center [67, 299] width 124 height 31
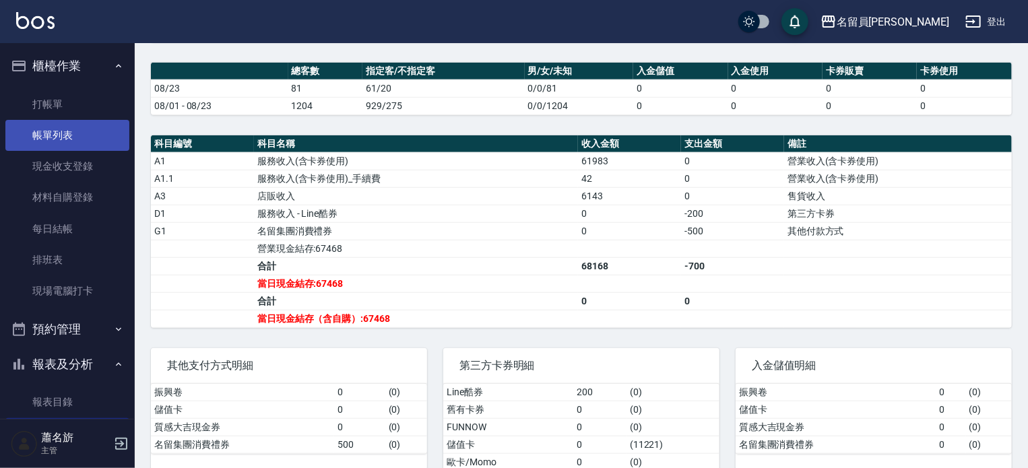
click at [67, 133] on link "帳單列表" at bounding box center [67, 135] width 124 height 31
click at [65, 133] on link "帳單列表" at bounding box center [67, 135] width 124 height 31
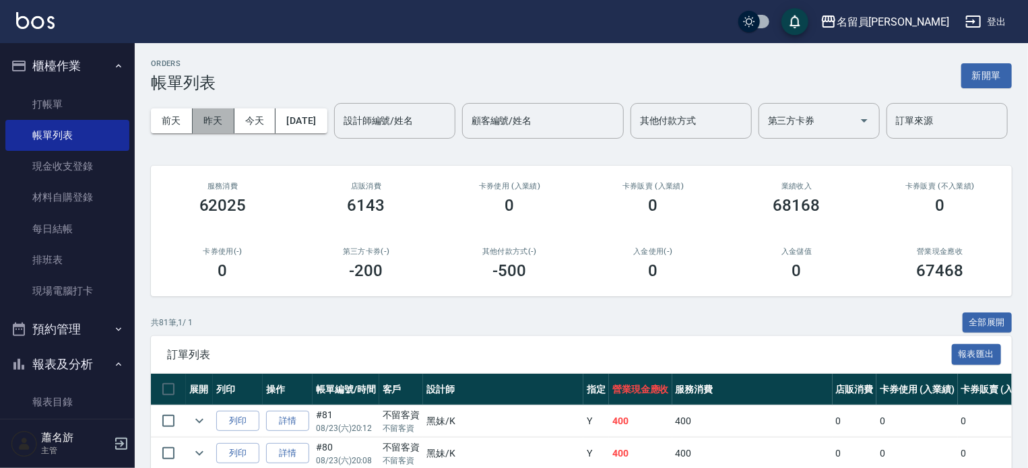
click at [229, 121] on button "昨天" at bounding box center [214, 120] width 42 height 25
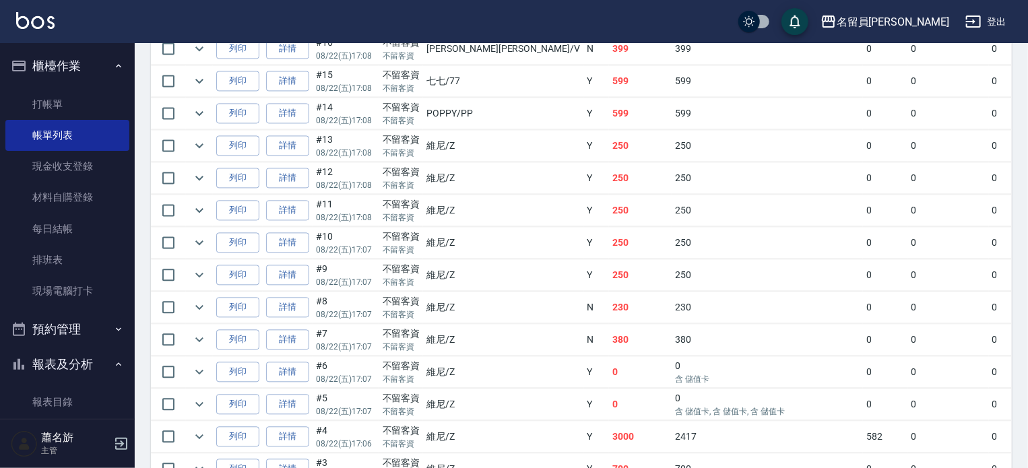
scroll to position [1347, 0]
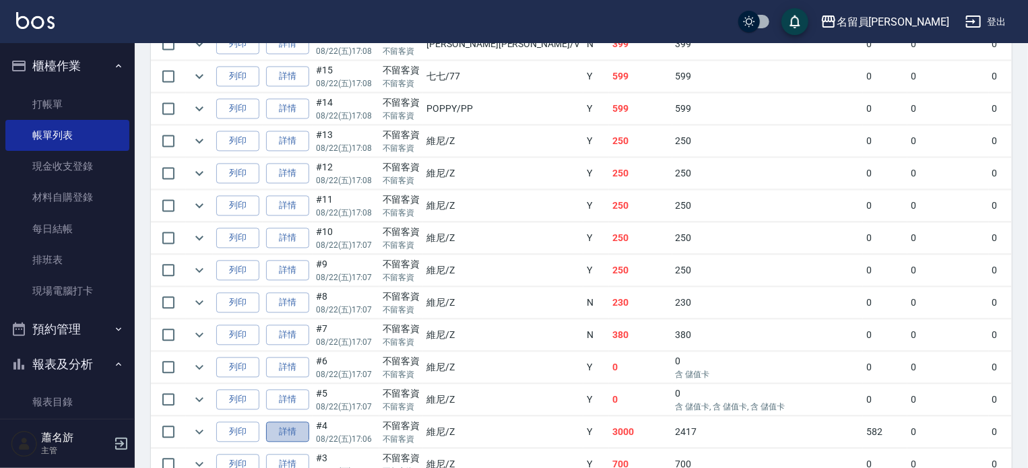
click at [291, 443] on link "詳情" at bounding box center [287, 432] width 43 height 21
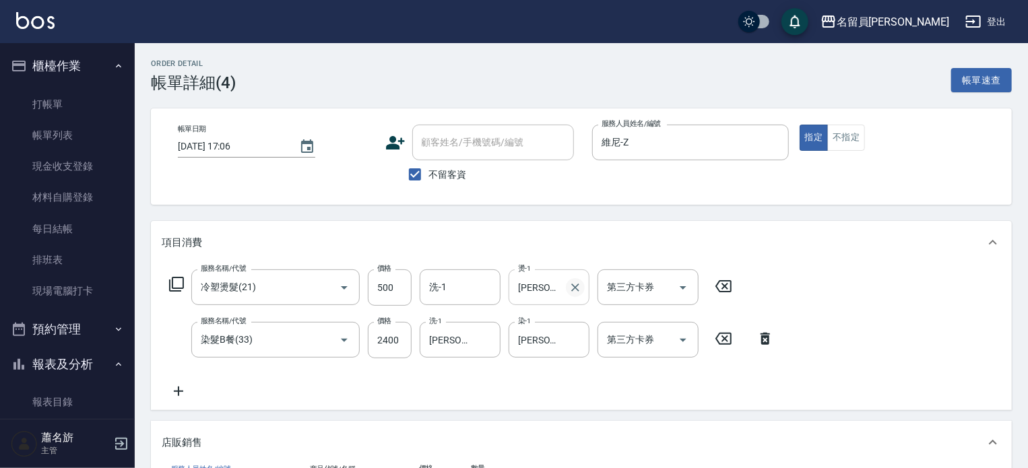
click at [581, 288] on icon "Clear" at bounding box center [575, 287] width 13 height 13
click at [463, 312] on div "服務名稱/代號 冷塑燙髮(21) 服務名稱/代號 價格 500 價格 洗-1 洗-1 燙-1 燙-1 第三方卡券 第三方卡券 服務名稱/代號 染髮B餐(33)…" at bounding box center [472, 334] width 620 height 130
click at [465, 296] on input "洗-1" at bounding box center [460, 288] width 69 height 24
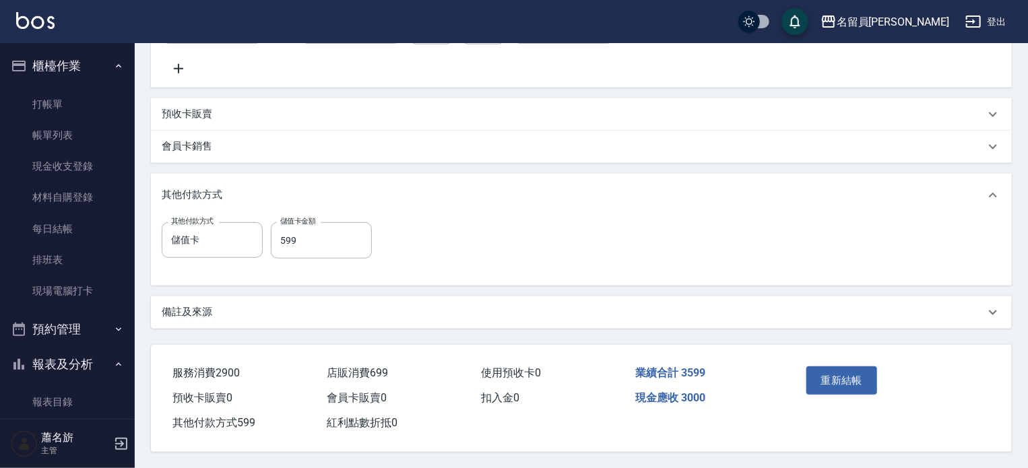
scroll to position [476, 0]
click at [862, 383] on button "重新結帳" at bounding box center [841, 380] width 71 height 28
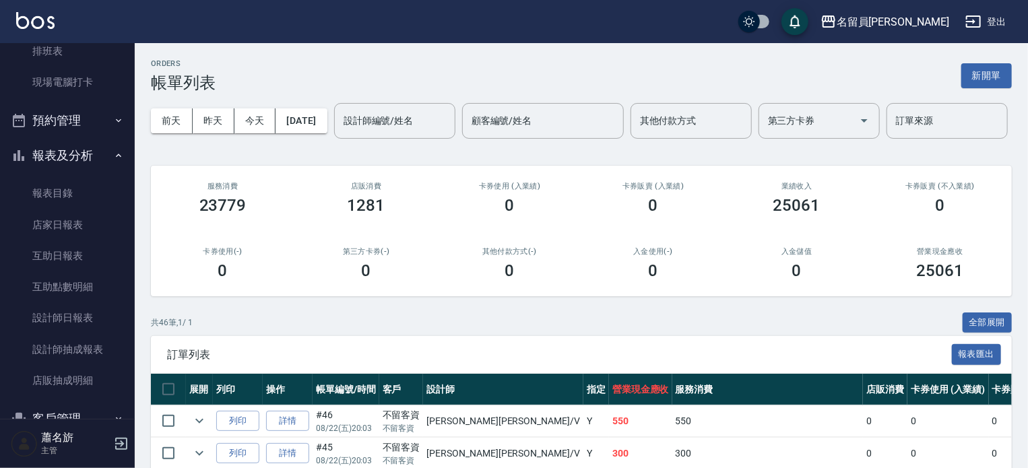
scroll to position [337, 0]
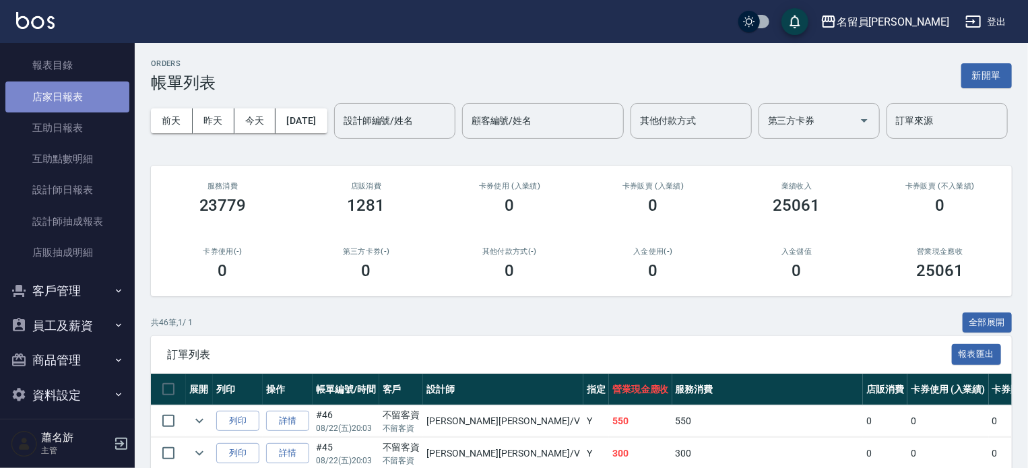
click at [97, 98] on link "店家日報表" at bounding box center [67, 97] width 124 height 31
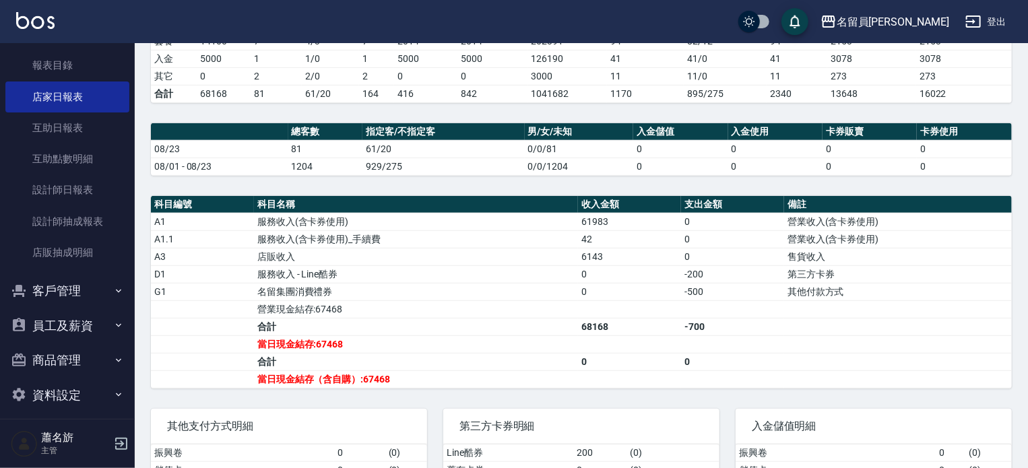
scroll to position [435, 0]
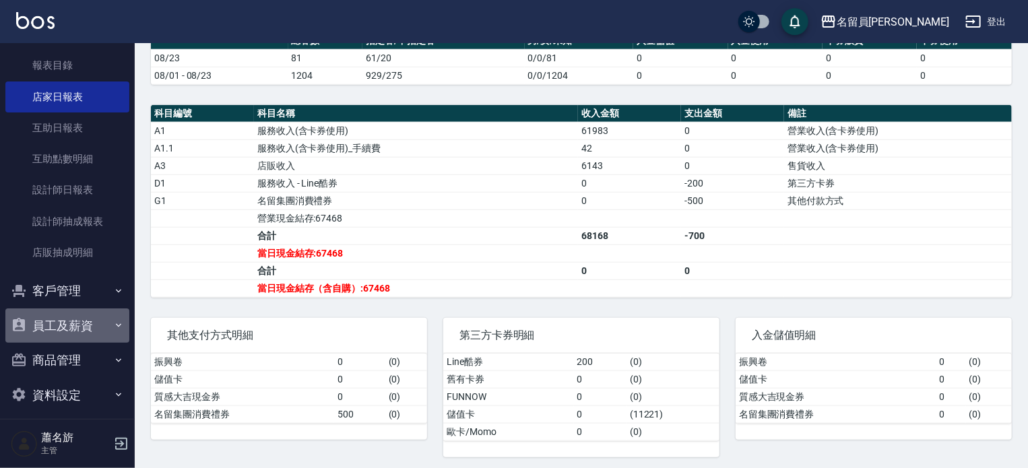
click at [81, 327] on button "員工及薪資" at bounding box center [67, 326] width 124 height 35
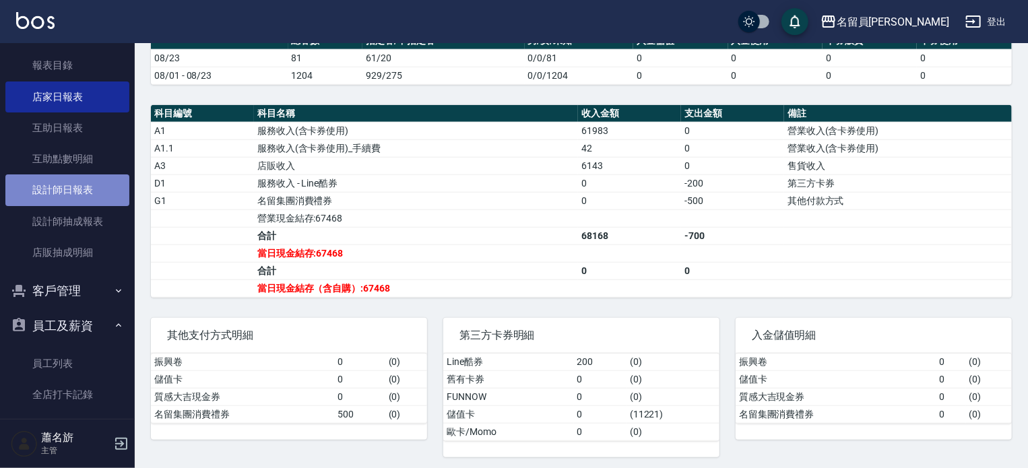
click at [67, 186] on link "設計師日報表" at bounding box center [67, 189] width 124 height 31
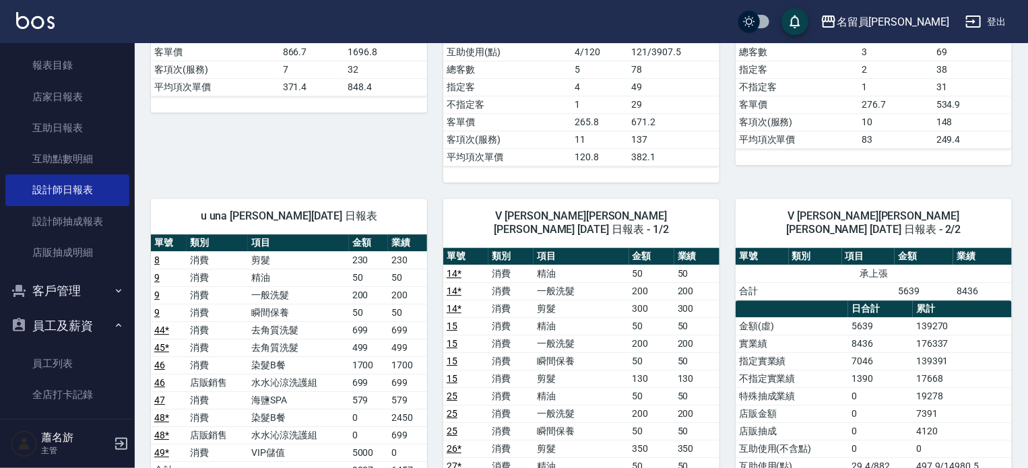
scroll to position [1819, 0]
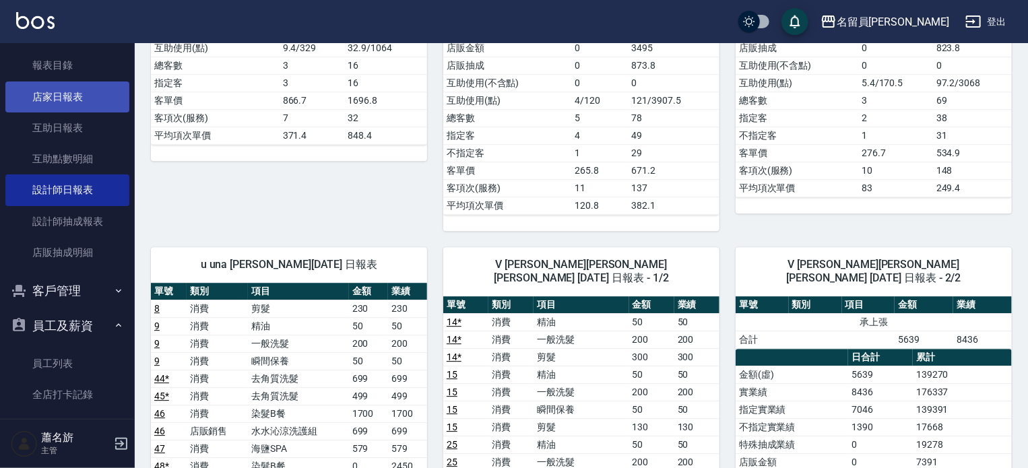
click at [90, 108] on link "店家日報表" at bounding box center [67, 97] width 124 height 31
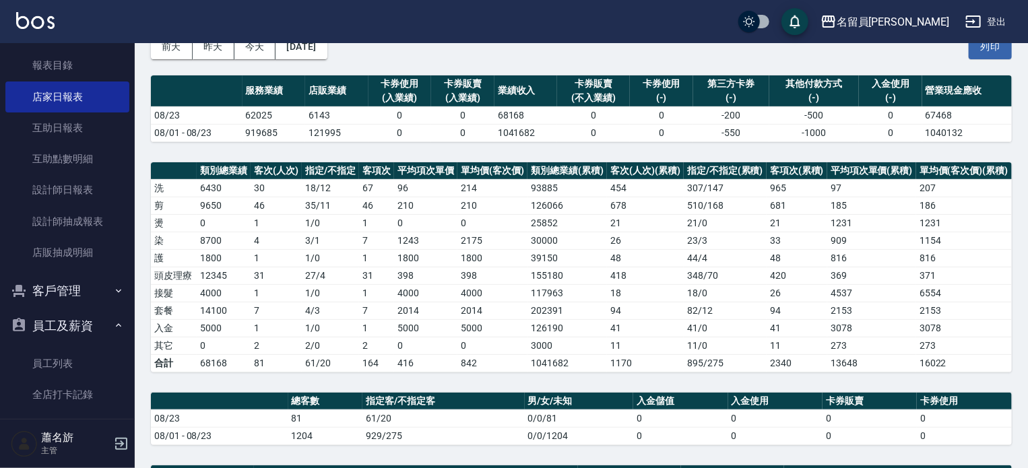
scroll to position [435, 0]
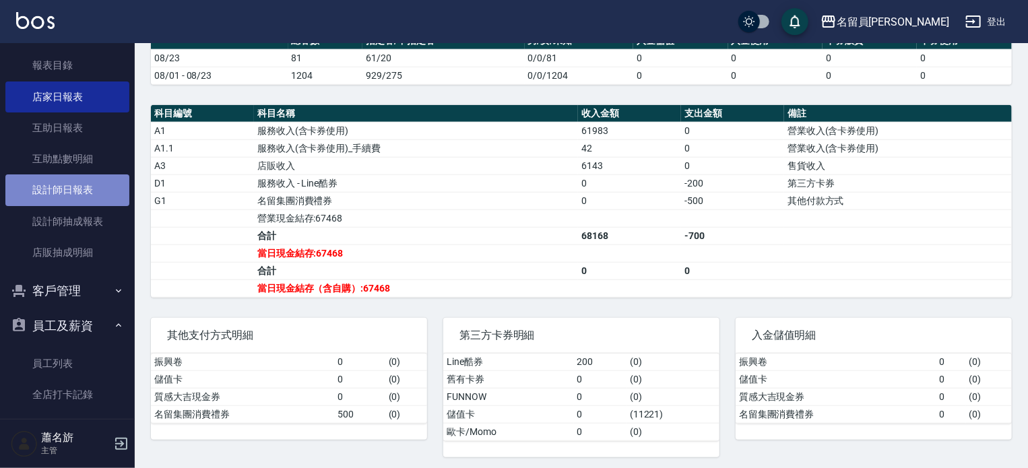
click at [80, 191] on link "設計師日報表" at bounding box center [67, 189] width 124 height 31
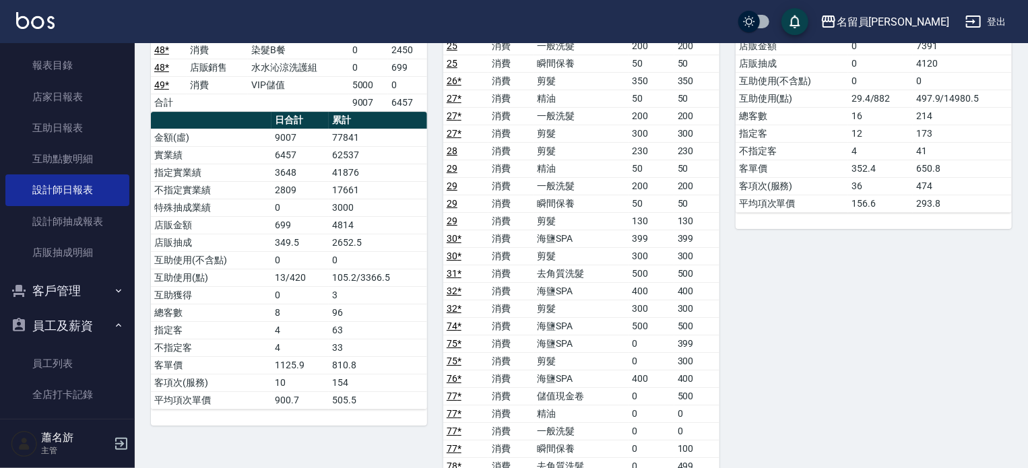
scroll to position [2223, 0]
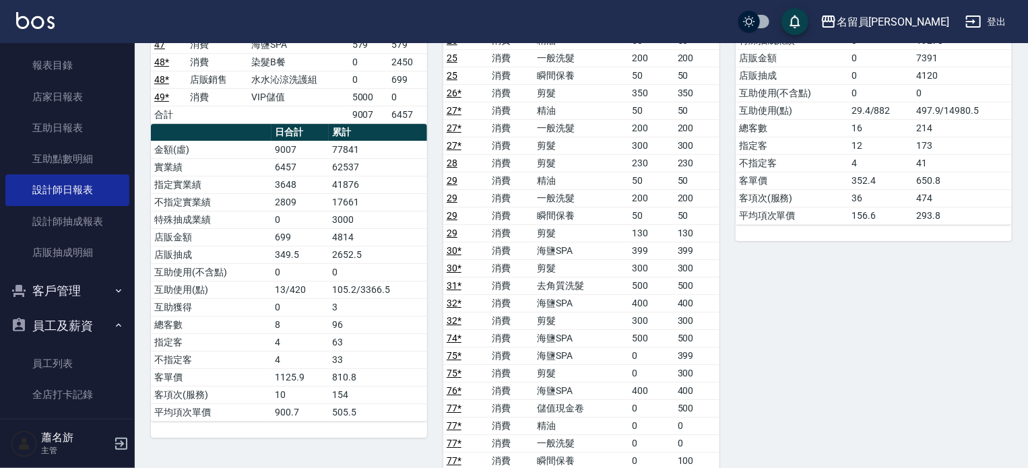
click at [402, 316] on td "96" at bounding box center [378, 325] width 98 height 18
drag, startPoint x: 930, startPoint y: 248, endPoint x: 971, endPoint y: 260, distance: 43.5
click at [973, 259] on div "V [PERSON_NAME][PERSON_NAME] [PERSON_NAME] [DATE] 日報表 - 2/2 單號 類別 項目 金額 業績 承上張 …" at bounding box center [865, 200] width 292 height 747
